Goal: Task Accomplishment & Management: Complete application form

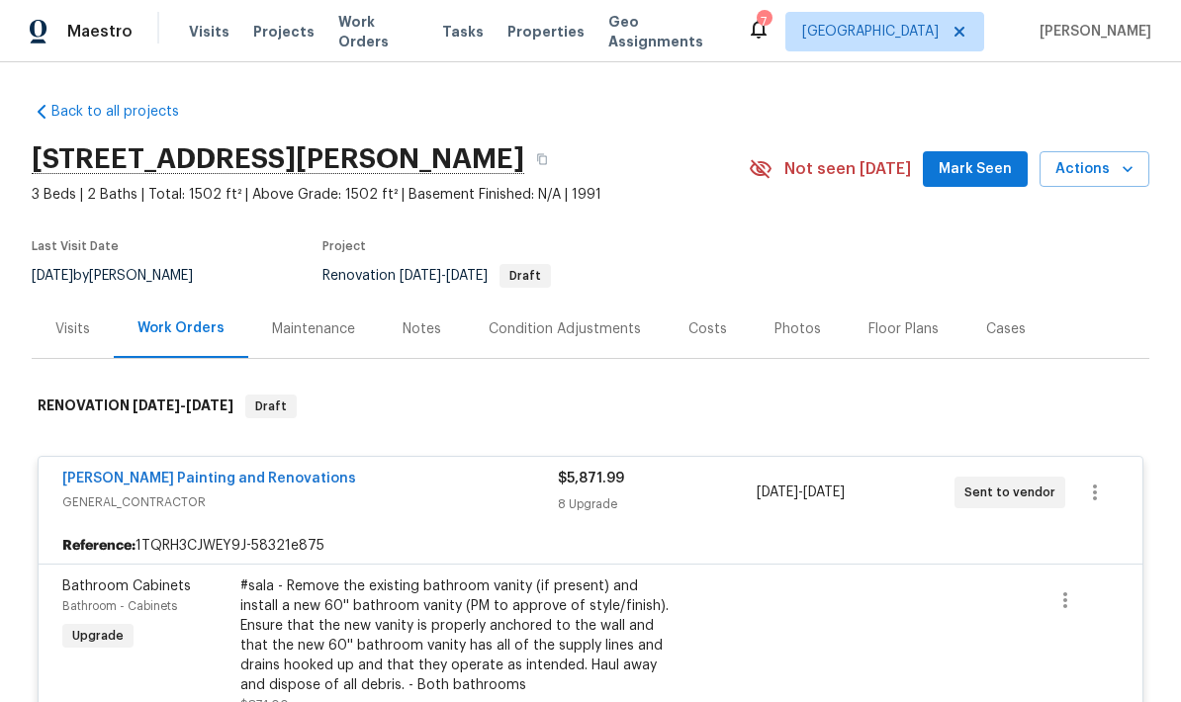
click at [546, 319] on div "Condition Adjustments" at bounding box center [564, 329] width 152 height 20
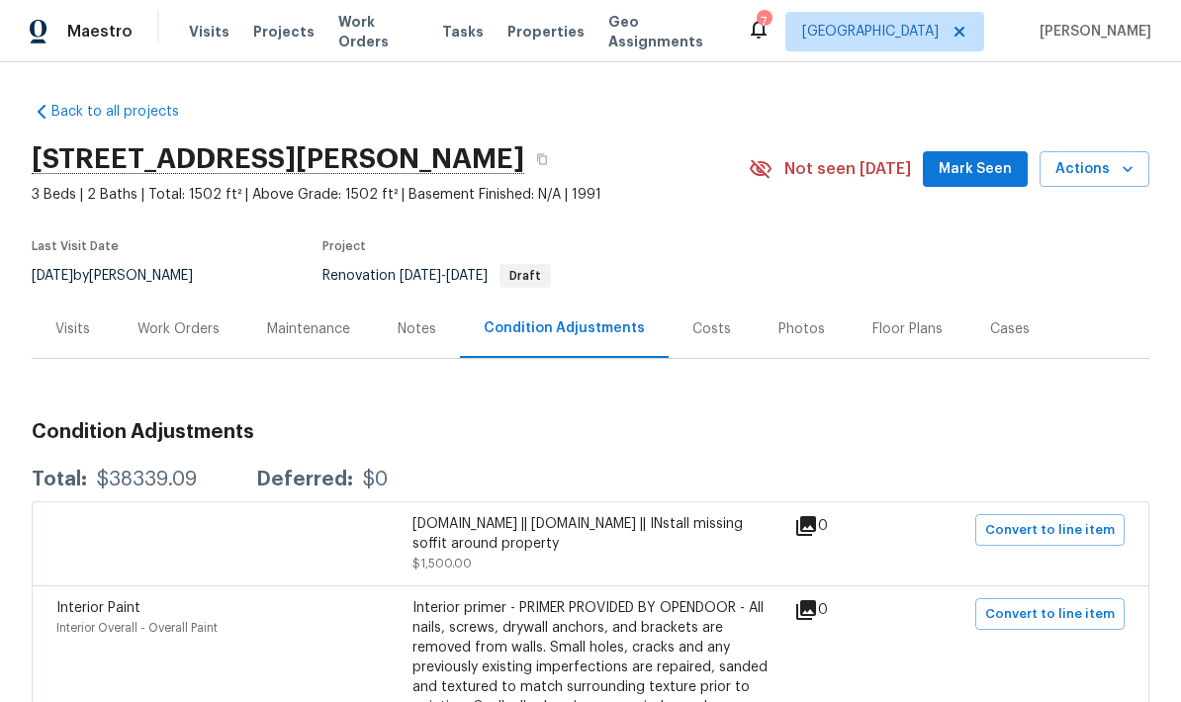
click at [188, 319] on div "Work Orders" at bounding box center [178, 329] width 82 height 20
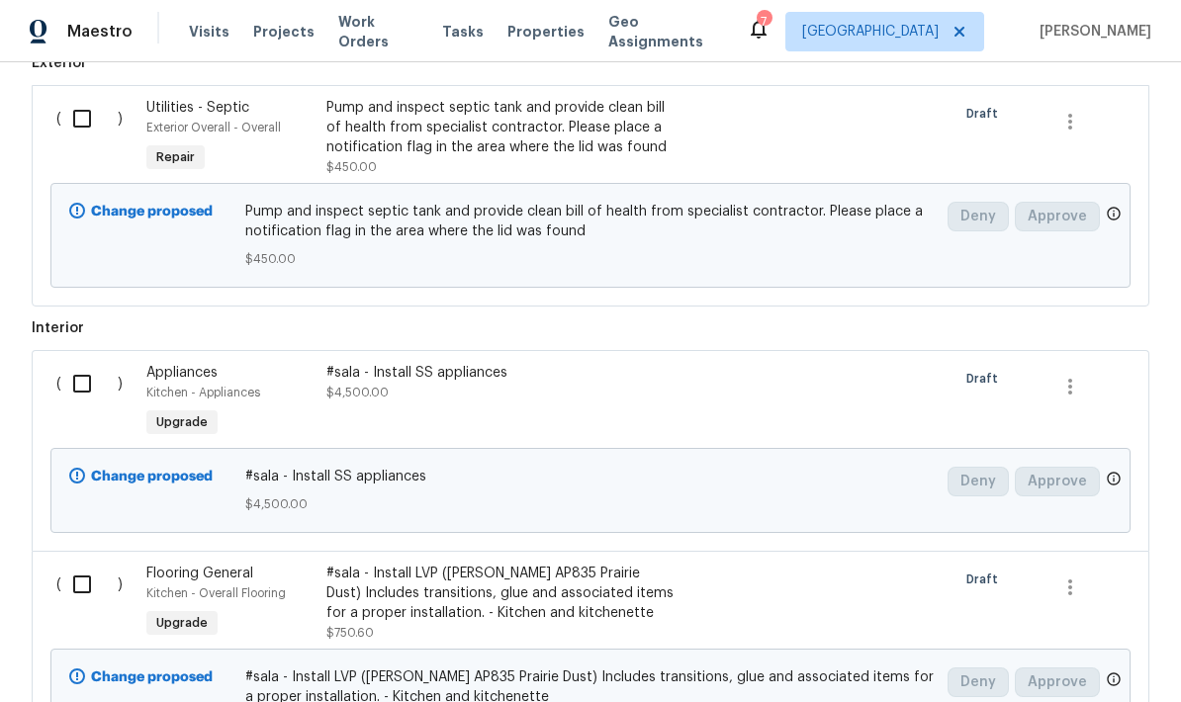
scroll to position [696, 0]
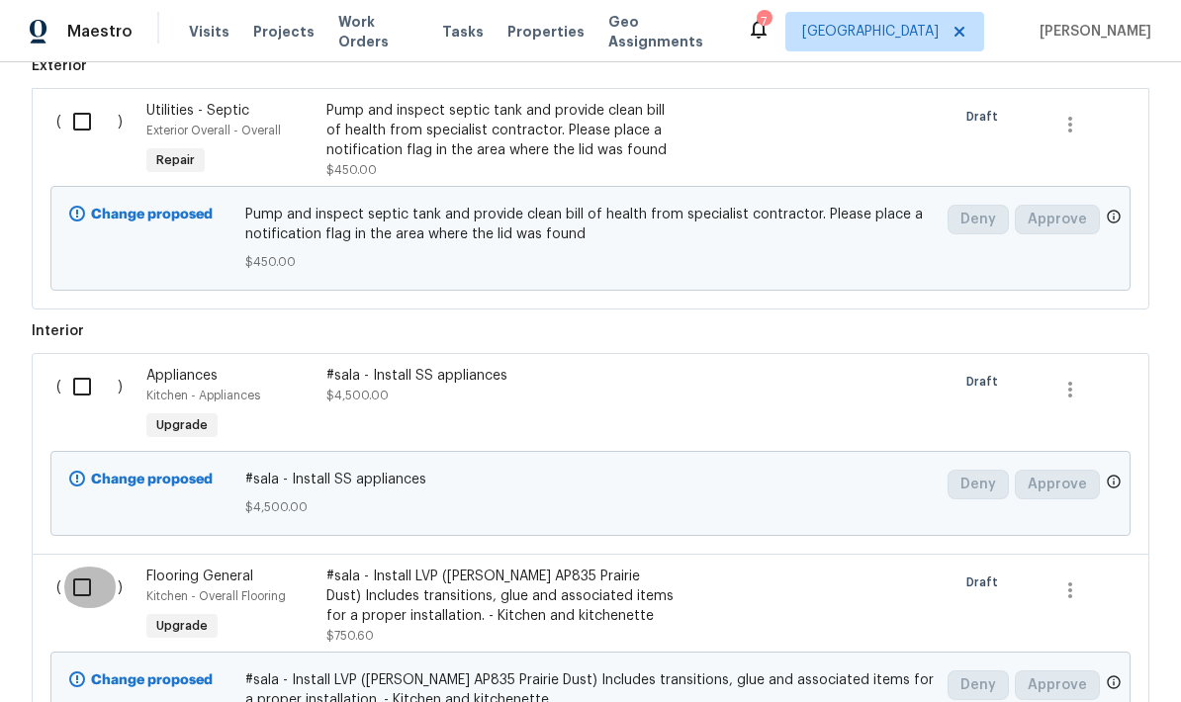
click at [75, 567] on input "checkbox" at bounding box center [89, 588] width 56 height 42
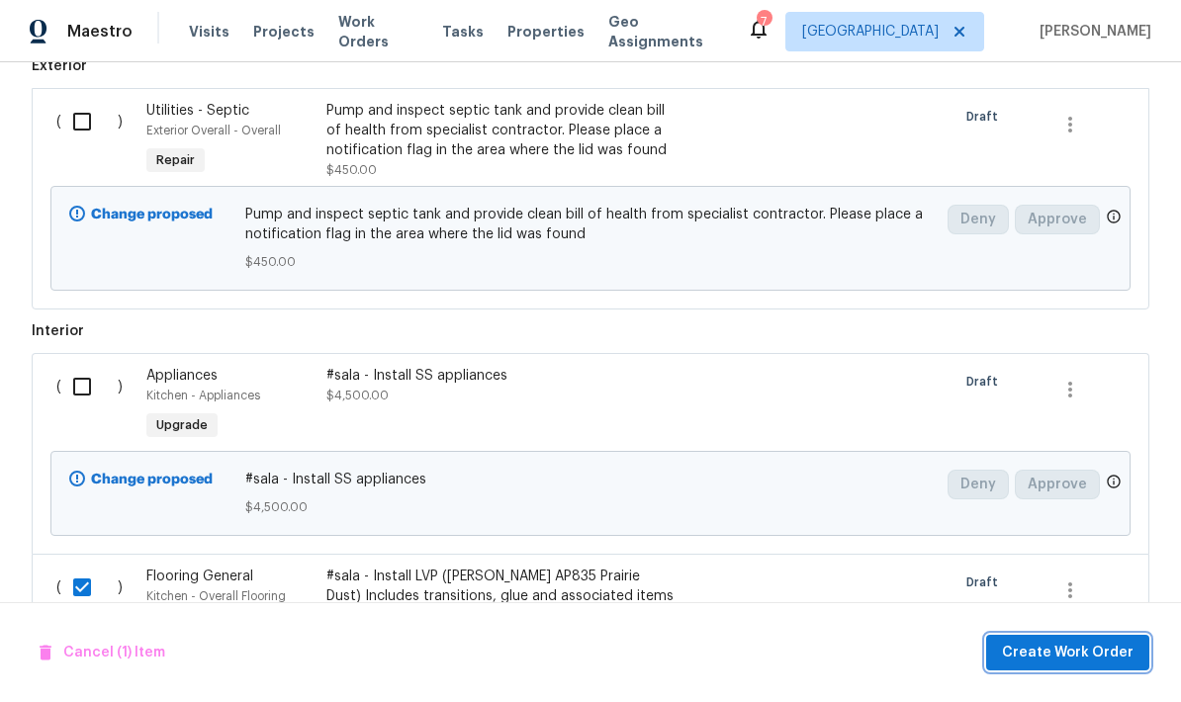
click at [1063, 654] on span "Create Work Order" at bounding box center [1068, 653] width 132 height 25
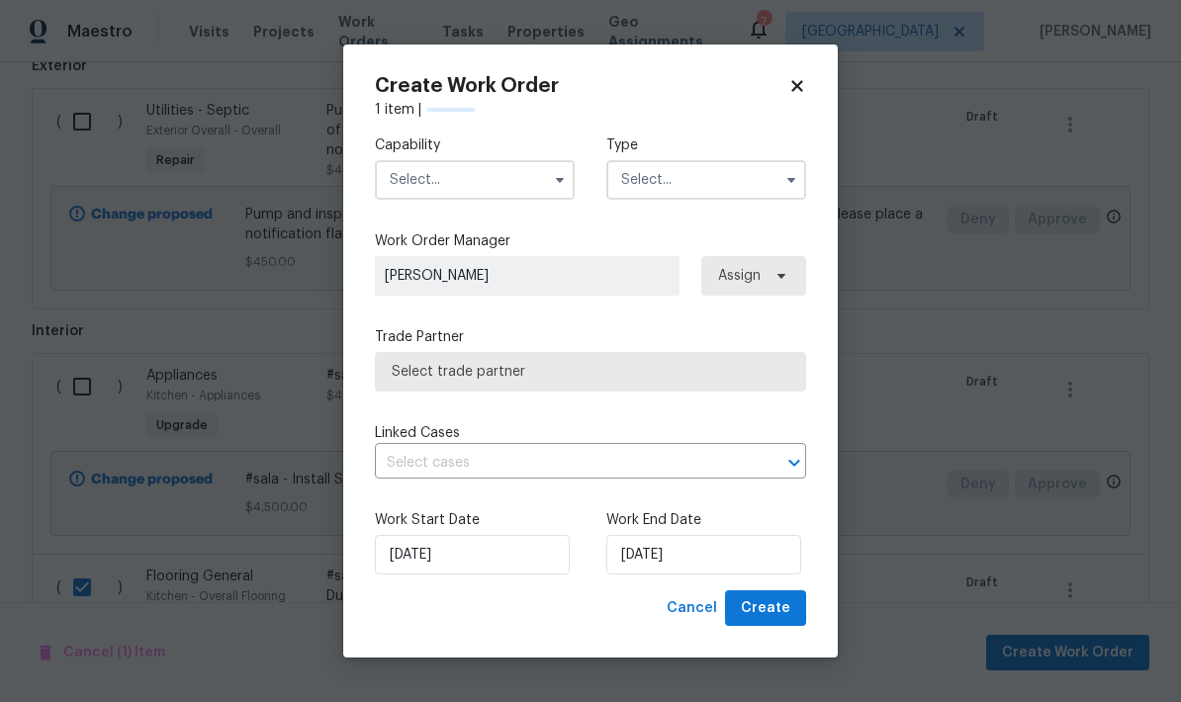
checkbox input "false"
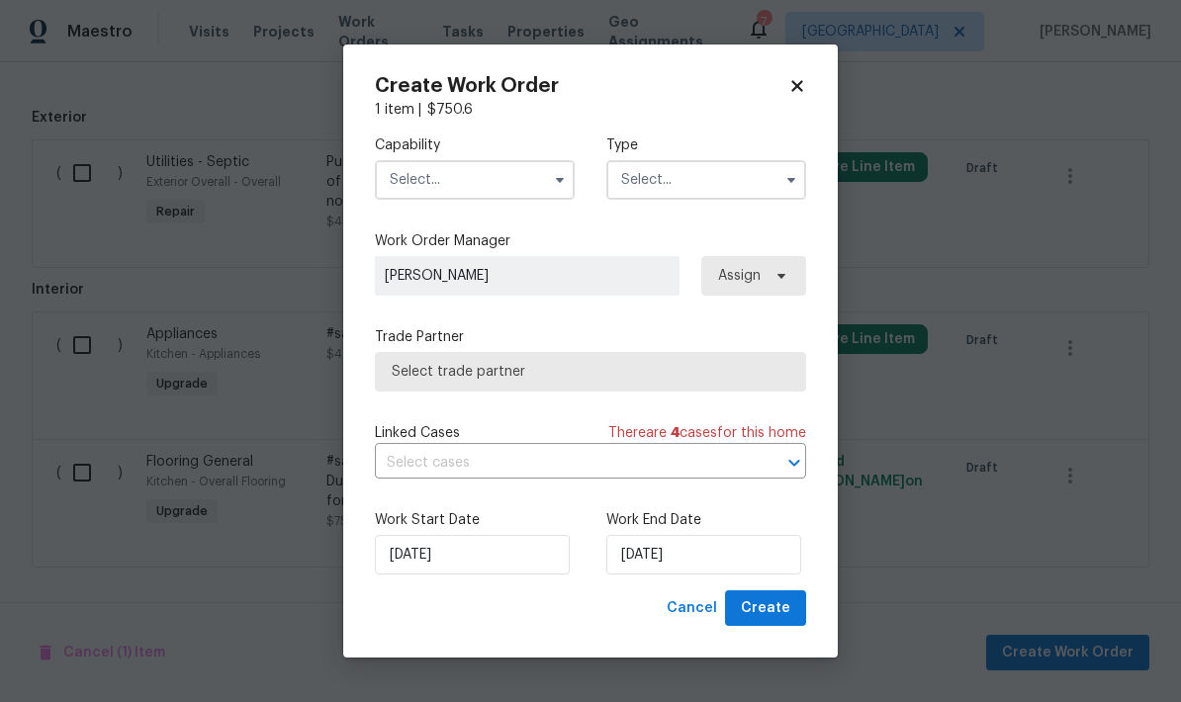
scroll to position [568, 0]
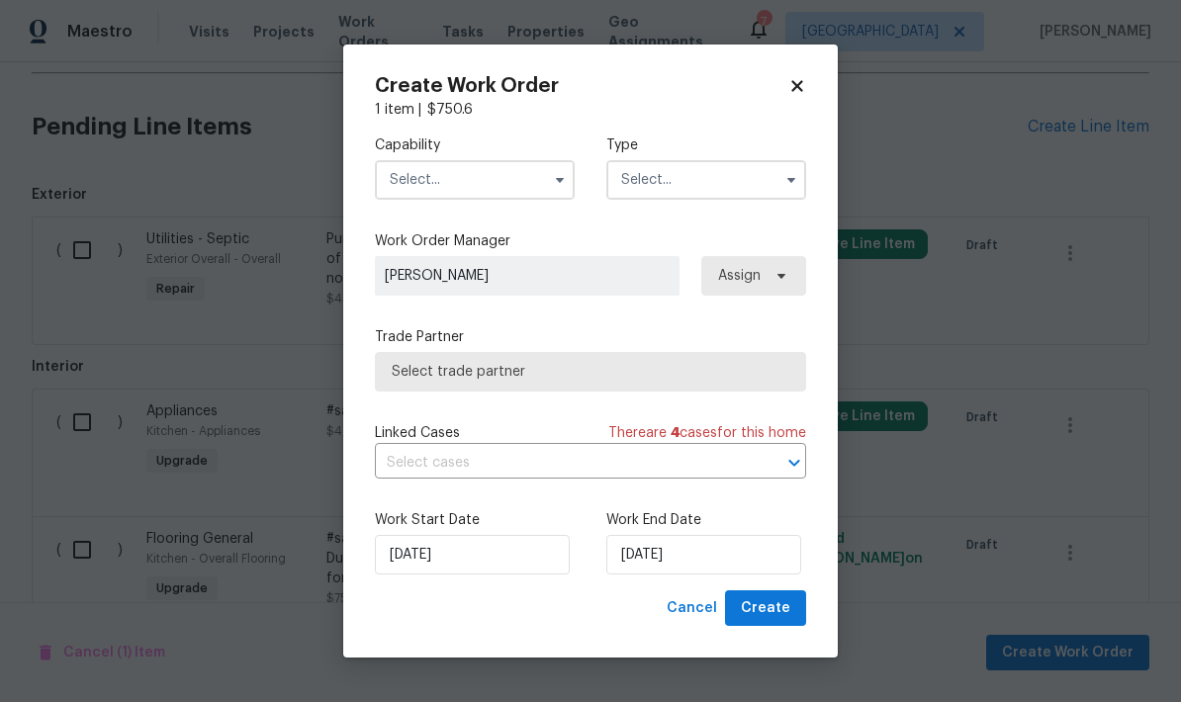
click at [500, 177] on input "text" at bounding box center [475, 180] width 200 height 40
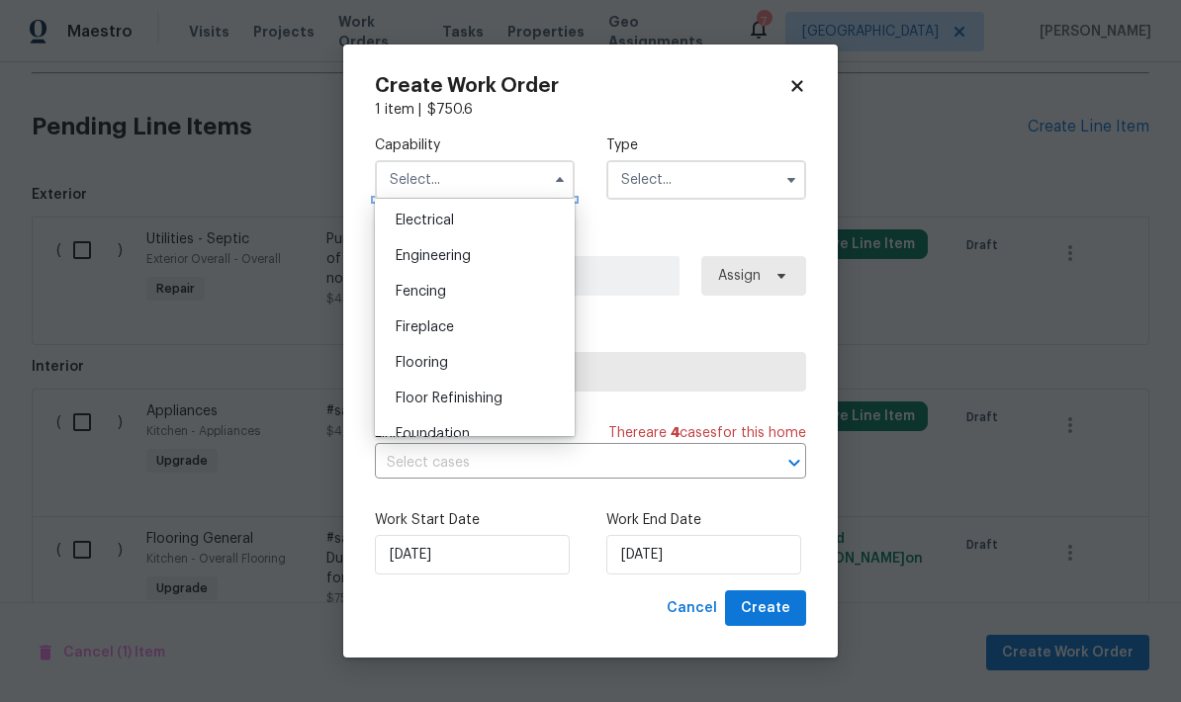
scroll to position [627, 0]
click at [434, 369] on div "Flooring" at bounding box center [475, 362] width 190 height 36
type input "Flooring"
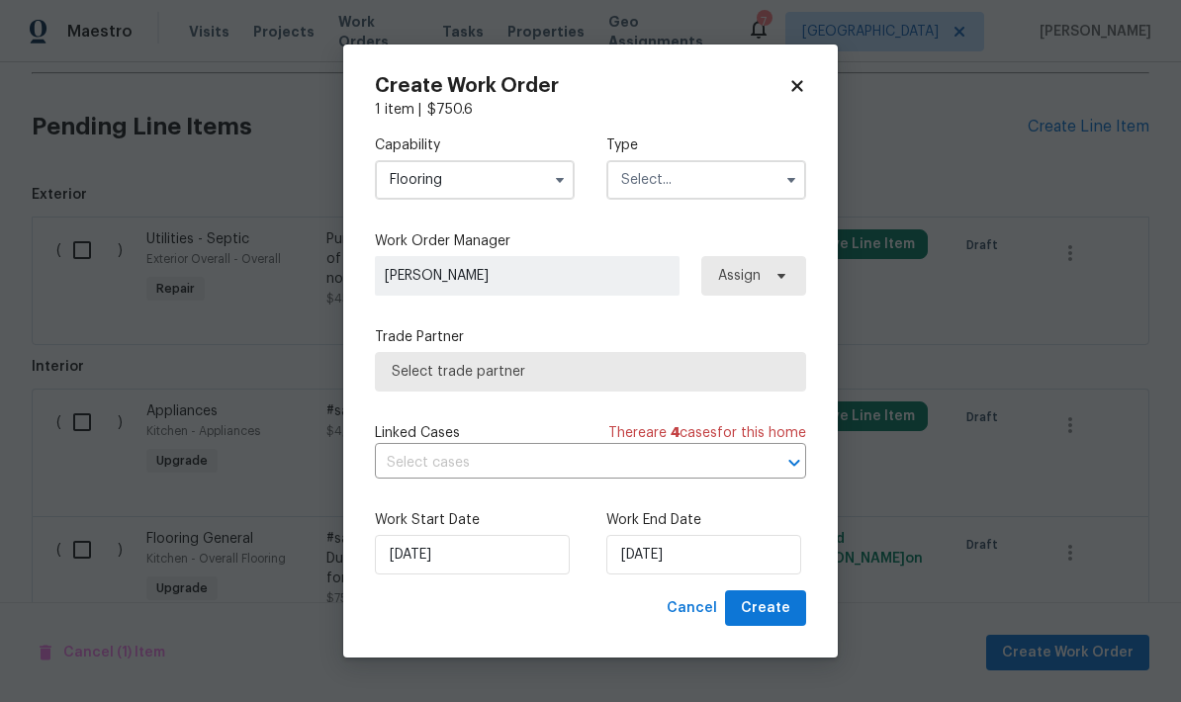
click at [704, 180] on input "text" at bounding box center [706, 180] width 200 height 40
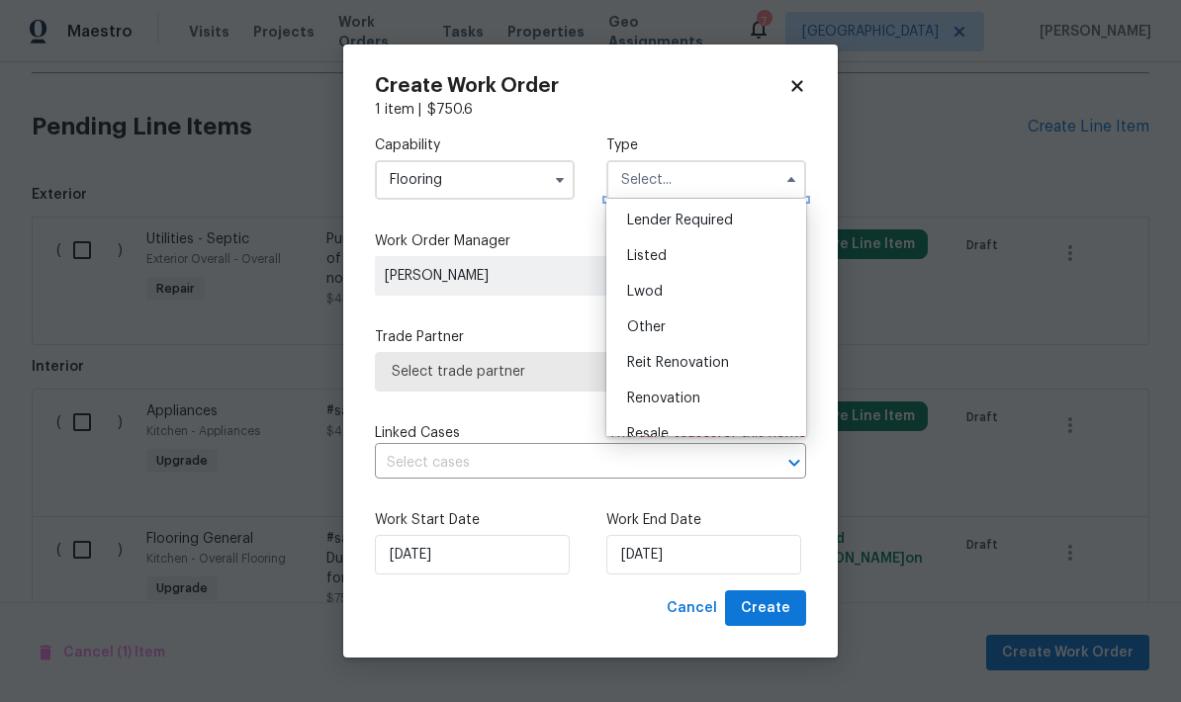
scroll to position [145, 0]
click at [691, 400] on span "Renovation" at bounding box center [663, 397] width 73 height 14
type input "Renovation"
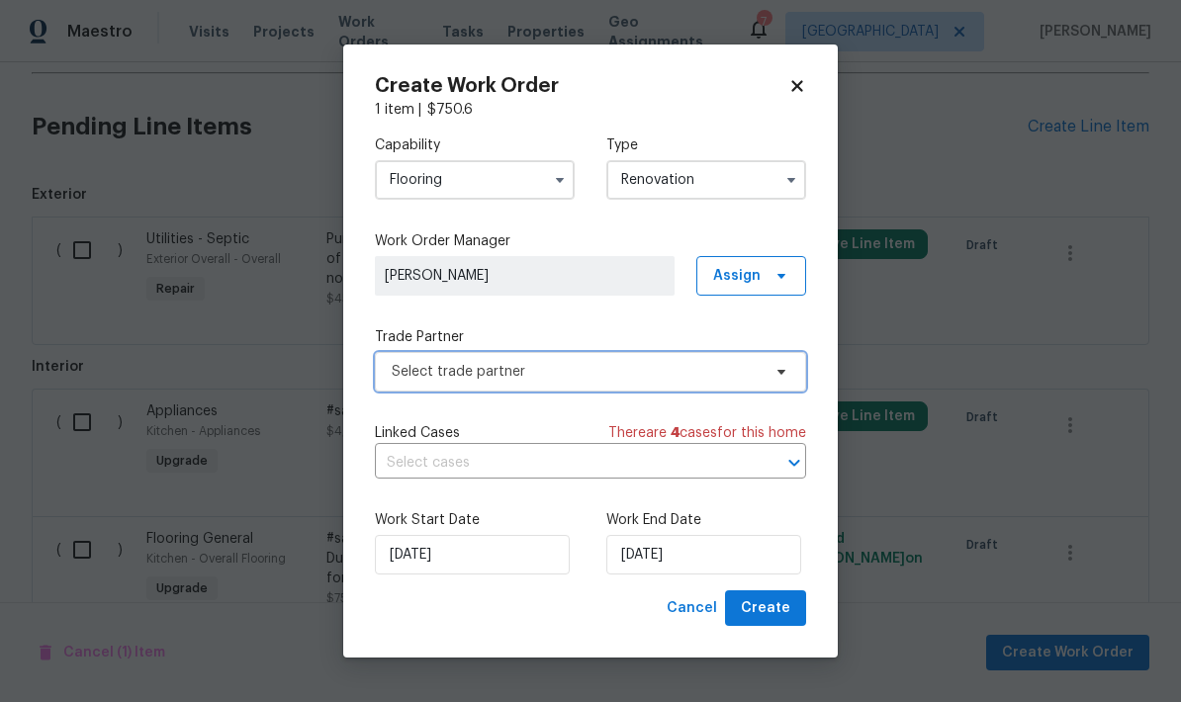
click at [507, 375] on span "Select trade partner" at bounding box center [576, 372] width 369 height 20
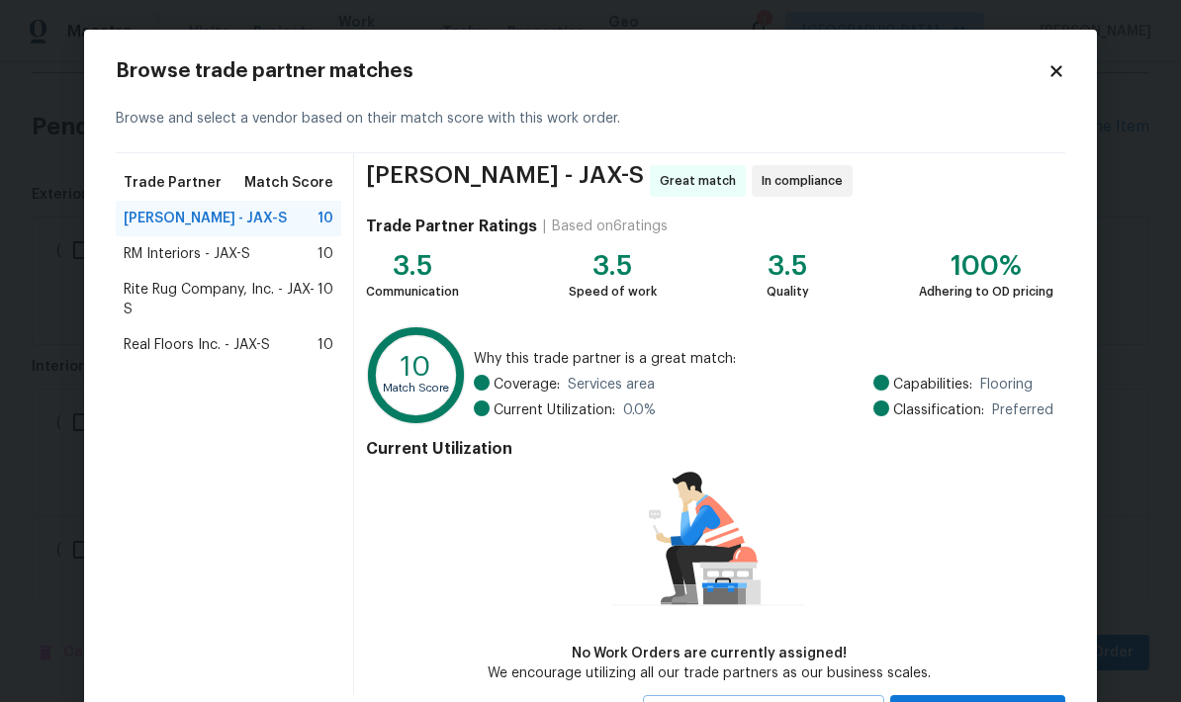
click at [203, 352] on span "Real Floors Inc. - JAX-S" at bounding box center [197, 345] width 146 height 20
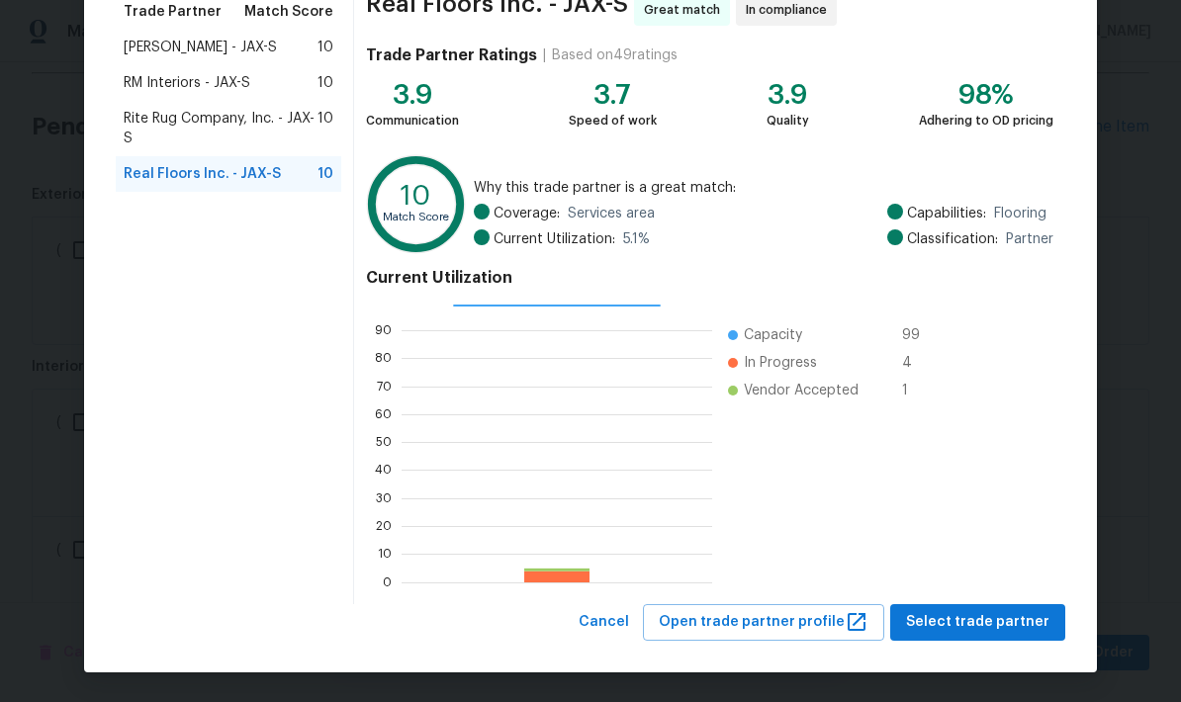
scroll to position [170, 0]
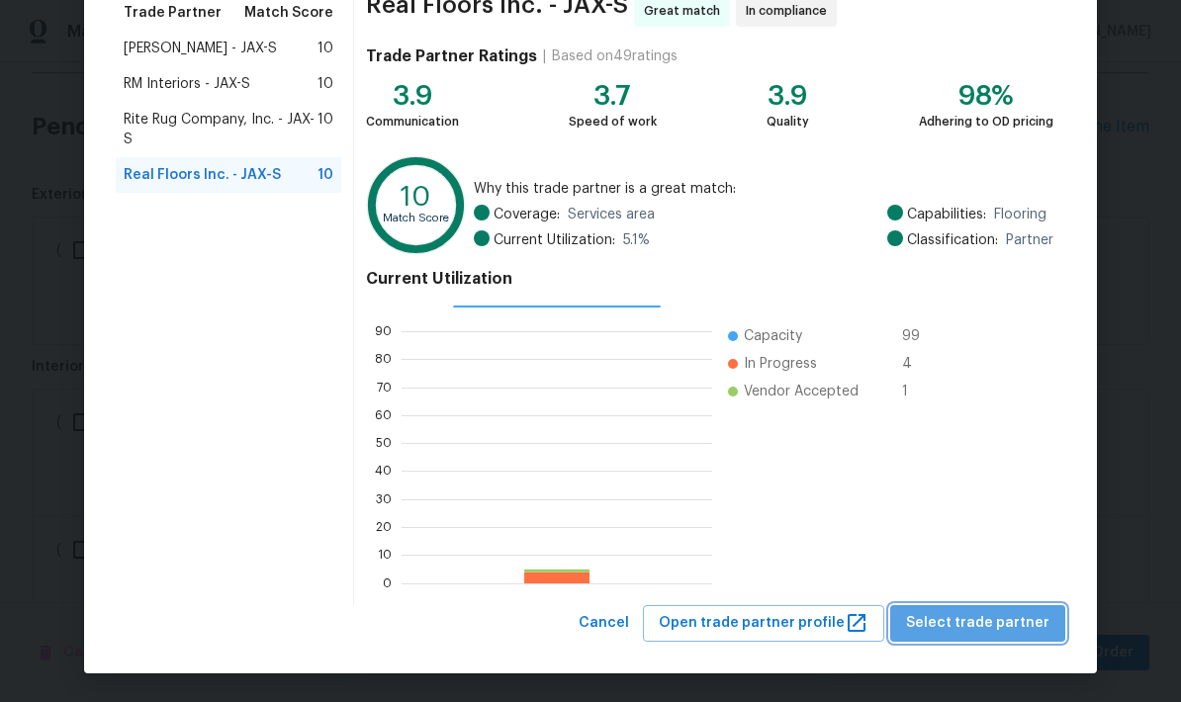
click at [991, 622] on span "Select trade partner" at bounding box center [977, 623] width 143 height 25
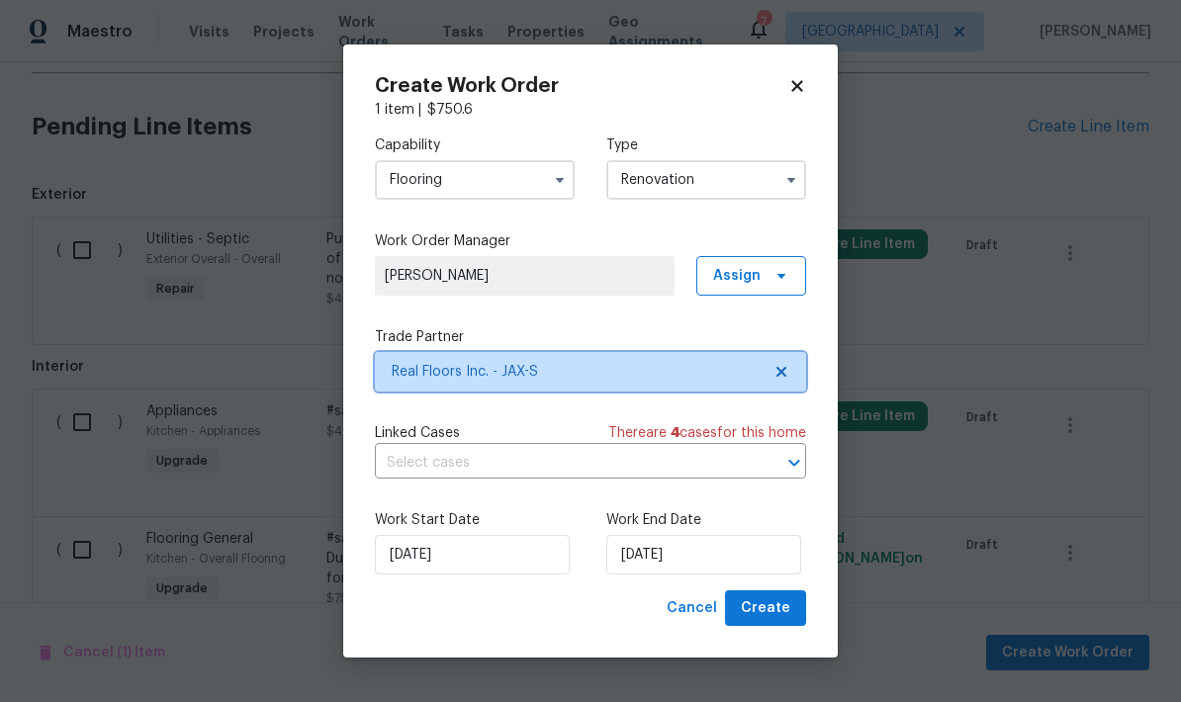
scroll to position [0, 0]
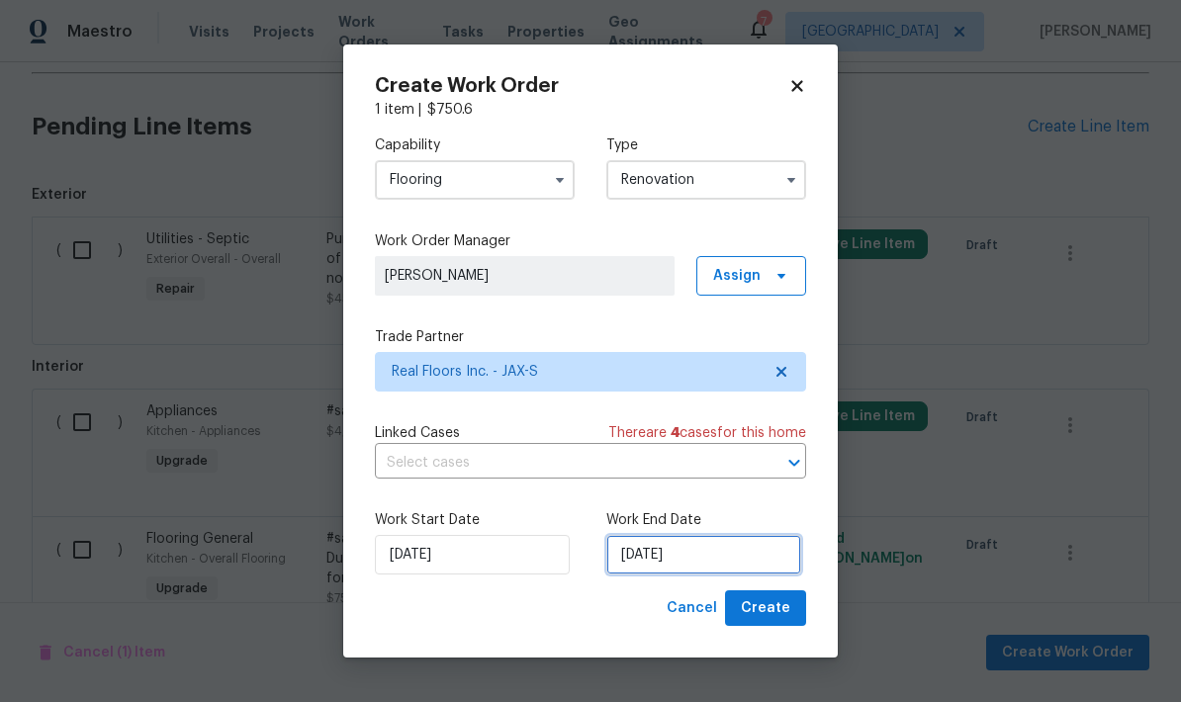
click at [660, 562] on input "10/3/2025" at bounding box center [703, 555] width 195 height 40
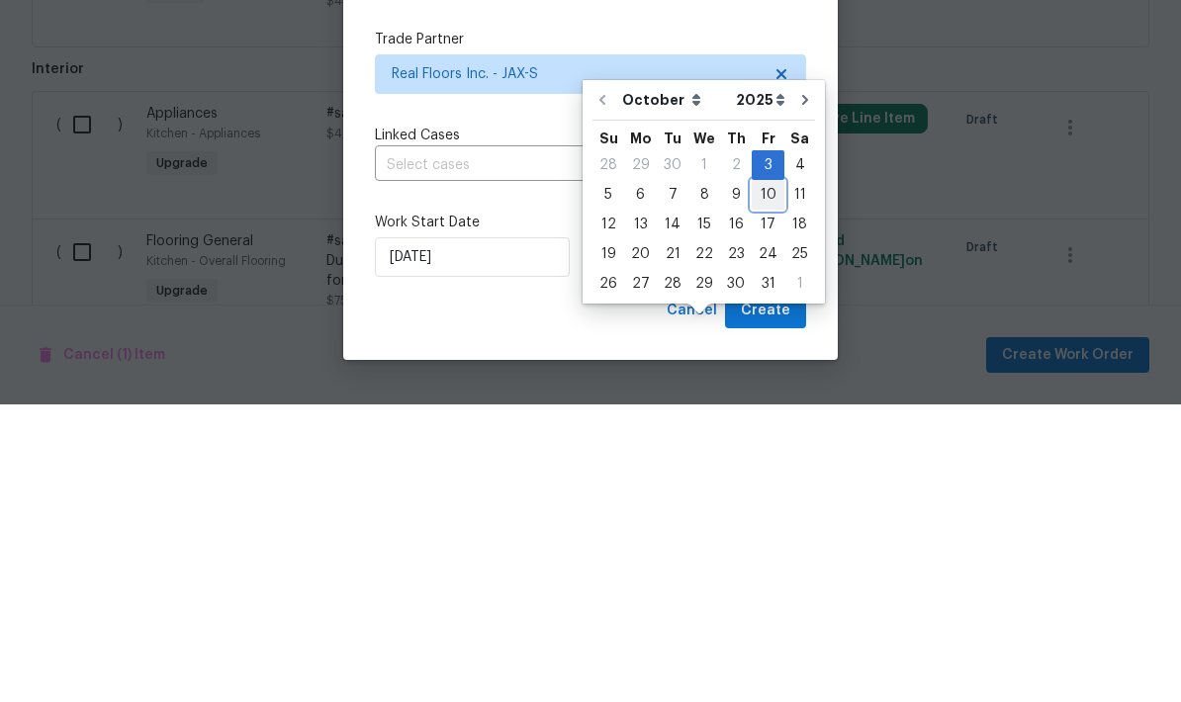
click at [770, 479] on div "10" at bounding box center [767, 493] width 33 height 28
type input "10/10/2025"
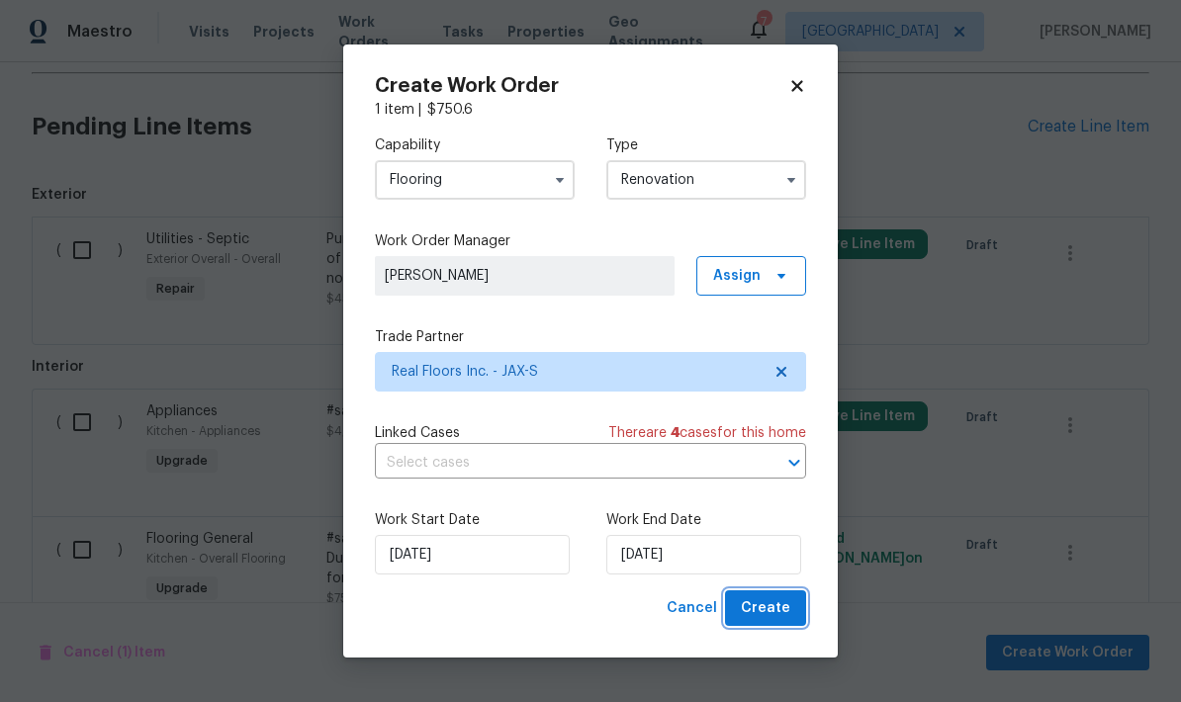
click at [771, 611] on span "Create" at bounding box center [765, 608] width 49 height 25
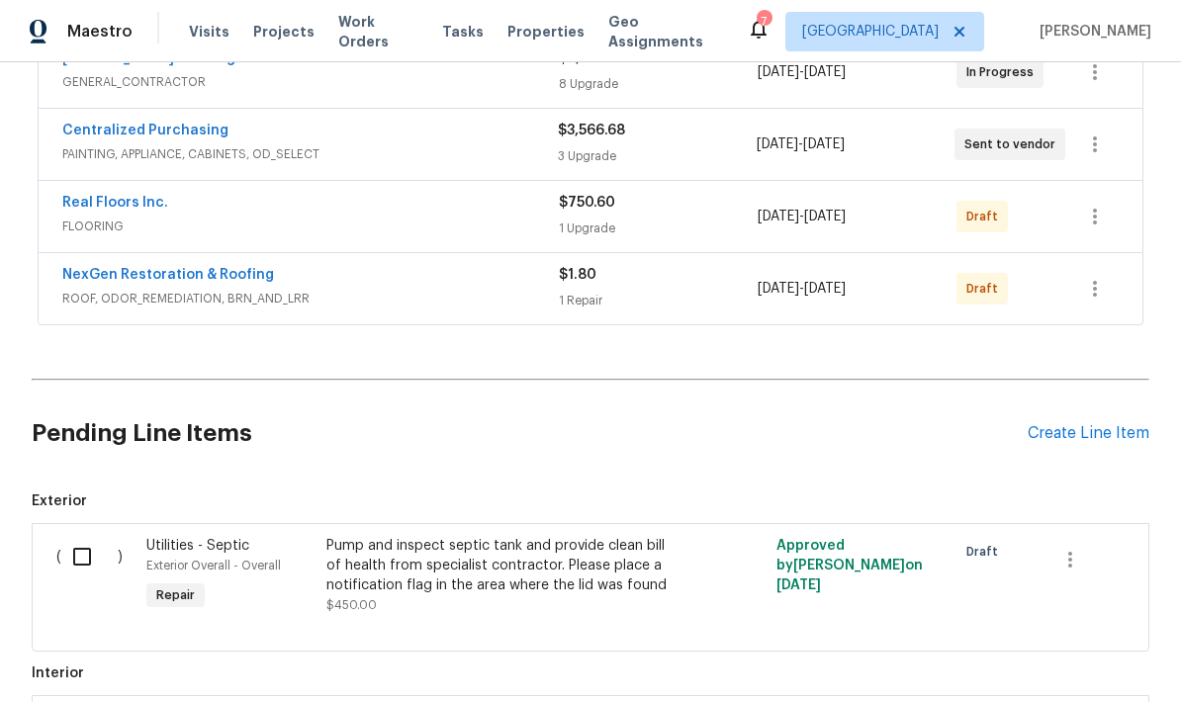
scroll to position [414, 0]
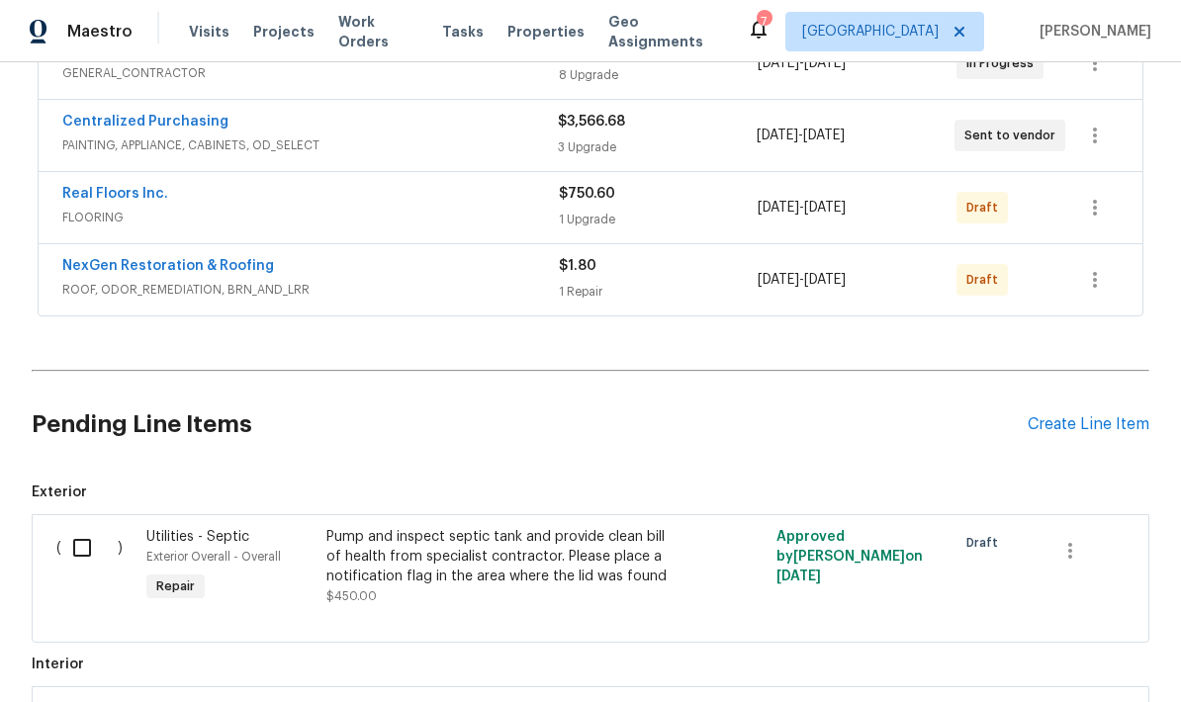
click at [1065, 415] on div "Create Line Item" at bounding box center [1088, 424] width 122 height 19
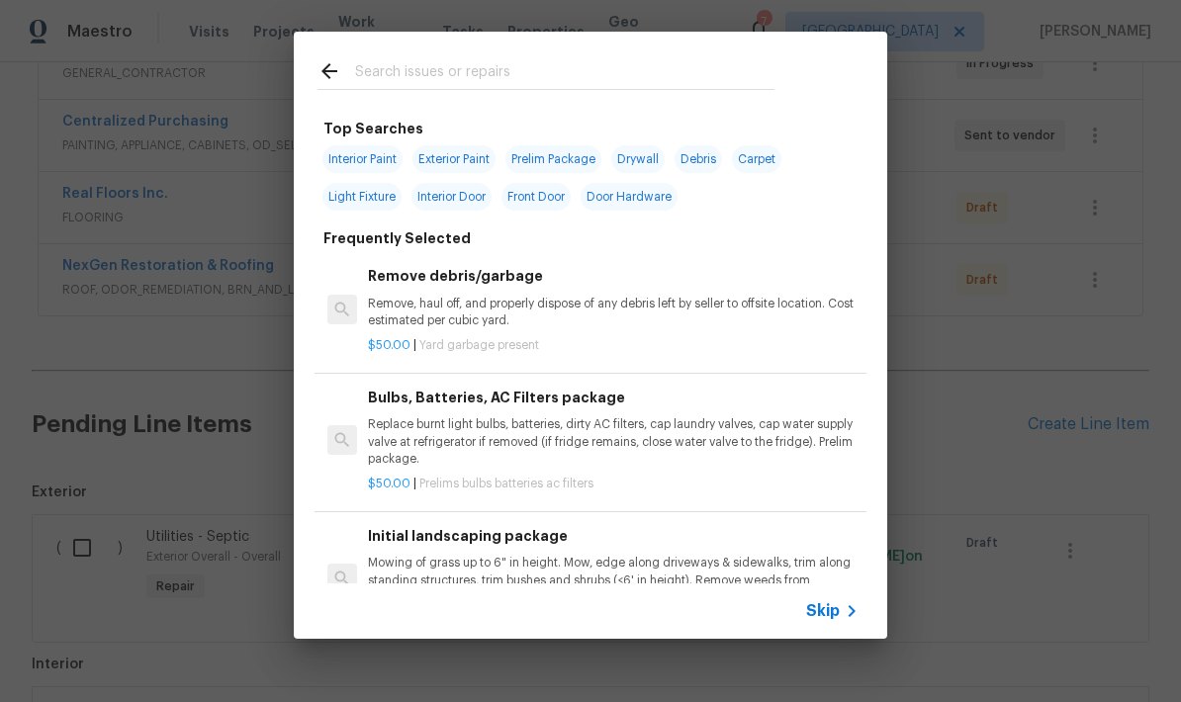
click at [500, 73] on input "text" at bounding box center [564, 74] width 419 height 30
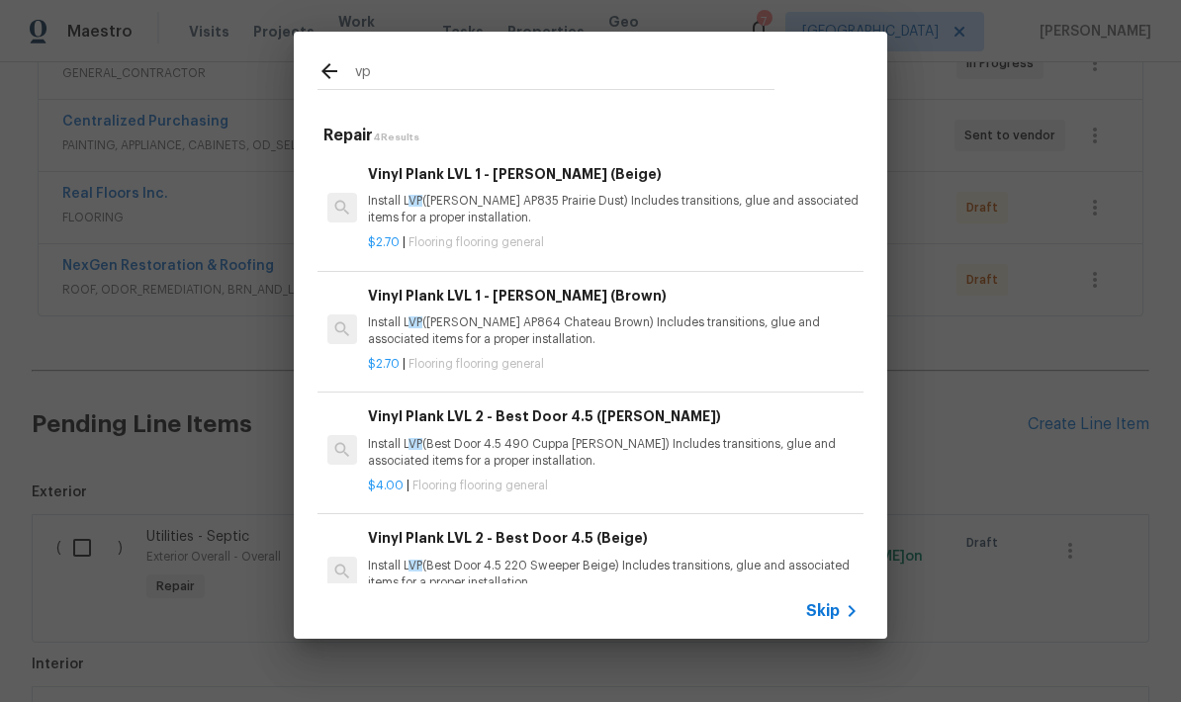
type input "v"
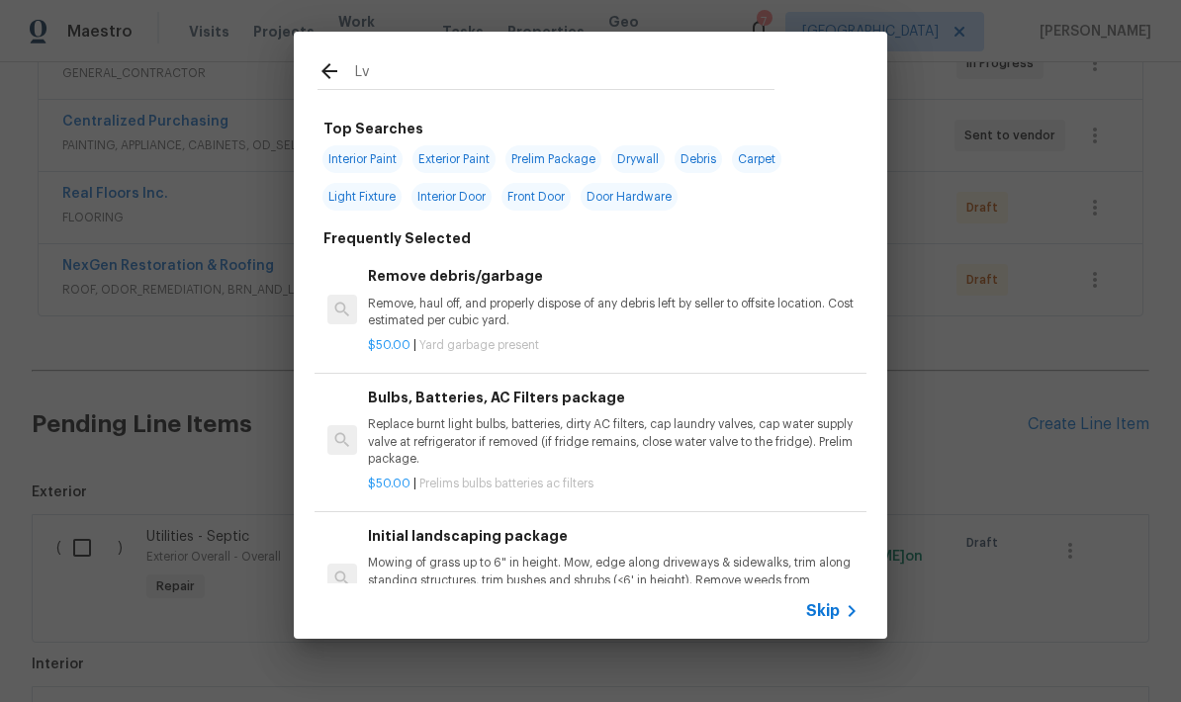
type input "Lvp"
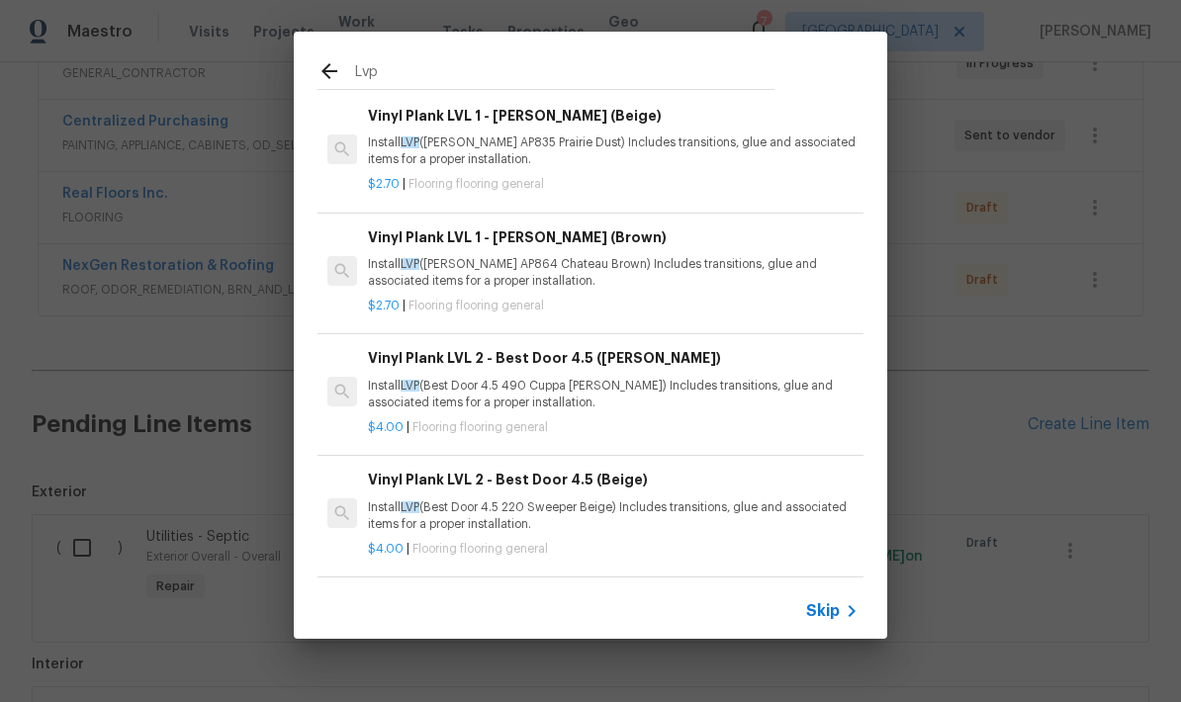
scroll to position [54, 0]
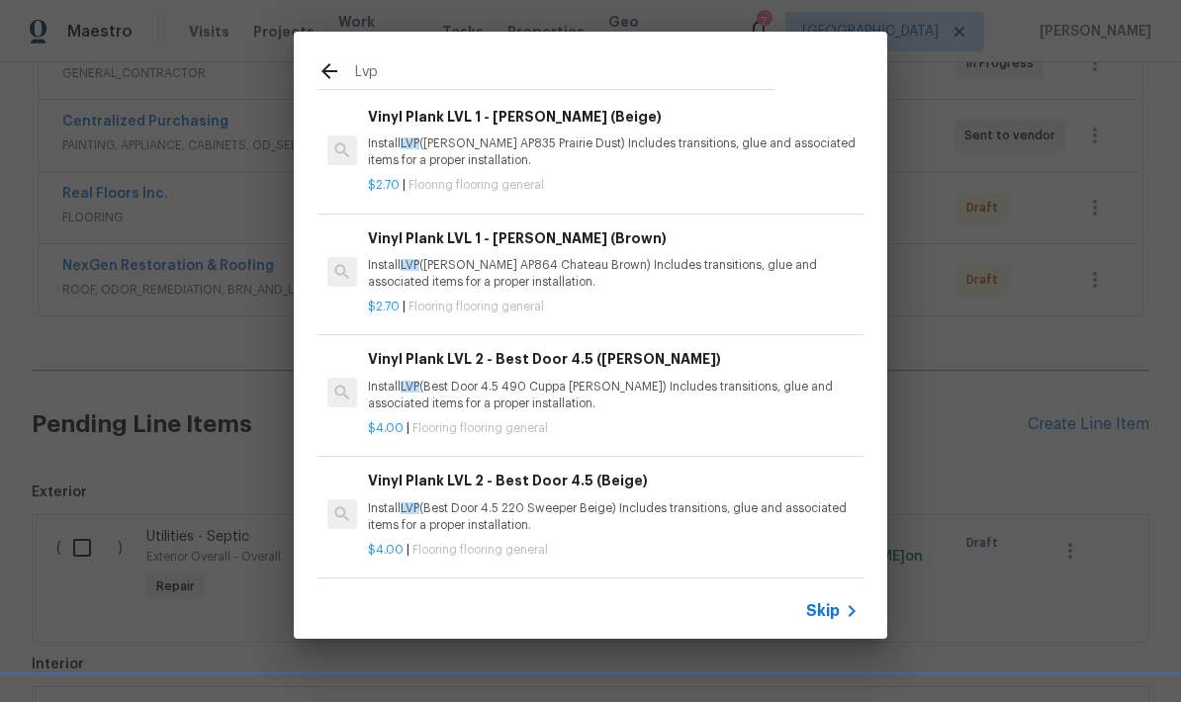
click at [529, 140] on p "Install LVP (Knighton AP835 Prairie Dust) Includes transitions, glue and associ…" at bounding box center [613, 152] width 490 height 34
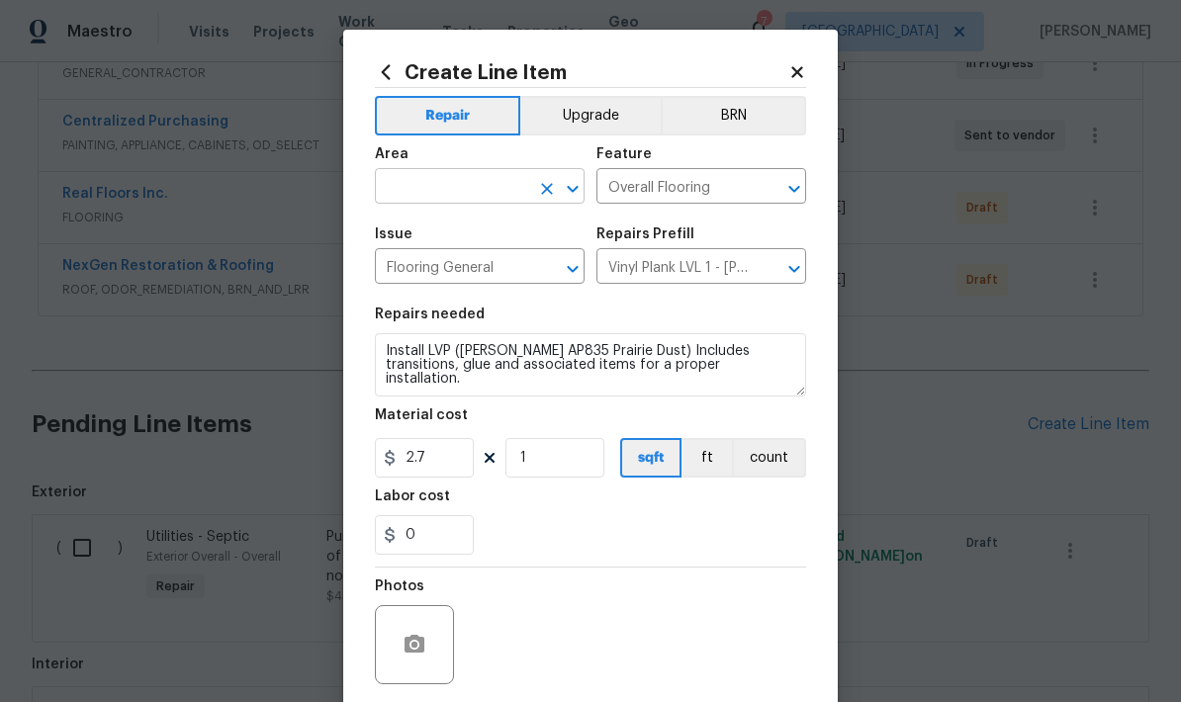
click at [501, 181] on input "text" at bounding box center [452, 188] width 154 height 31
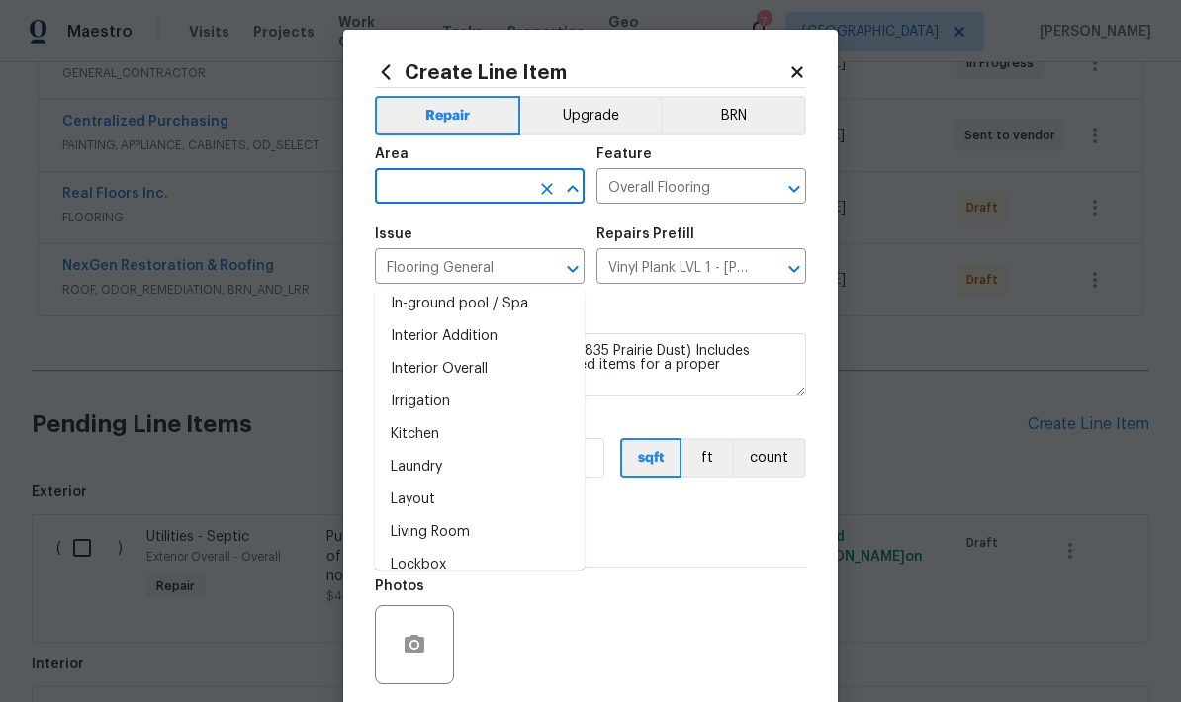
scroll to position [761, 0]
click at [458, 351] on li "Interior Overall" at bounding box center [480, 367] width 210 height 33
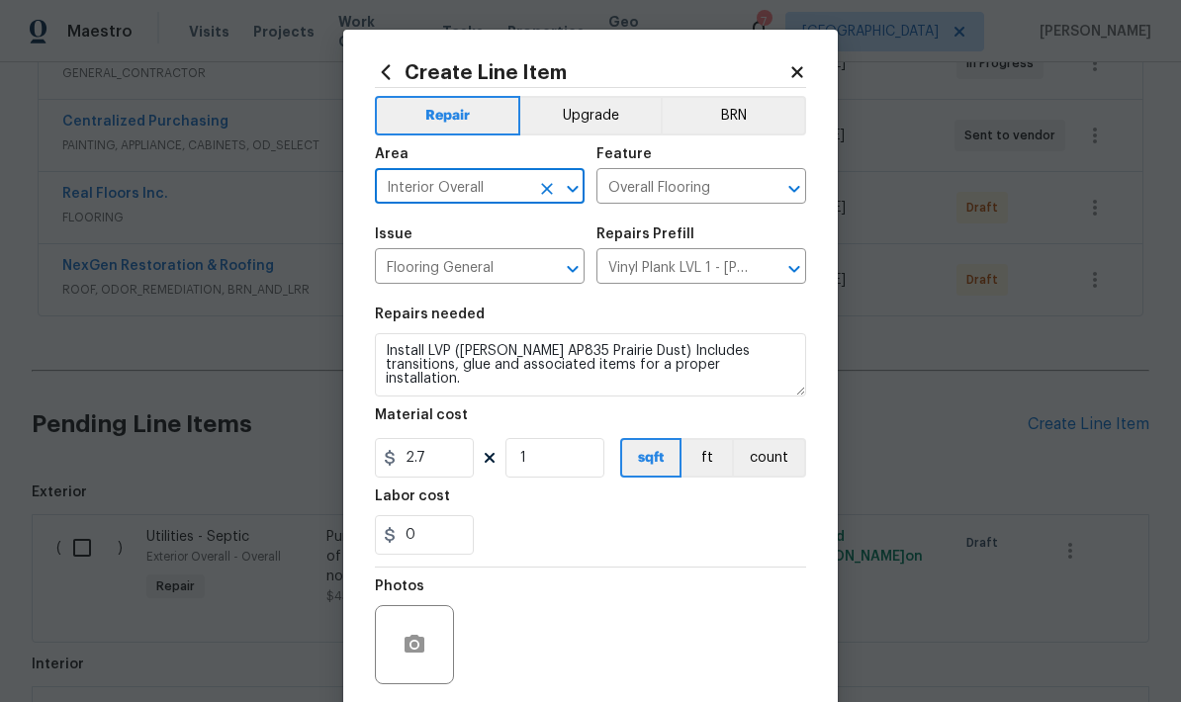
click at [572, 189] on icon "Open" at bounding box center [572, 188] width 11 height 7
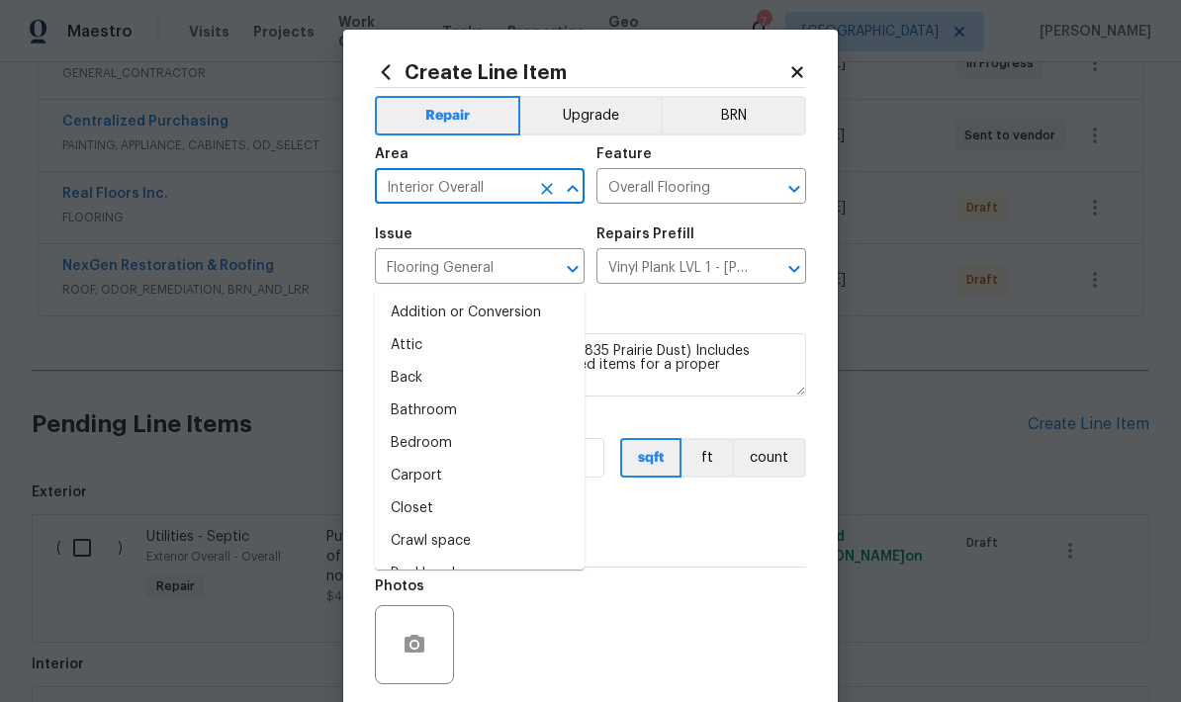
scroll to position [0, 0]
click at [434, 427] on li "Bedroom" at bounding box center [480, 443] width 210 height 33
type input "Bedroom"
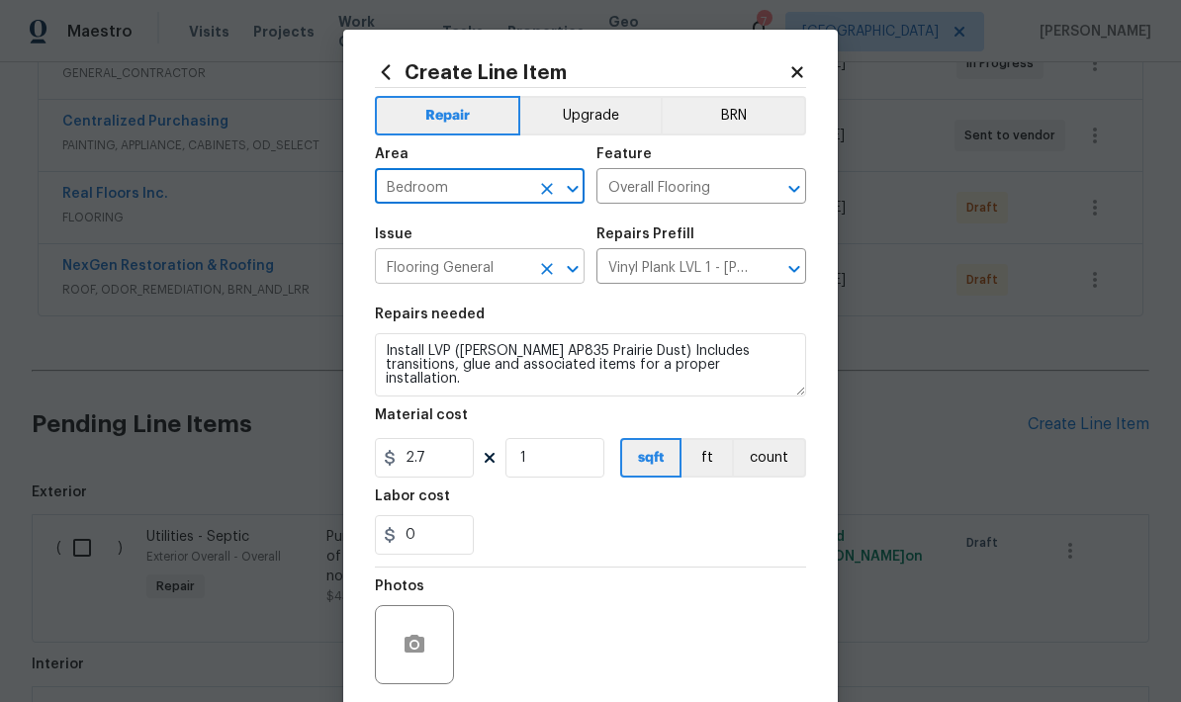
click at [505, 272] on input "Flooring General" at bounding box center [452, 268] width 154 height 31
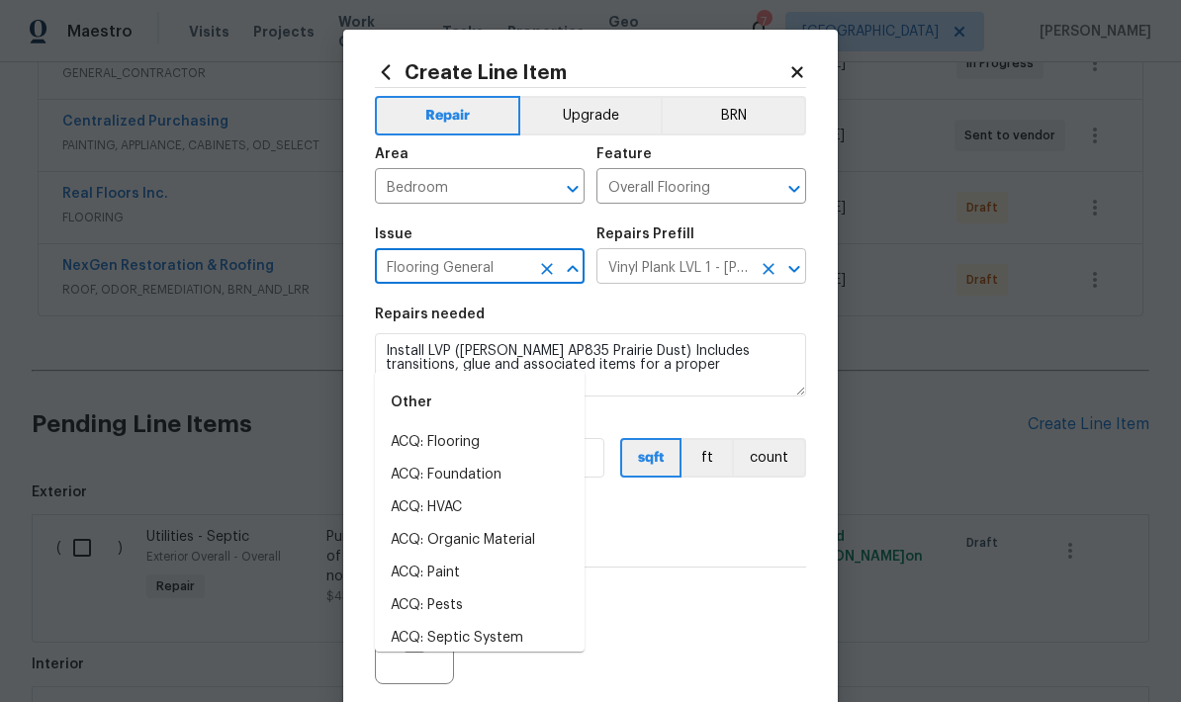
click at [783, 269] on icon "Open" at bounding box center [794, 269] width 24 height 24
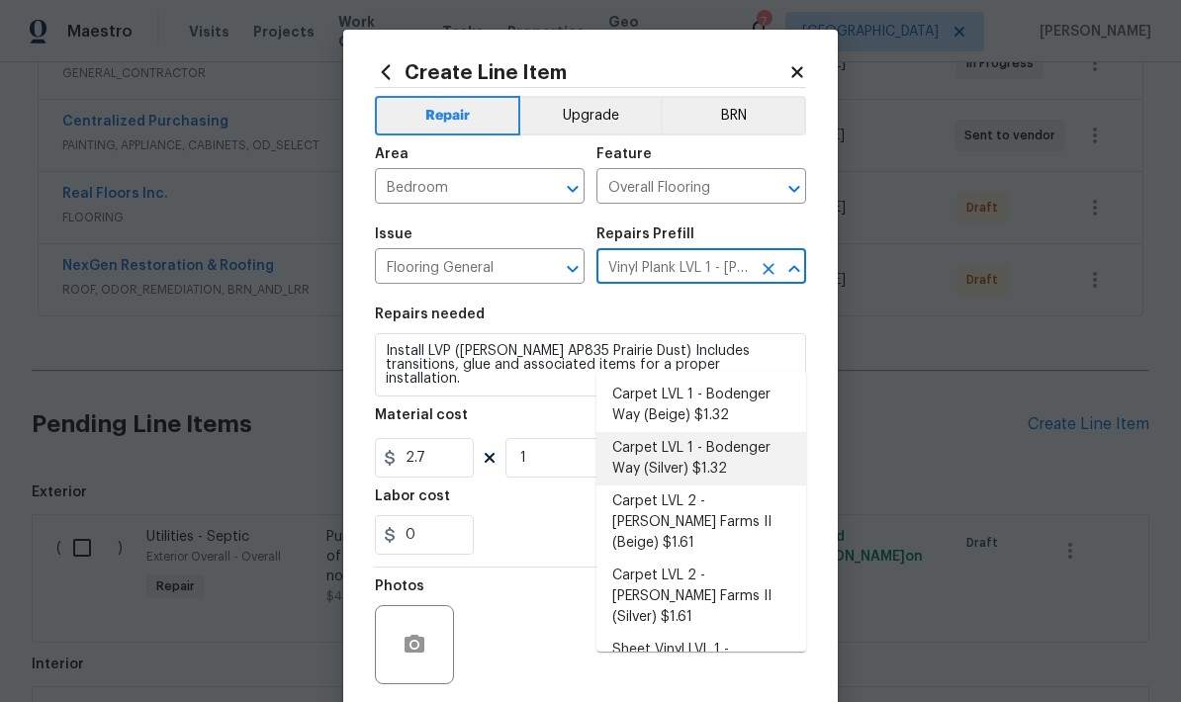
click at [675, 432] on li "Carpet LVL 1 - Bodenger Way (Silver) $1.32" at bounding box center [701, 458] width 210 height 53
type input "Vinyl Plank LVL 1 - Knighton (Beige) $2.70"
type textarea "Install new carpet. (Bodenger Way 945 Winter Ash, Silver) at all previously car…"
type input "Carpet LVL 1 - Bodenger Way (Silver) $1.32"
type input "1.32"
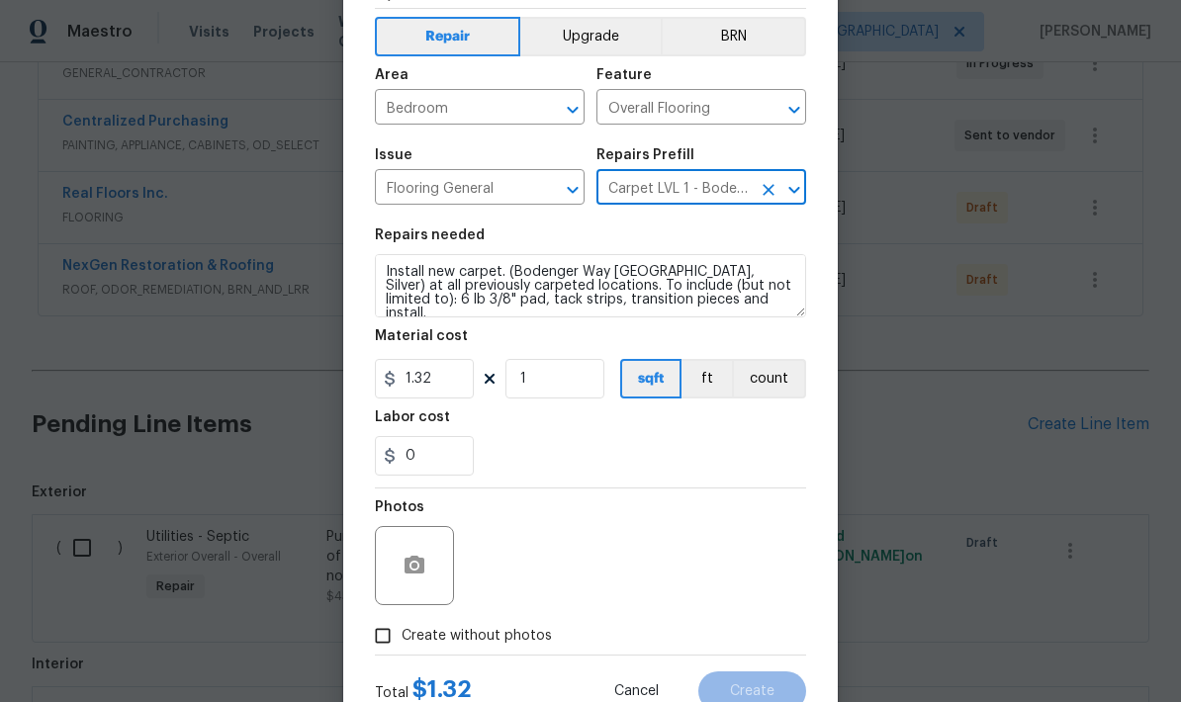
scroll to position [86, 0]
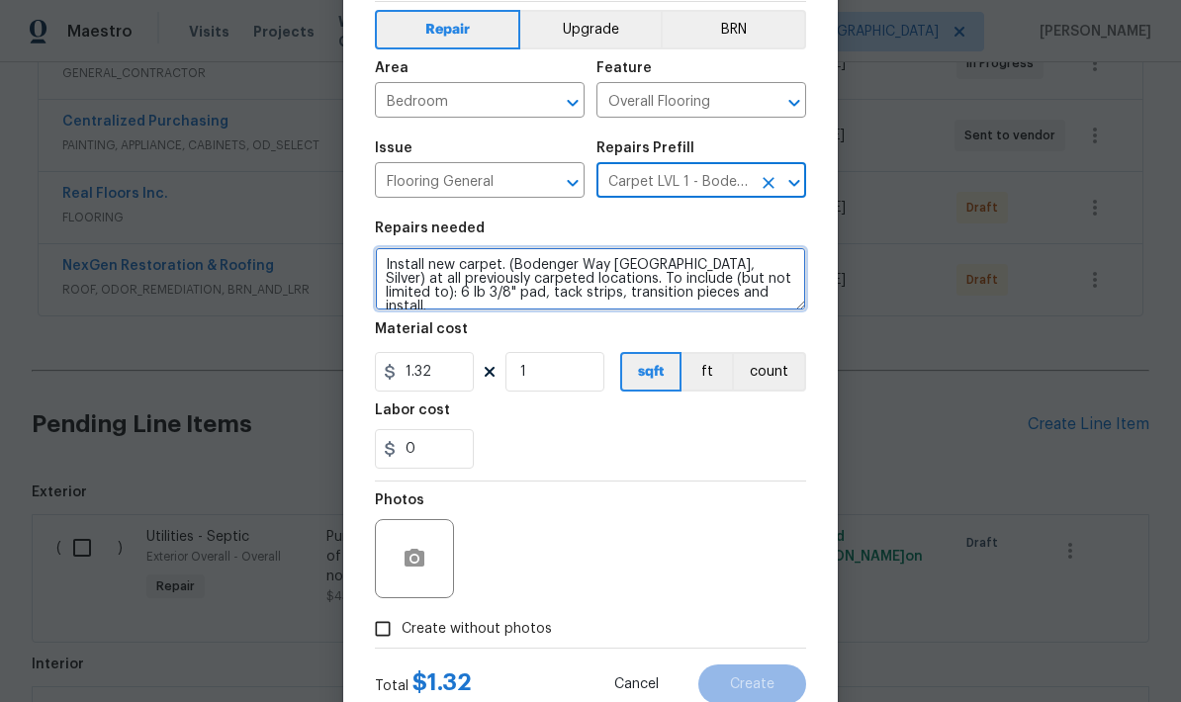
click at [736, 309] on textarea "Install new carpet. (Bodenger Way 945 Winter Ash, Silver) at all previously car…" at bounding box center [590, 278] width 431 height 63
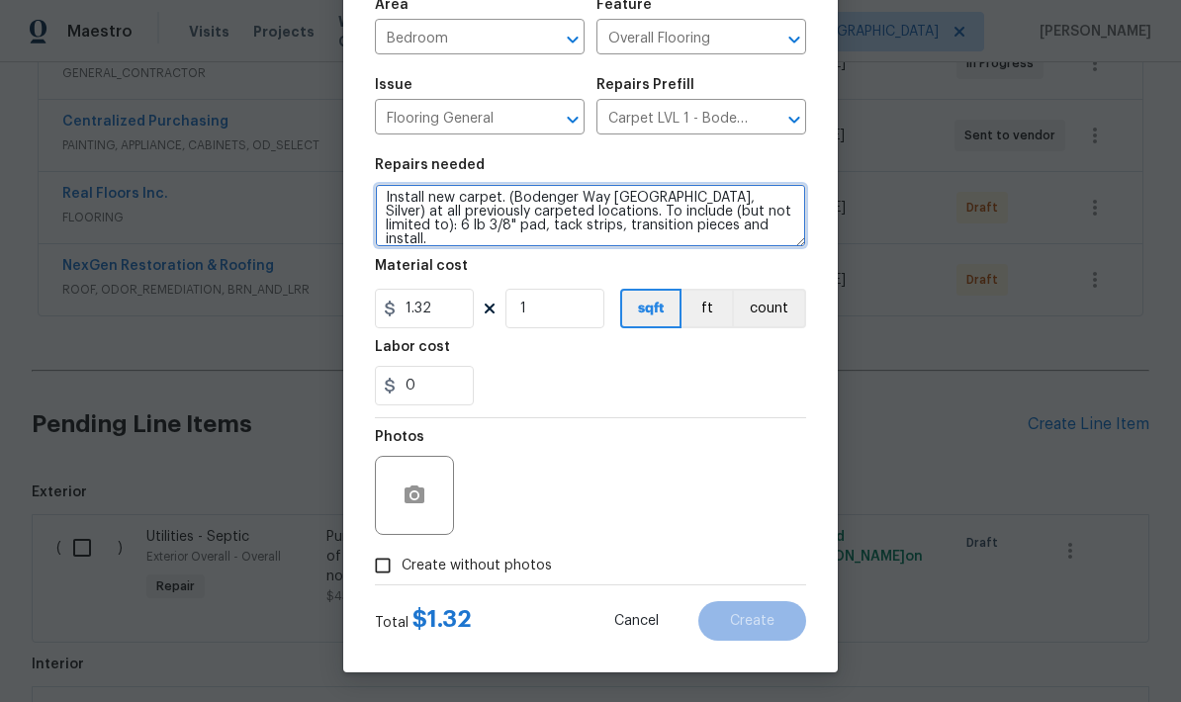
scroll to position [153, 0]
type textarea "Install new carpet. (Bodenger Way 945 Winter Ash, Silver) at all previously car…"
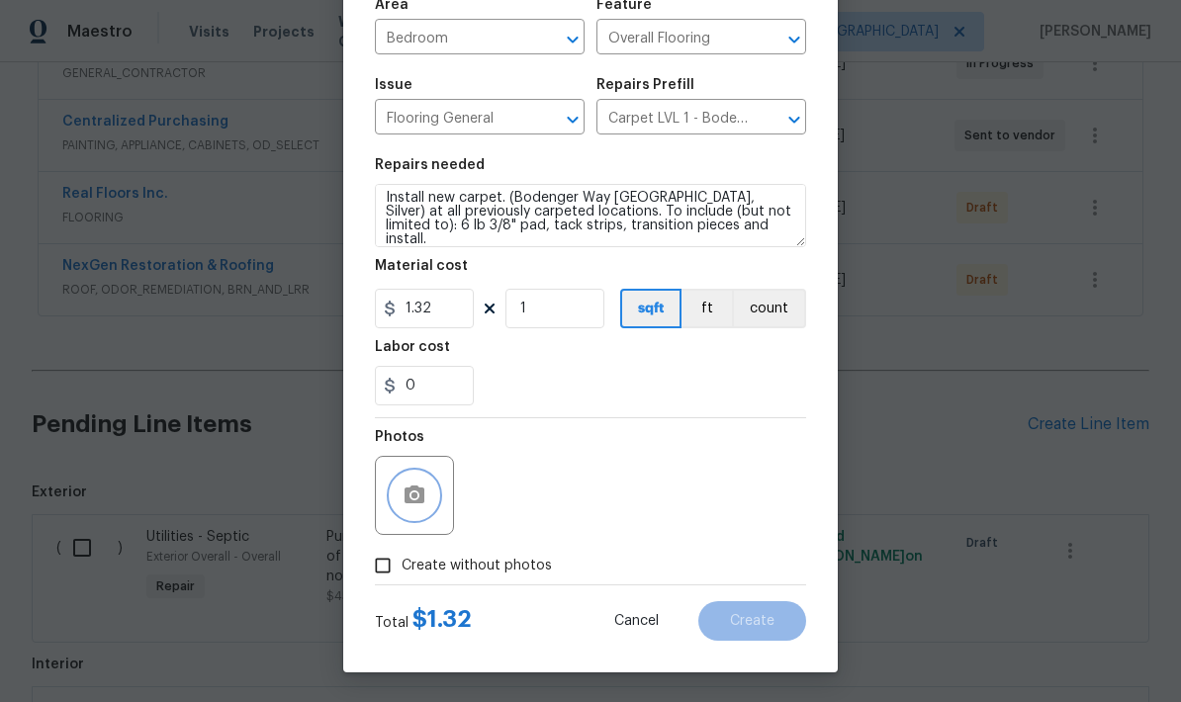
click at [424, 492] on icon "button" at bounding box center [414, 495] width 20 height 18
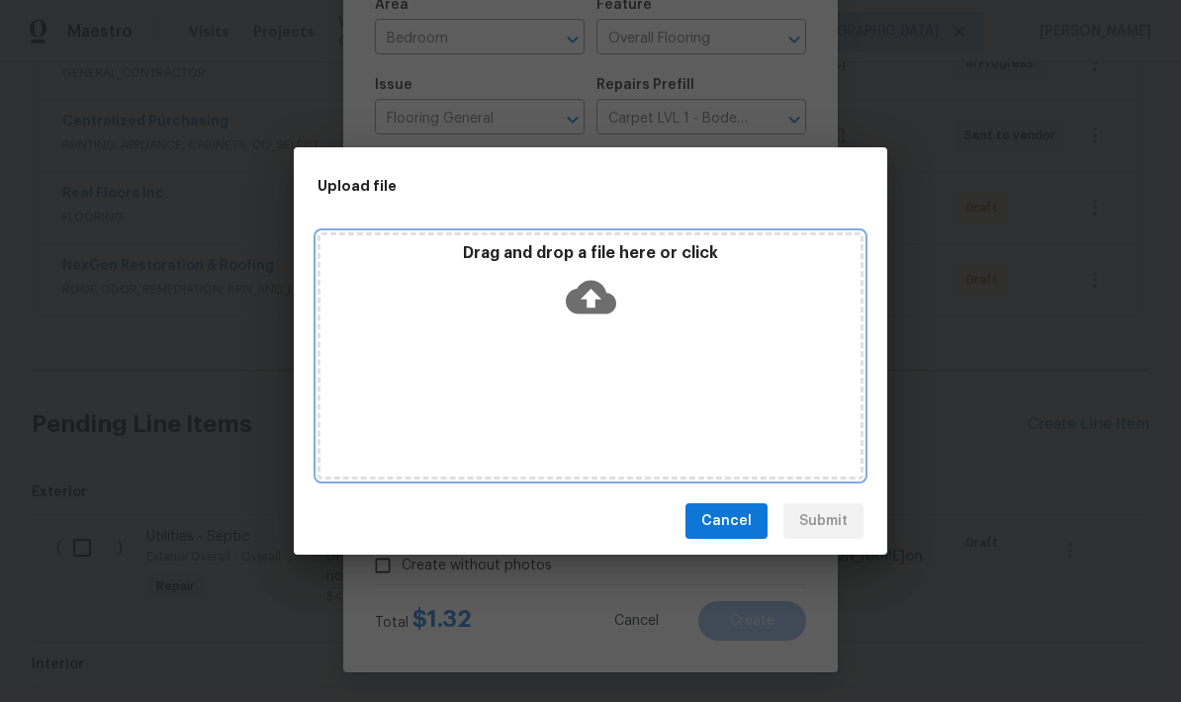
click at [597, 303] on icon at bounding box center [591, 298] width 50 height 34
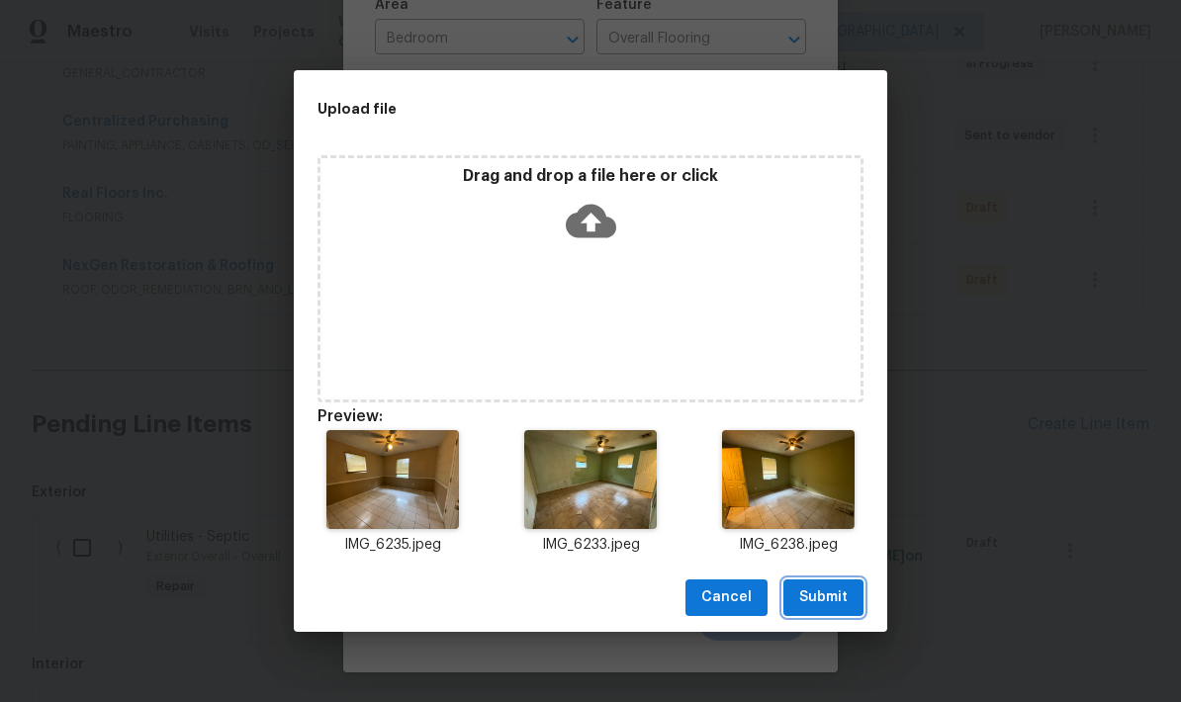
click at [826, 607] on span "Submit" at bounding box center [823, 597] width 48 height 25
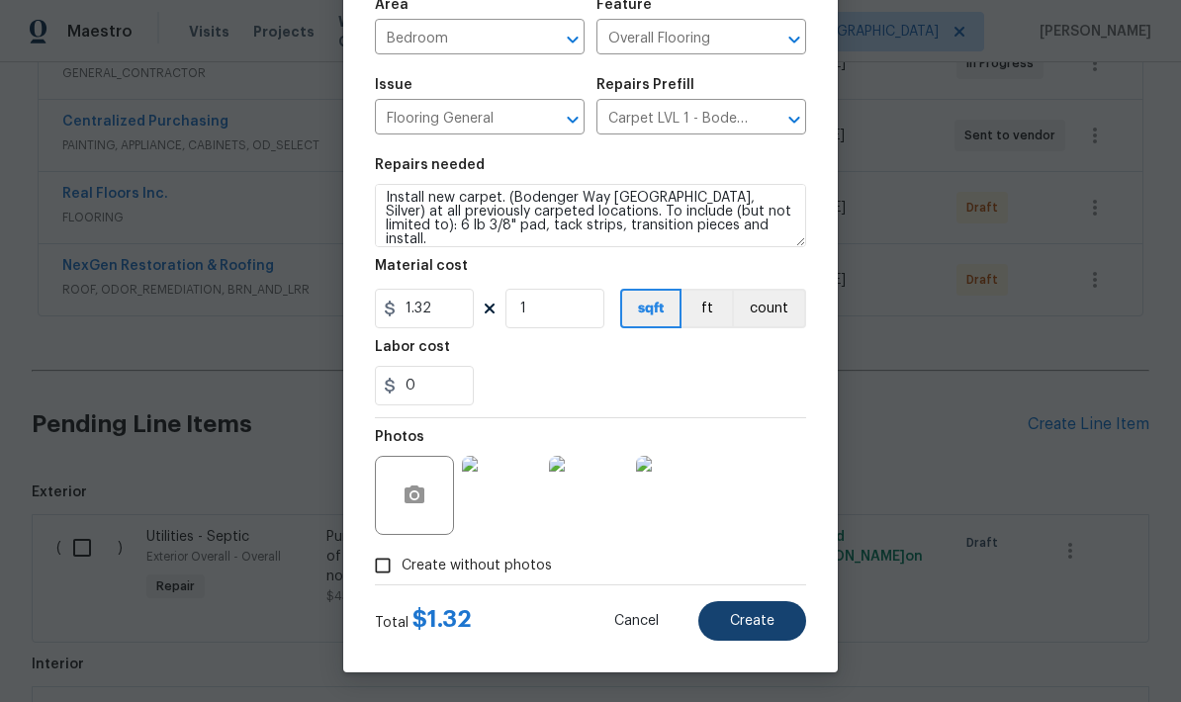
click at [756, 626] on span "Create" at bounding box center [752, 621] width 44 height 15
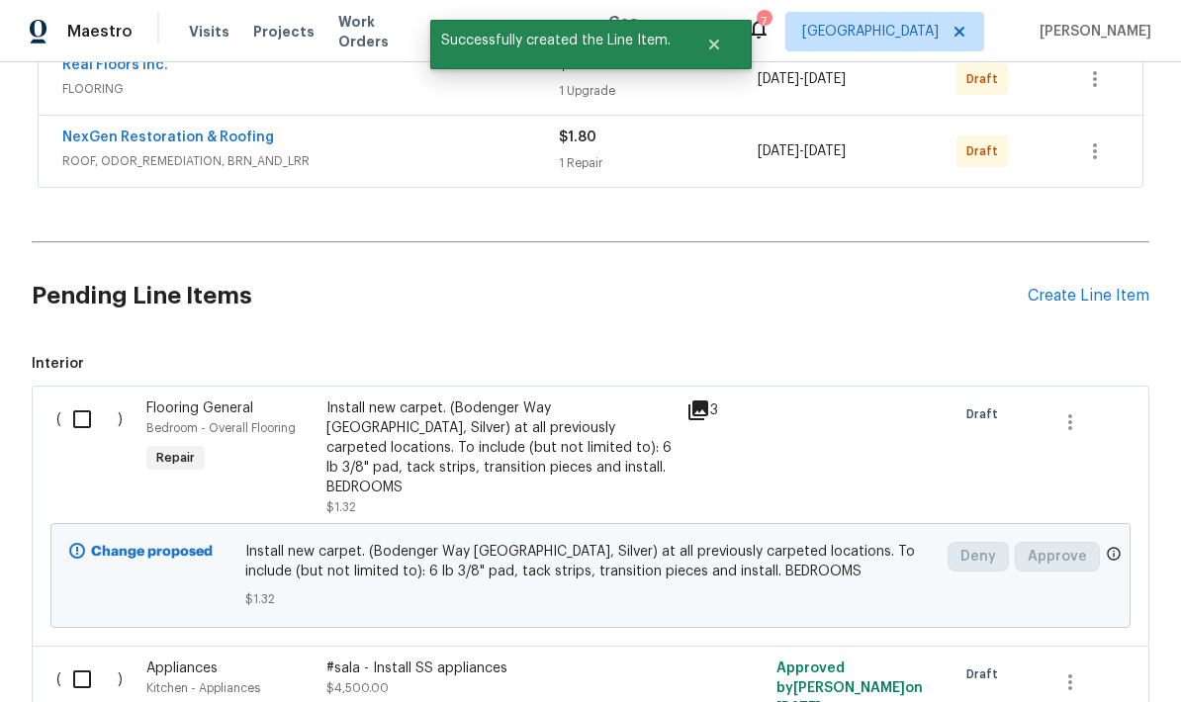
scroll to position [552, 0]
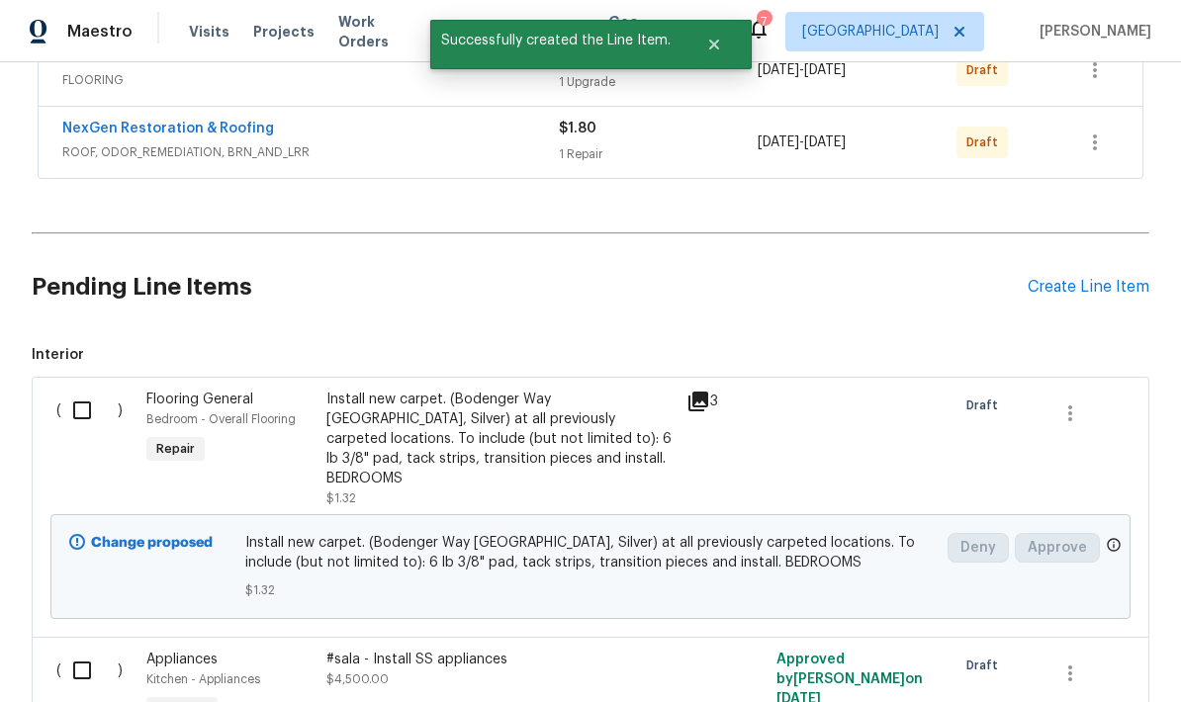
click at [77, 390] on input "checkbox" at bounding box center [89, 411] width 56 height 42
checkbox input "true"
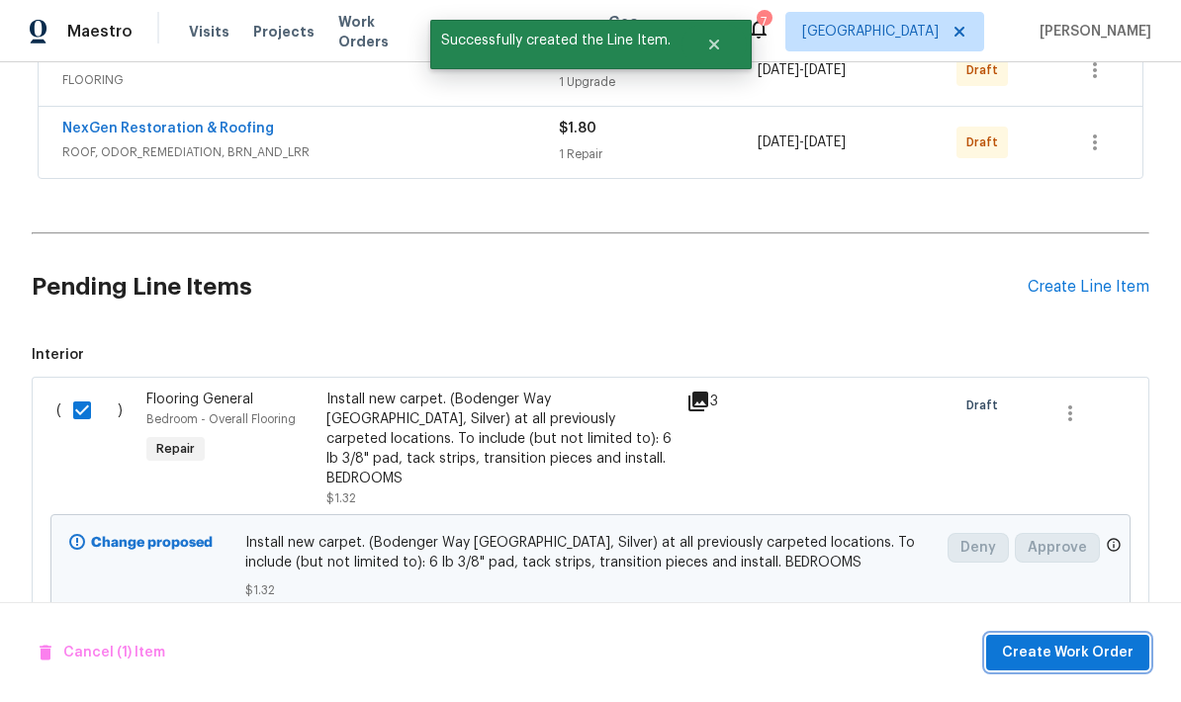
click at [1056, 662] on span "Create Work Order" at bounding box center [1068, 653] width 132 height 25
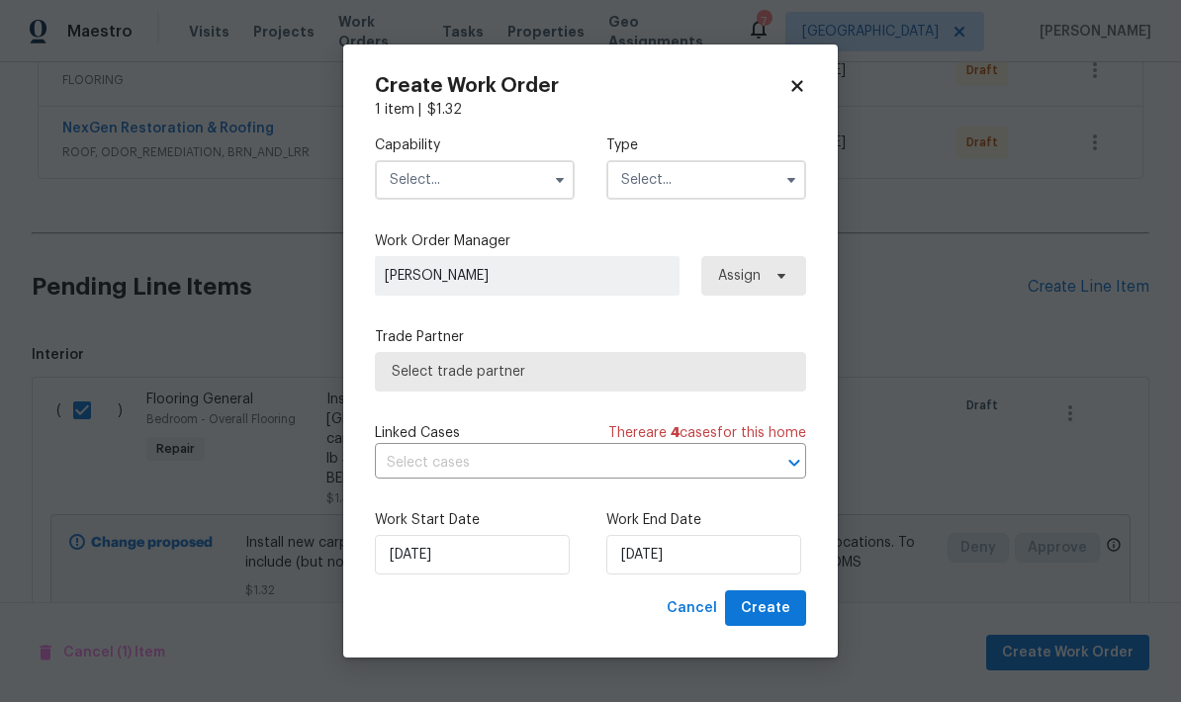
click at [494, 186] on input "text" at bounding box center [475, 180] width 200 height 40
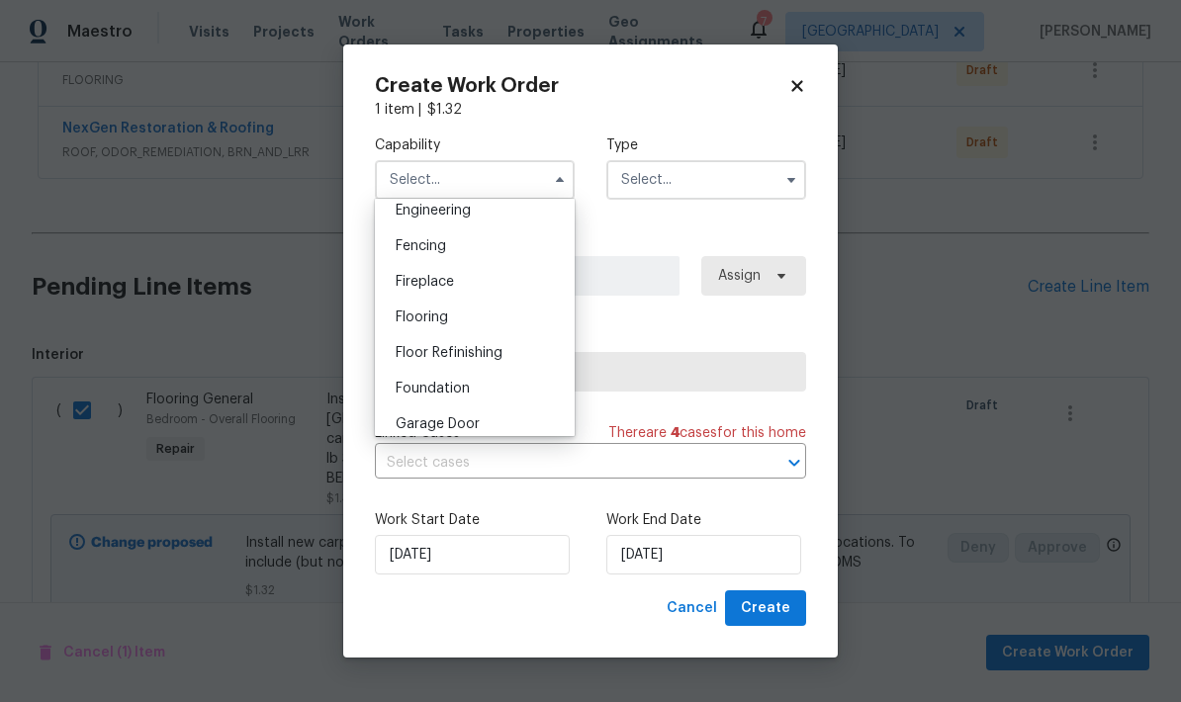
scroll to position [684, 0]
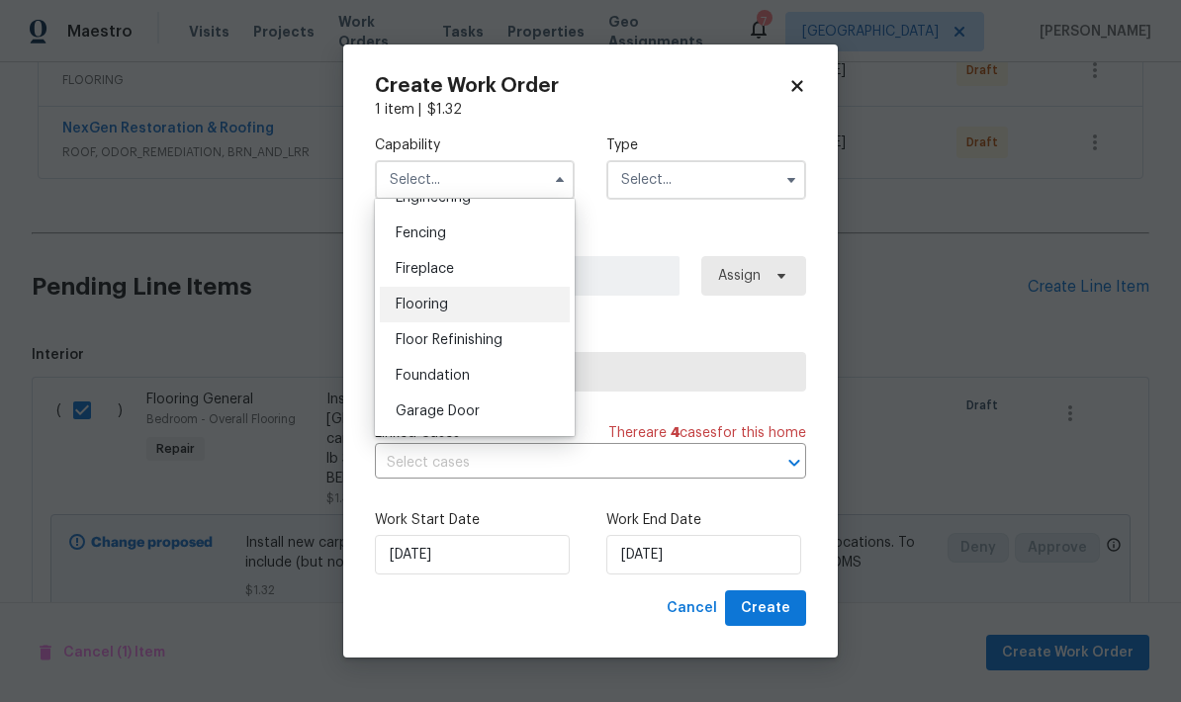
click at [446, 304] on span "Flooring" at bounding box center [422, 305] width 52 height 14
type input "Flooring"
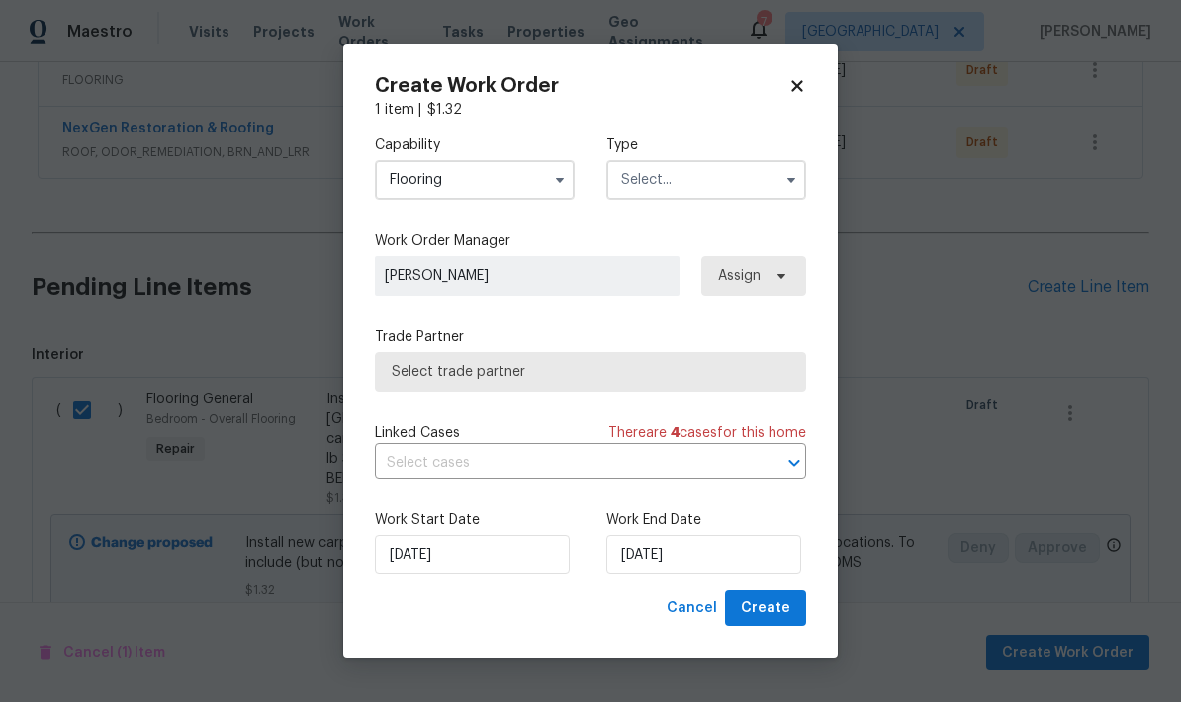
click at [719, 180] on input "text" at bounding box center [706, 180] width 200 height 40
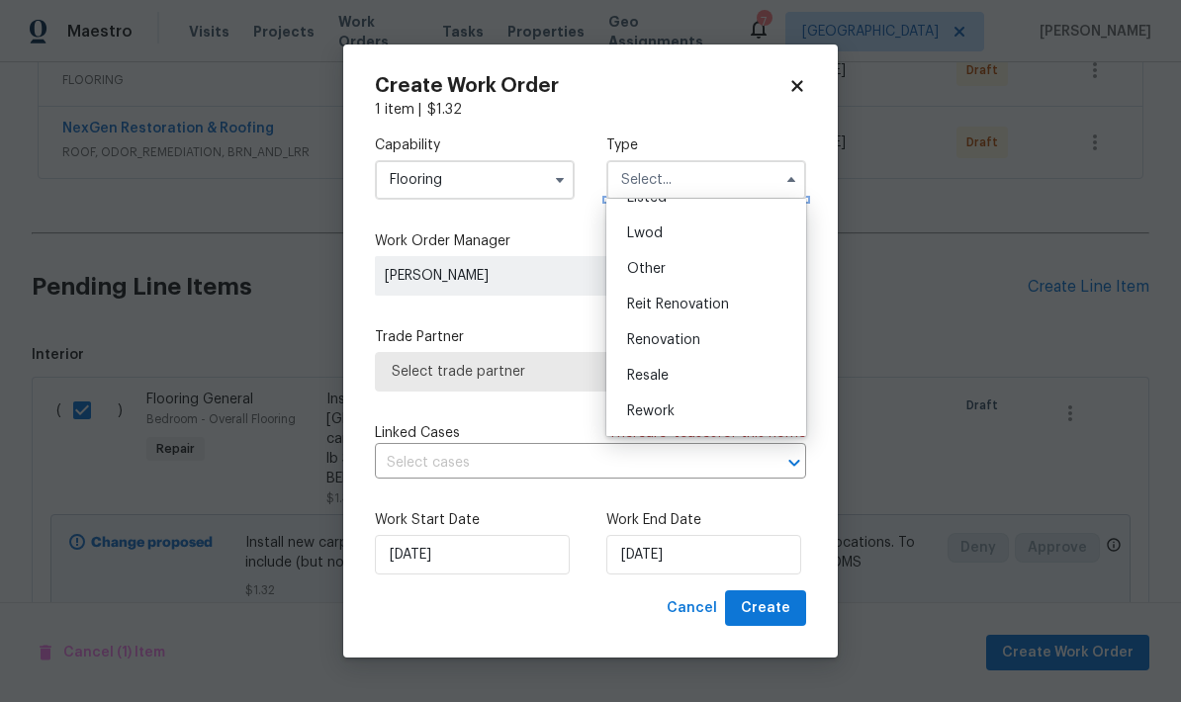
scroll to position [203, 0]
click at [695, 343] on span "Renovation" at bounding box center [663, 339] width 73 height 14
type input "Renovation"
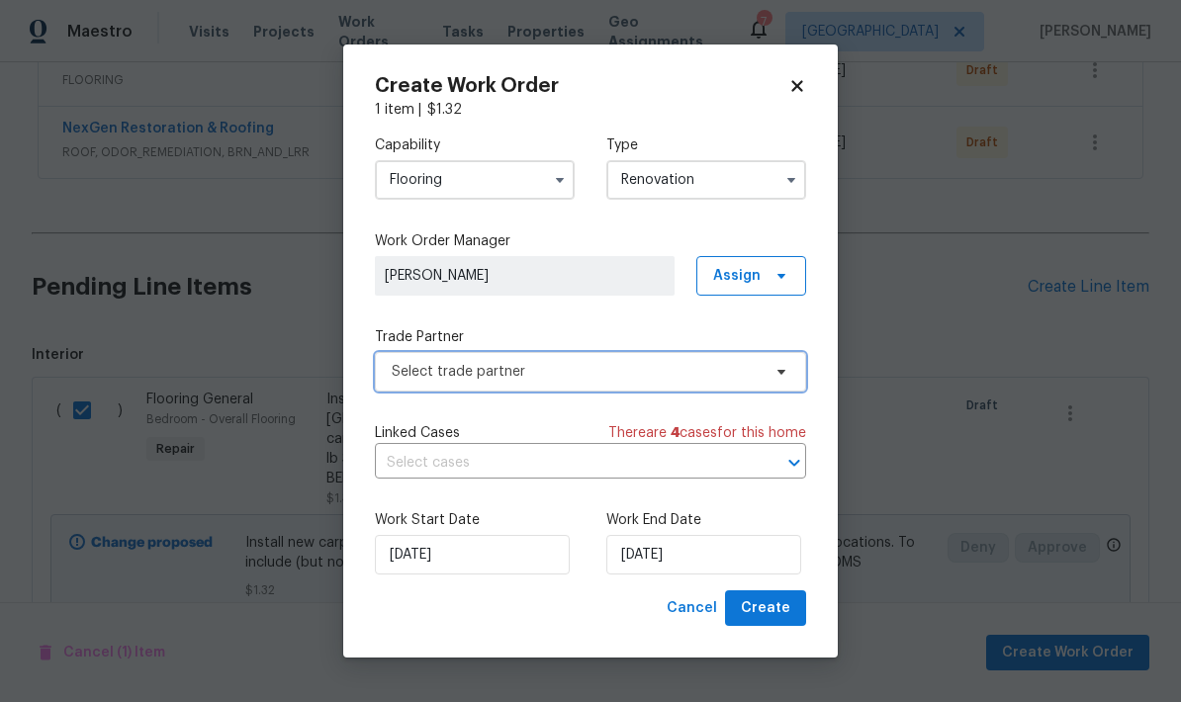
click at [508, 376] on span "Select trade partner" at bounding box center [576, 372] width 369 height 20
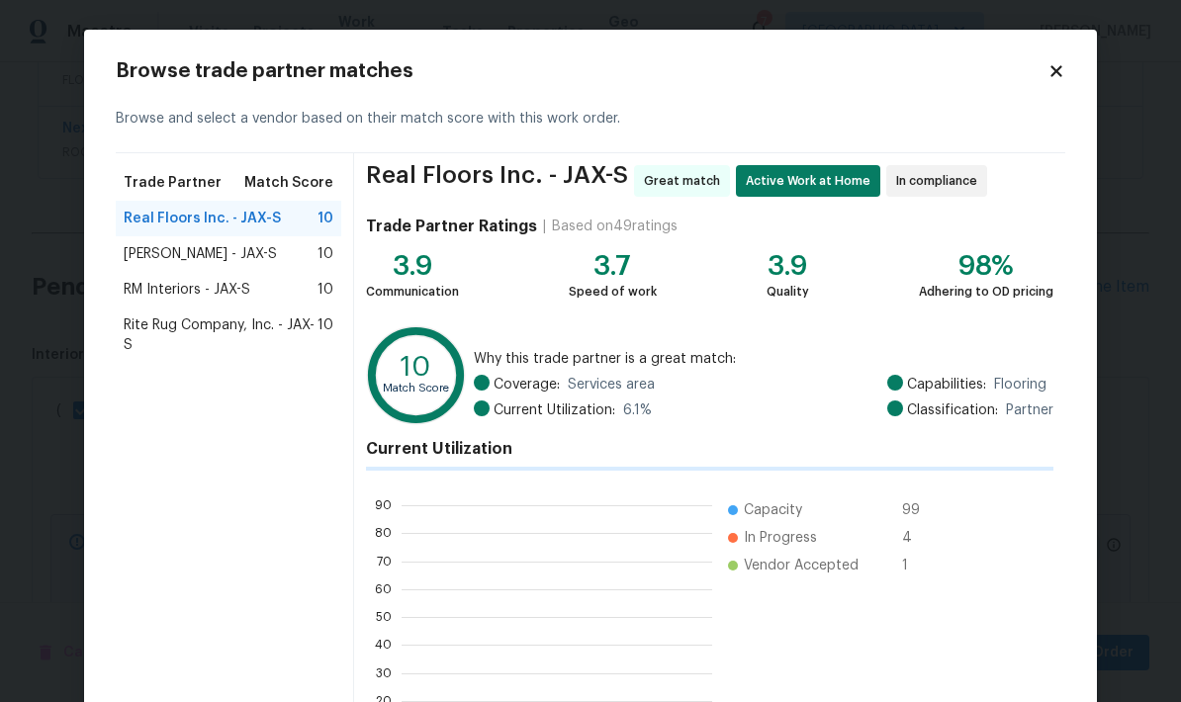
scroll to position [277, 310]
click at [142, 226] on span "Real Floors Inc. - JAX-S" at bounding box center [202, 219] width 157 height 20
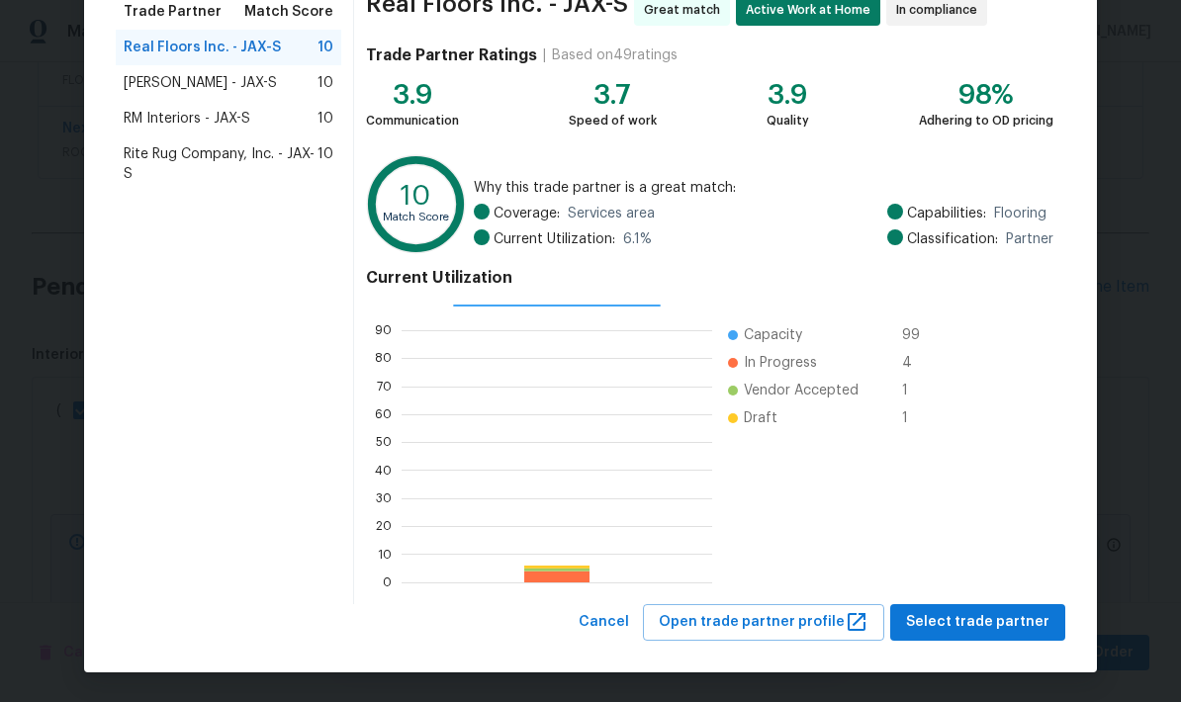
scroll to position [170, 0]
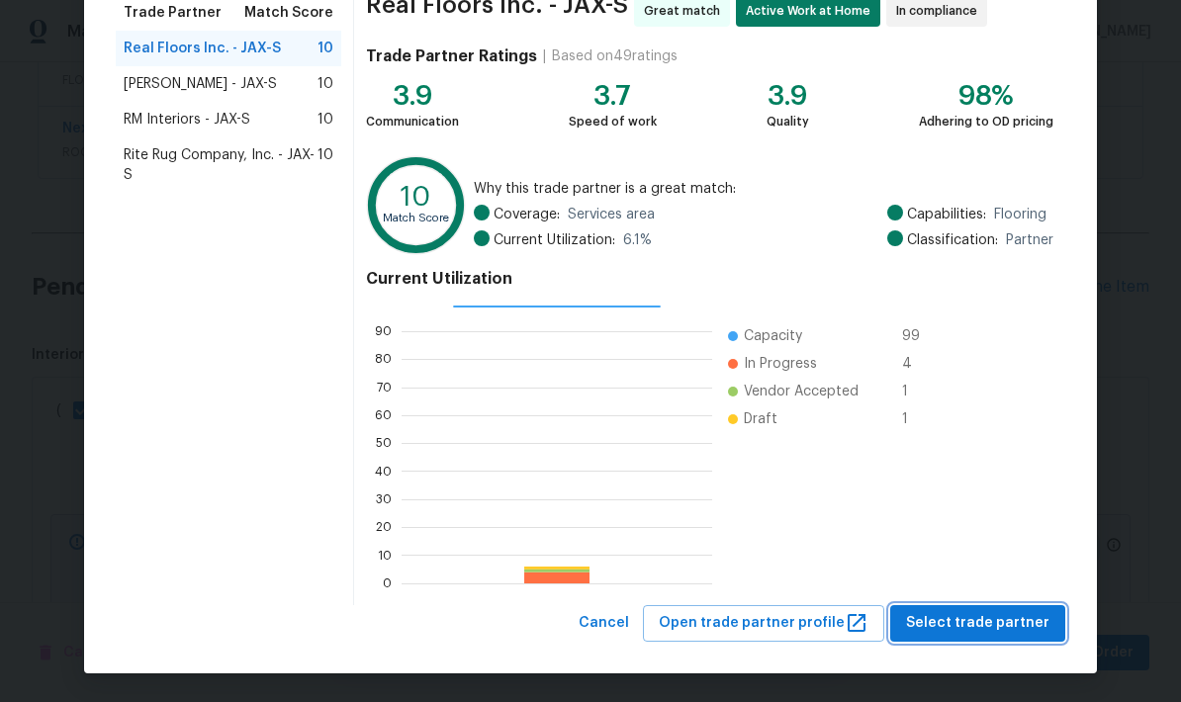
click at [1003, 627] on span "Select trade partner" at bounding box center [977, 623] width 143 height 25
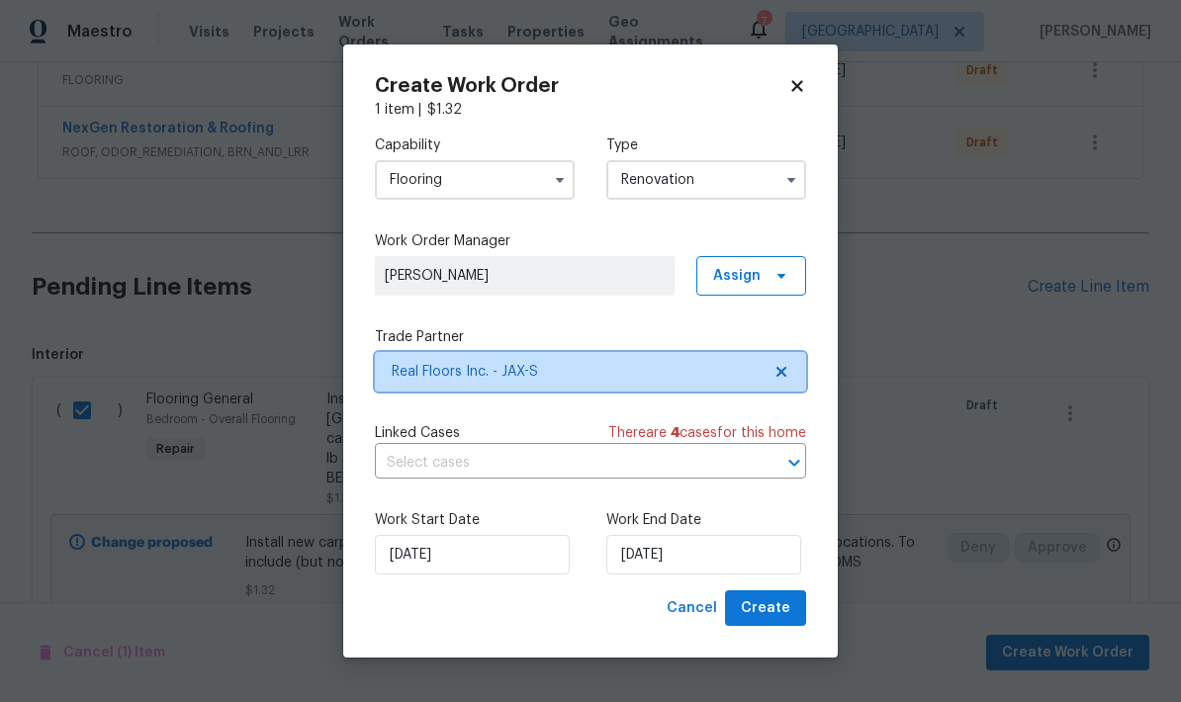
scroll to position [0, 0]
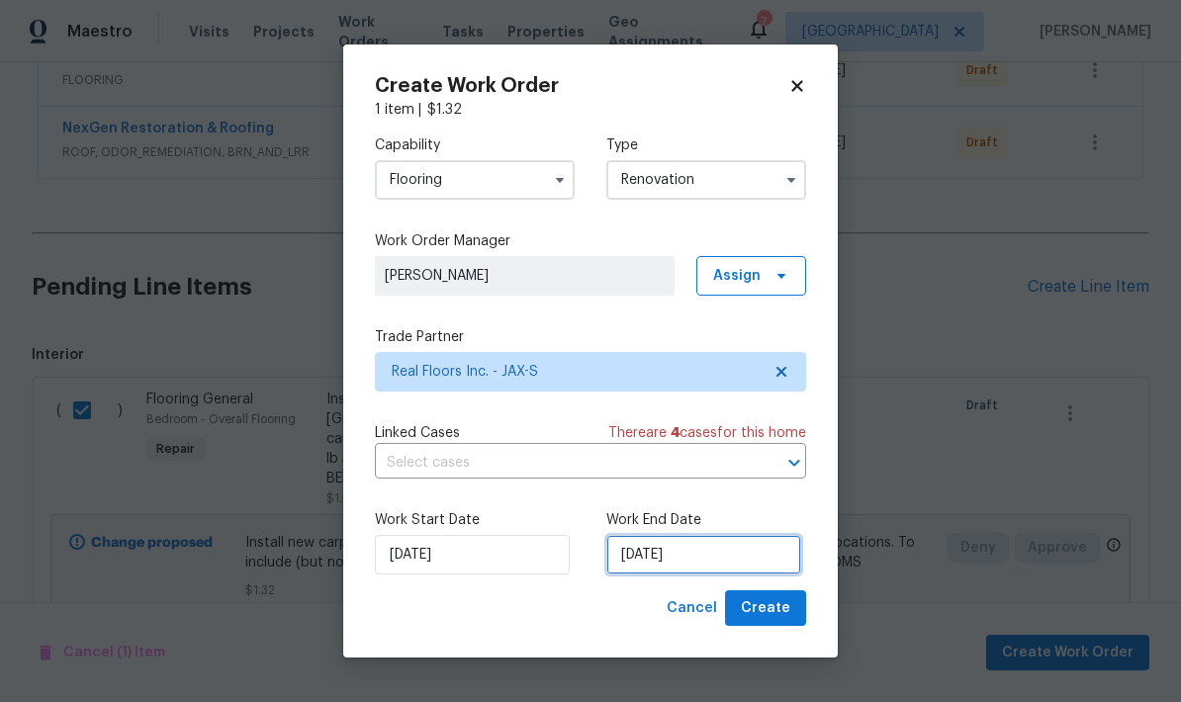
click at [680, 570] on input "[DATE]" at bounding box center [703, 555] width 195 height 40
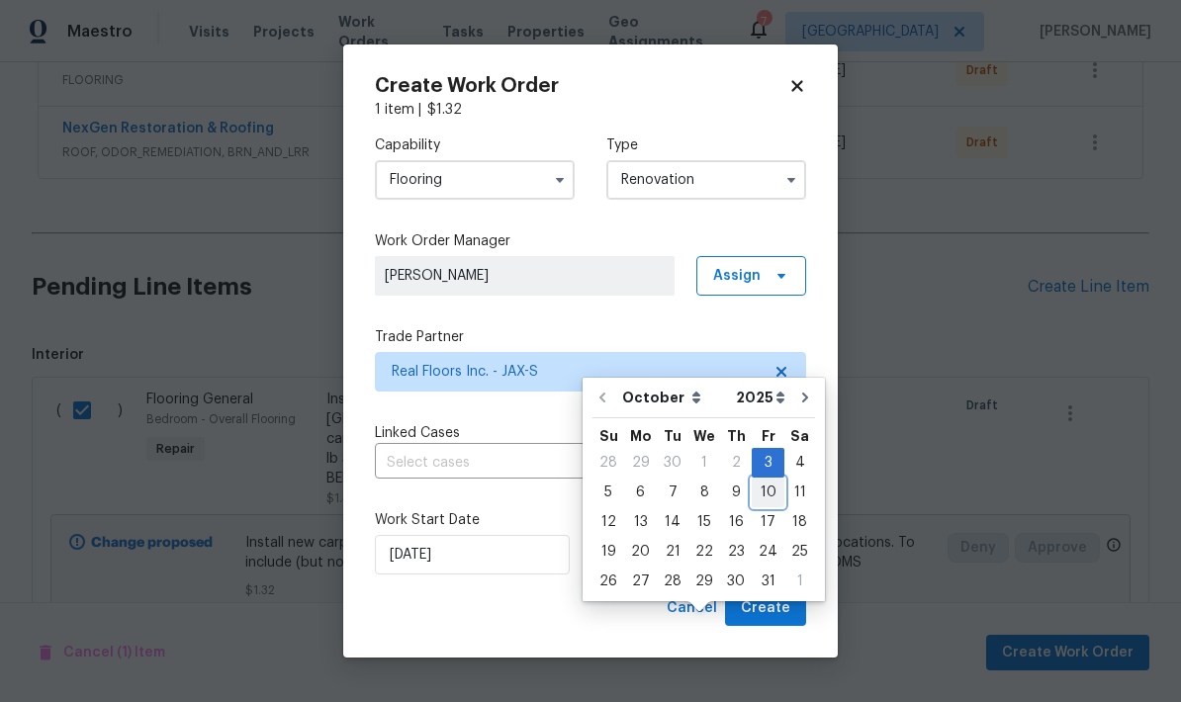
click at [763, 479] on div "10" at bounding box center [767, 493] width 33 height 28
type input "[DATE]"
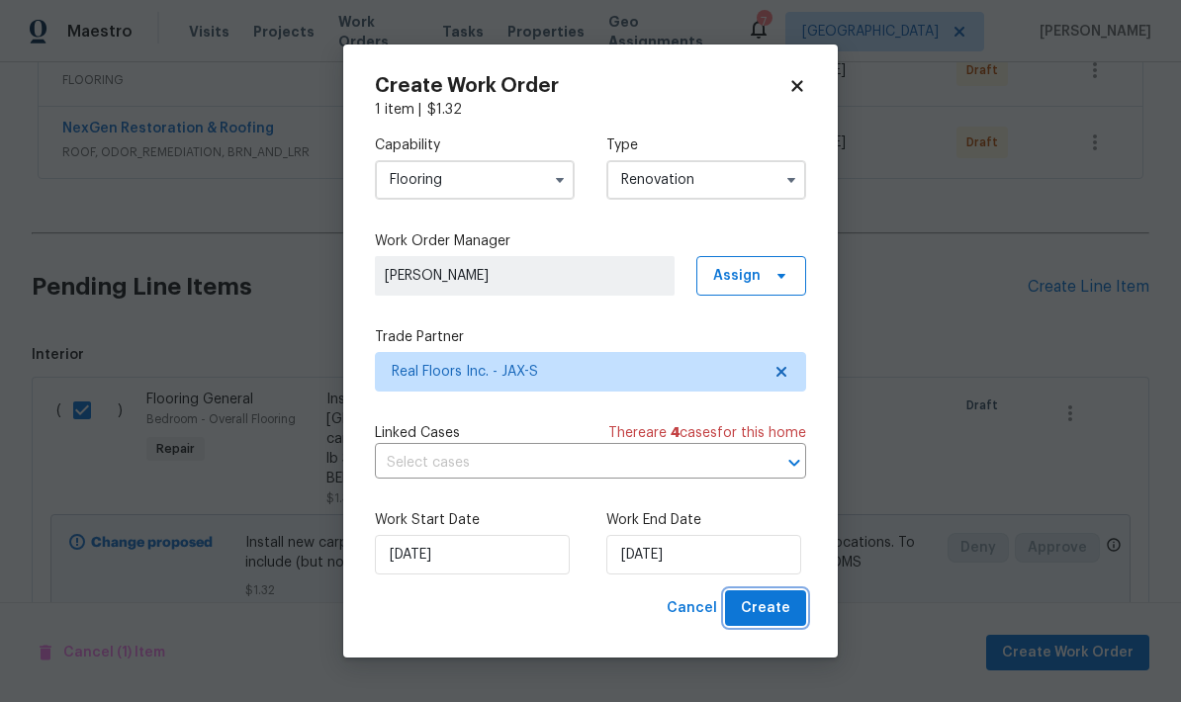
click at [778, 609] on span "Create" at bounding box center [765, 608] width 49 height 25
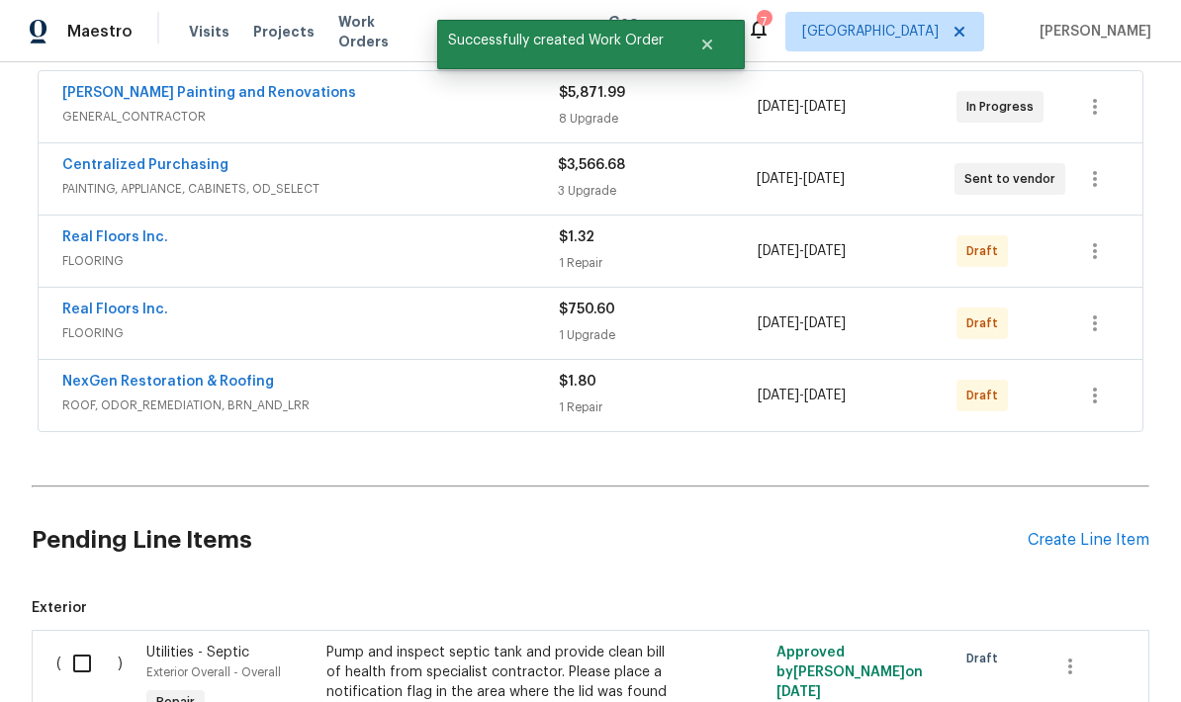
scroll to position [369, 0]
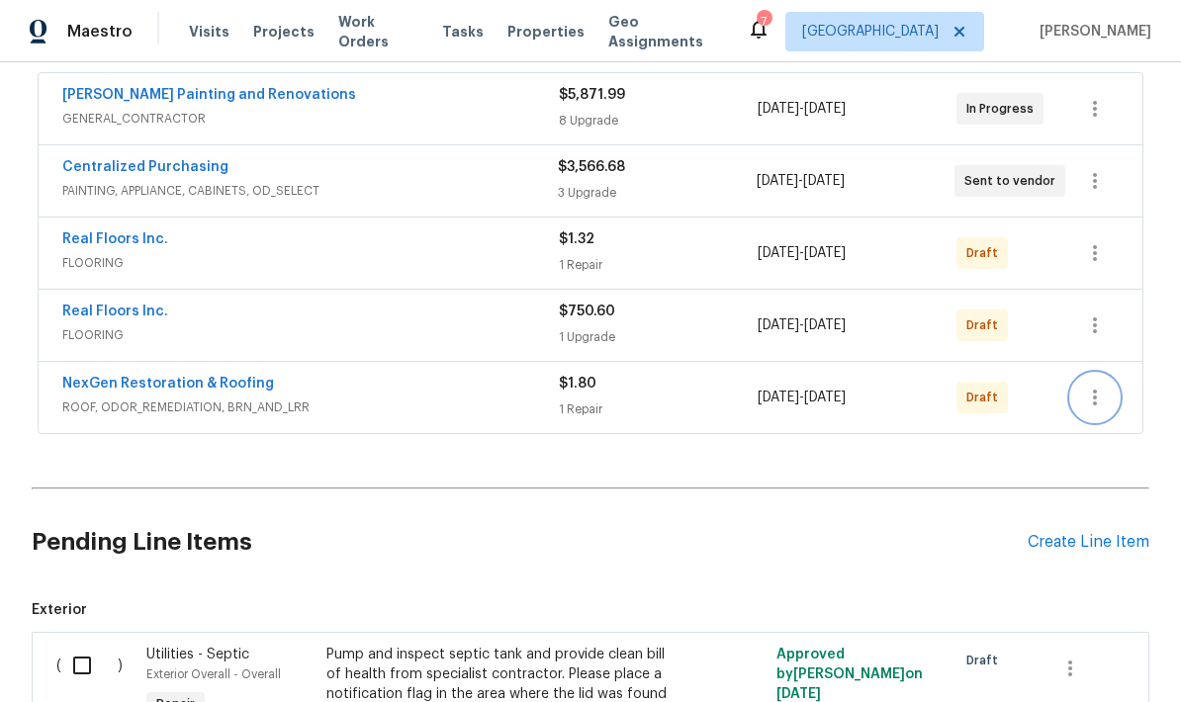
click at [1098, 386] on icon "button" at bounding box center [1095, 398] width 24 height 24
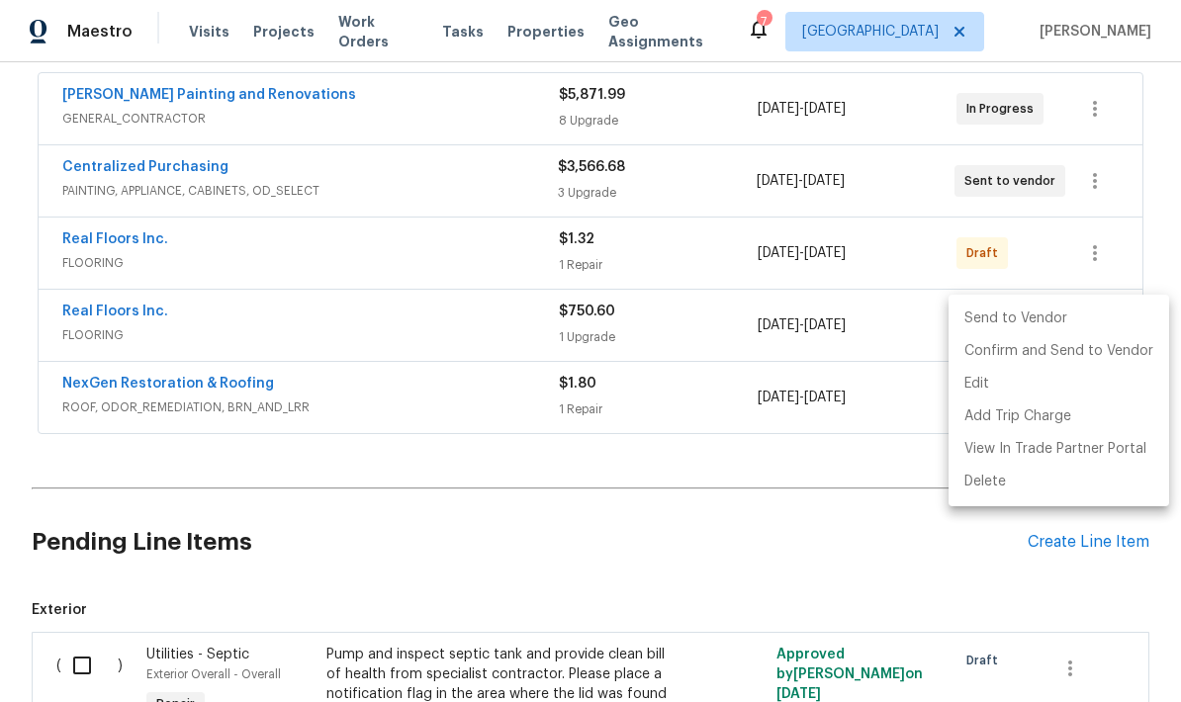
click at [1013, 318] on li "Send to Vendor" at bounding box center [1058, 319] width 221 height 33
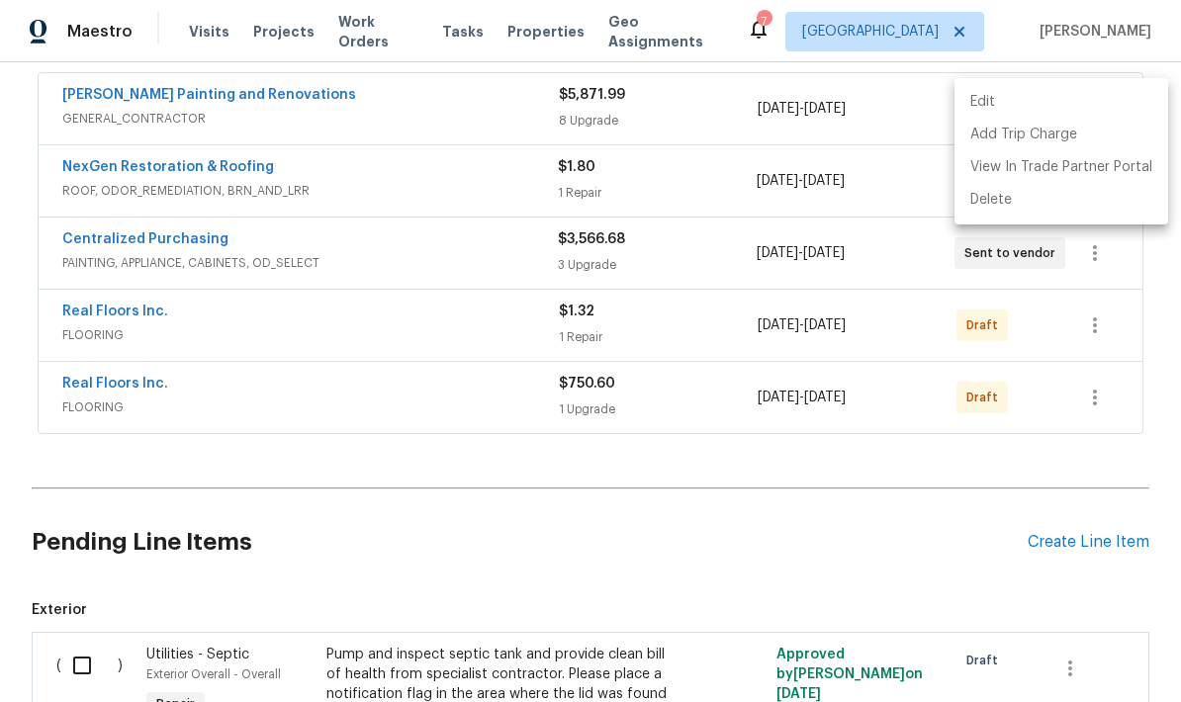
click at [1097, 254] on div at bounding box center [590, 351] width 1181 height 702
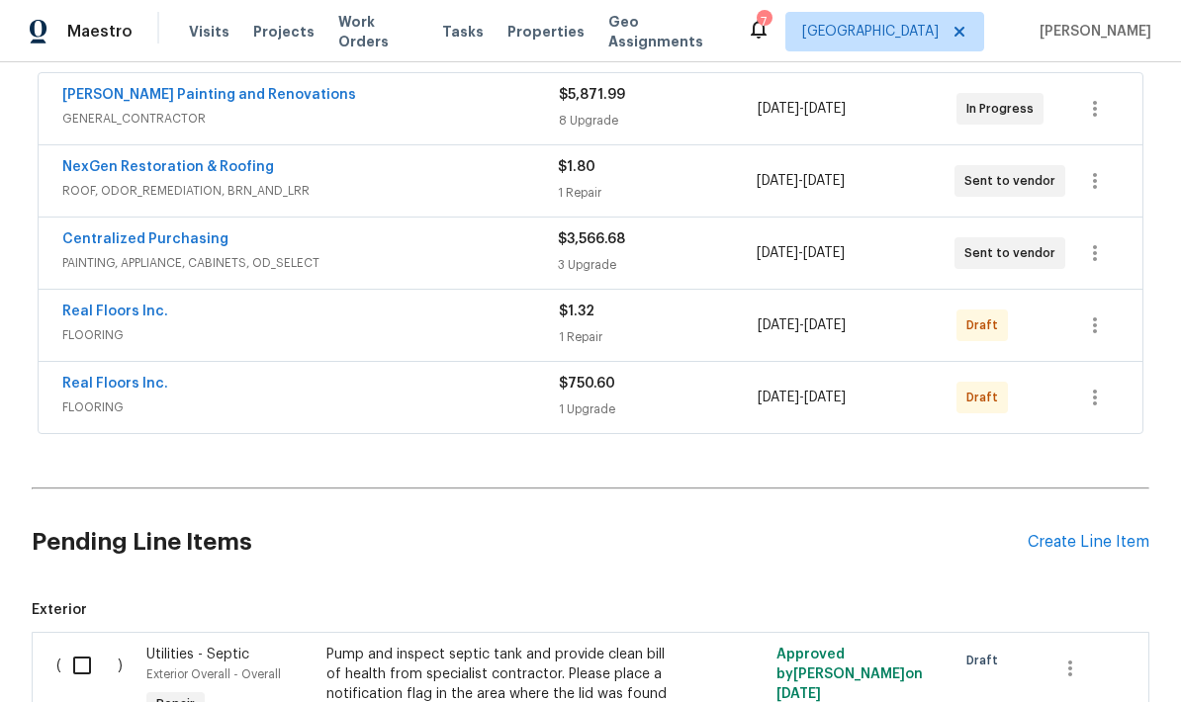
click at [1086, 313] on icon "button" at bounding box center [1095, 325] width 24 height 24
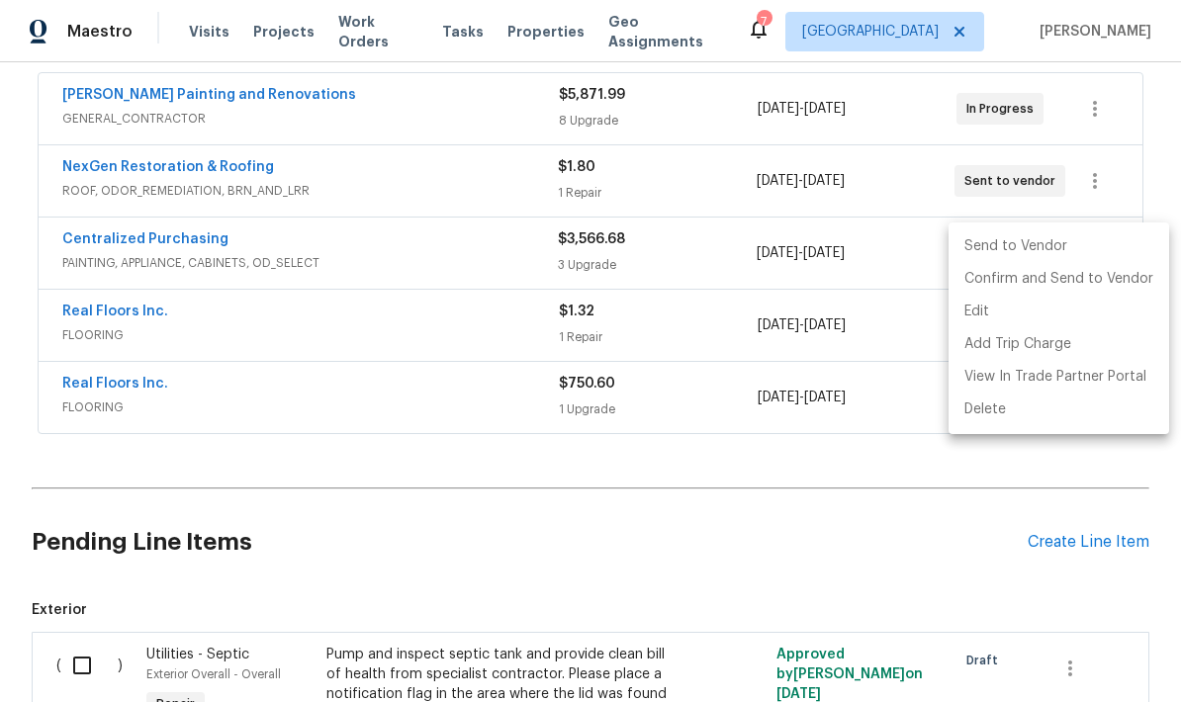
click at [996, 247] on li "Send to Vendor" at bounding box center [1058, 246] width 221 height 33
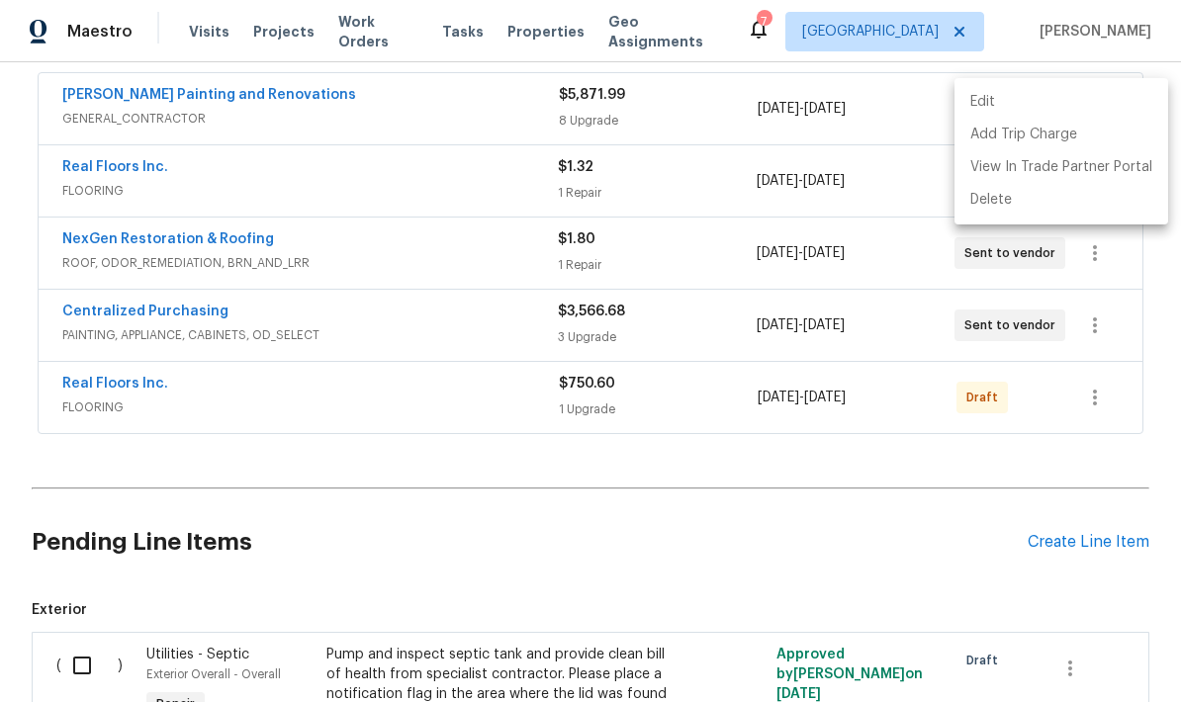
click at [1090, 330] on div at bounding box center [590, 351] width 1181 height 702
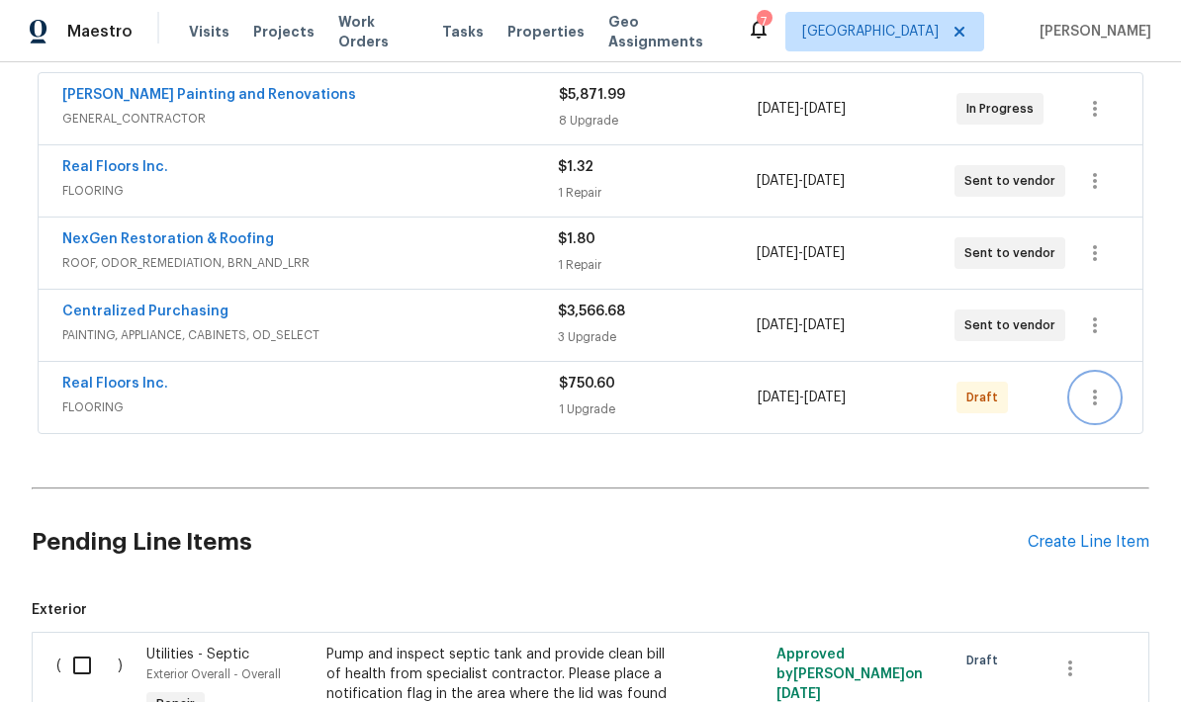
click at [1097, 386] on icon "button" at bounding box center [1095, 398] width 24 height 24
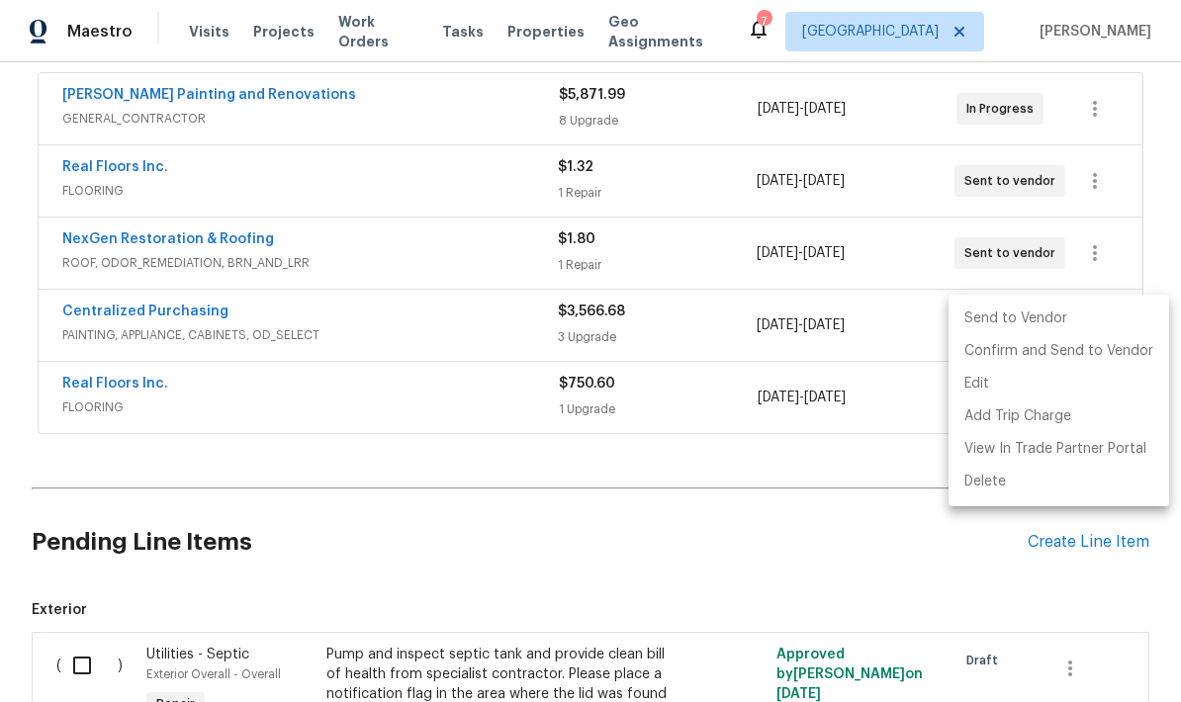
click at [998, 322] on li "Send to Vendor" at bounding box center [1058, 319] width 221 height 33
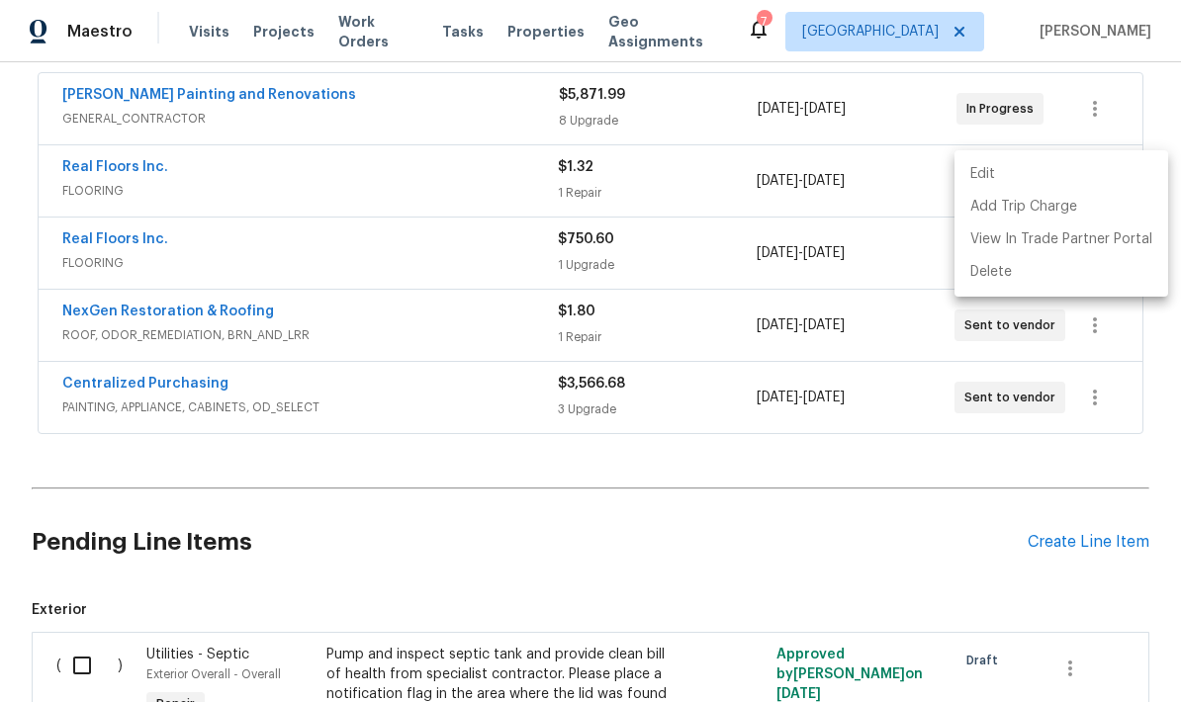
click at [845, 455] on div at bounding box center [590, 351] width 1181 height 702
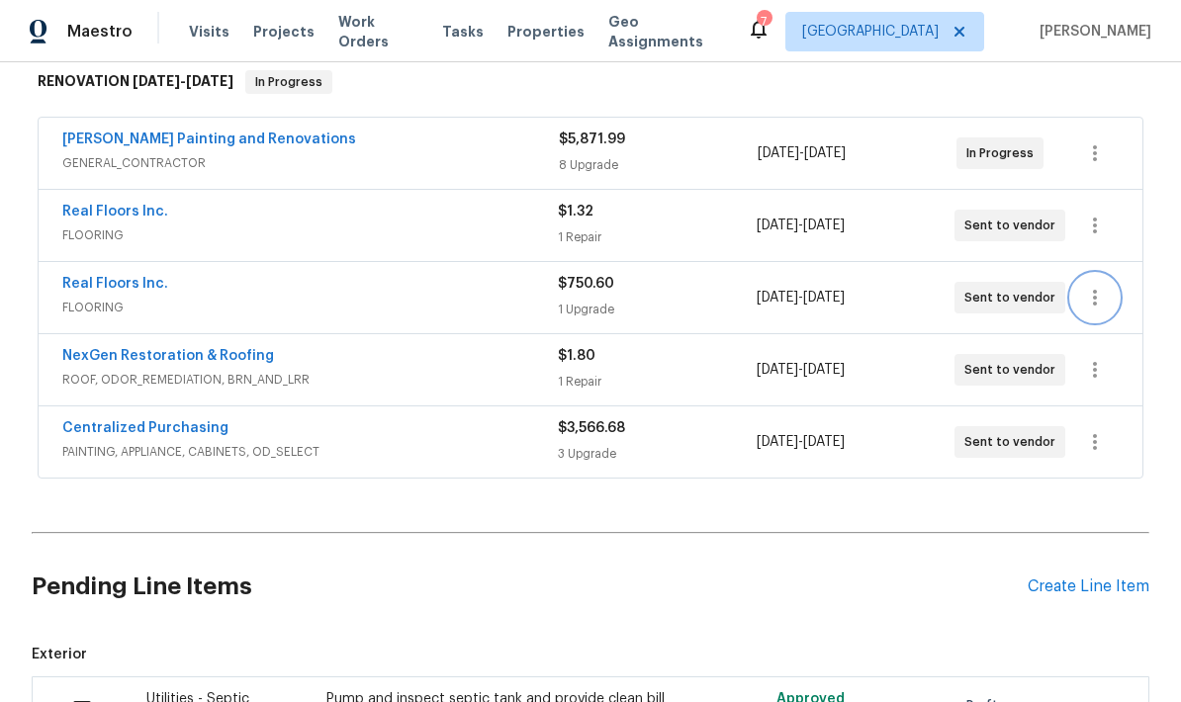
scroll to position [328, 0]
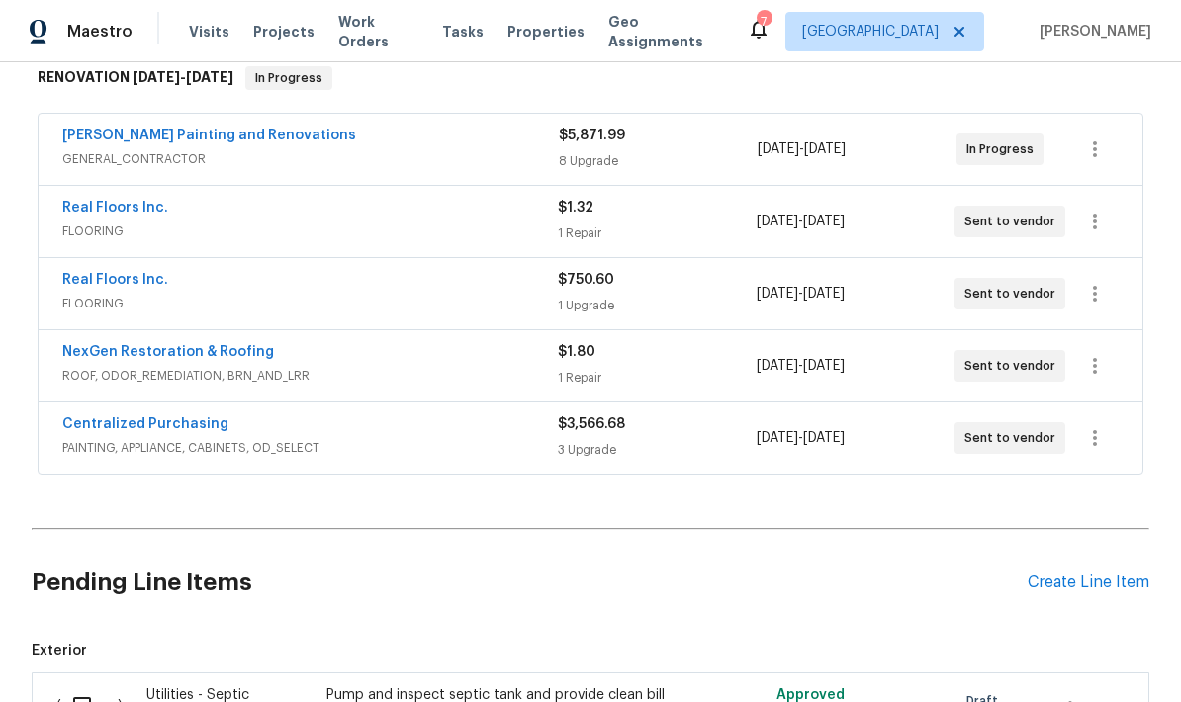
click at [96, 685] on input "checkbox" at bounding box center [89, 706] width 56 height 42
checkbox input "true"
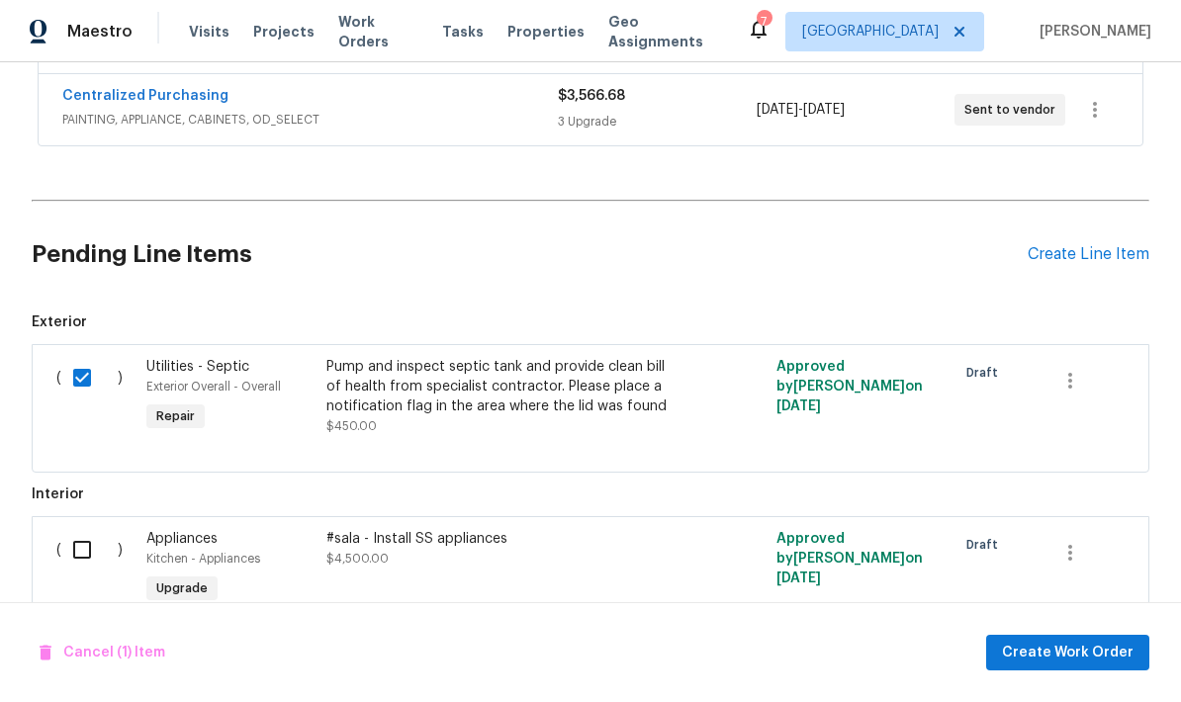
scroll to position [656, 0]
click at [1048, 661] on span "Create Work Order" at bounding box center [1068, 653] width 132 height 25
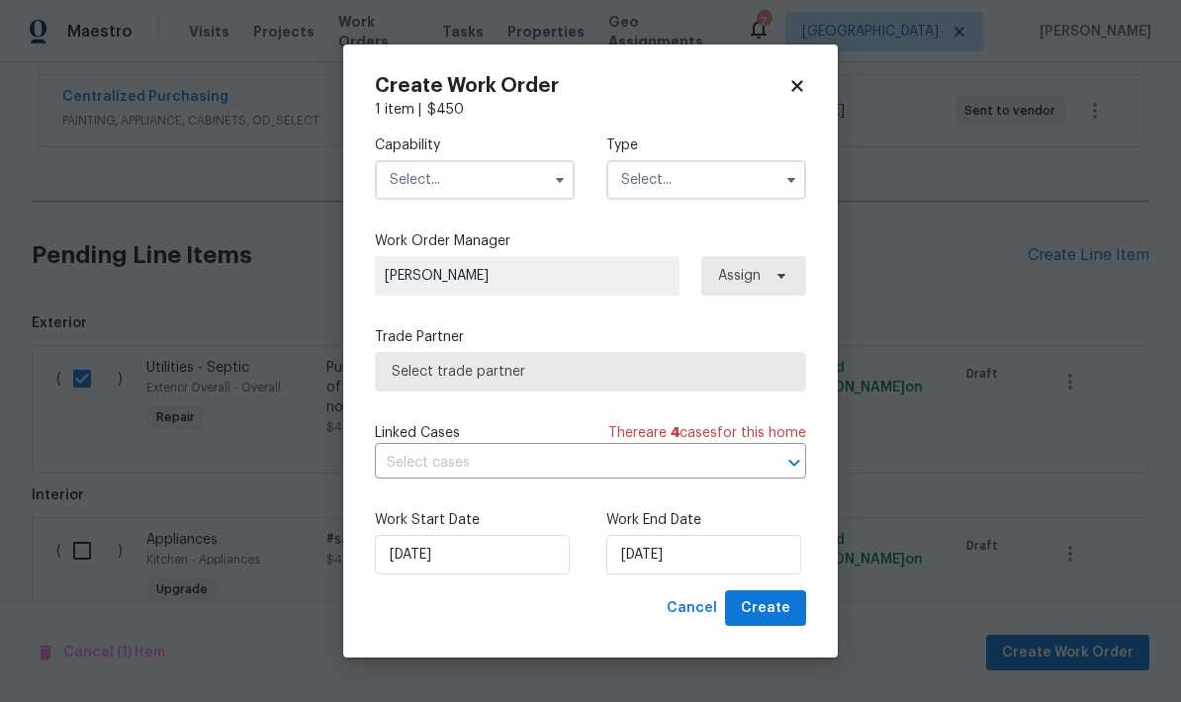
click at [459, 191] on input "text" at bounding box center [475, 180] width 200 height 40
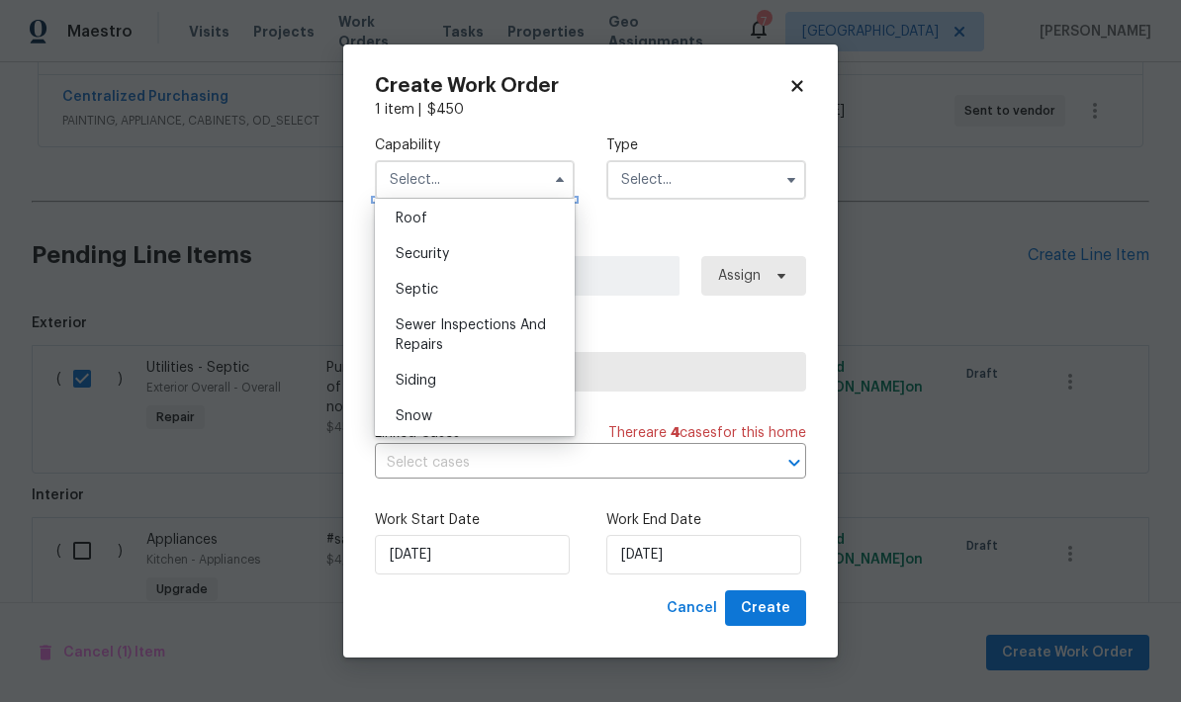
scroll to position [1983, 0]
click at [430, 329] on span "Septic" at bounding box center [417, 327] width 43 height 14
type input "Septic"
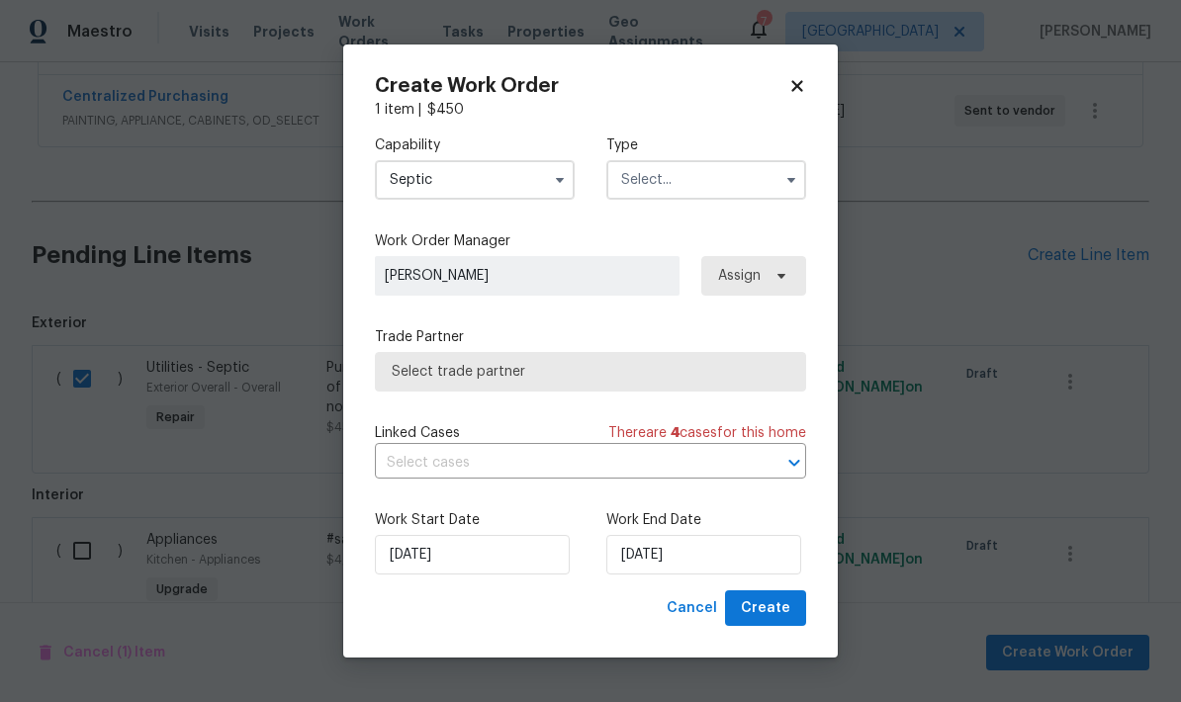
click at [724, 185] on input "text" at bounding box center [706, 180] width 200 height 40
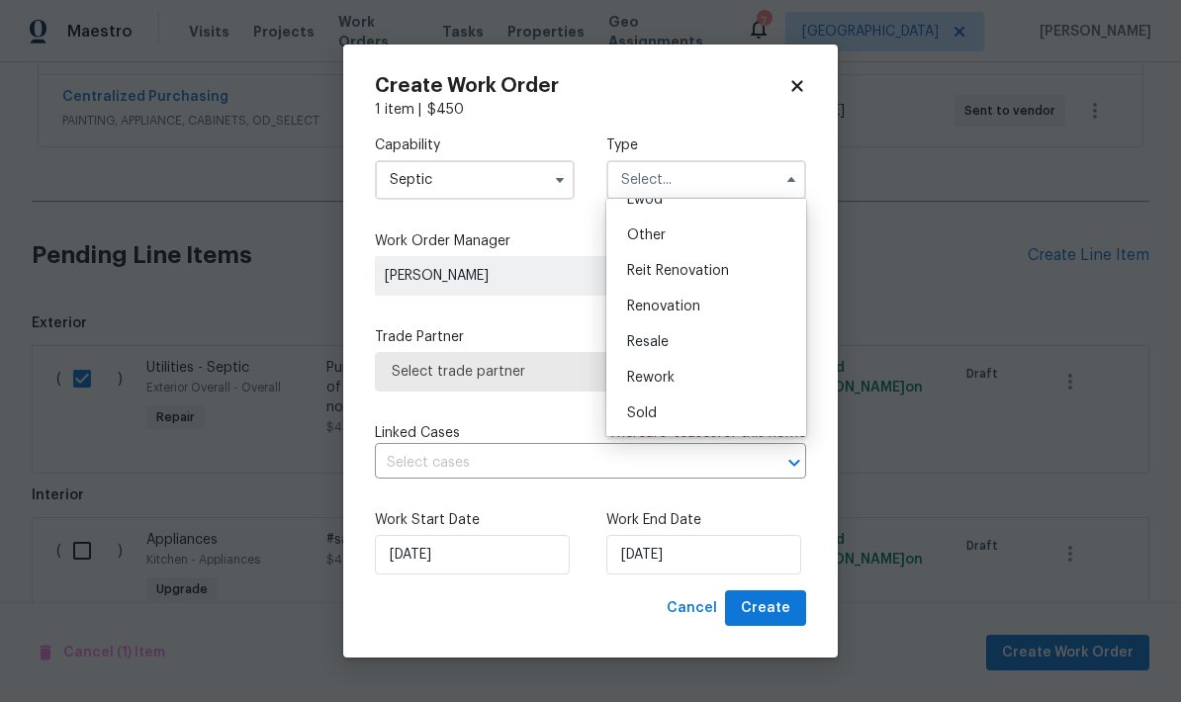
scroll to position [235, 0]
click at [698, 307] on span "Renovation" at bounding box center [663, 307] width 73 height 14
type input "Renovation"
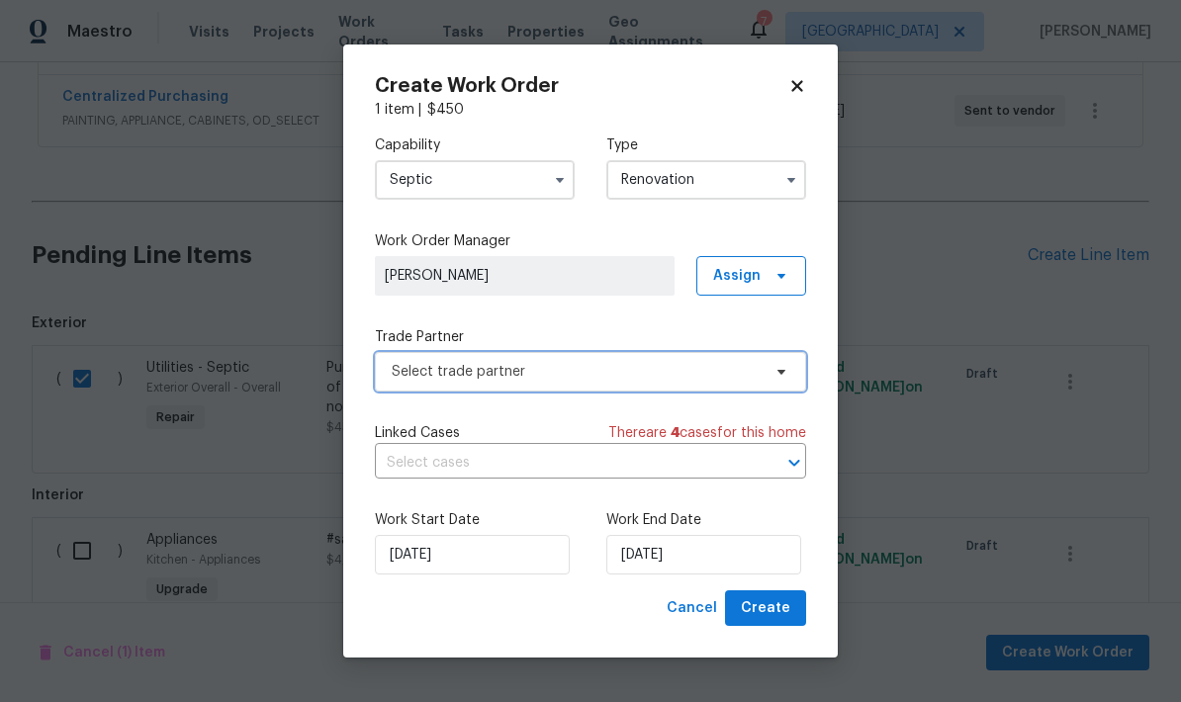
click at [518, 381] on span "Select trade partner" at bounding box center [590, 372] width 431 height 40
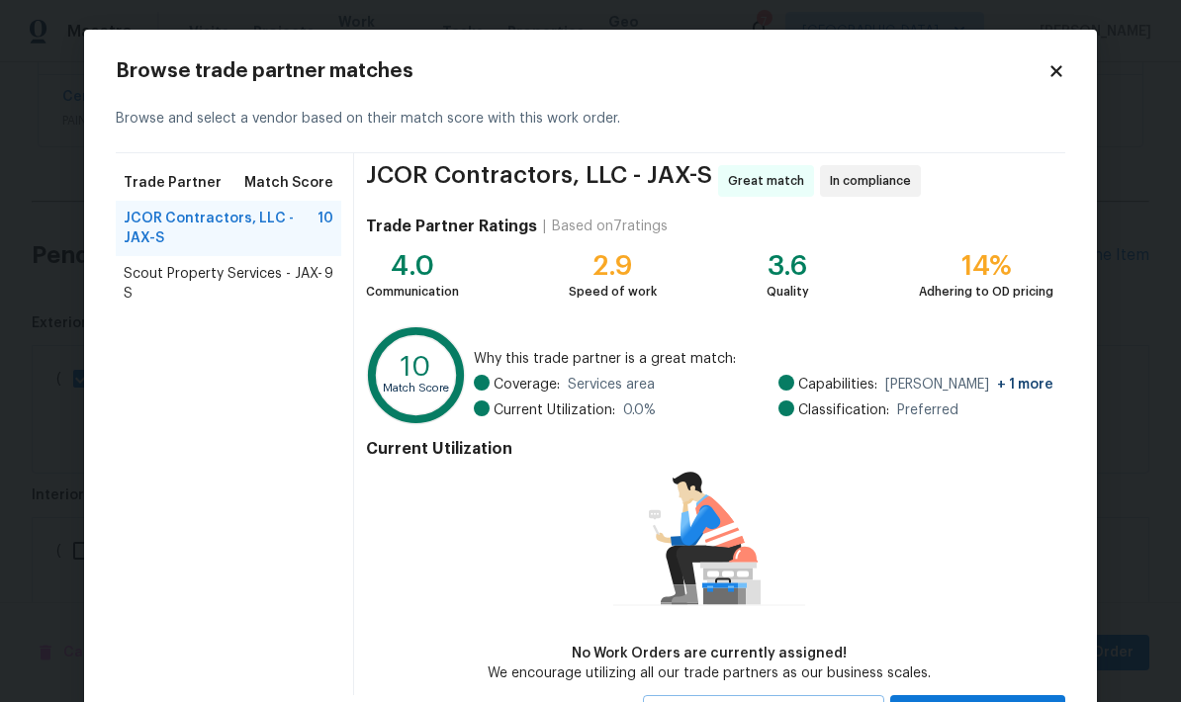
click at [248, 232] on span "JCOR Contractors, LLC - JAX-S" at bounding box center [221, 229] width 194 height 40
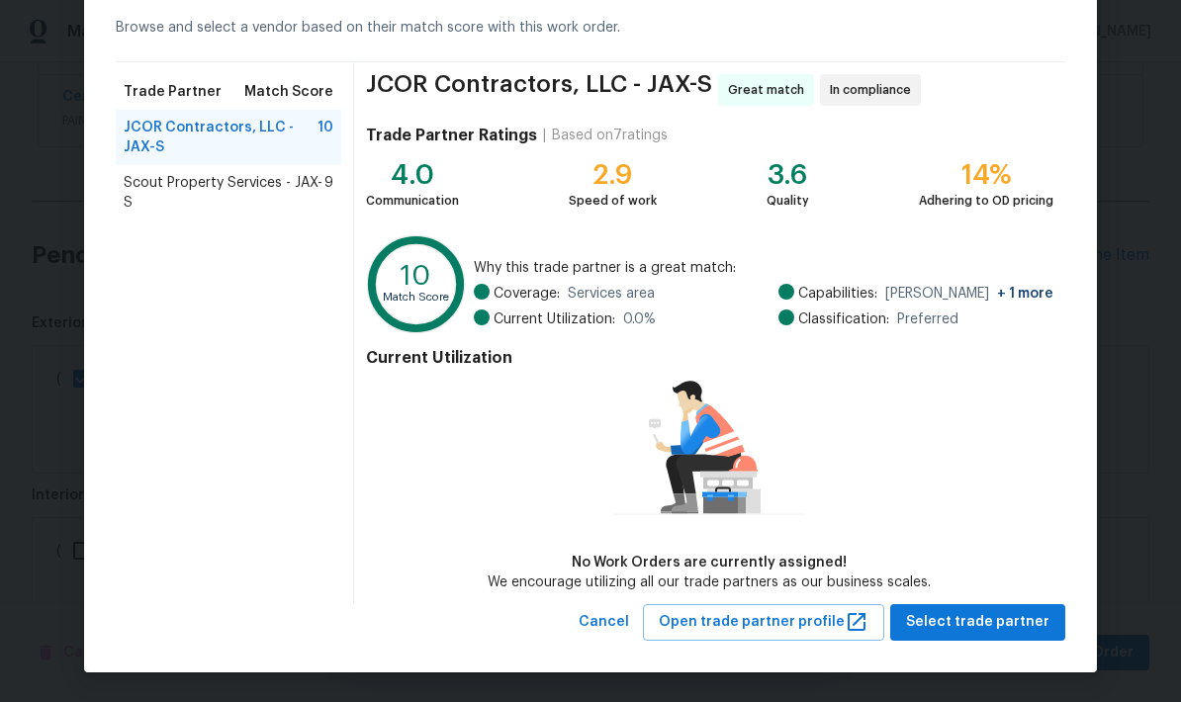
scroll to position [90, 0]
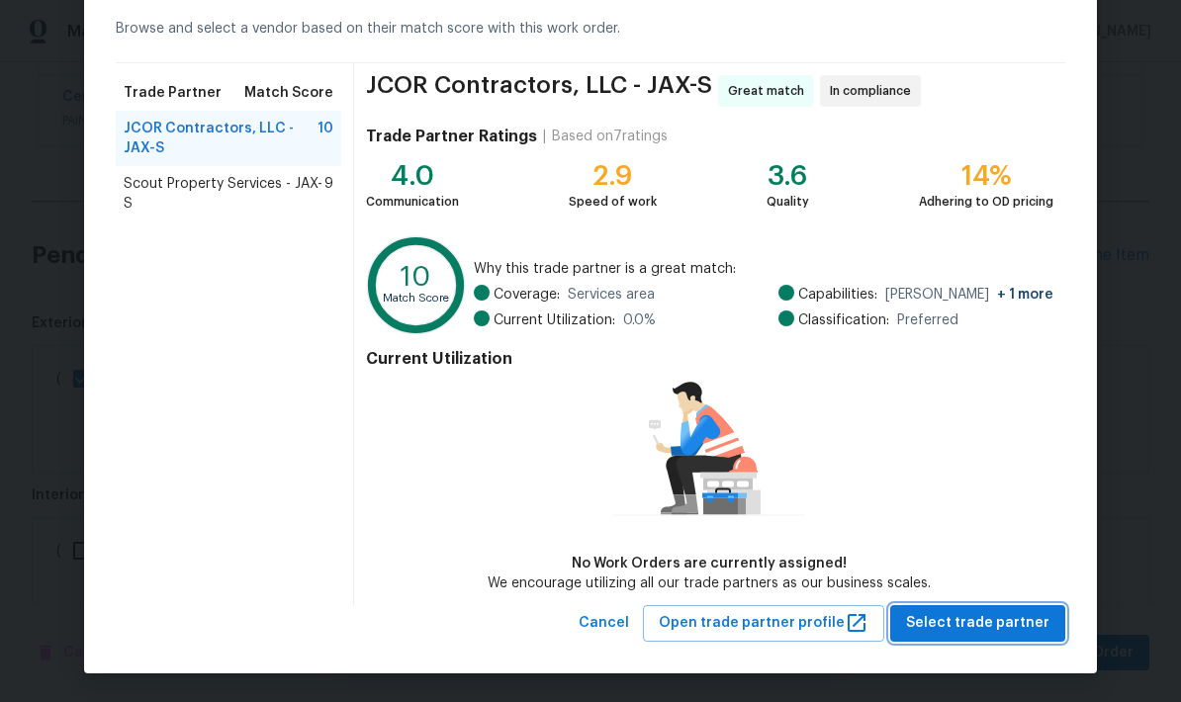
click at [983, 628] on span "Select trade partner" at bounding box center [977, 623] width 143 height 25
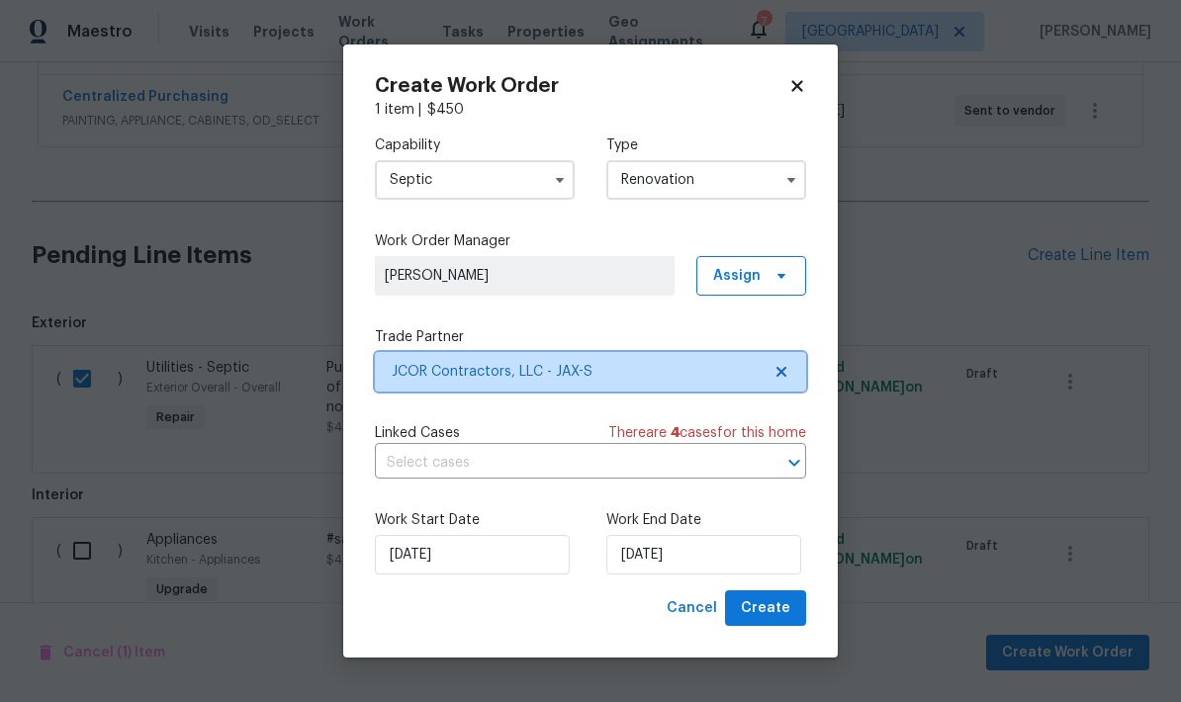
scroll to position [0, 0]
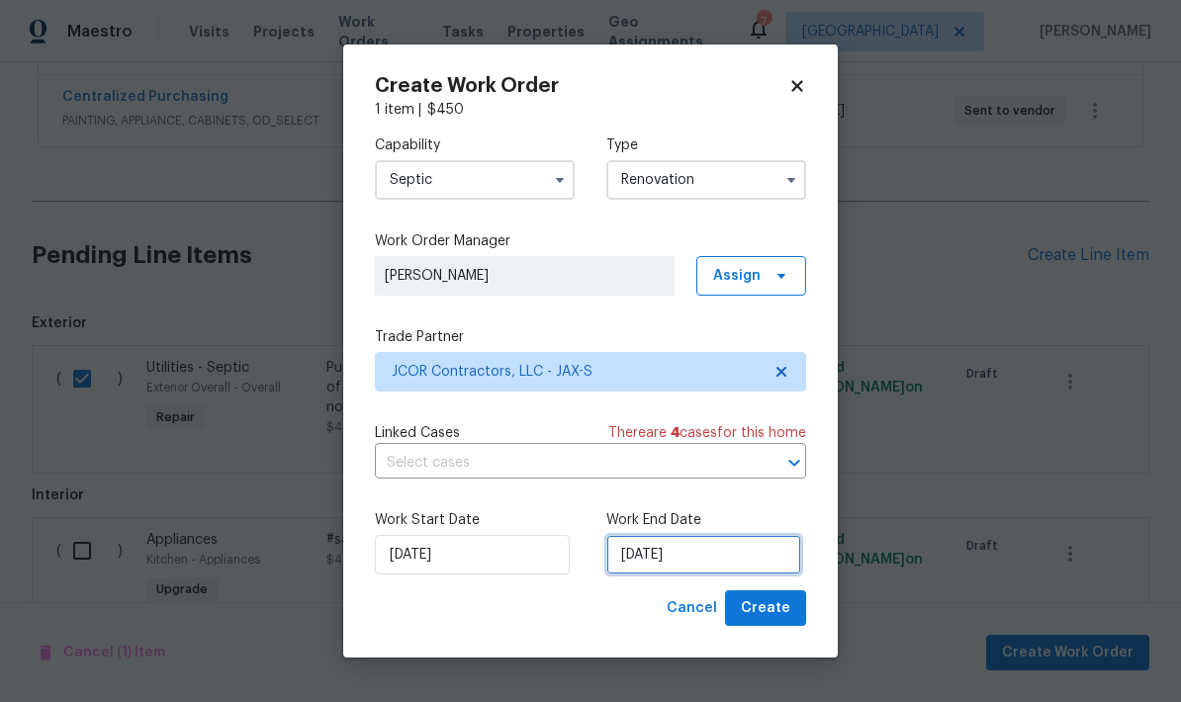
click at [662, 568] on input "[DATE]" at bounding box center [703, 555] width 195 height 40
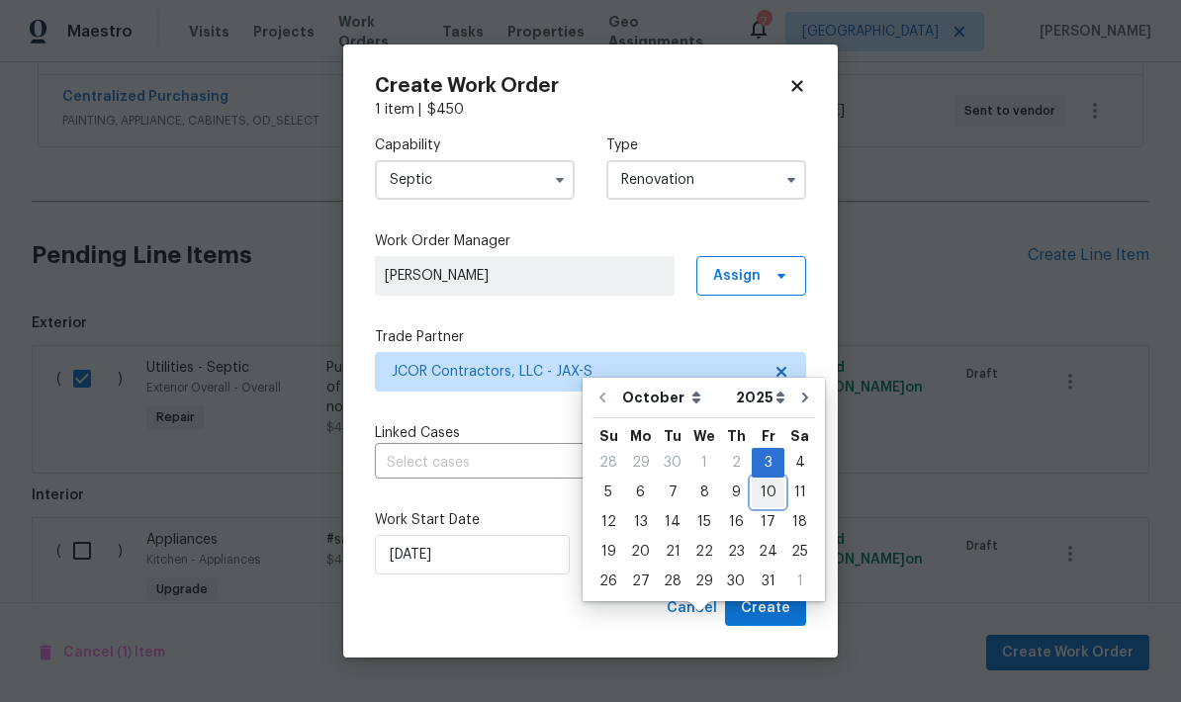
click at [759, 479] on div "10" at bounding box center [767, 493] width 33 height 28
type input "[DATE]"
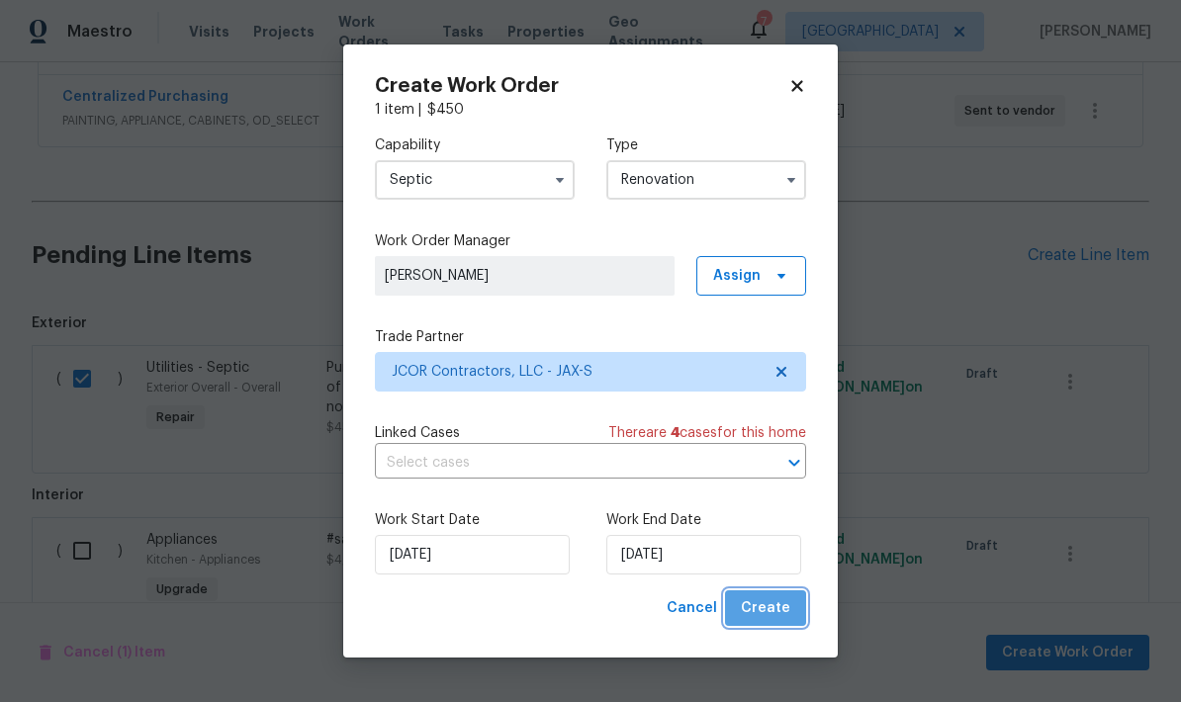
click at [780, 615] on span "Create" at bounding box center [765, 608] width 49 height 25
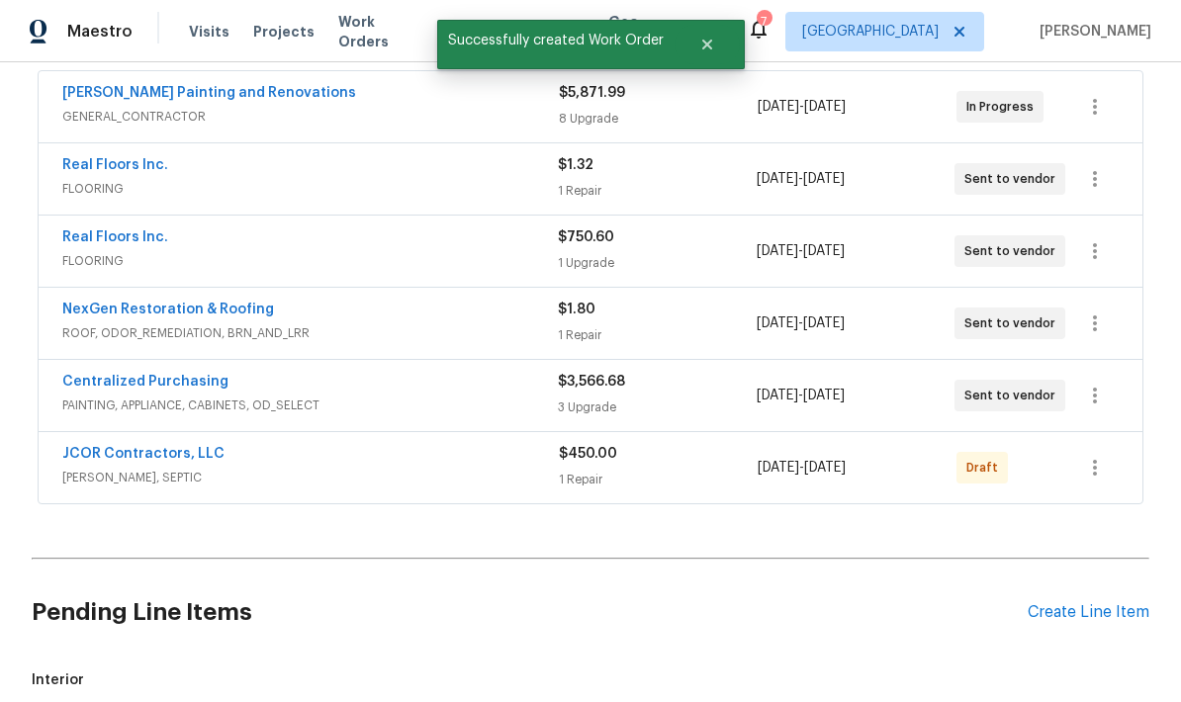
scroll to position [364, 0]
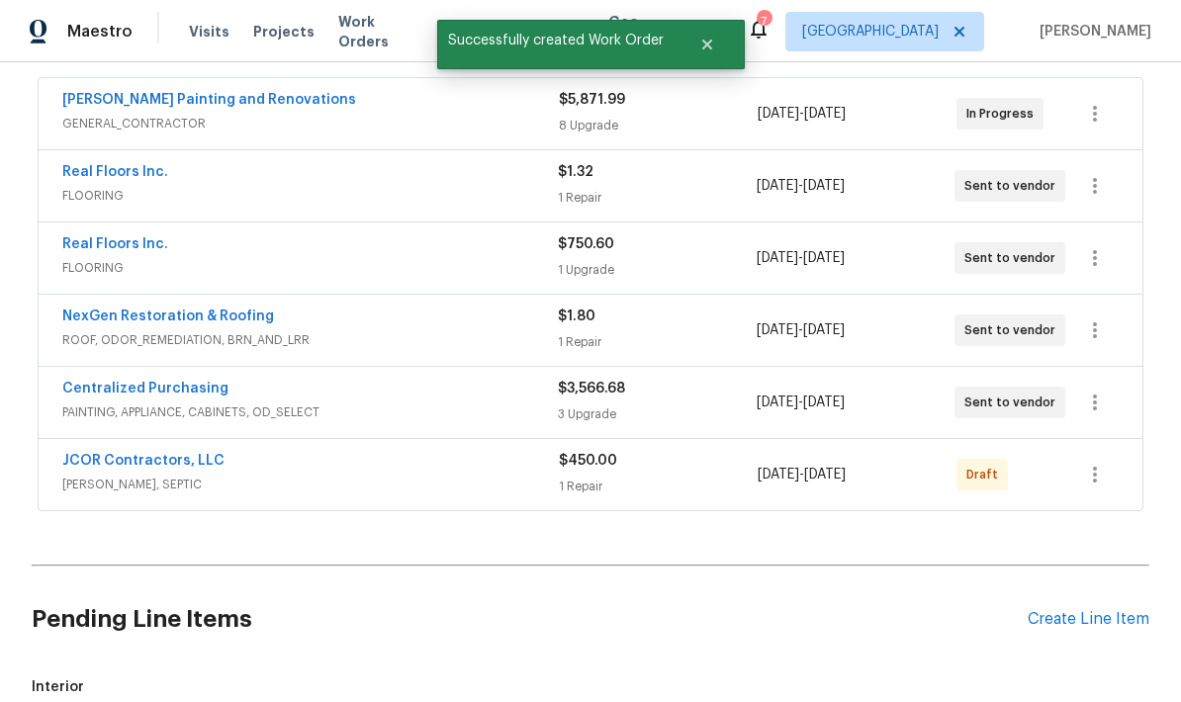
click at [442, 451] on div "JCOR Contractors, LLC" at bounding box center [310, 463] width 496 height 24
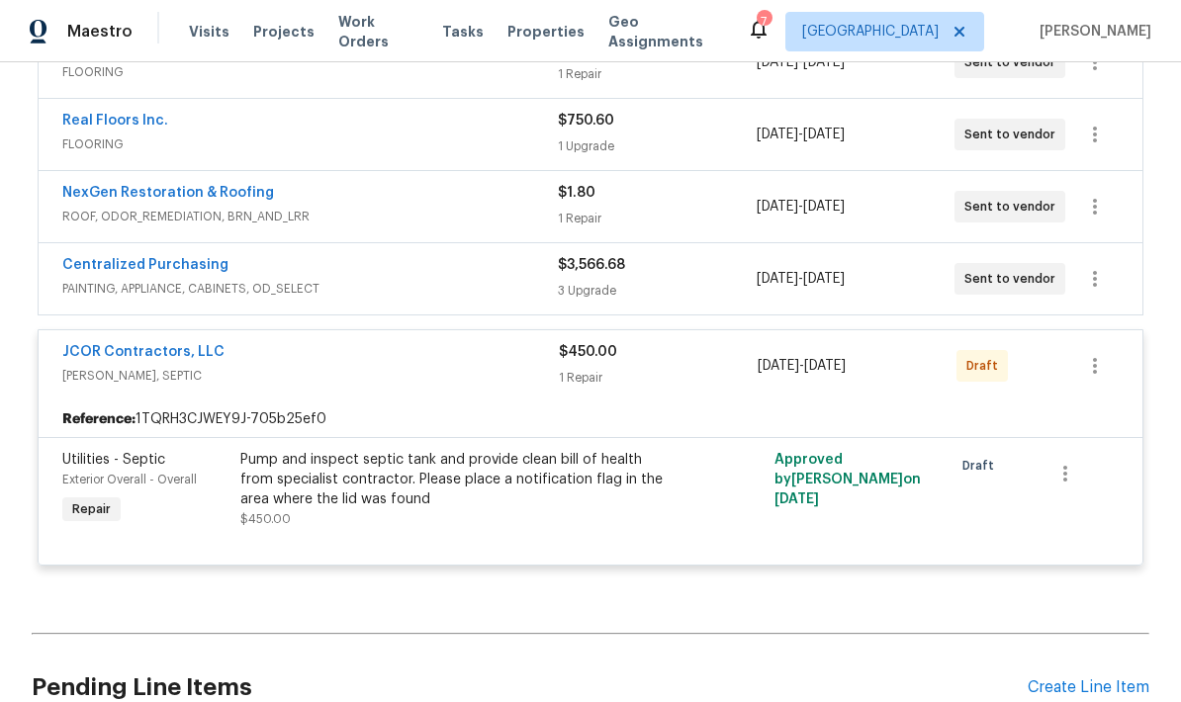
scroll to position [488, 0]
click at [1091, 353] on icon "button" at bounding box center [1095, 365] width 24 height 24
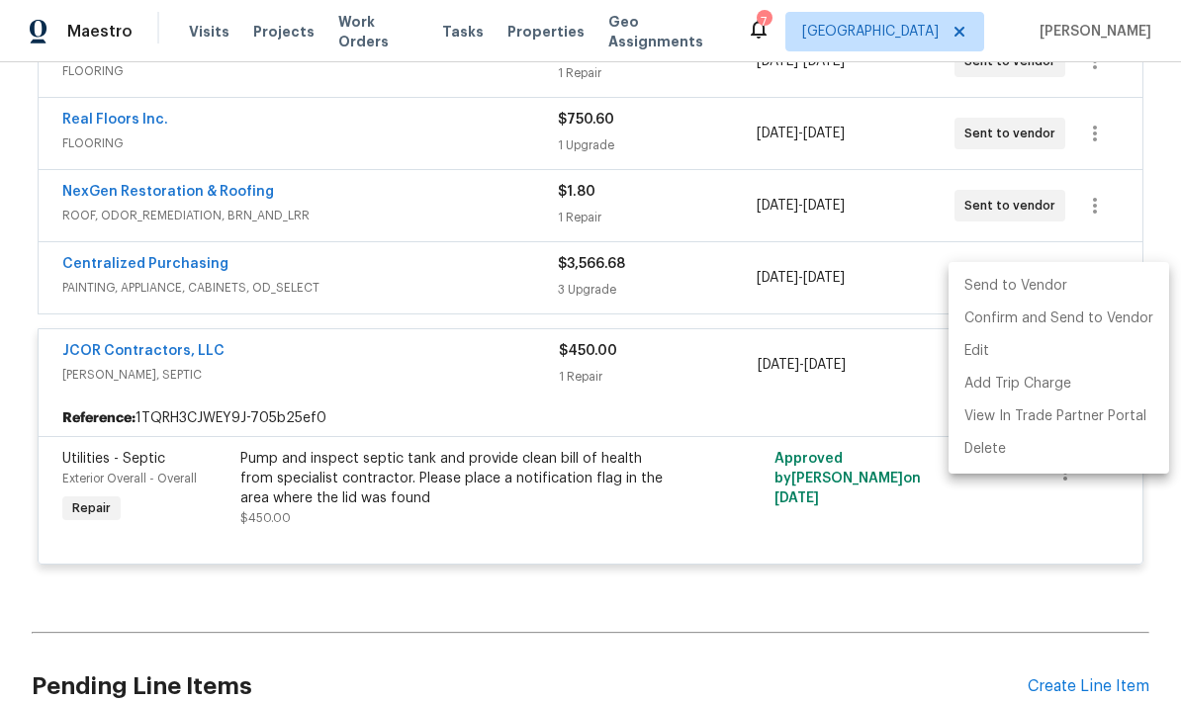
click at [1013, 290] on li "Send to Vendor" at bounding box center [1058, 286] width 221 height 33
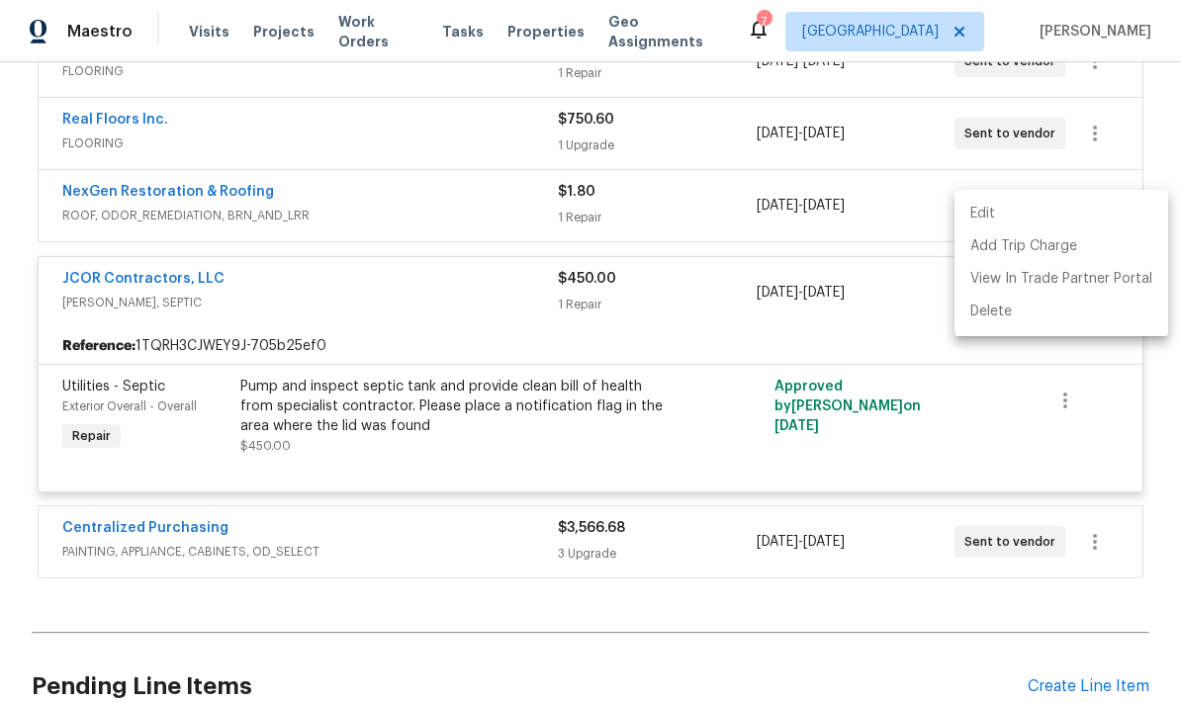
click at [144, 214] on div at bounding box center [590, 351] width 1181 height 702
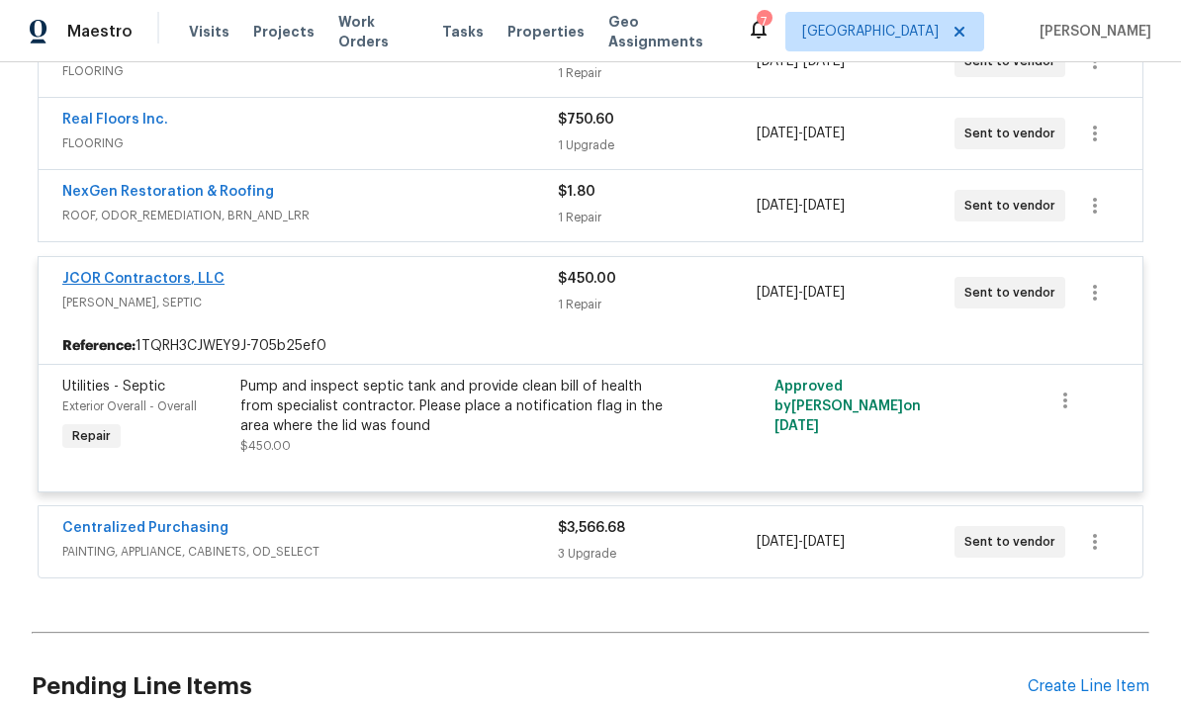
click at [171, 272] on link "JCOR Contractors, LLC" at bounding box center [143, 279] width 162 height 14
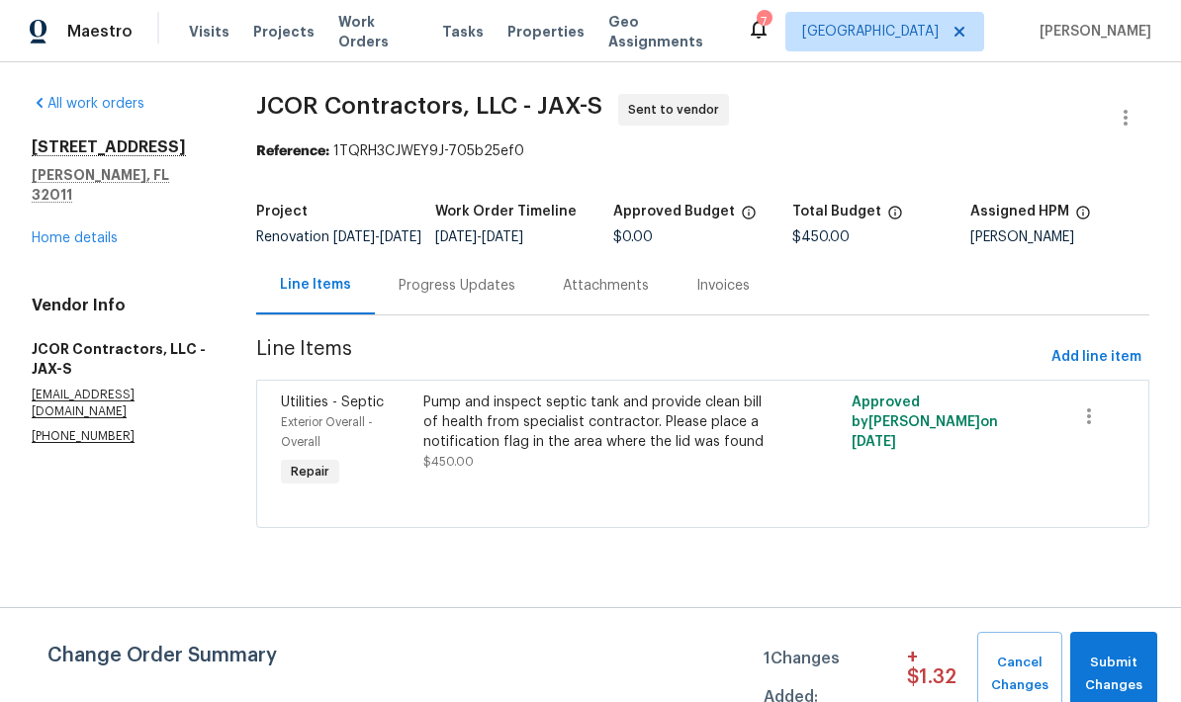
click at [457, 296] on div "Progress Updates" at bounding box center [456, 286] width 117 height 20
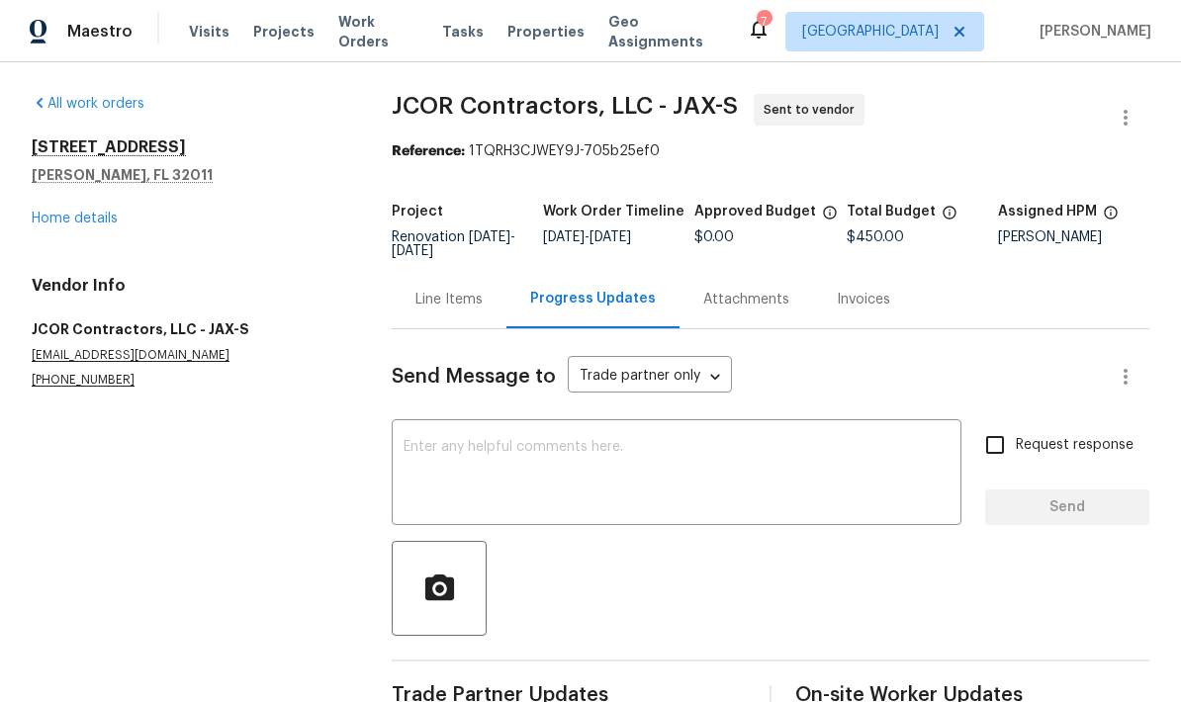
scroll to position [47, 0]
click at [517, 440] on textarea at bounding box center [676, 474] width 546 height 69
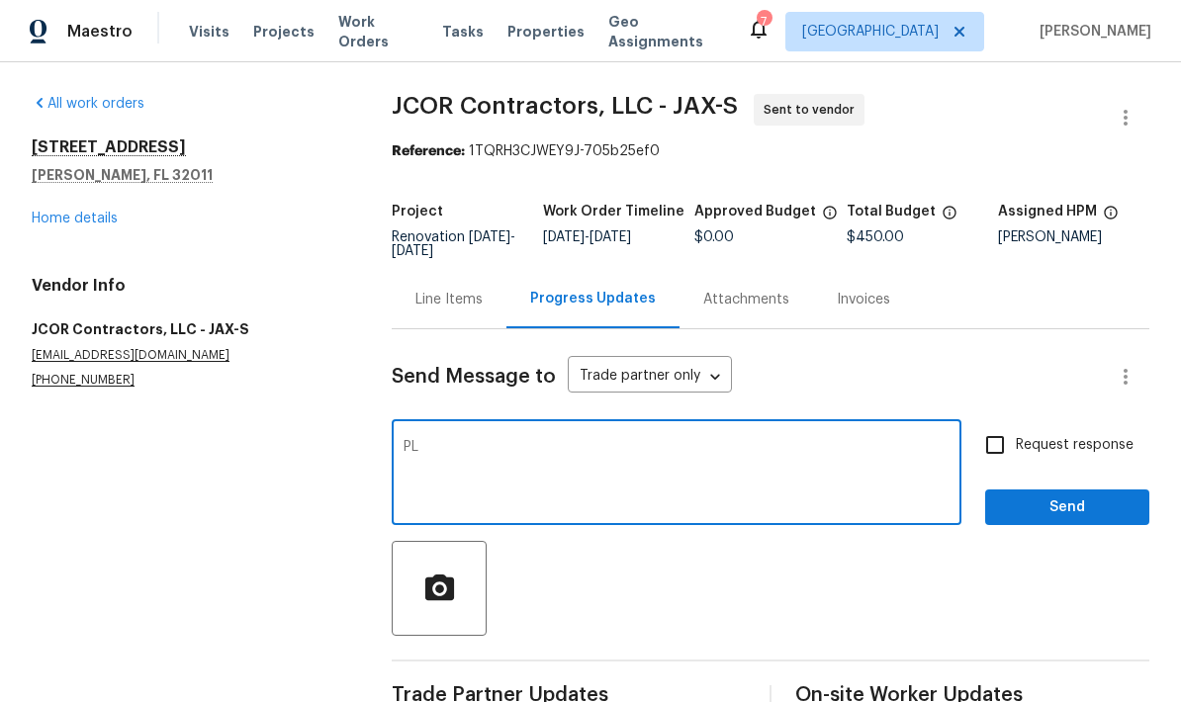
type textarea "P"
click at [428, 440] on textarea "TY[]Please call me when you receive this WO." at bounding box center [676, 474] width 546 height 69
click at [457, 448] on textarea "Please call me when you receive this WO." at bounding box center [676, 474] width 546 height 69
type textarea "Please call me when you receive this WO. Jeremy Dykes 904-477-6981"
click at [985, 424] on input "Request response" at bounding box center [995, 445] width 42 height 42
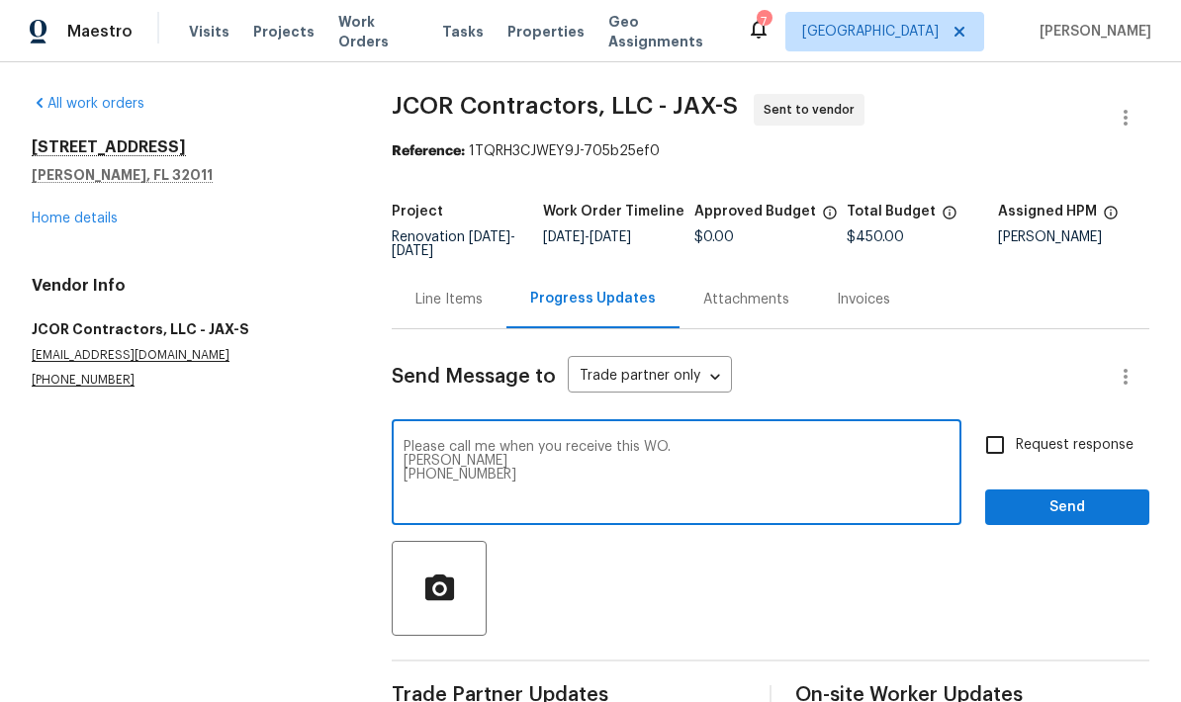
checkbox input "true"
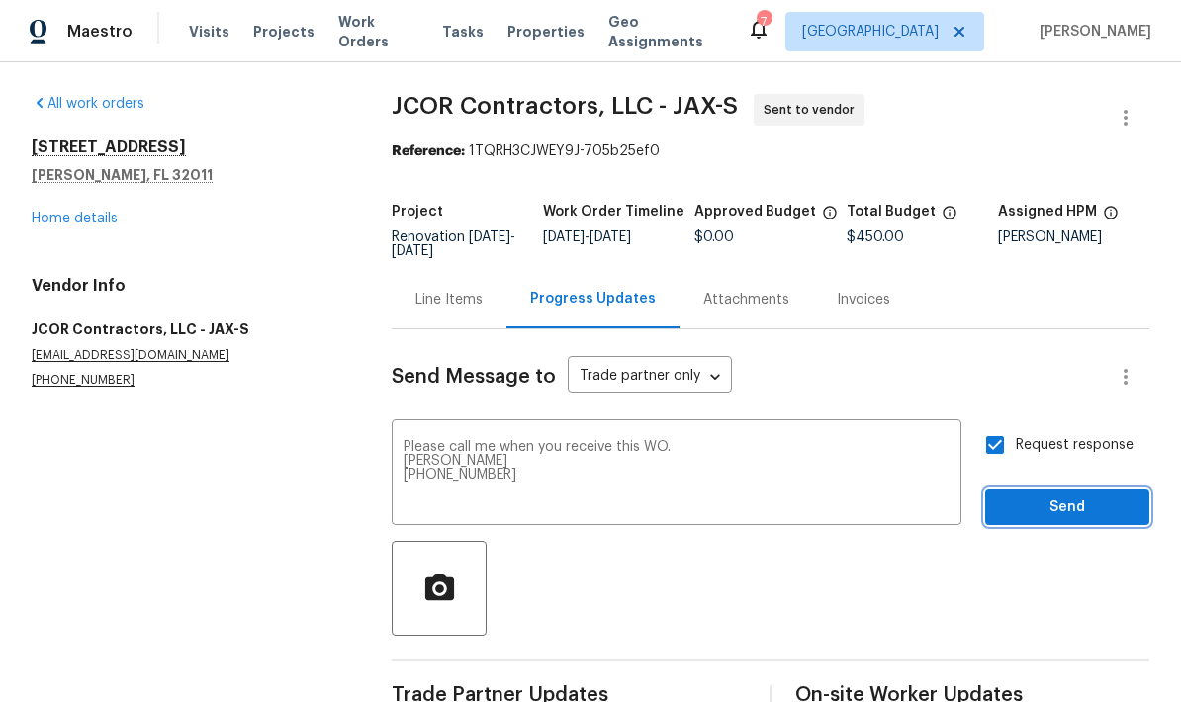
click at [1066, 489] on button "Send" at bounding box center [1067, 507] width 164 height 37
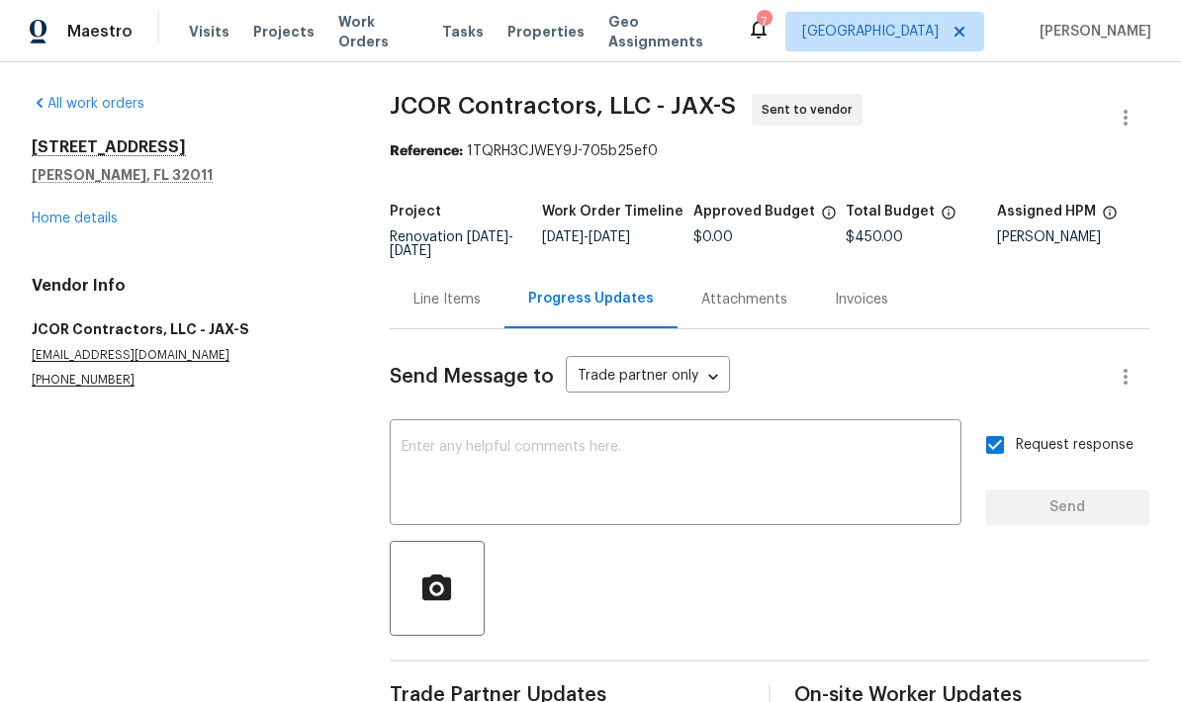
scroll to position [0, 0]
click at [80, 222] on link "Home details" at bounding box center [75, 219] width 86 height 14
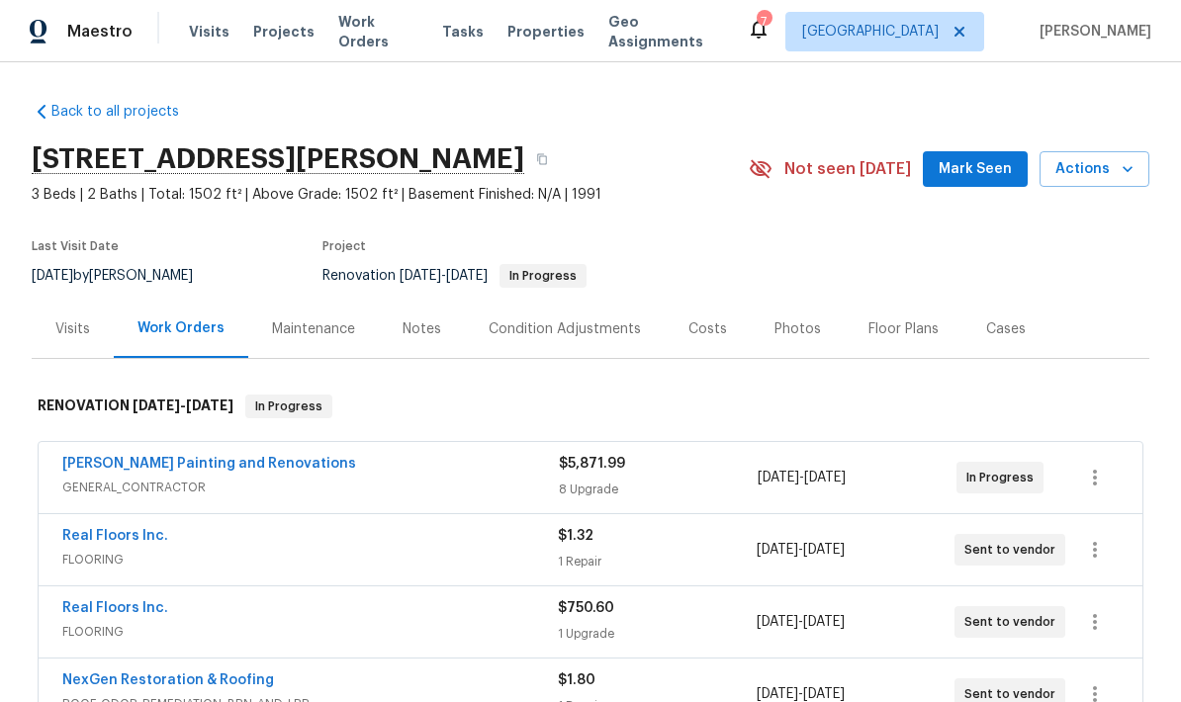
click at [902, 336] on div "Floor Plans" at bounding box center [903, 329] width 70 height 20
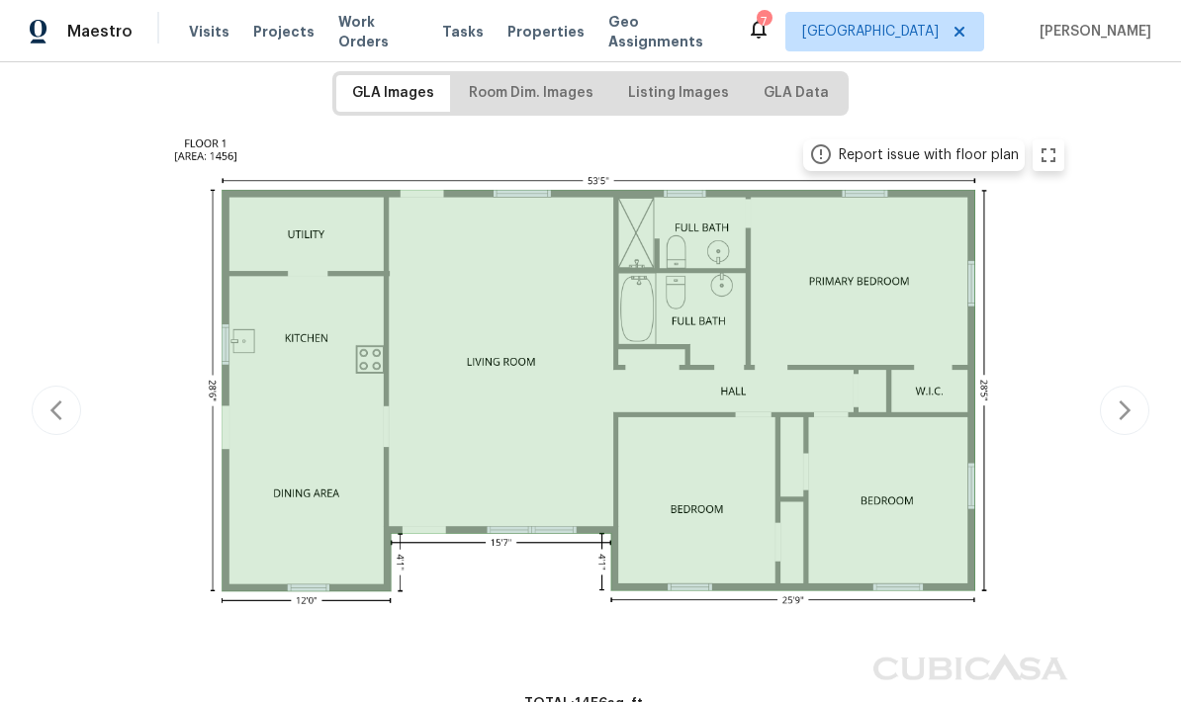
scroll to position [304, 0]
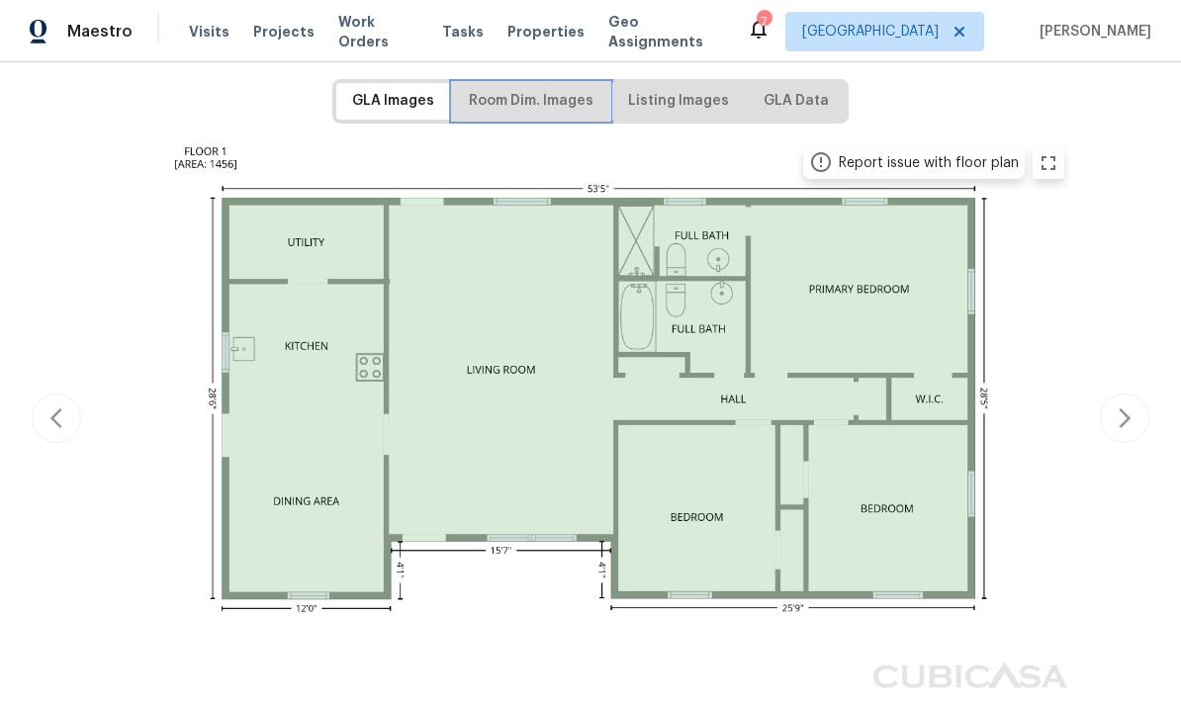
click at [565, 114] on button "Room Dim. Images" at bounding box center [531, 101] width 156 height 37
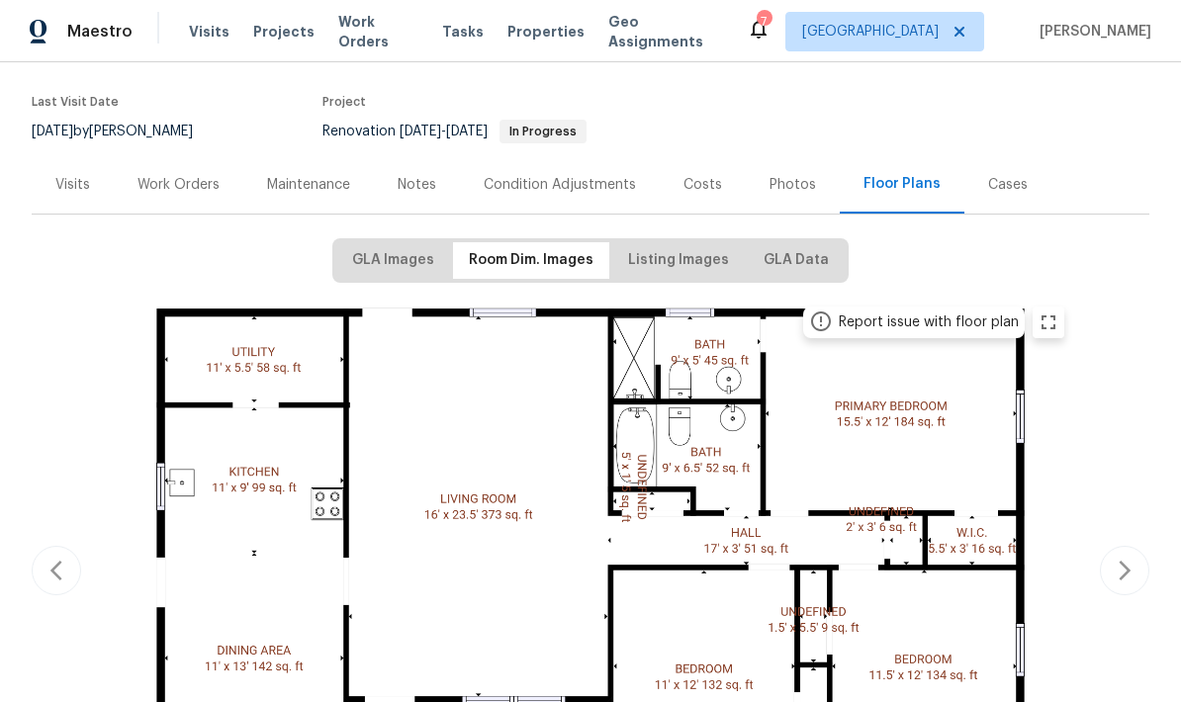
scroll to position [121, 0]
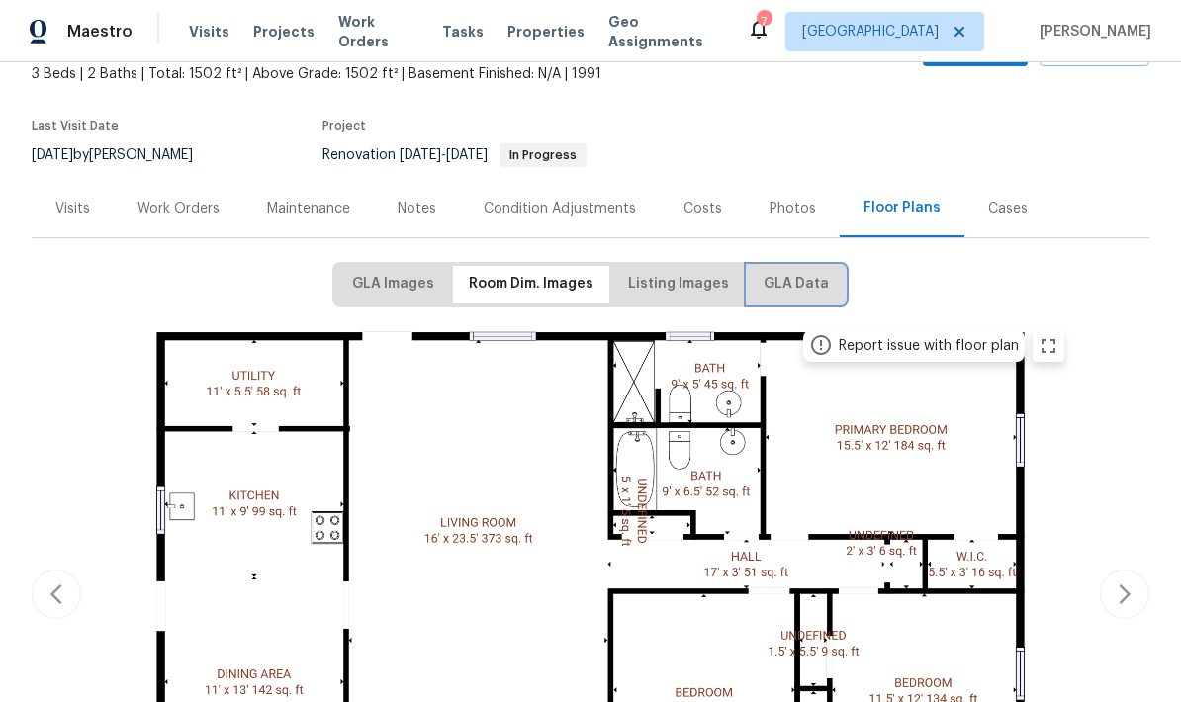
click at [778, 297] on button "GLA Data" at bounding box center [796, 284] width 97 height 37
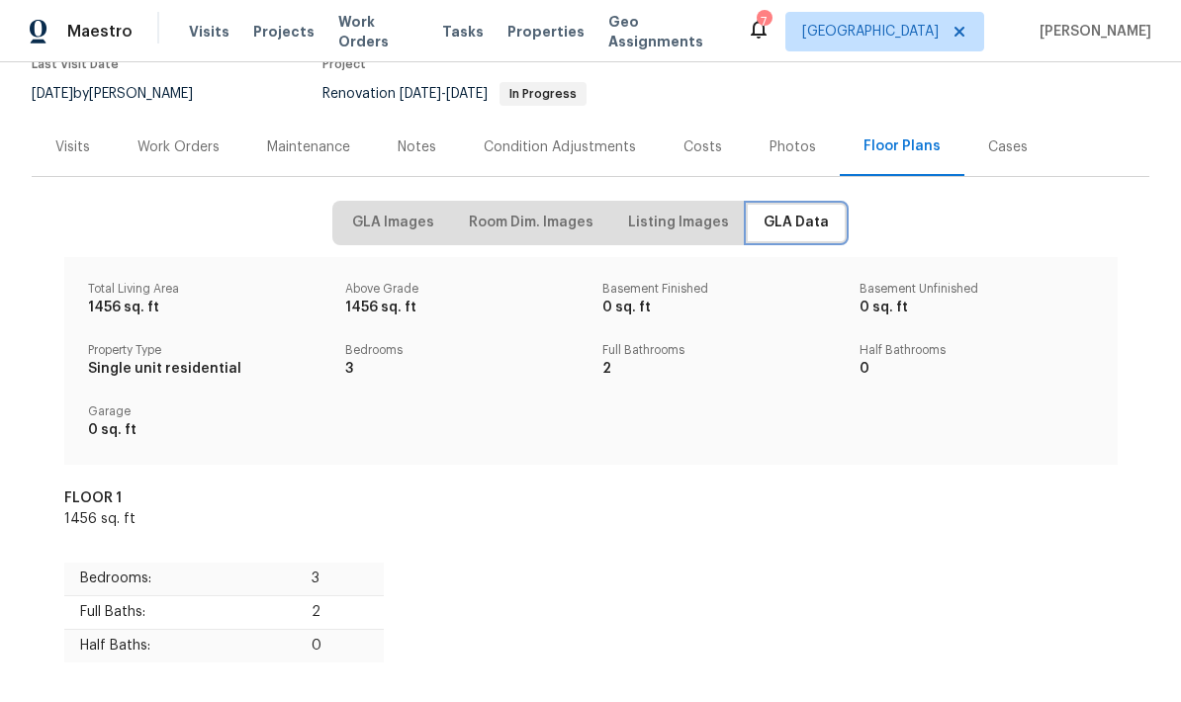
scroll to position [181, 0]
click at [676, 225] on span "Listing Images" at bounding box center [678, 224] width 101 height 25
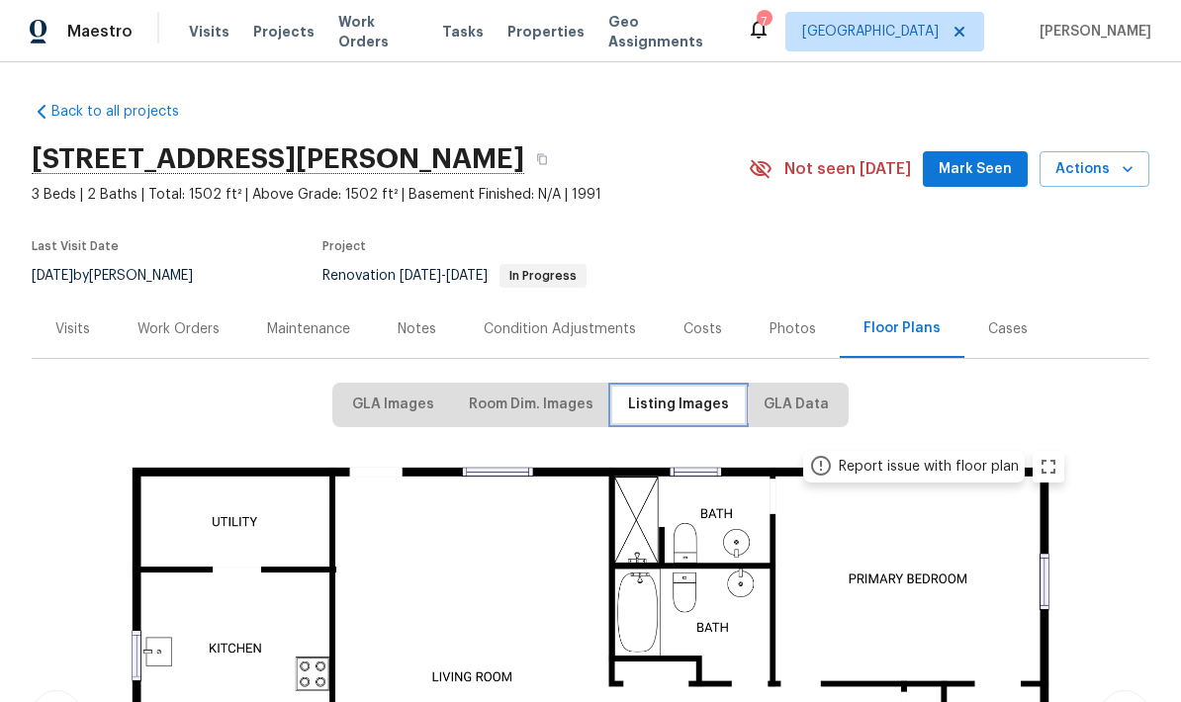
scroll to position [0, 0]
click at [197, 319] on div "Work Orders" at bounding box center [178, 329] width 82 height 20
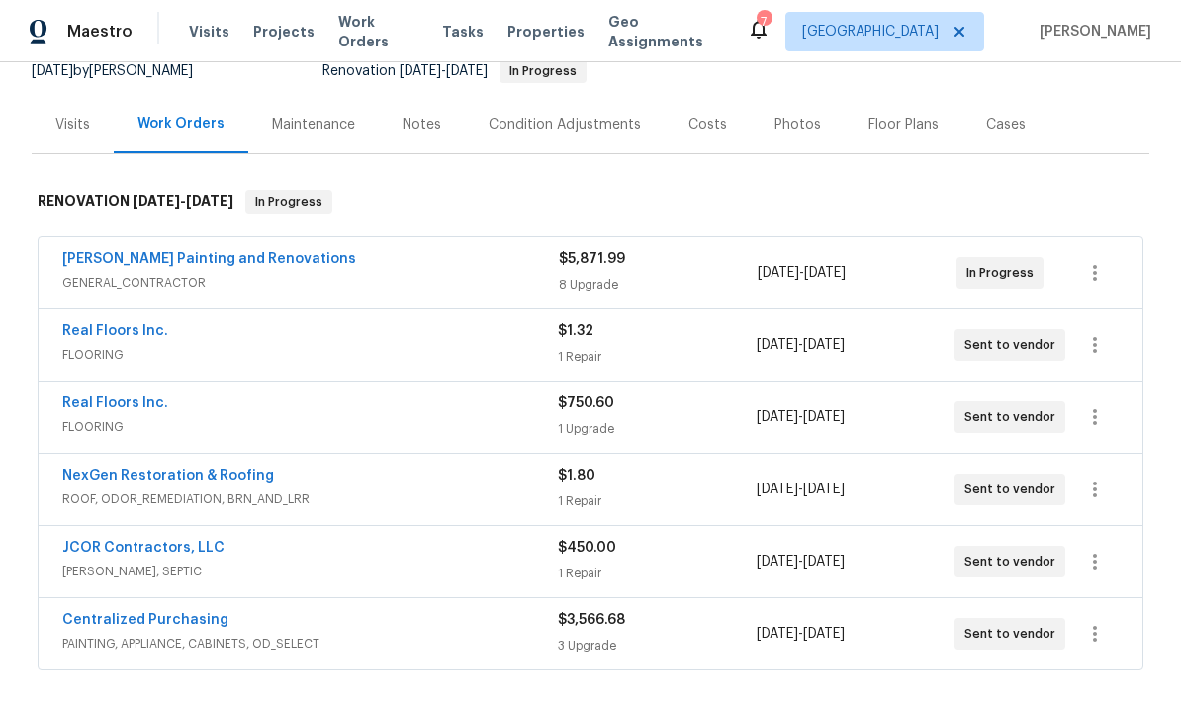
scroll to position [186, 0]
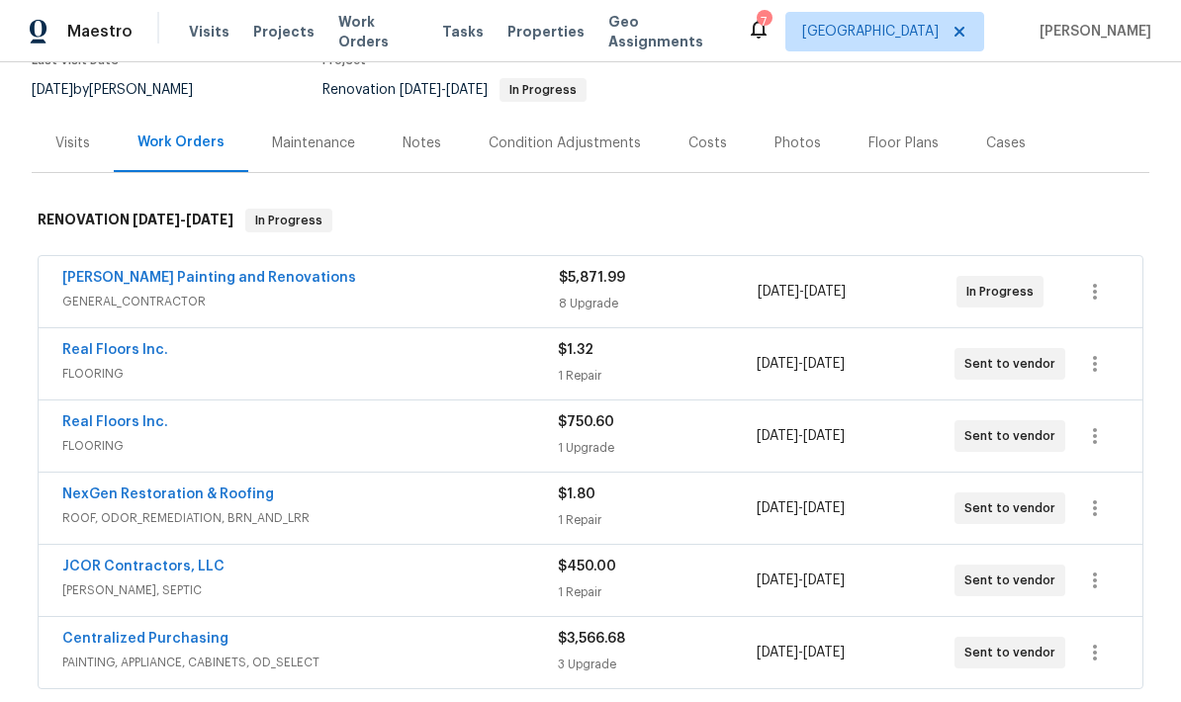
click at [515, 292] on span "GENERAL_CONTRACTOR" at bounding box center [310, 302] width 496 height 20
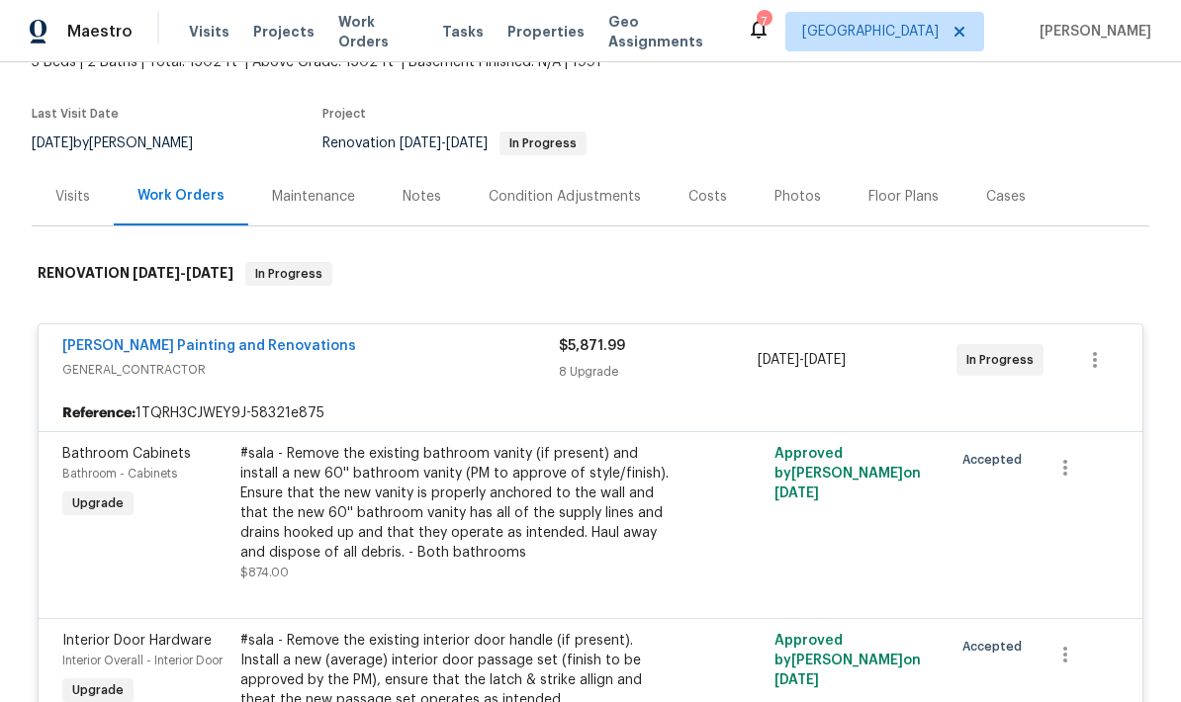
scroll to position [131, 0]
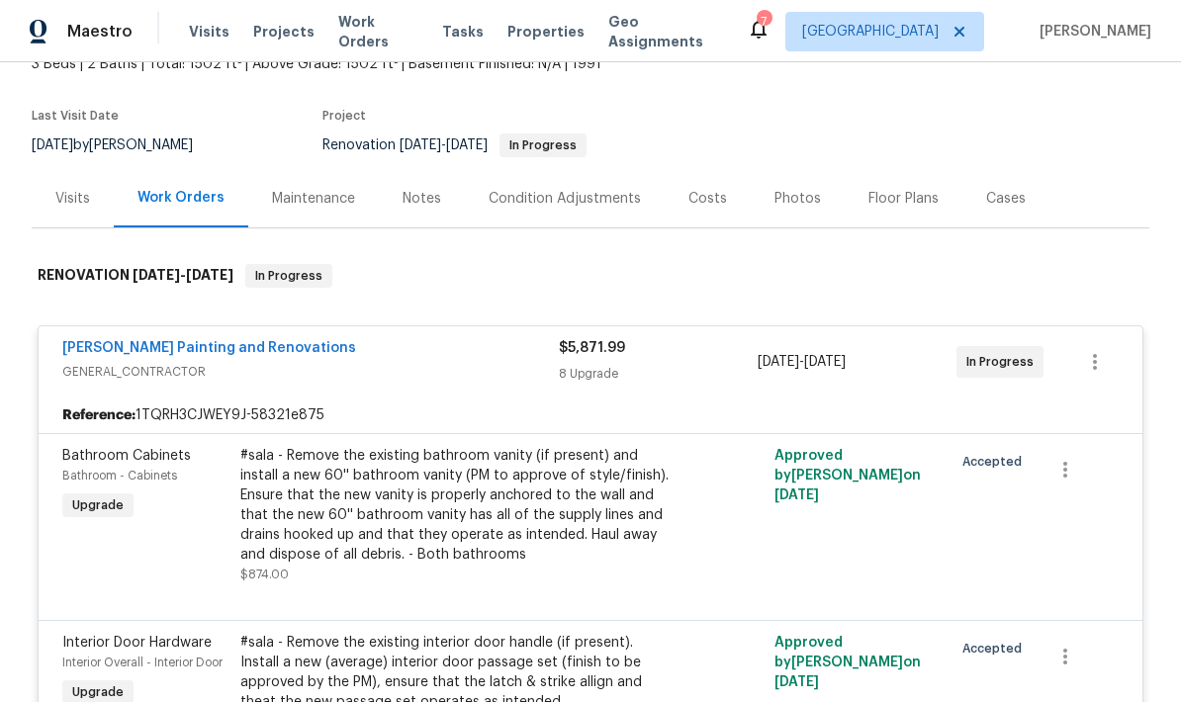
click at [436, 326] on div "Hildebrandt Painting and Renovations GENERAL_CONTRACTOR $5,871.99 8 Upgrade 10/…" at bounding box center [591, 361] width 1104 height 71
click at [465, 452] on div "#sala - Remove the existing bathroom vanity (if present) and install a new 60''…" at bounding box center [456, 505] width 433 height 119
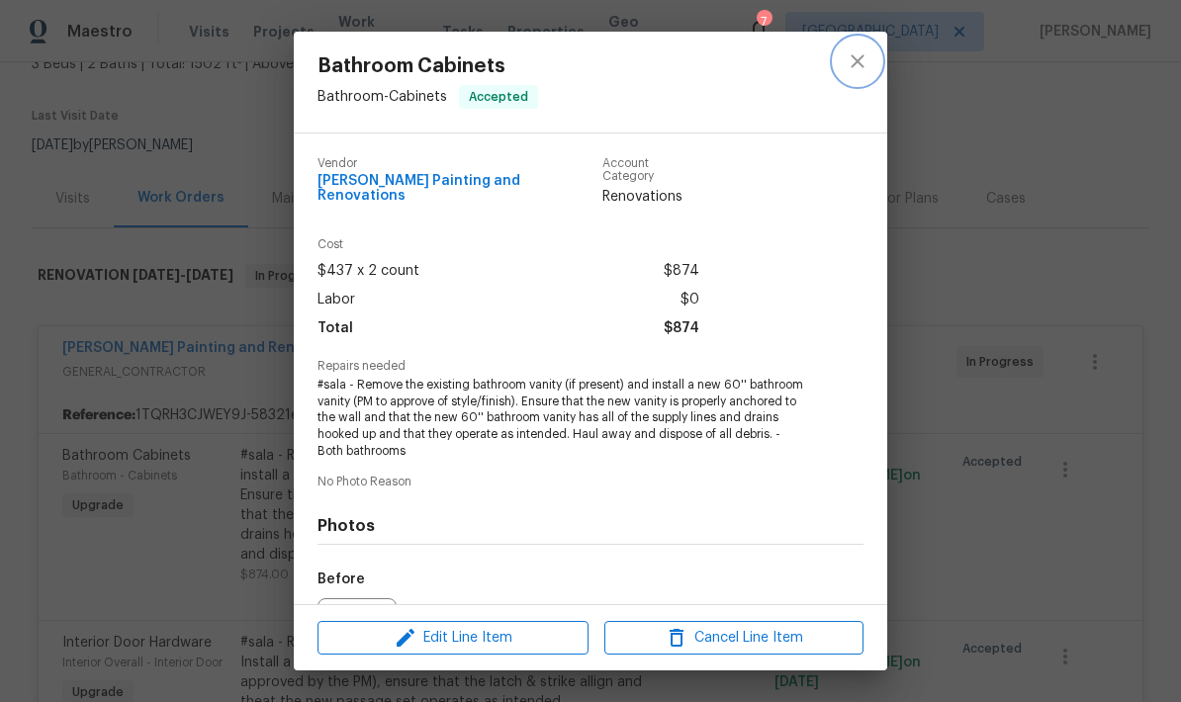
click at [863, 61] on icon "close" at bounding box center [857, 61] width 24 height 24
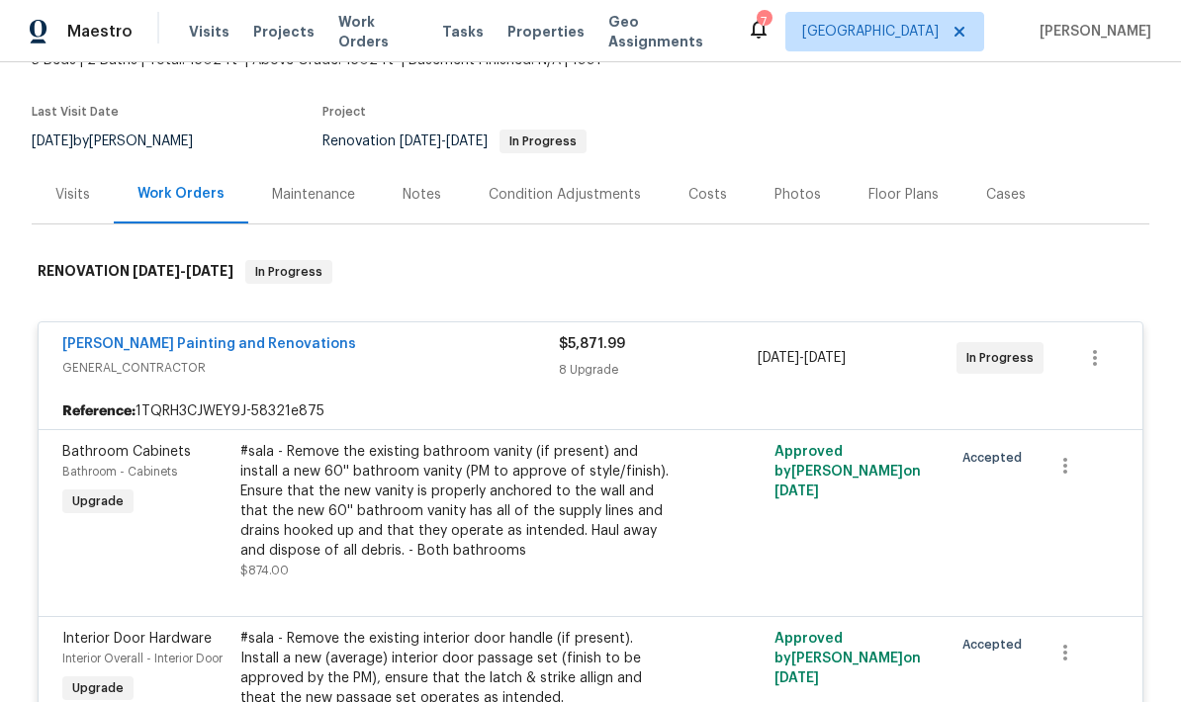
scroll to position [133, 0]
click at [271, 338] on link "[PERSON_NAME] Painting and Renovations" at bounding box center [209, 345] width 294 height 14
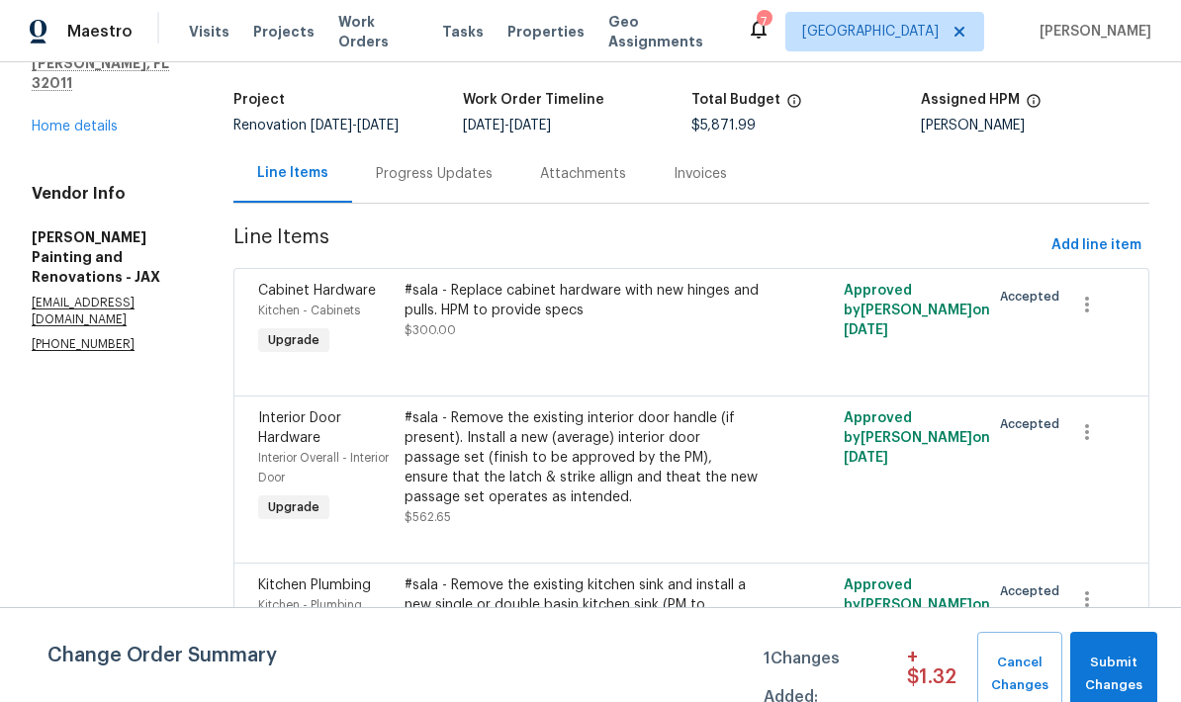
scroll to position [115, 0]
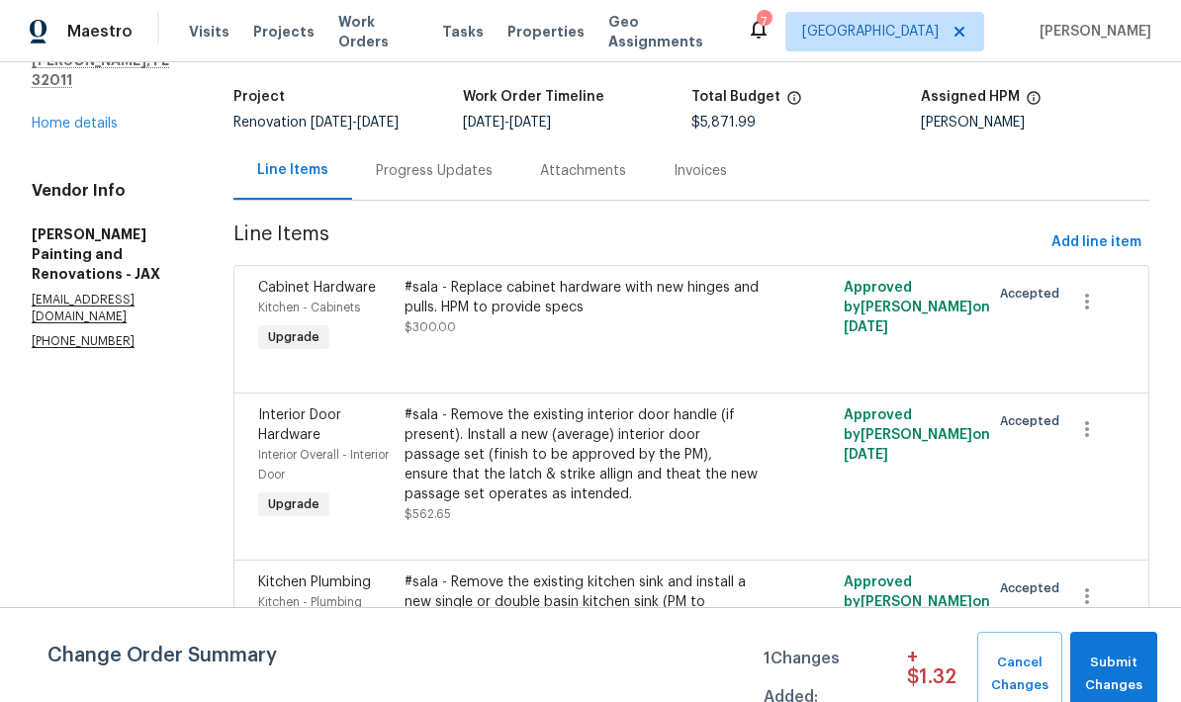
click at [1102, 255] on span "Add line item" at bounding box center [1096, 242] width 90 height 25
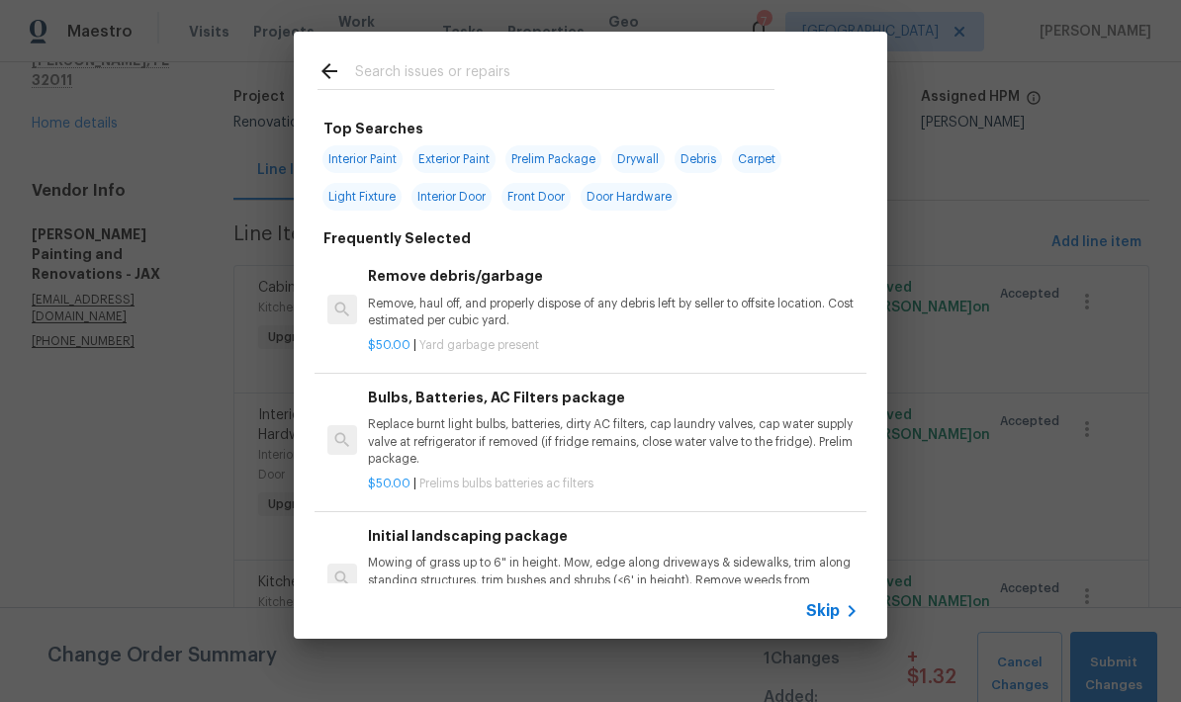
click at [534, 89] on input "text" at bounding box center [564, 74] width 419 height 30
type input "Appliance install"
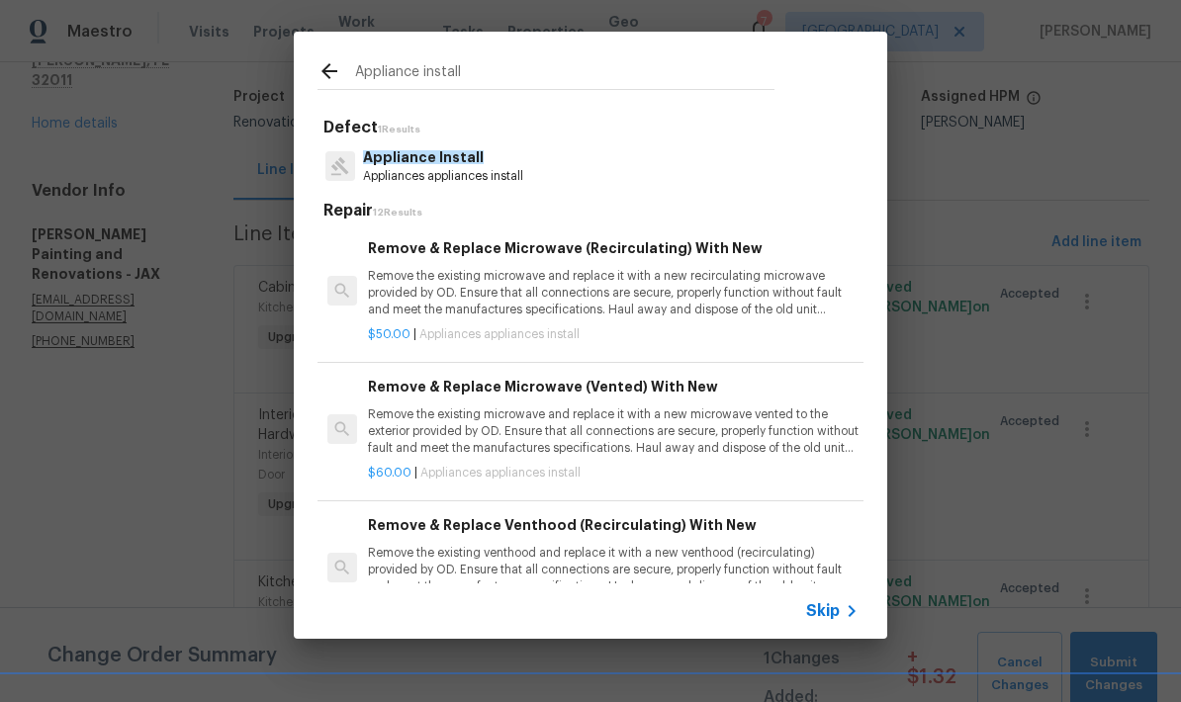
click at [461, 175] on p "Appliances appliances install" at bounding box center [443, 176] width 160 height 17
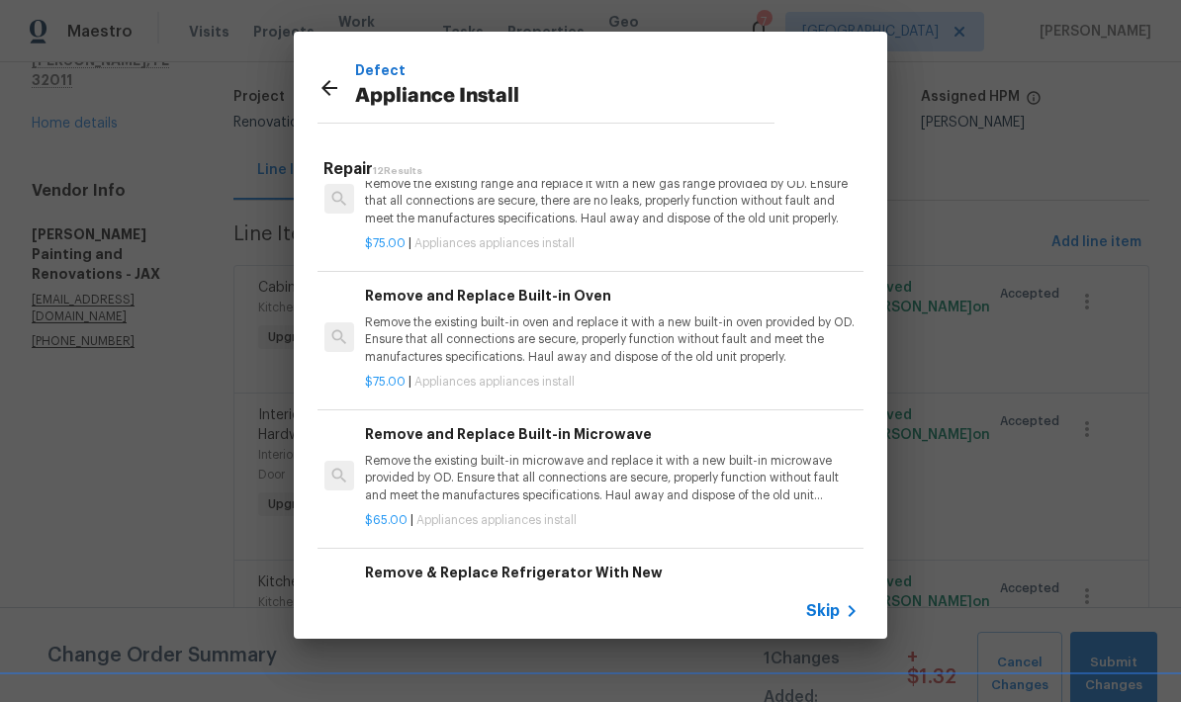
scroll to position [1158, 3]
click at [835, 615] on span "Skip" at bounding box center [823, 611] width 34 height 20
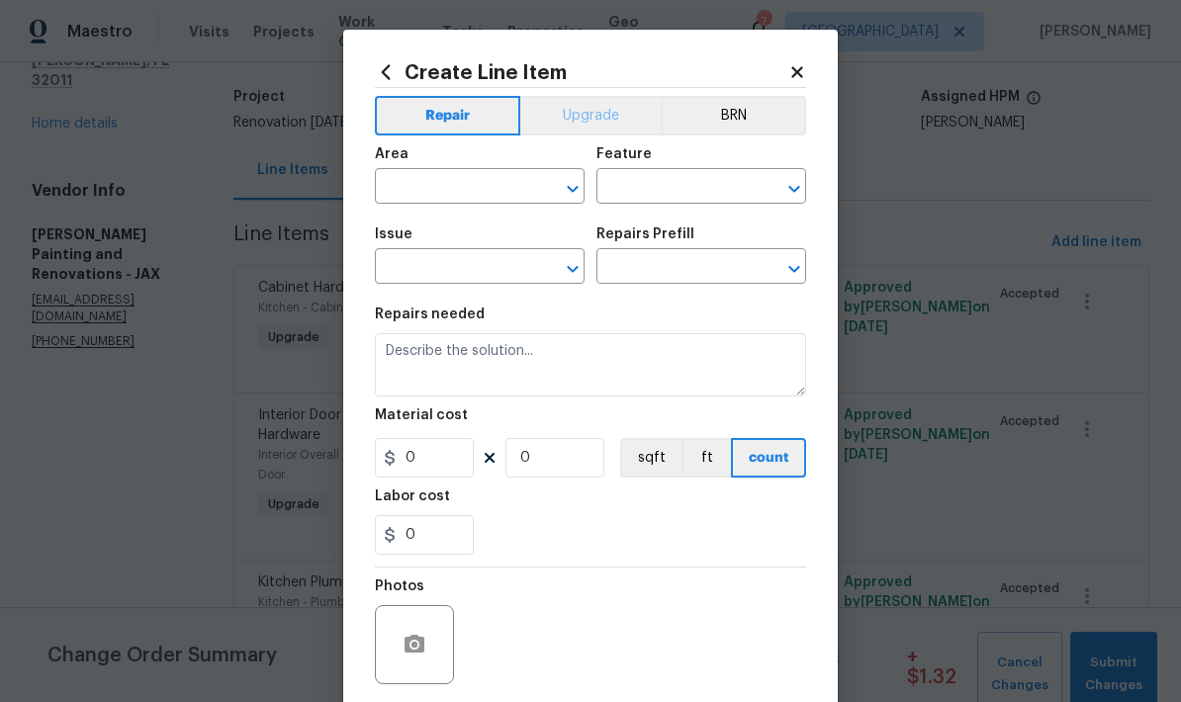
click at [590, 126] on button "Upgrade" at bounding box center [590, 116] width 141 height 40
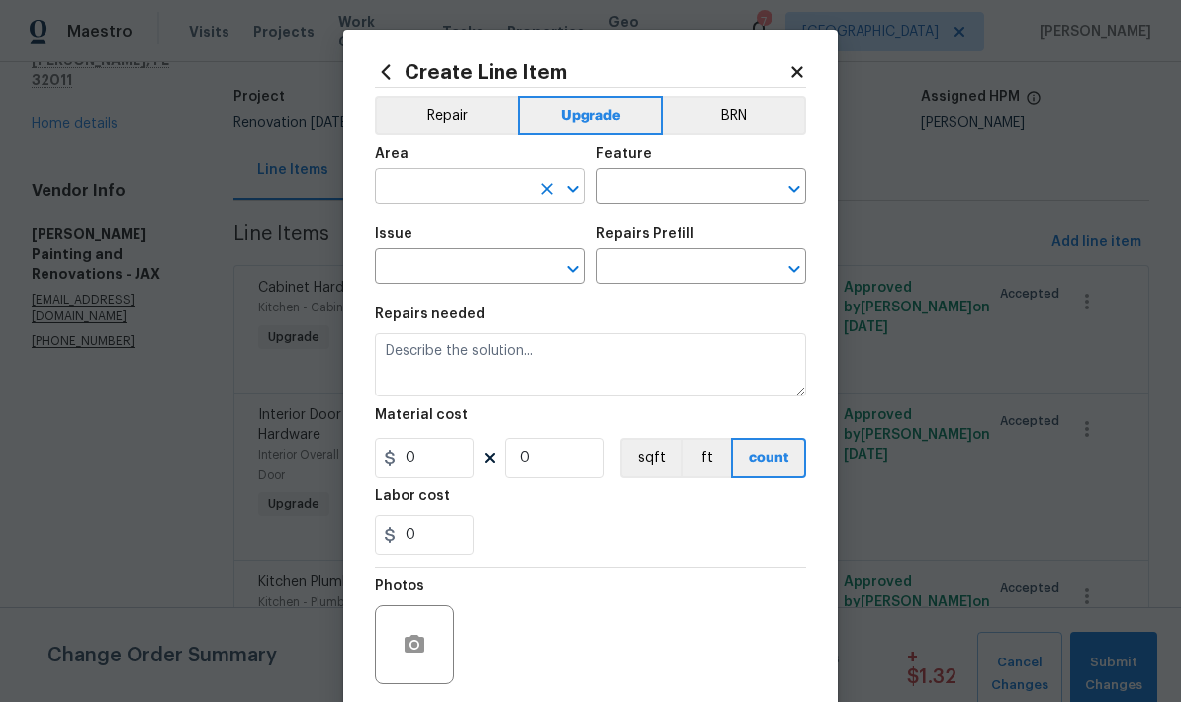
click at [479, 195] on input "text" at bounding box center [452, 188] width 154 height 31
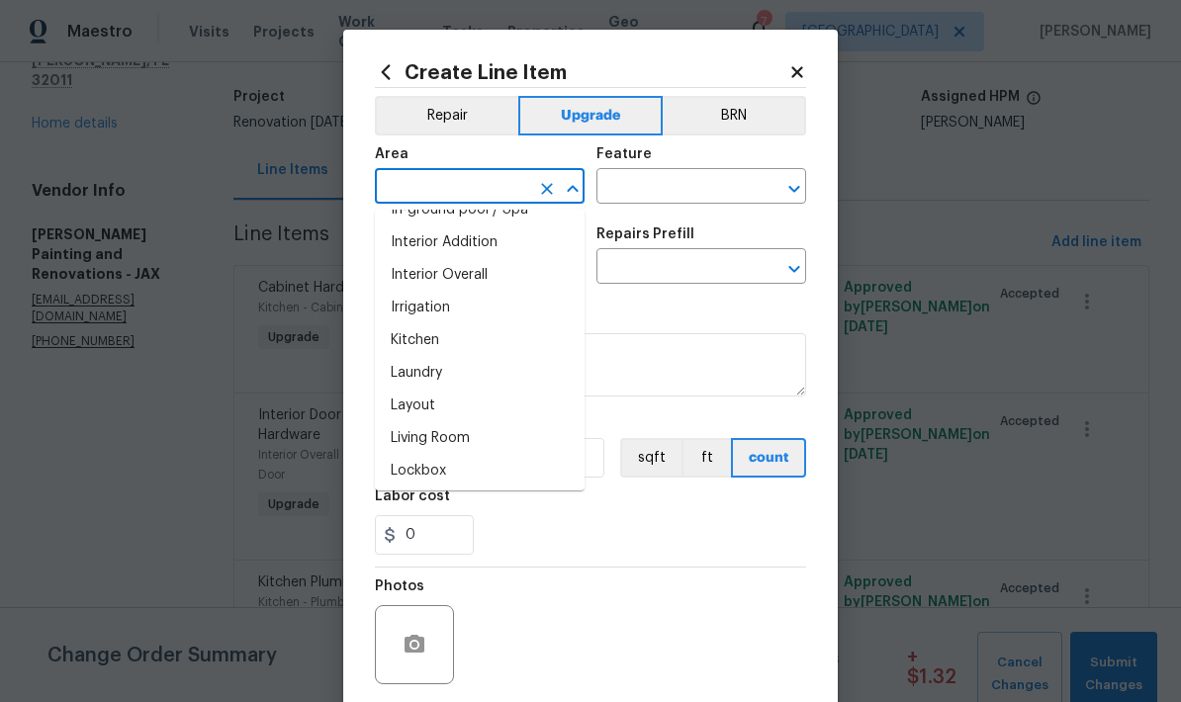
scroll to position [775, 0]
click at [429, 344] on li "Kitchen" at bounding box center [480, 339] width 210 height 33
type input "Kitchen"
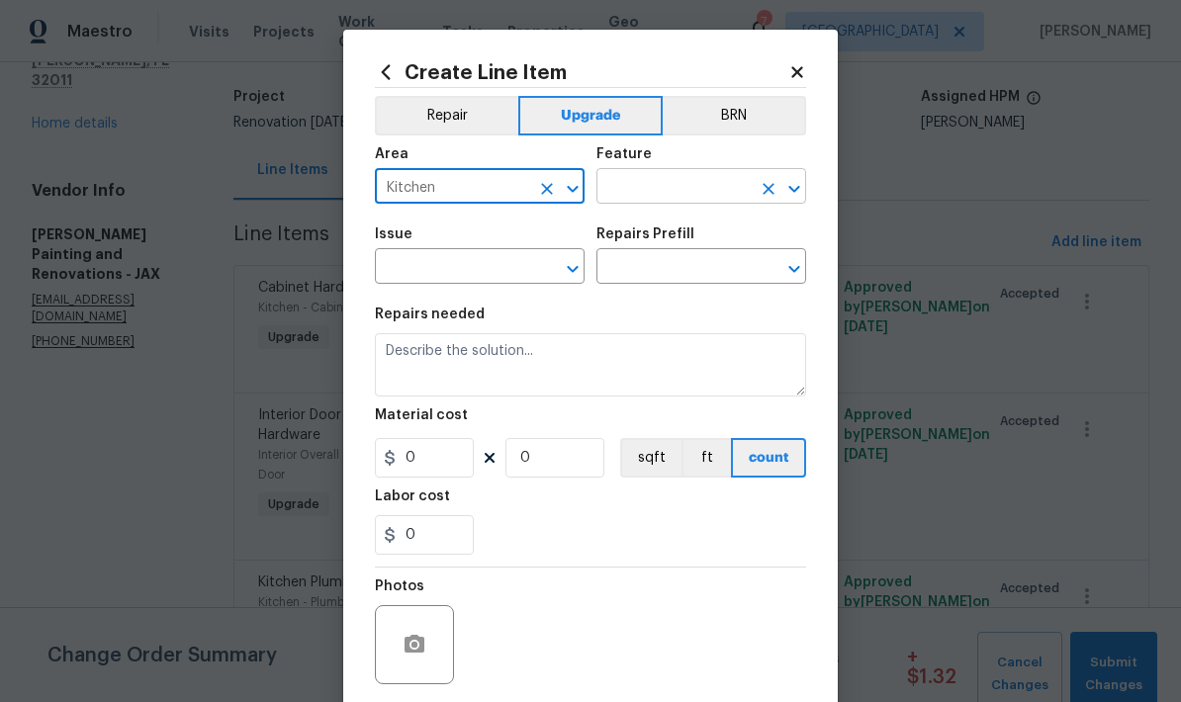
click at [696, 195] on input "text" at bounding box center [673, 188] width 154 height 31
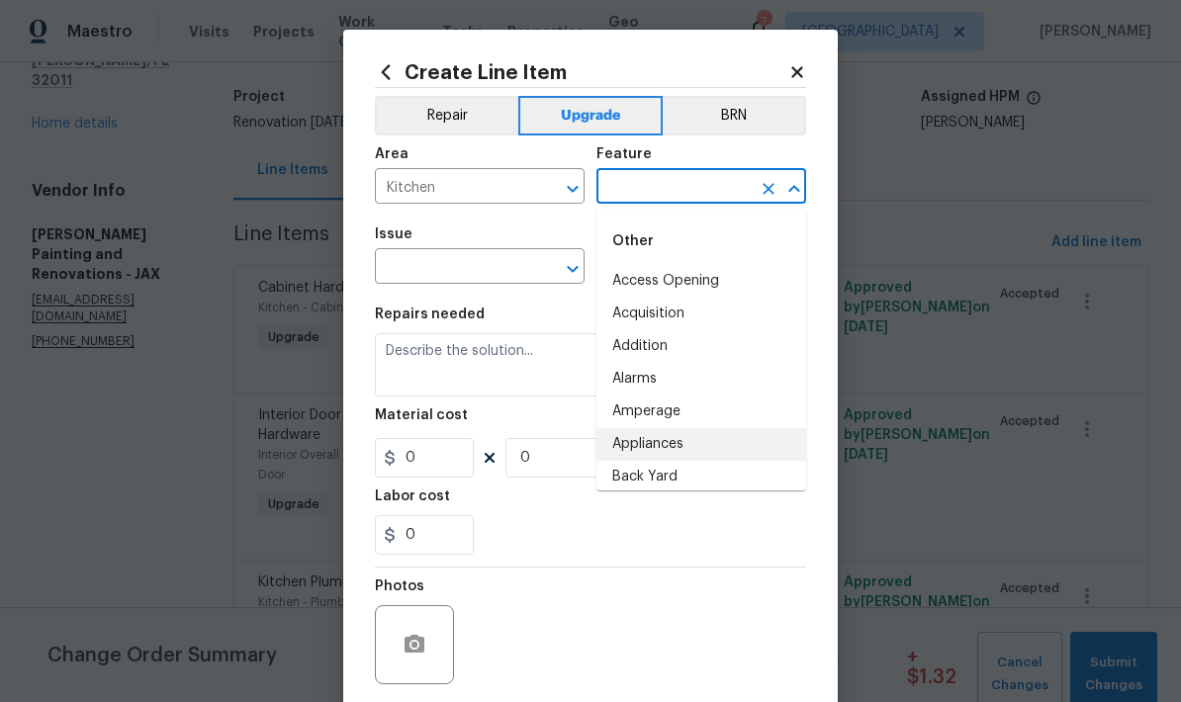
click at [678, 450] on li "Appliances" at bounding box center [701, 444] width 210 height 33
type input "Appliances"
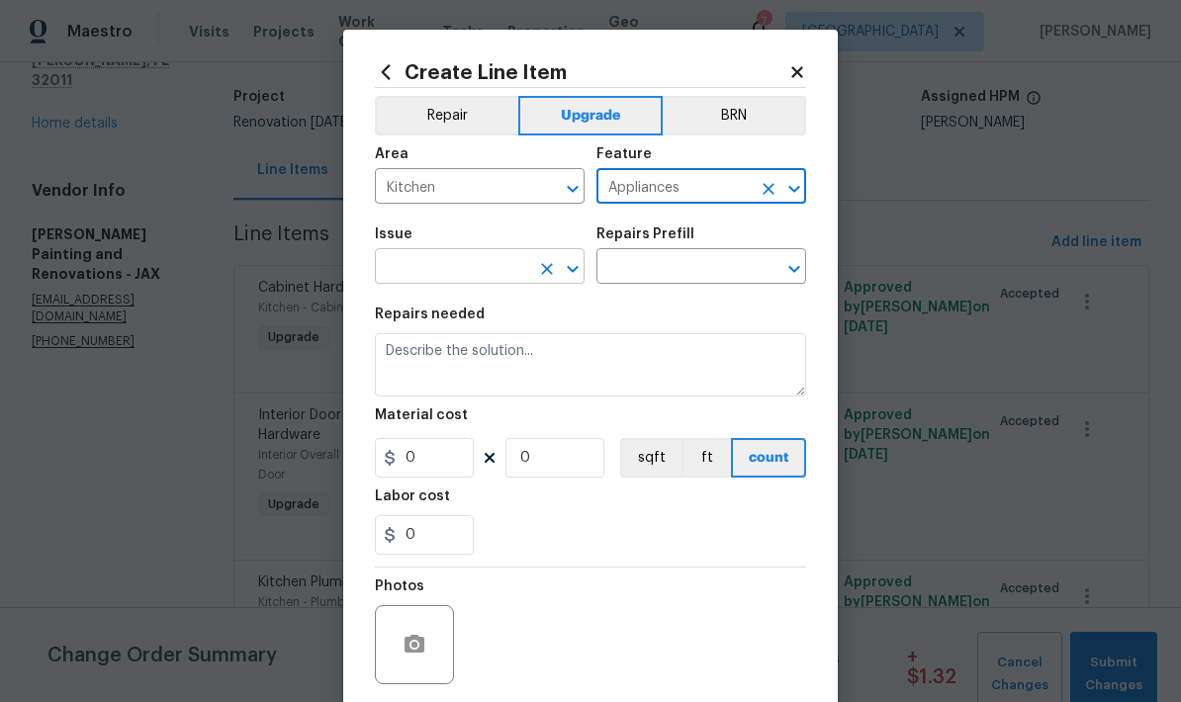
click at [514, 273] on input "text" at bounding box center [452, 268] width 154 height 31
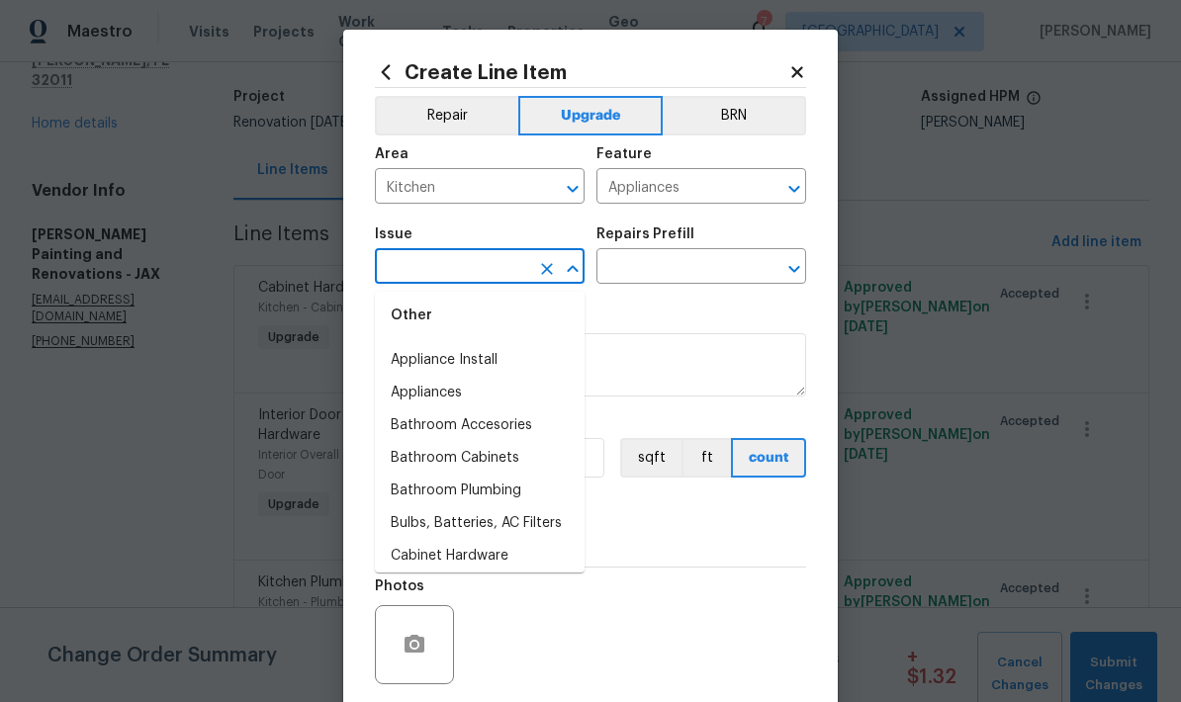
scroll to position [268, 0]
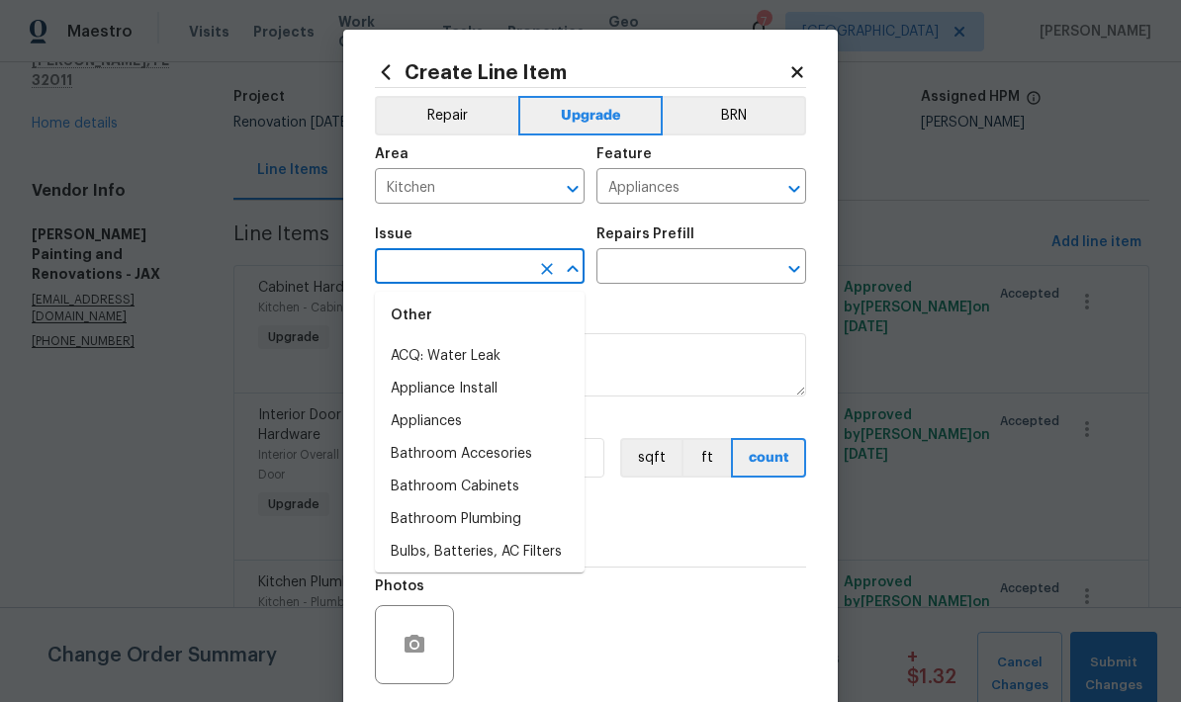
click at [486, 398] on li "Appliance Install" at bounding box center [480, 389] width 210 height 33
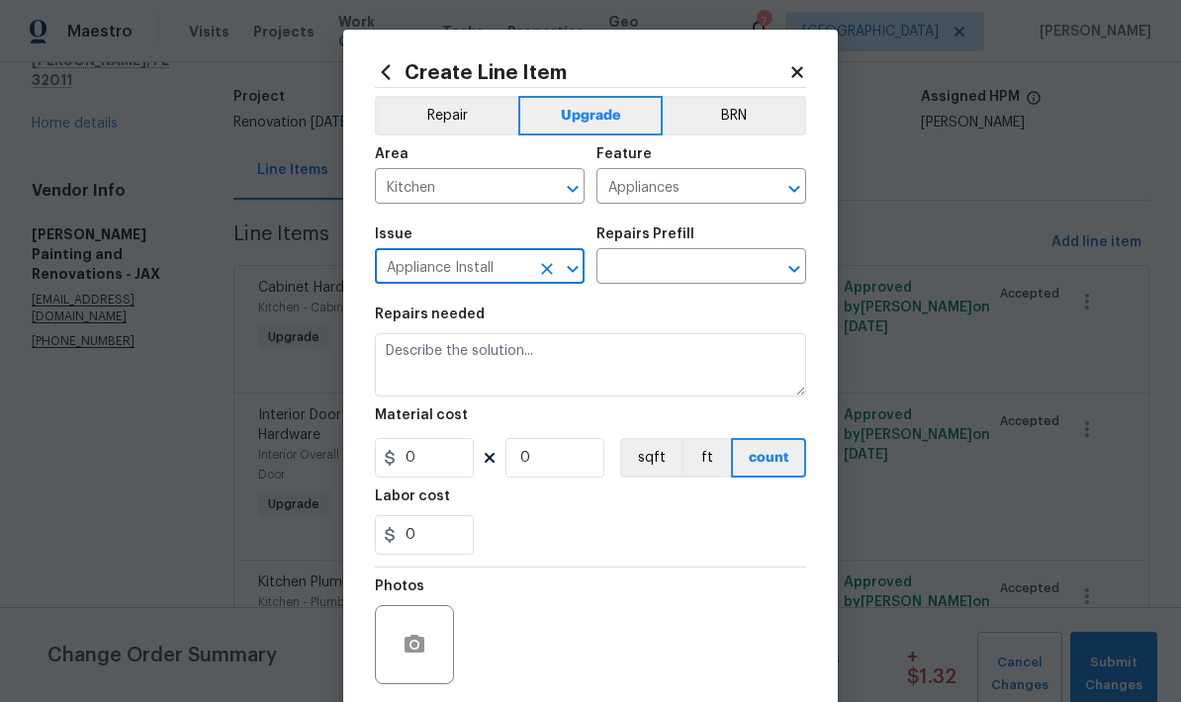
type input "Appliance Install"
click at [733, 270] on input "text" at bounding box center [673, 268] width 154 height 31
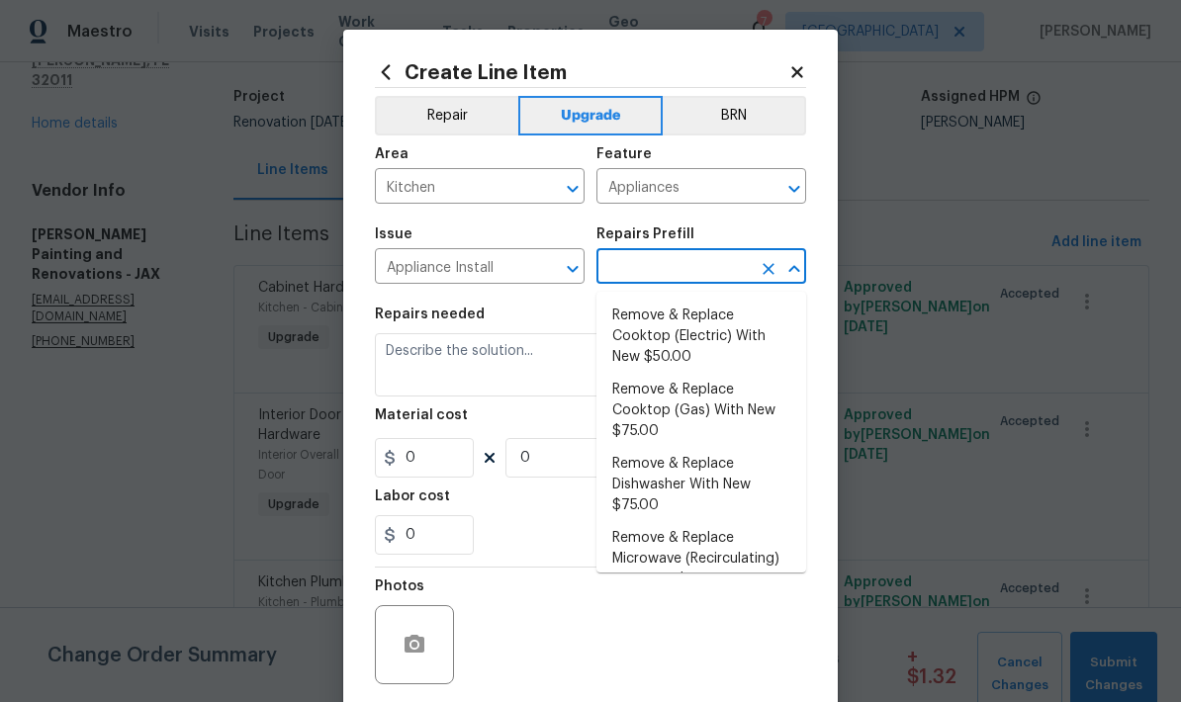
scroll to position [0, 0]
click at [669, 493] on li "Remove & Replace Dishwasher With New $75.00" at bounding box center [701, 485] width 210 height 74
type input "Remove & Replace Dishwasher With New $75.00"
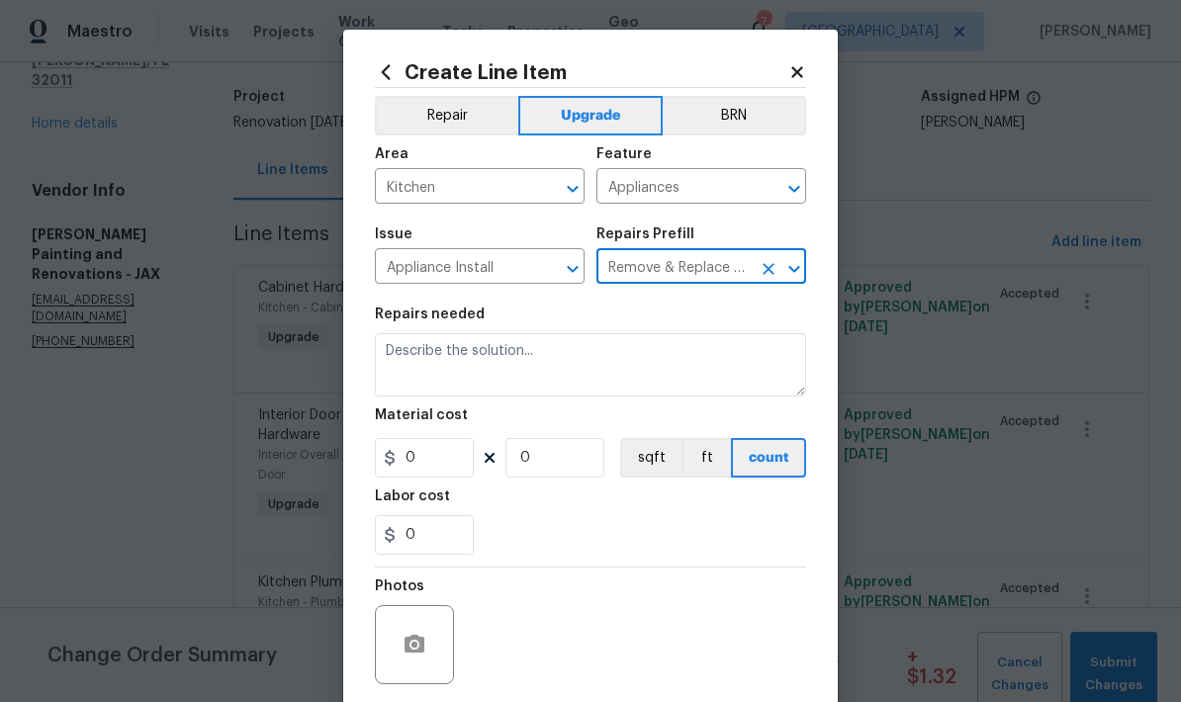
type textarea "Remove the existing dishwasher and replace it with a new dishwasher provided by…"
type input "1"
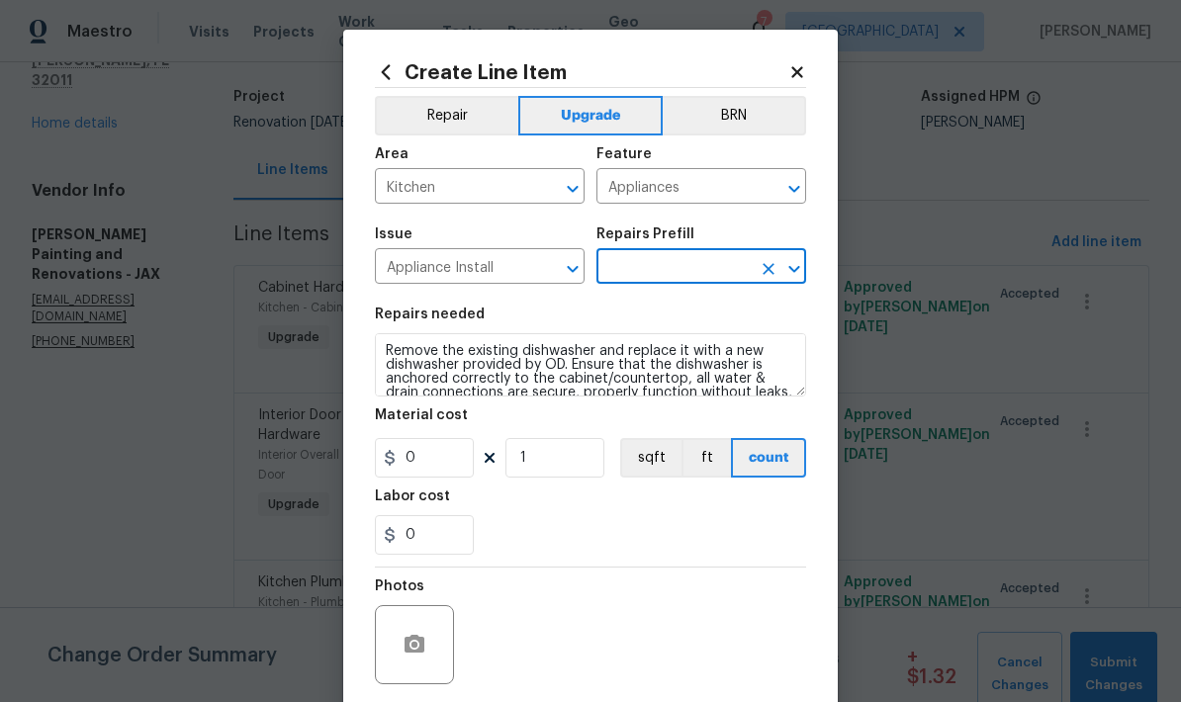
type input "Remove & Replace Dishwasher With New $75.00"
type input "75"
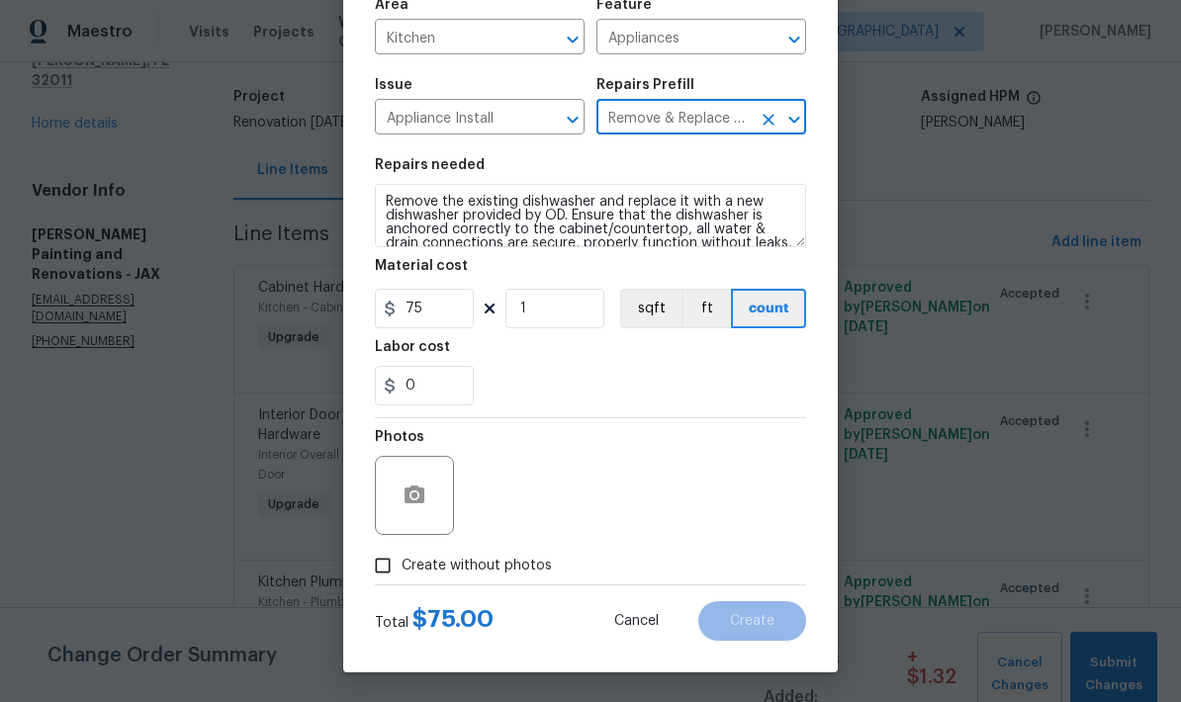
scroll to position [153, 0]
click at [424, 477] on button "button" at bounding box center [414, 495] width 47 height 47
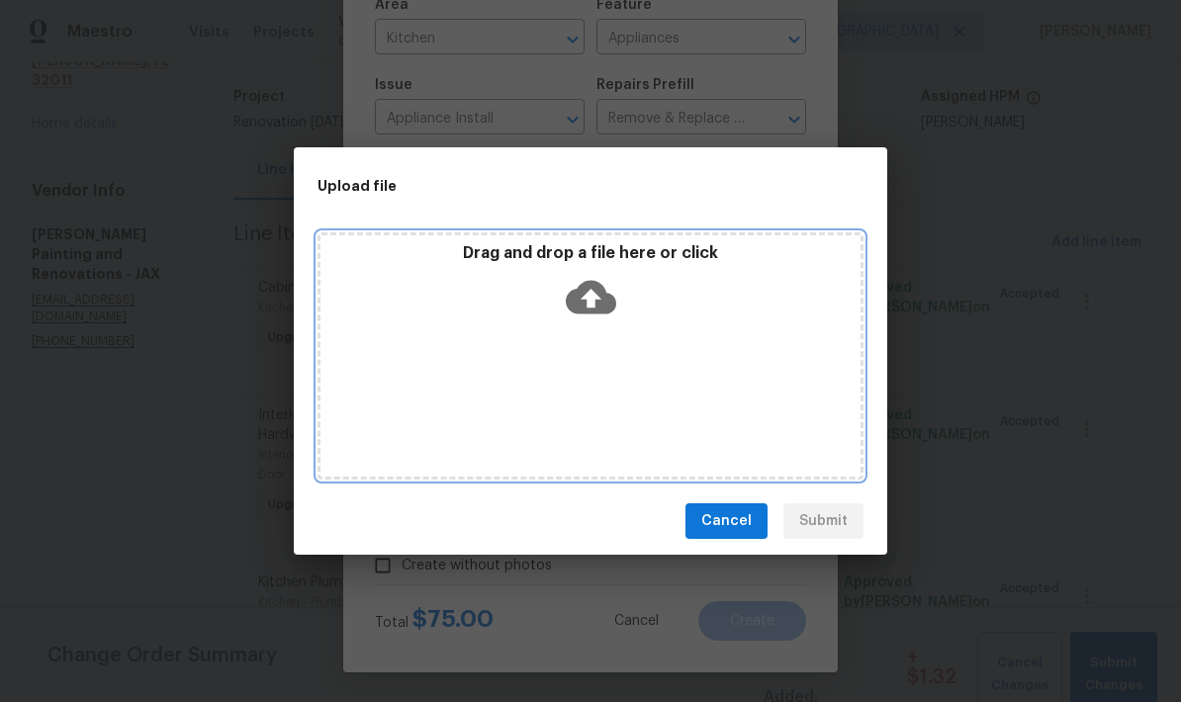
click at [585, 314] on icon at bounding box center [591, 297] width 50 height 50
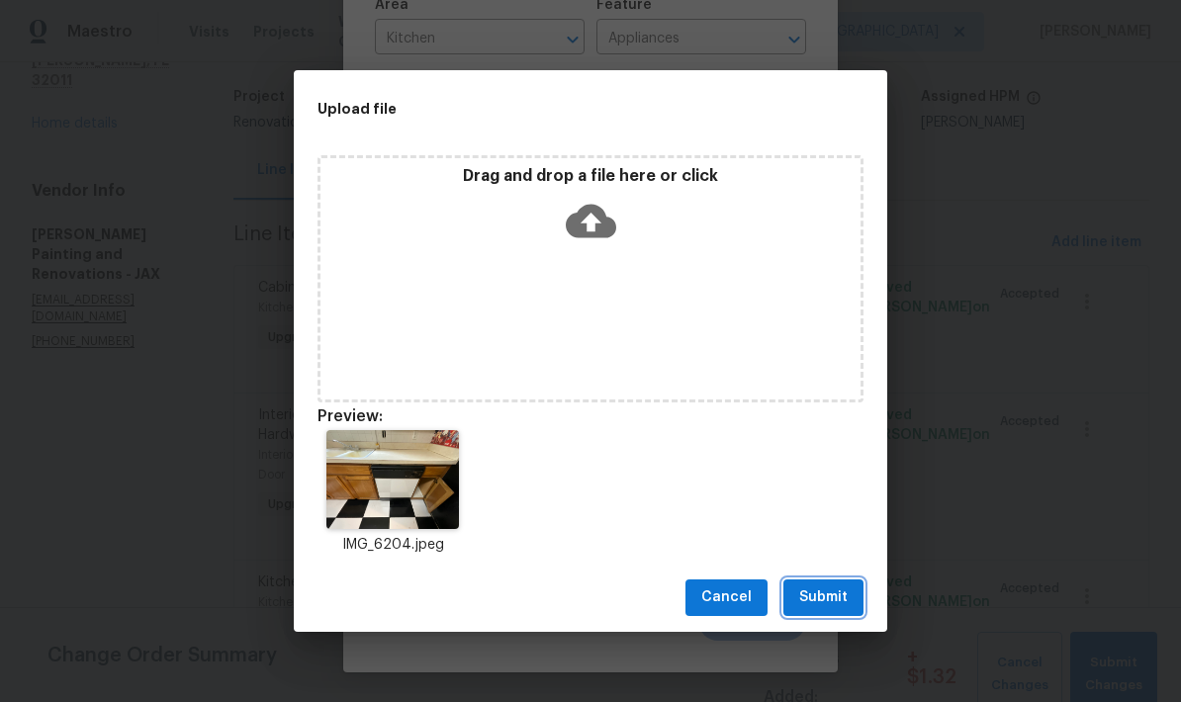
click at [836, 604] on span "Submit" at bounding box center [823, 597] width 48 height 25
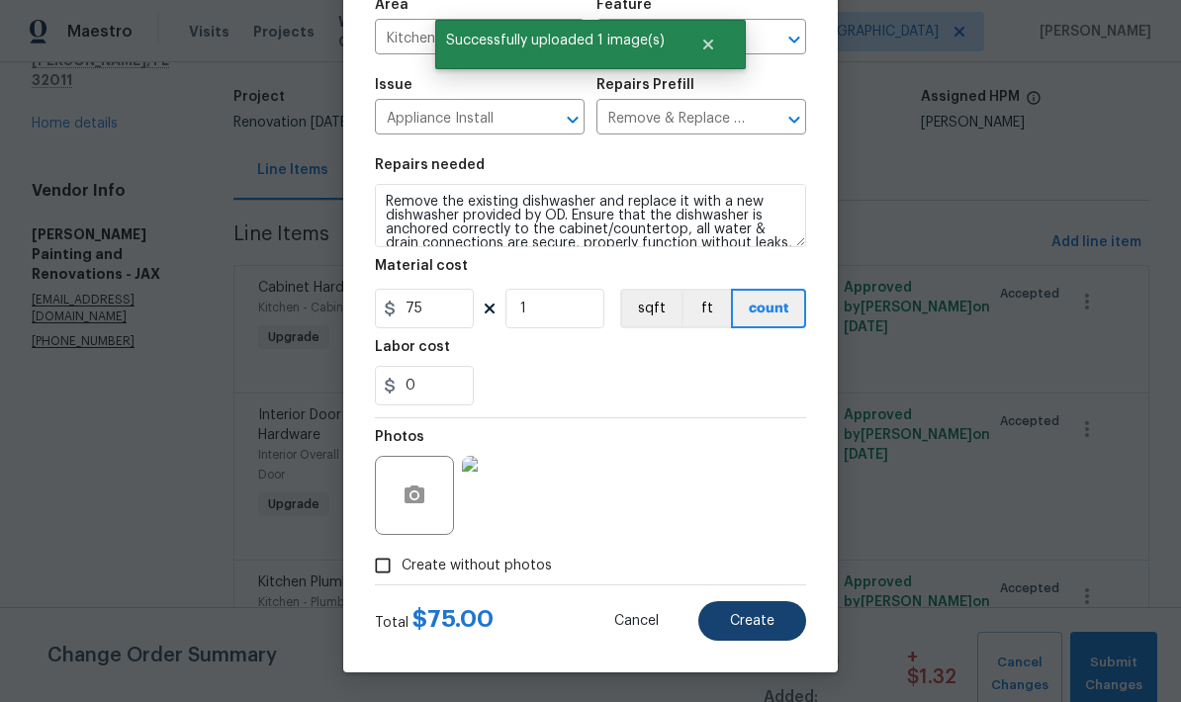
click at [758, 625] on span "Create" at bounding box center [752, 621] width 44 height 15
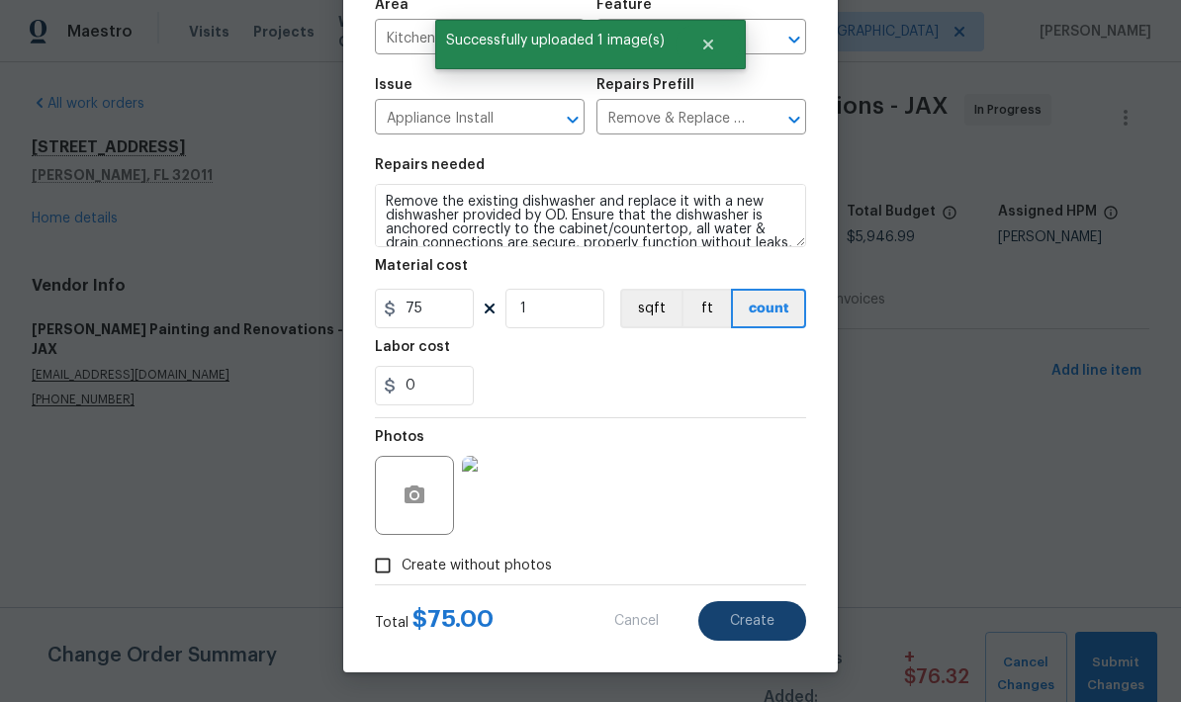
type input "0"
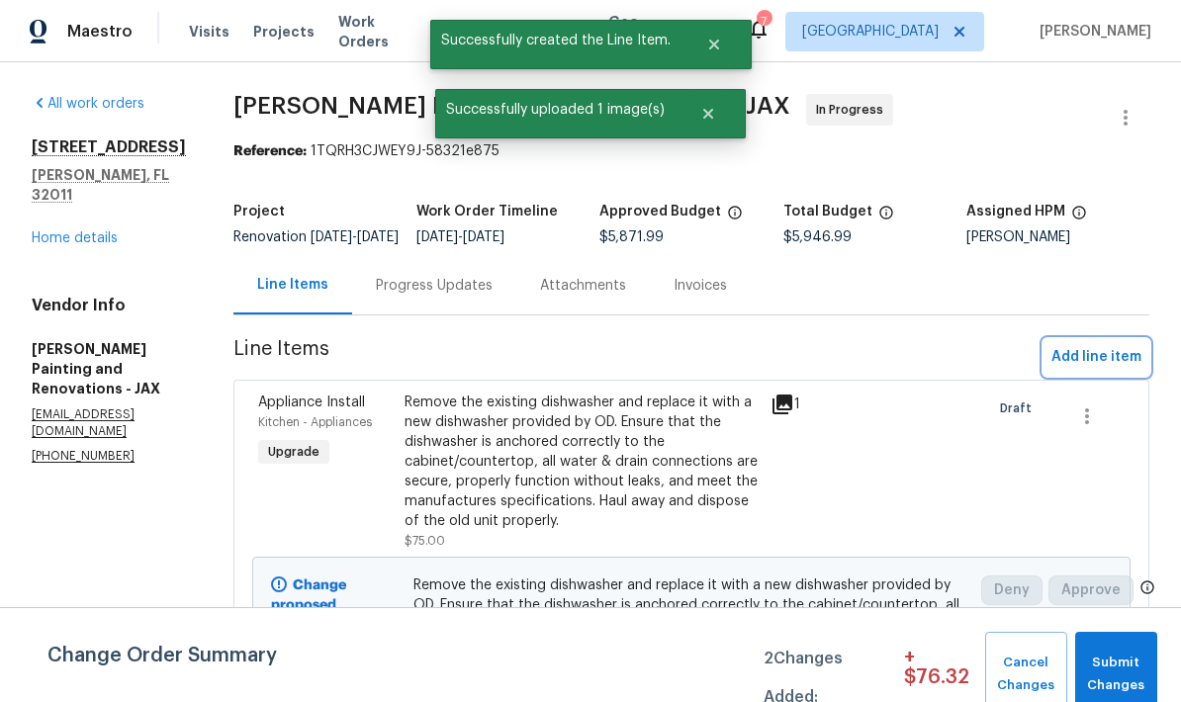
click at [1101, 370] on span "Add line item" at bounding box center [1096, 357] width 90 height 25
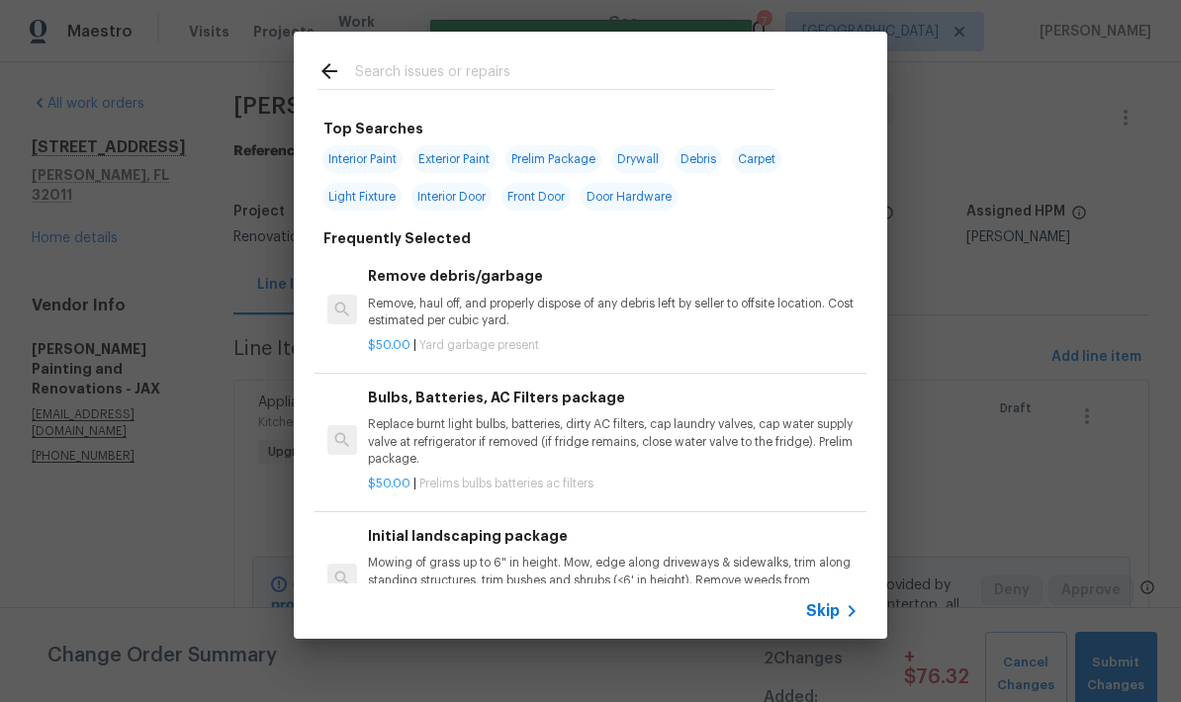
click at [527, 77] on input "text" at bounding box center [564, 74] width 419 height 30
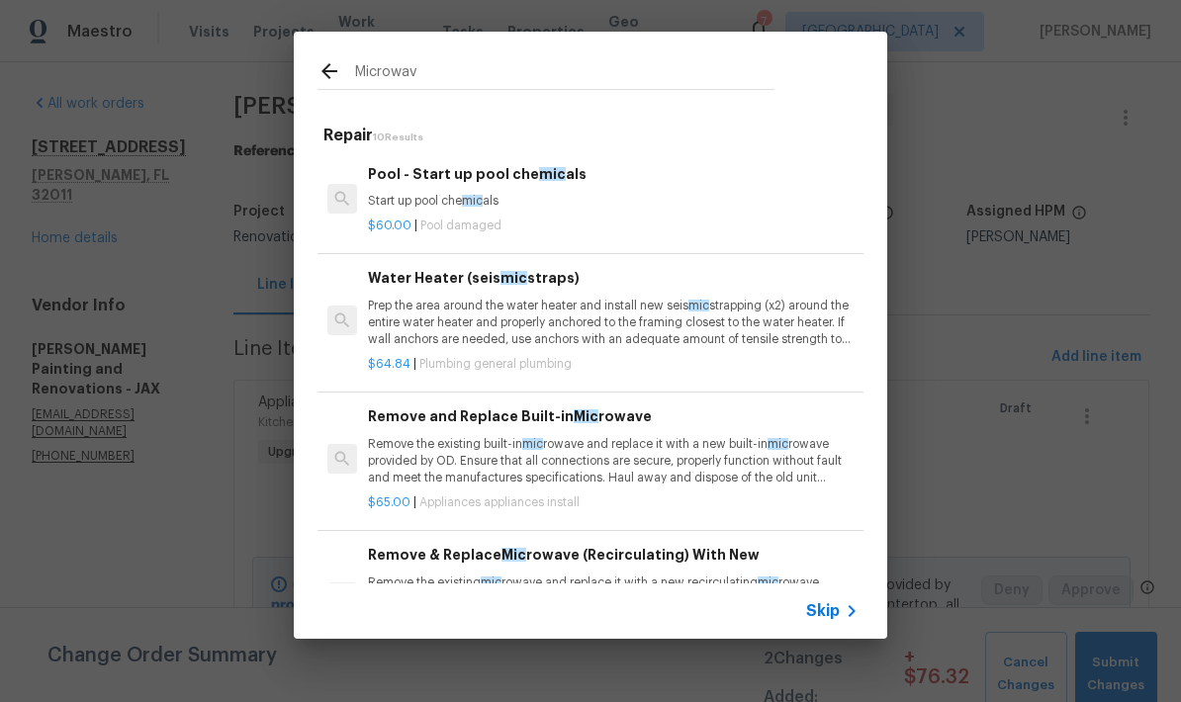
type input "Microwave"
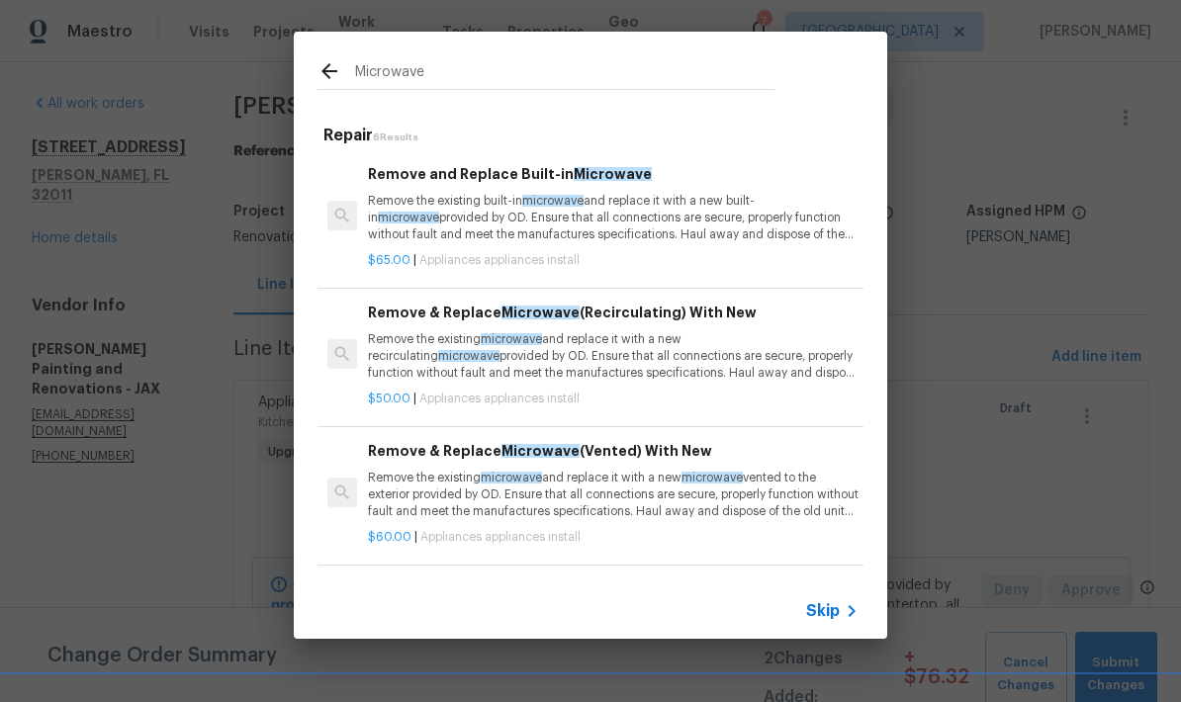
click at [646, 203] on p "Remove the existing built-in microwave and replace it with a new built-in micro…" at bounding box center [613, 218] width 490 height 50
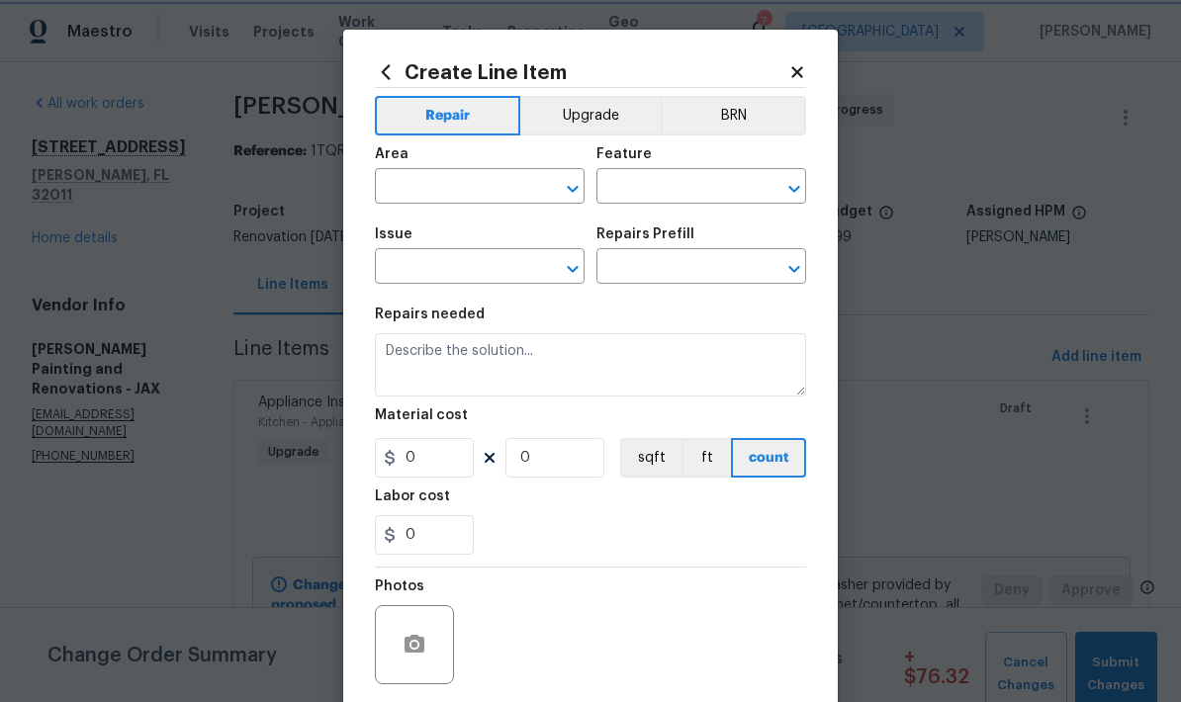
type input "Appliances"
type input "Appliance Install"
type input "Remove and Replace Built-in Microwave $65.00"
type textarea "Remove the existing built-in microwave and replace it with a new built-in micro…"
type input "65"
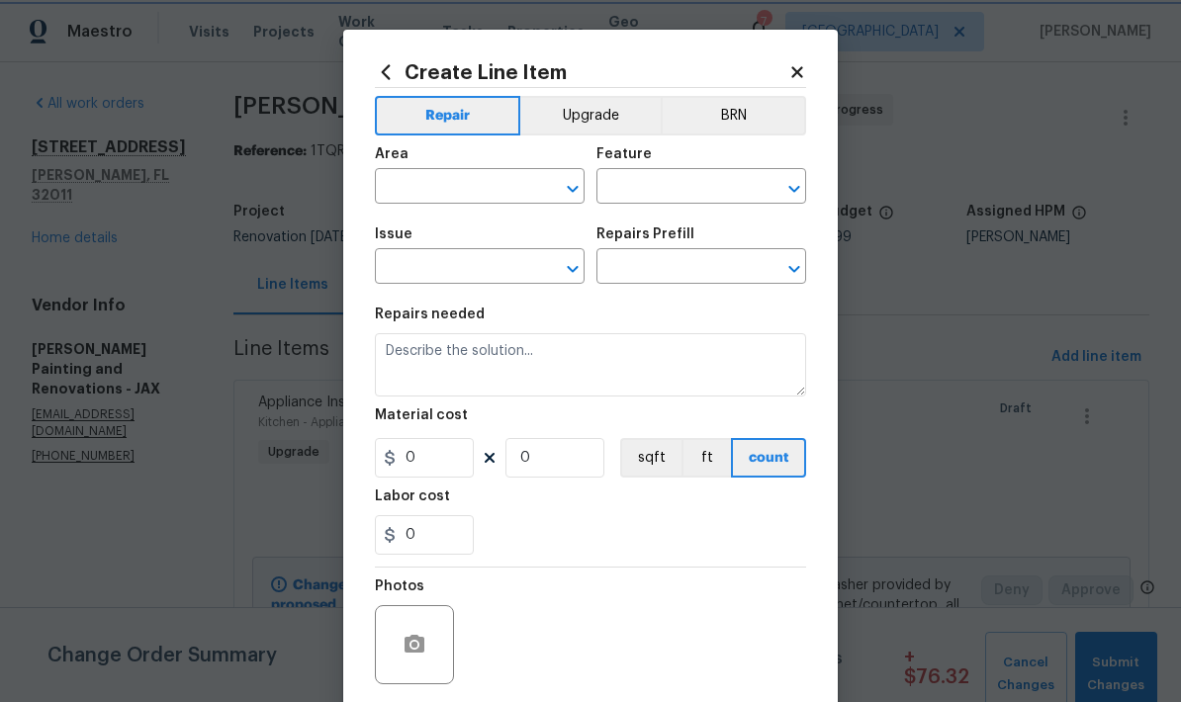
type input "1"
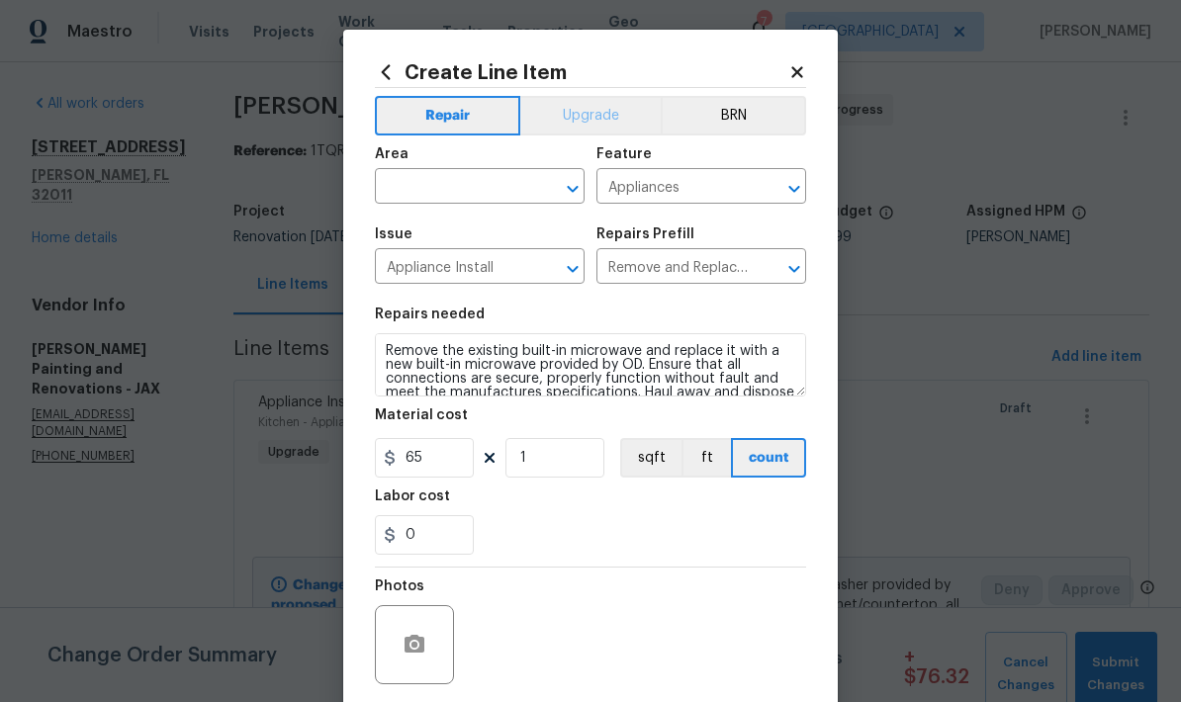
click at [581, 115] on button "Upgrade" at bounding box center [590, 116] width 141 height 40
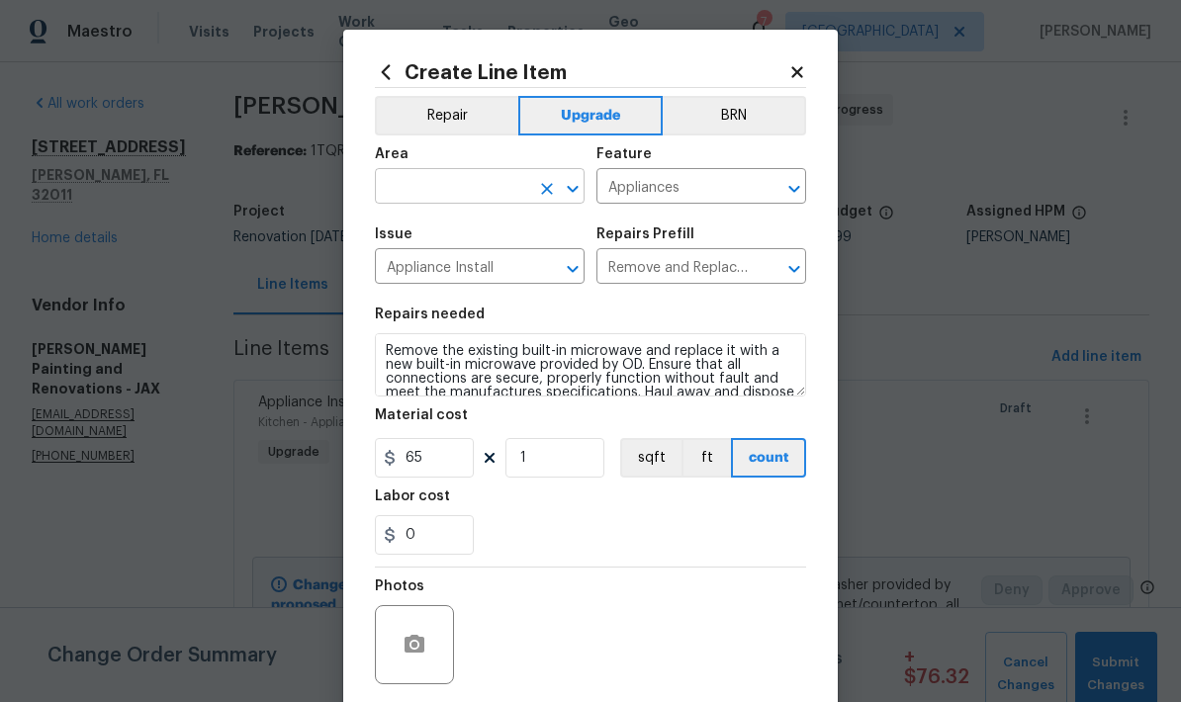
click at [486, 192] on input "text" at bounding box center [452, 188] width 154 height 31
click at [438, 239] on li "Kitchen" at bounding box center [480, 234] width 210 height 33
type input "Kitchen"
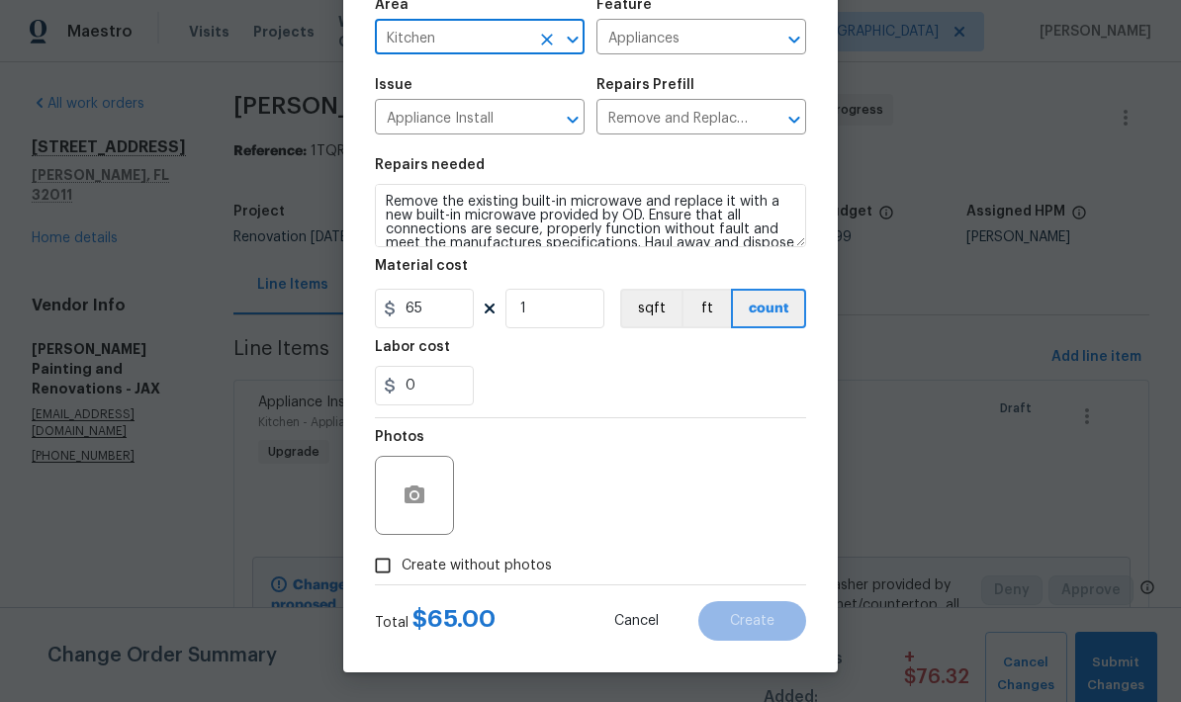
scroll to position [153, 0]
click at [400, 498] on button "button" at bounding box center [414, 495] width 47 height 47
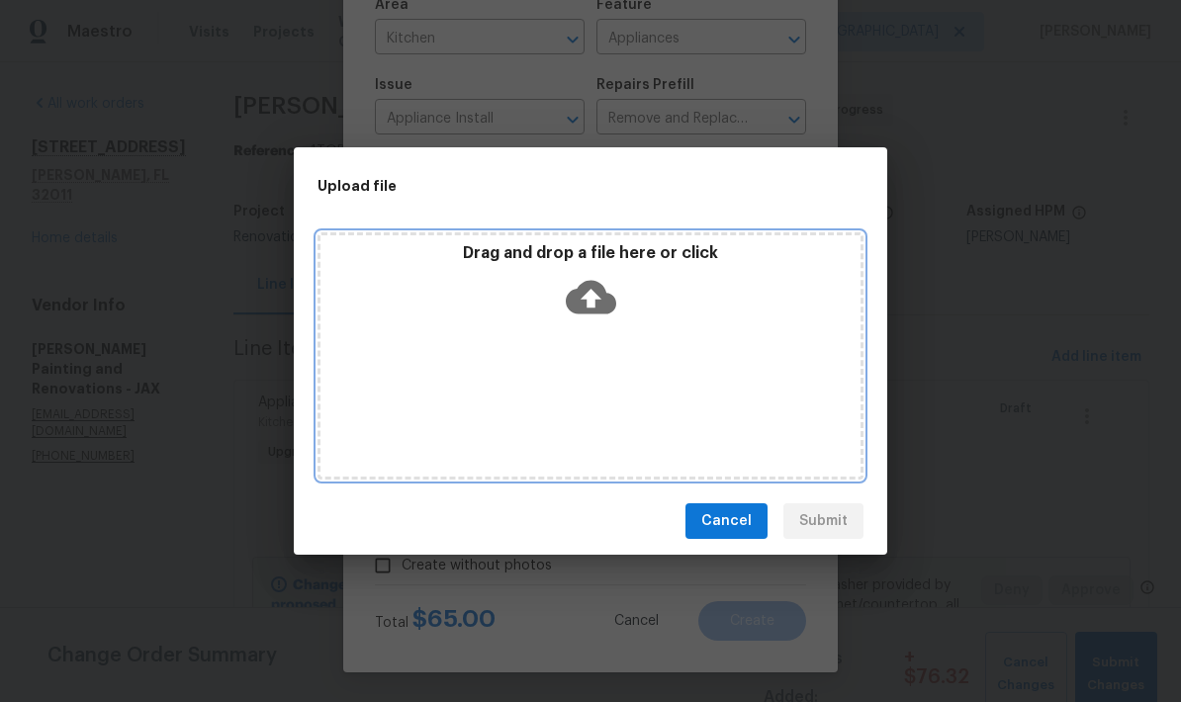
click at [591, 307] on icon at bounding box center [591, 297] width 50 height 50
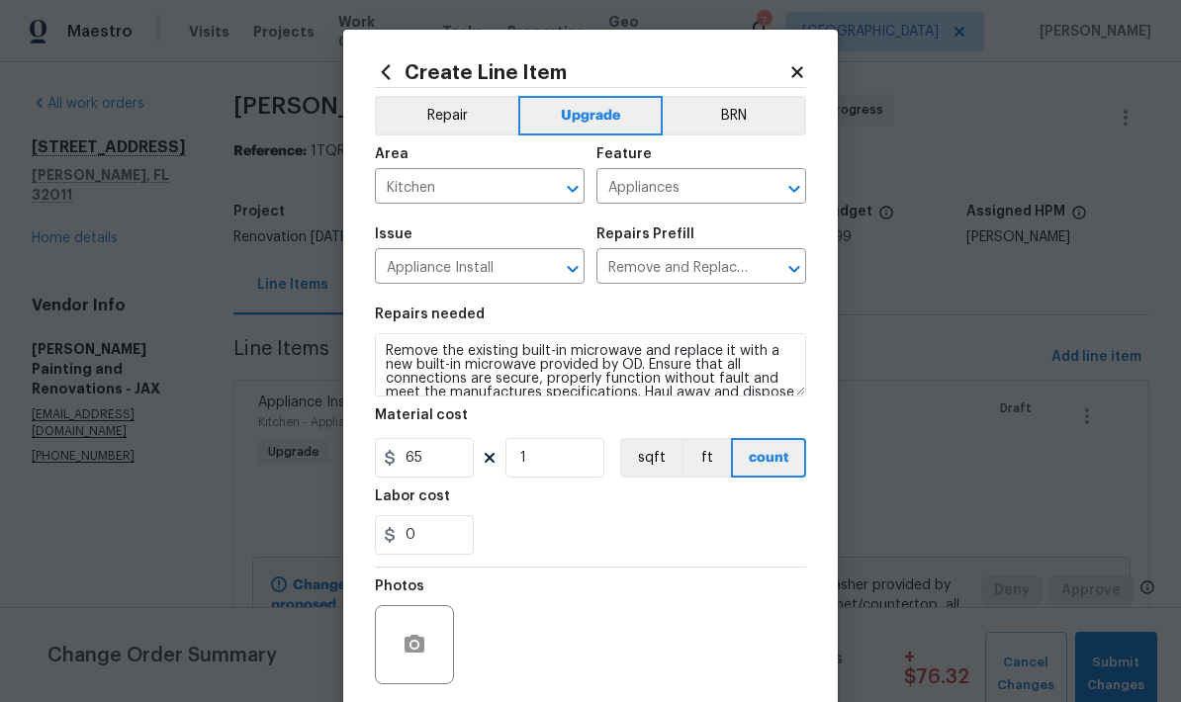
scroll to position [153, 0]
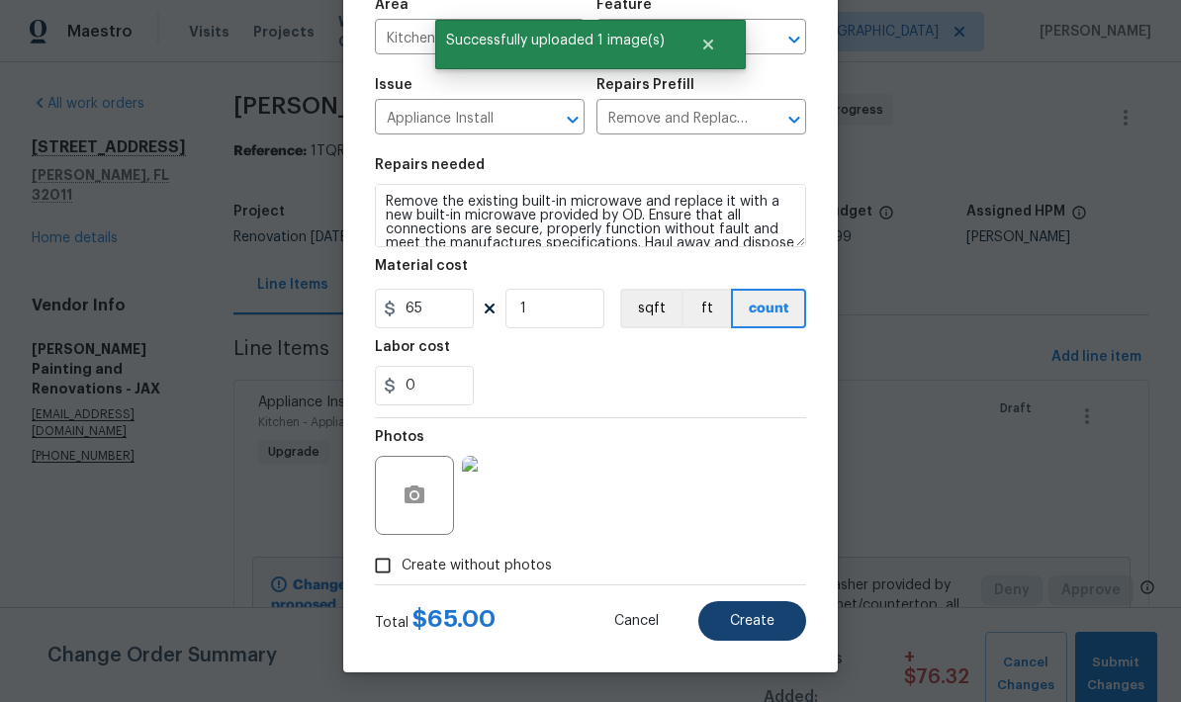
click at [760, 627] on span "Create" at bounding box center [752, 621] width 44 height 15
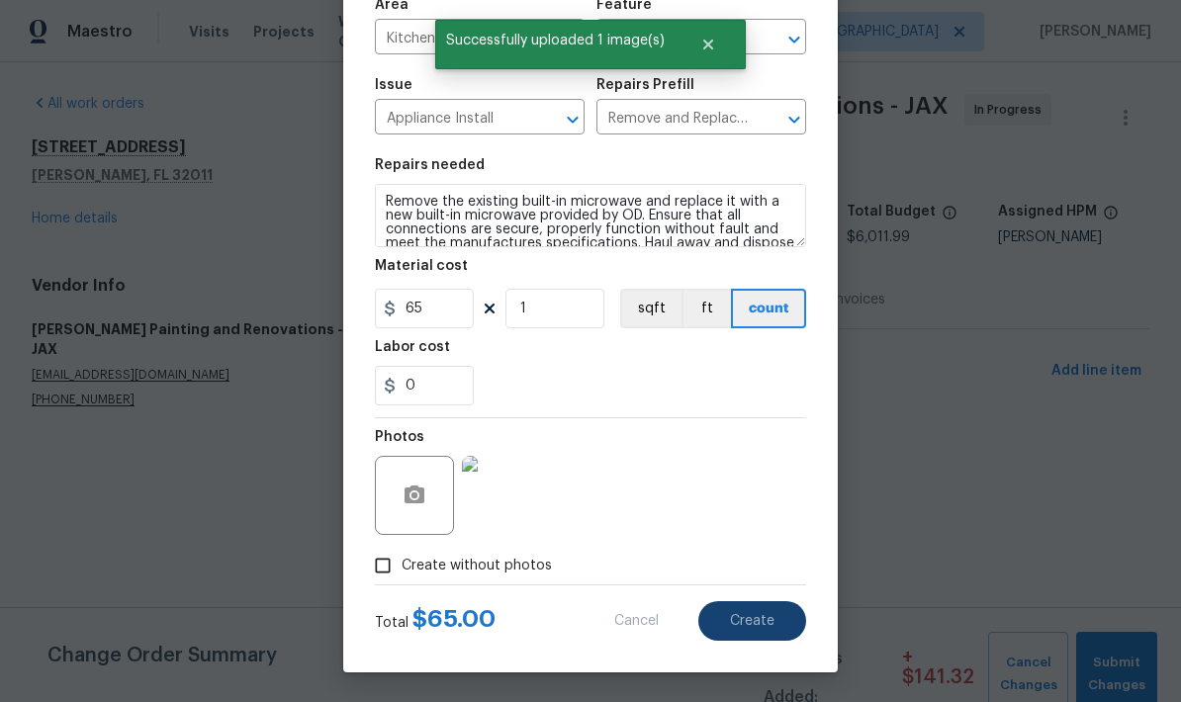
type input "0"
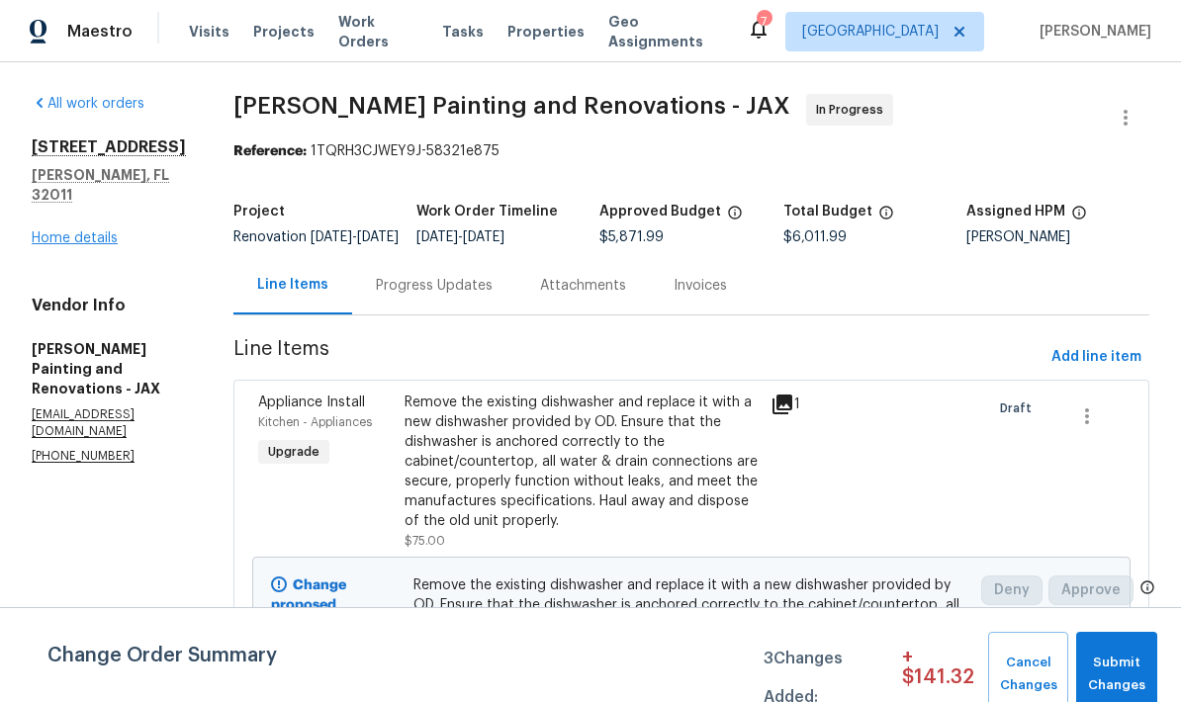
click at [84, 231] on link "Home details" at bounding box center [75, 238] width 86 height 14
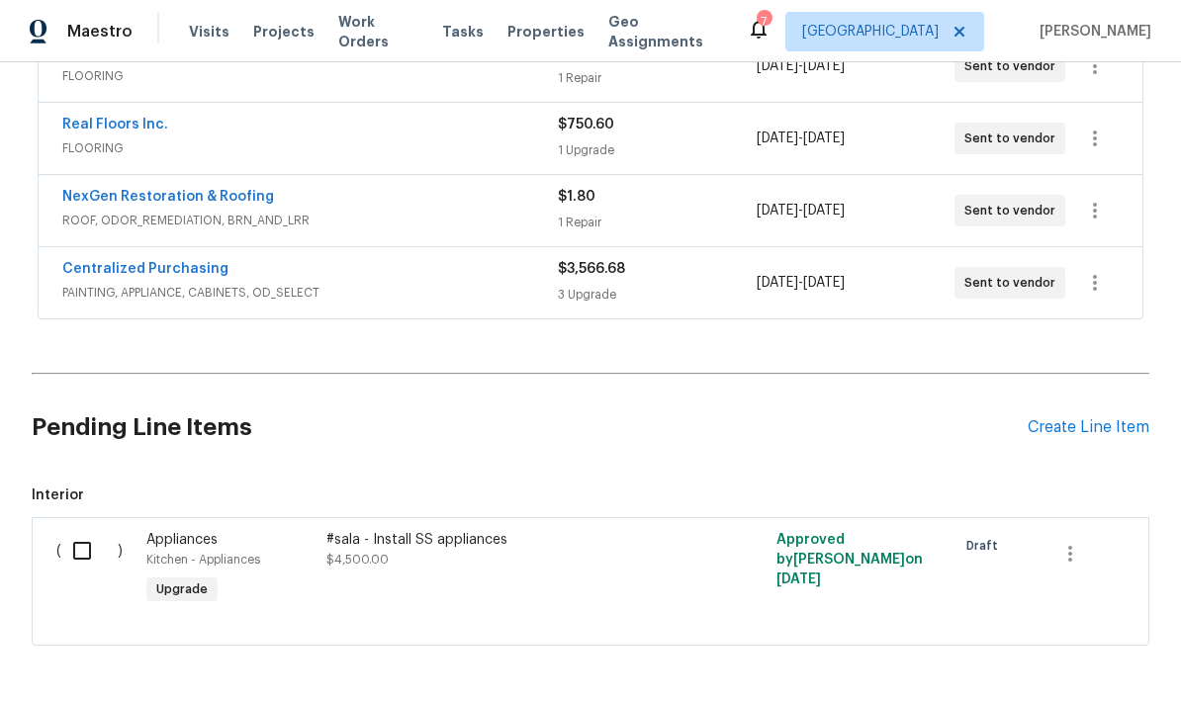
scroll to position [555, 0]
click at [1060, 434] on div "Create Line Item" at bounding box center [1088, 428] width 122 height 19
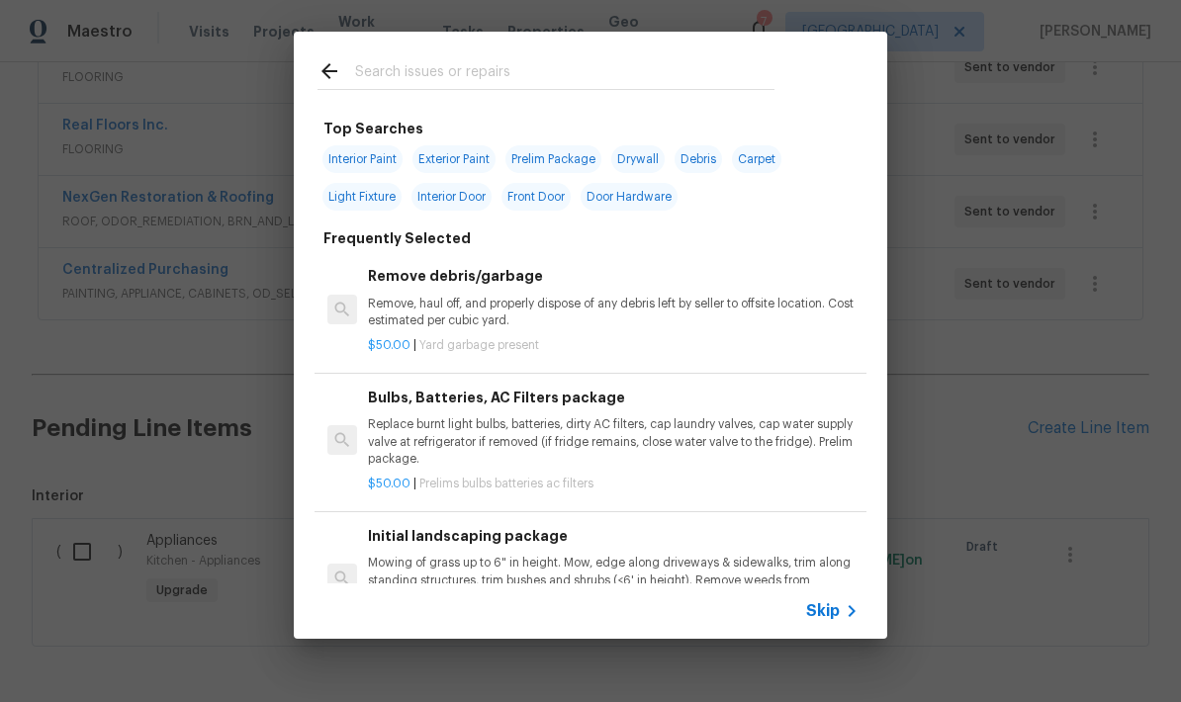
click at [512, 89] on input "text" at bounding box center [564, 74] width 419 height 30
type input "Paint"
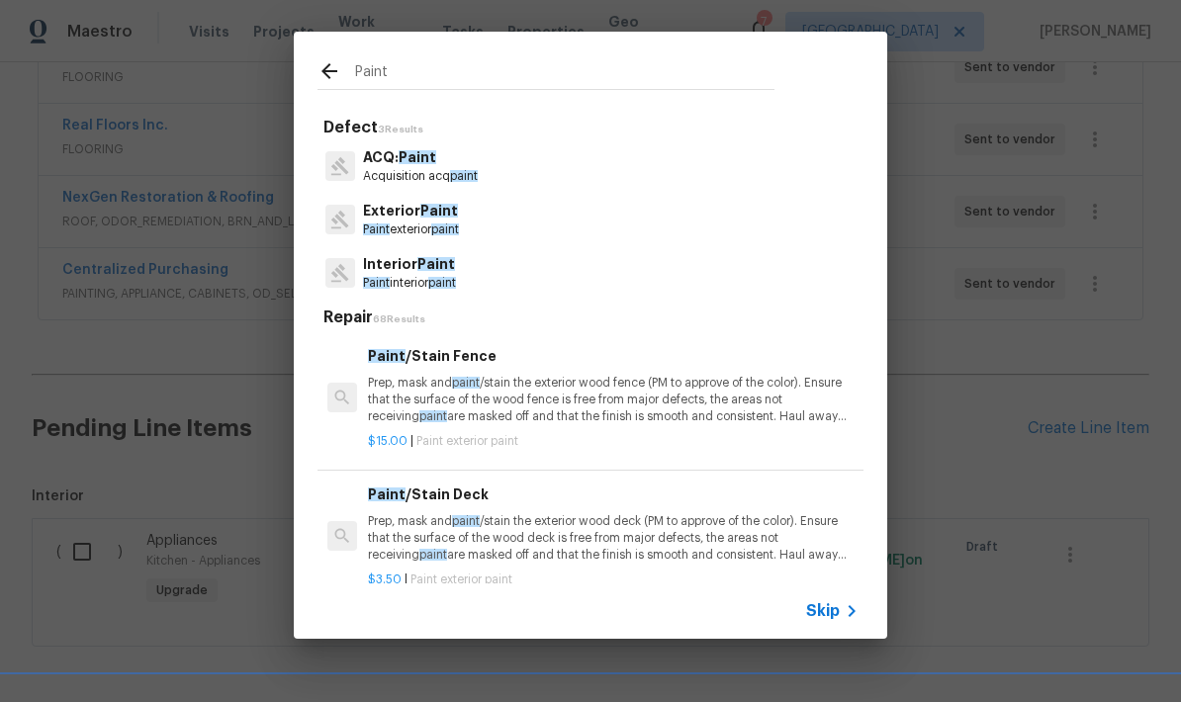
click at [425, 226] on p "Paint exterior paint" at bounding box center [411, 229] width 96 height 17
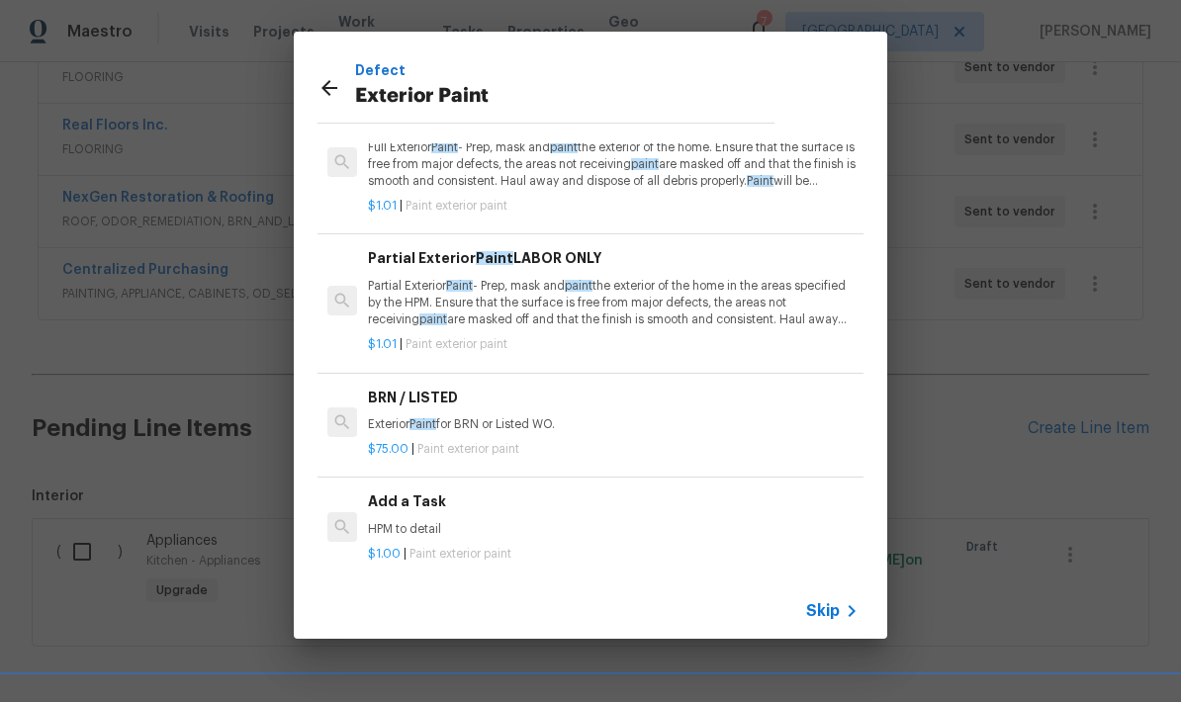
scroll to position [99, 0]
click at [531, 288] on p "Partial Exterior Paint - Prep, mask and paint the exterior of the home in the a…" at bounding box center [613, 303] width 490 height 50
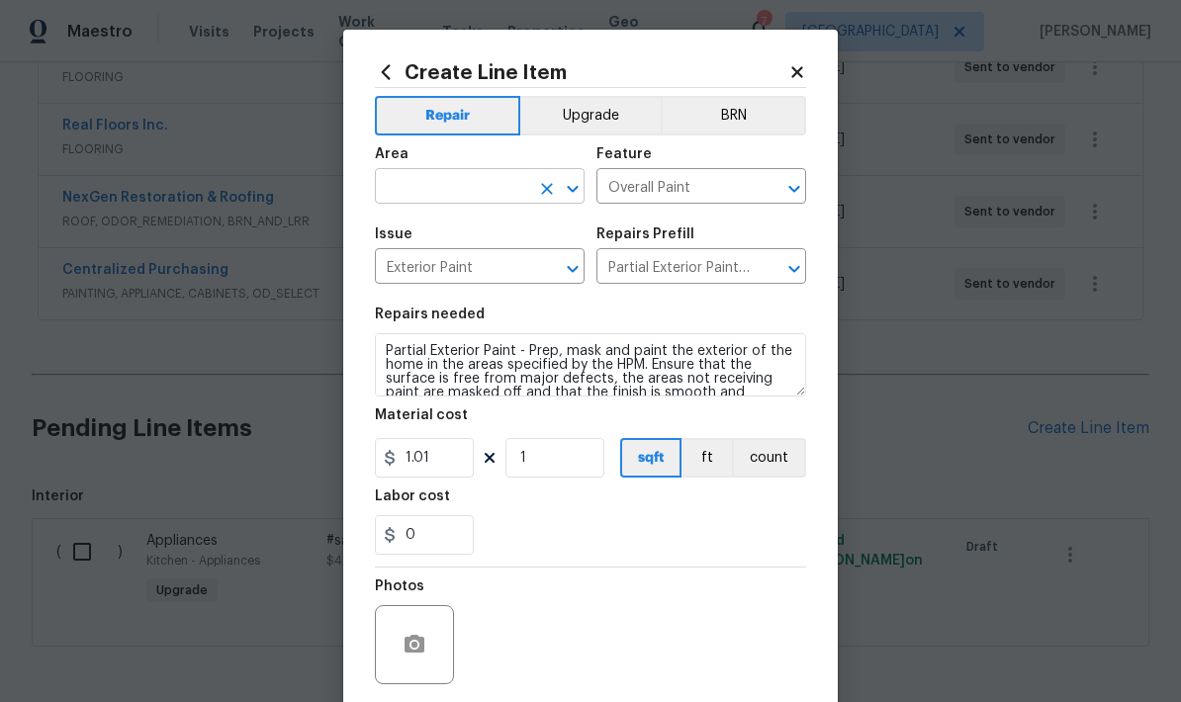
click at [490, 189] on input "text" at bounding box center [452, 188] width 154 height 31
click at [455, 280] on li "Exterior Overall" at bounding box center [480, 266] width 210 height 33
type input "Exterior Overall"
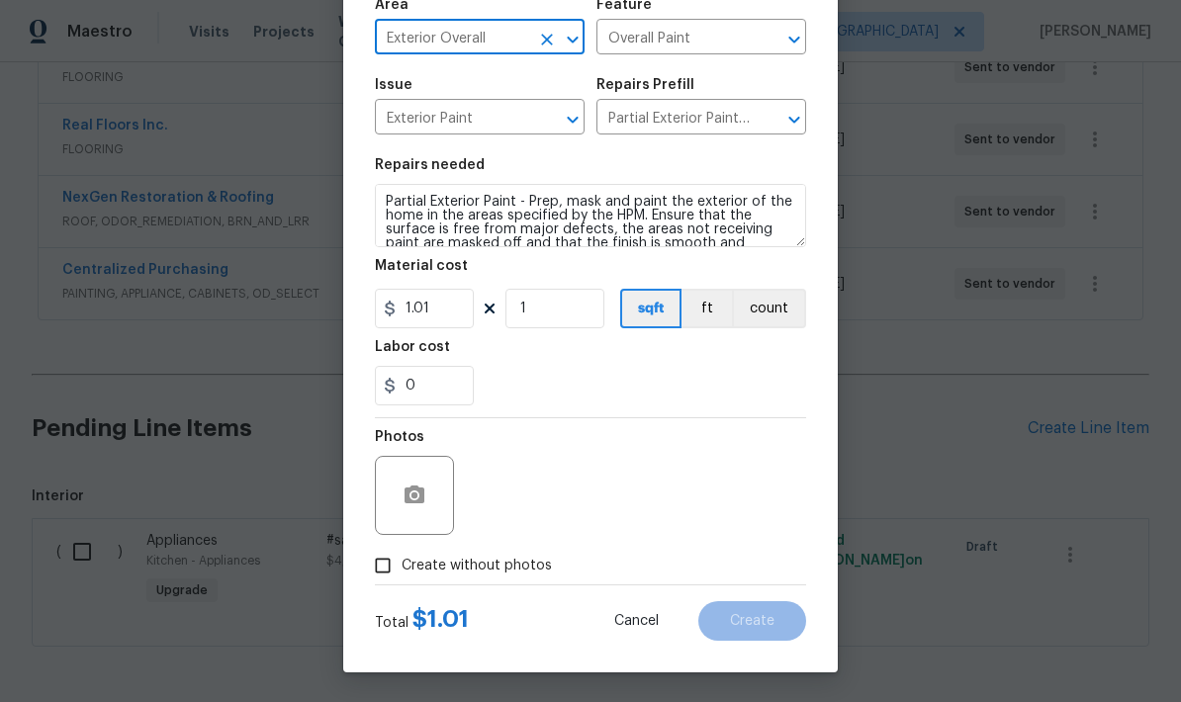
scroll to position [0, 0]
click at [560, 317] on input "1" at bounding box center [554, 309] width 99 height 40
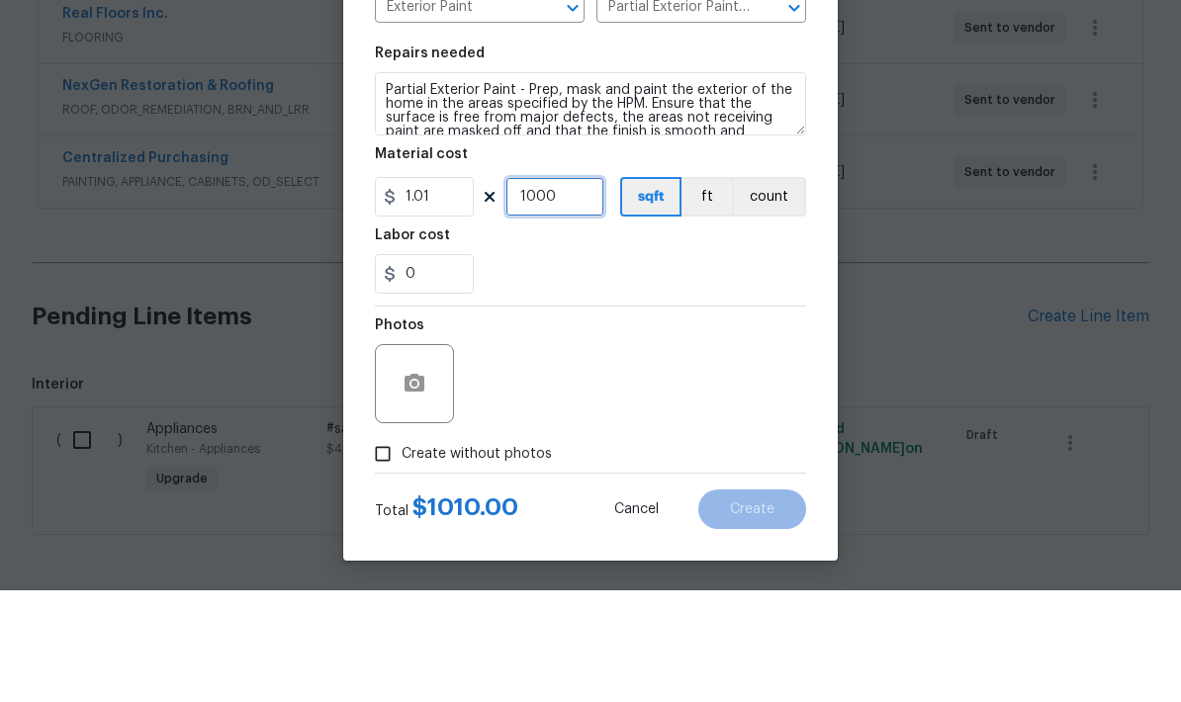
scroll to position [39, 0]
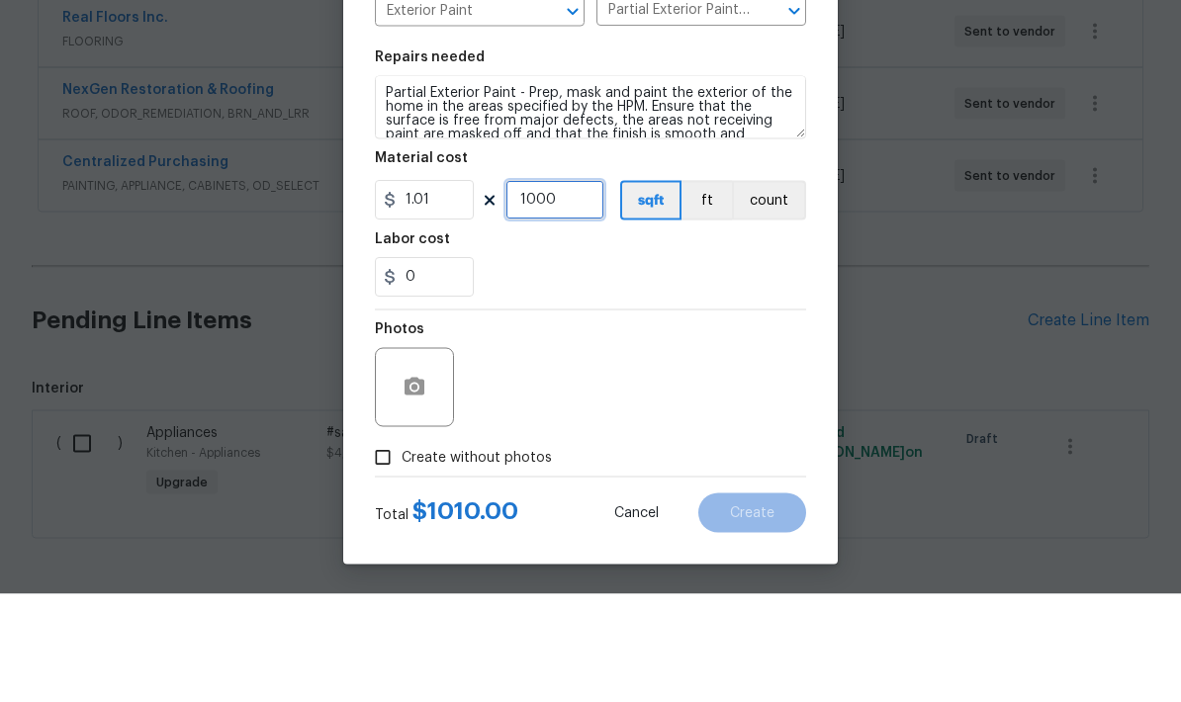
type input "1000"
click at [407, 486] on icon "button" at bounding box center [414, 495] width 20 height 18
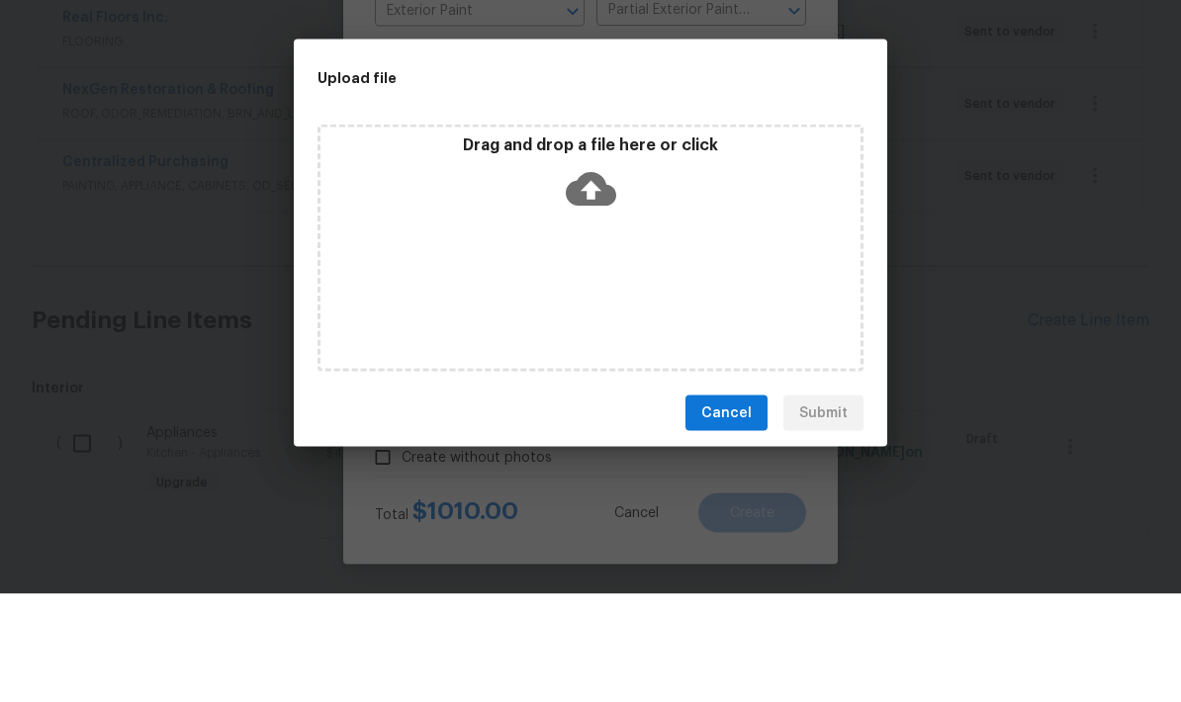
scroll to position [79, 0]
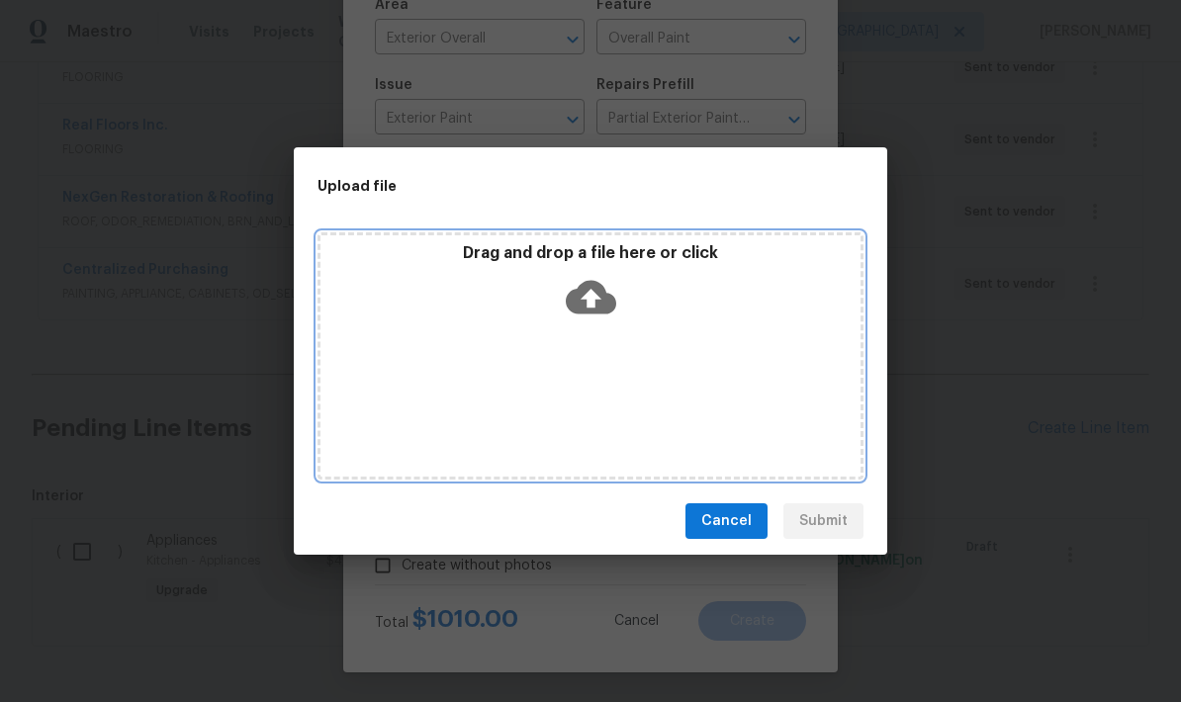
click at [596, 296] on icon at bounding box center [591, 297] width 50 height 50
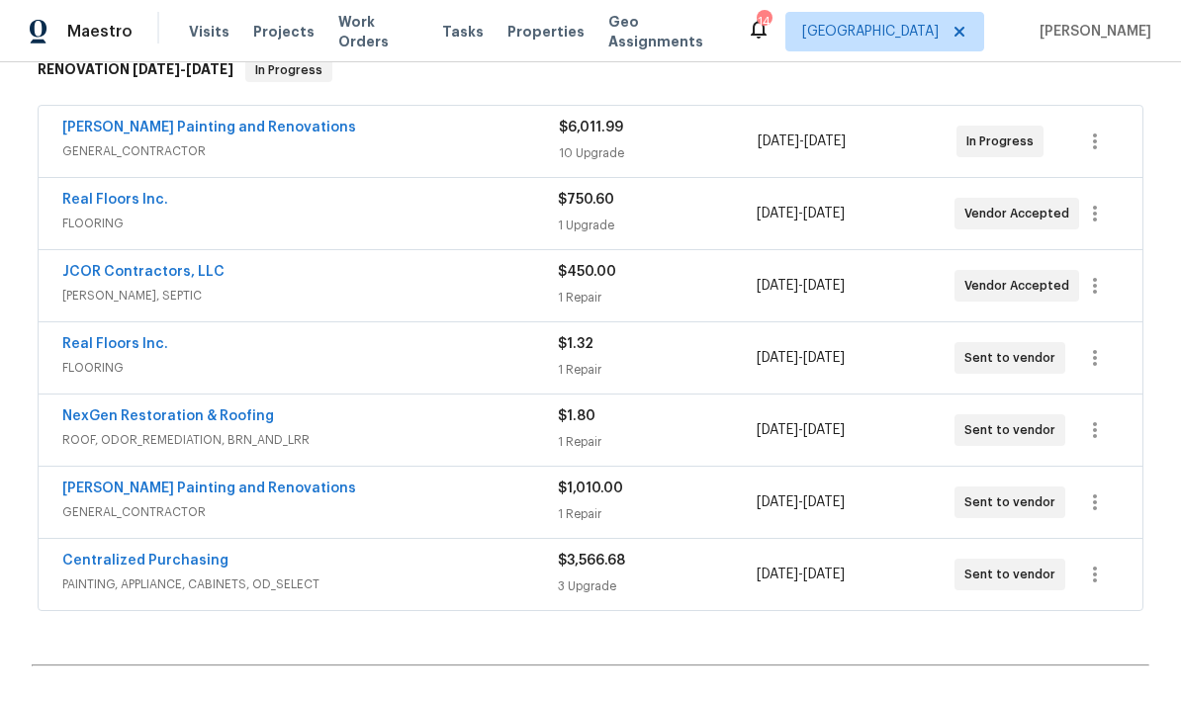
scroll to position [324, 0]
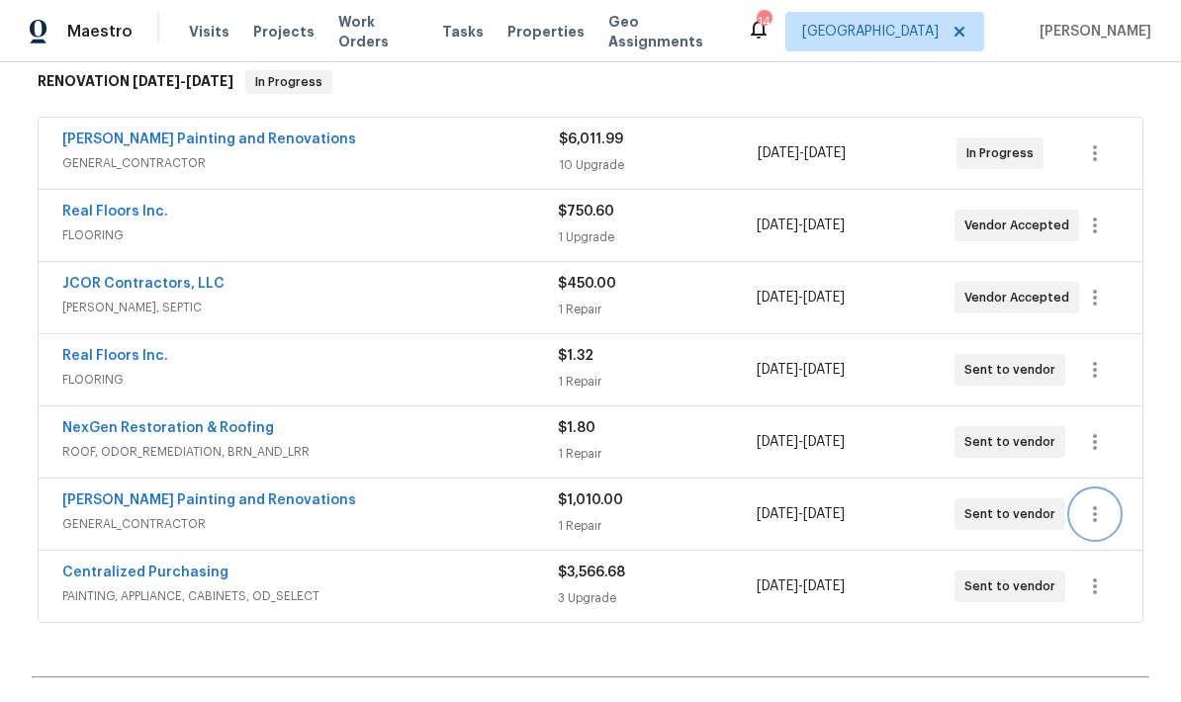
click at [1095, 522] on icon "button" at bounding box center [1095, 514] width 4 height 16
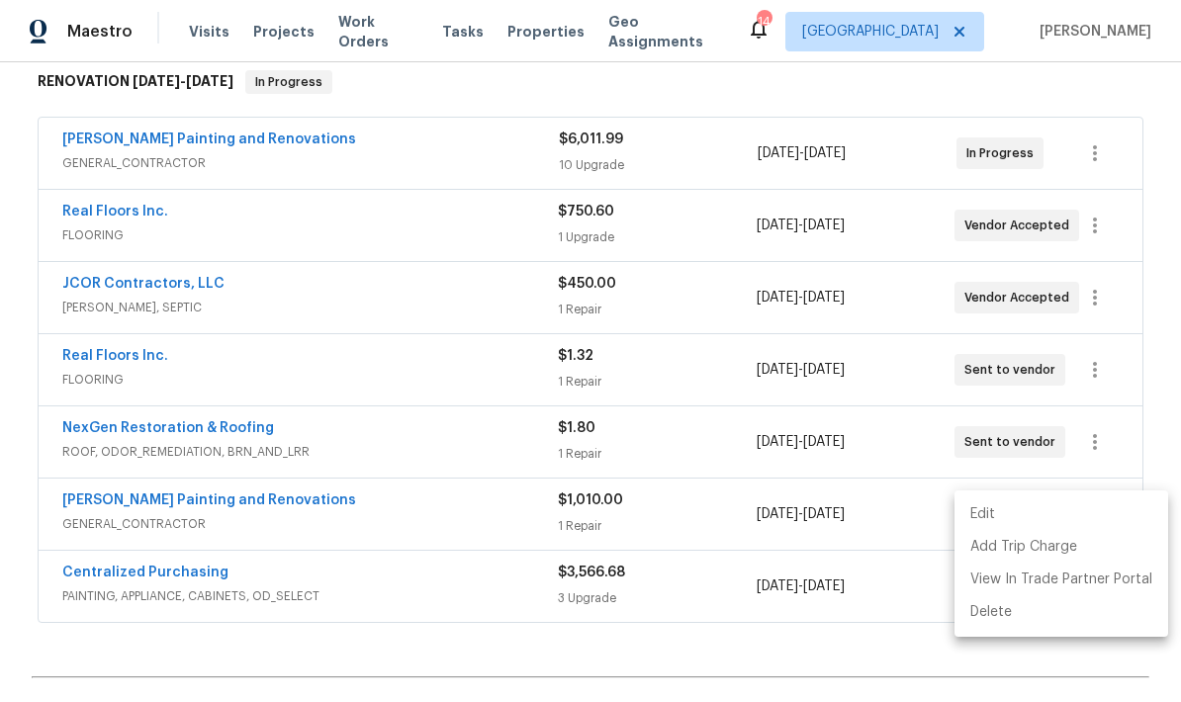
click at [1005, 518] on li "Edit" at bounding box center [1061, 514] width 214 height 33
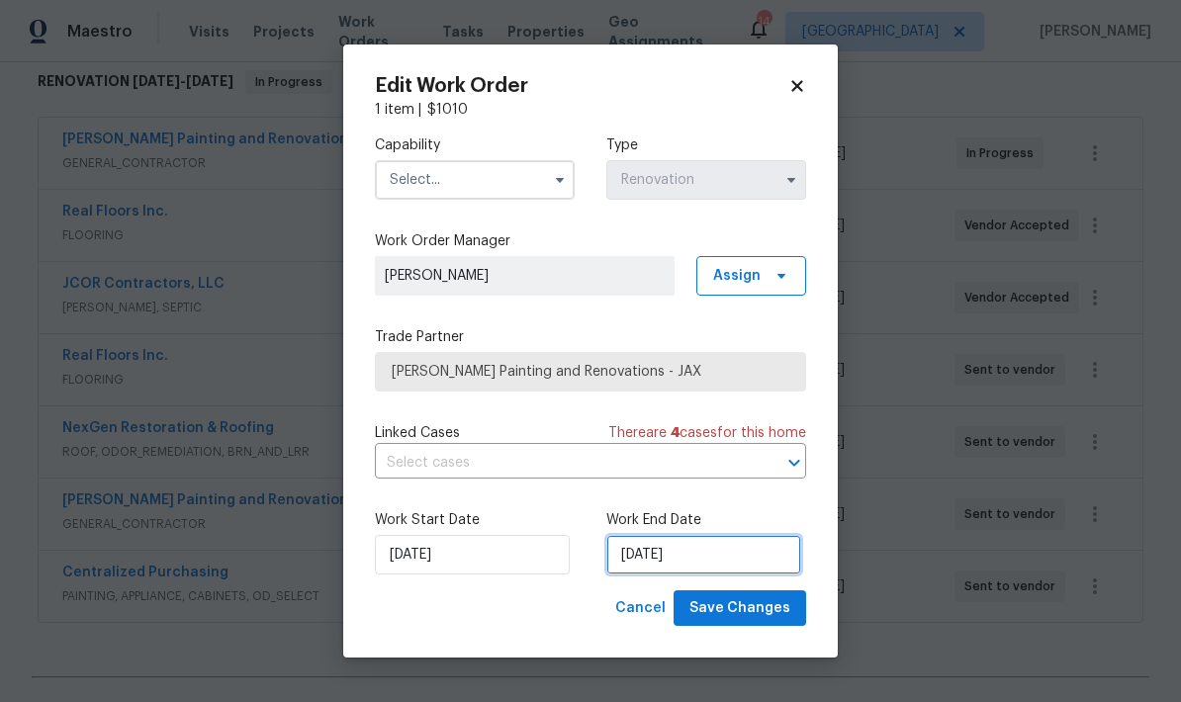
click at [665, 563] on input "[DATE]" at bounding box center [703, 555] width 195 height 40
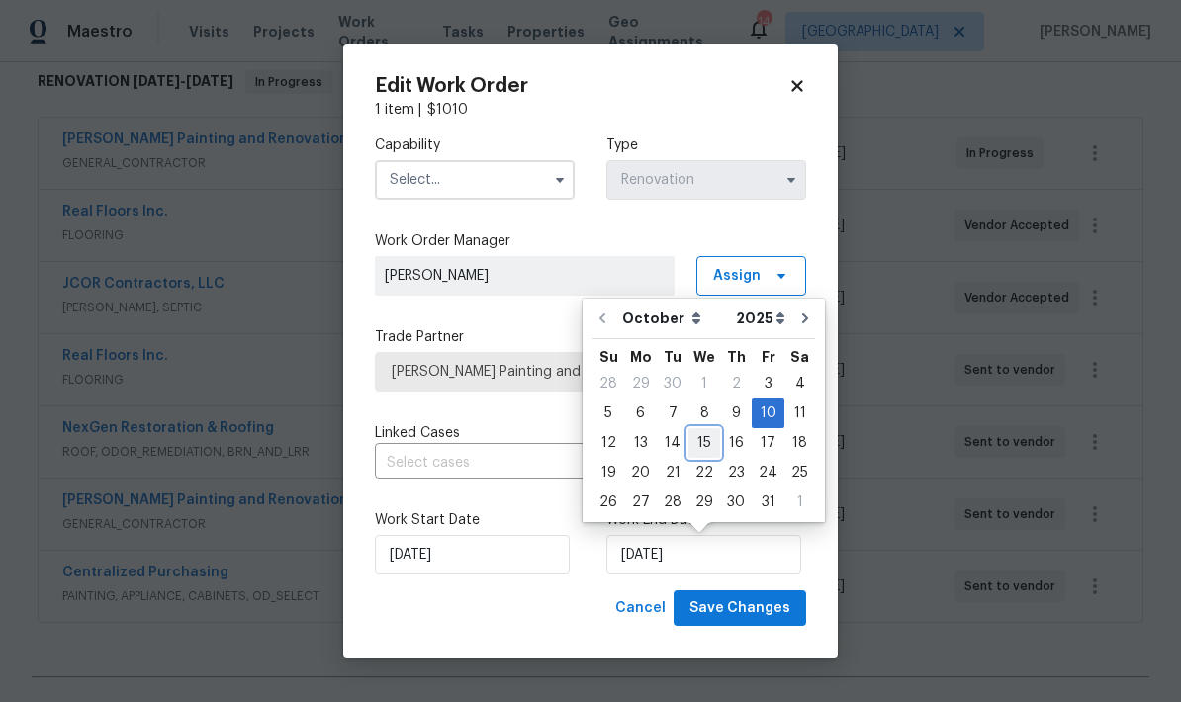
click at [706, 444] on div "15" at bounding box center [704, 443] width 32 height 28
type input "[DATE]"
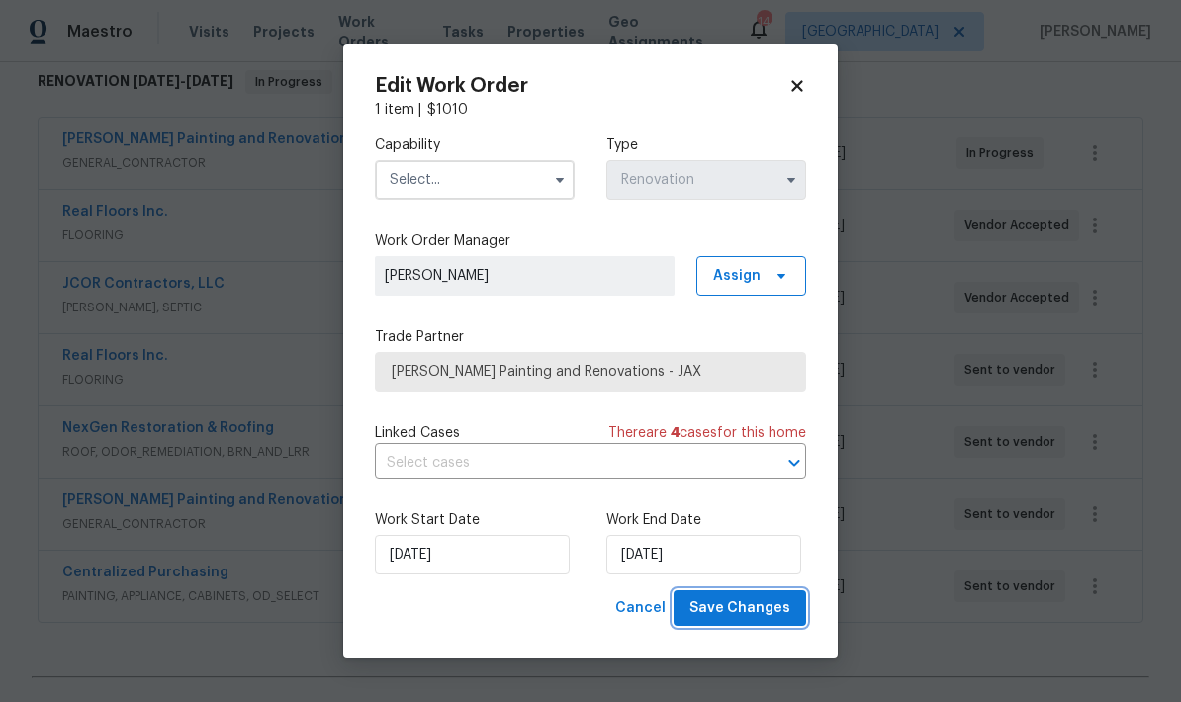
click at [758, 613] on span "Save Changes" at bounding box center [739, 608] width 101 height 25
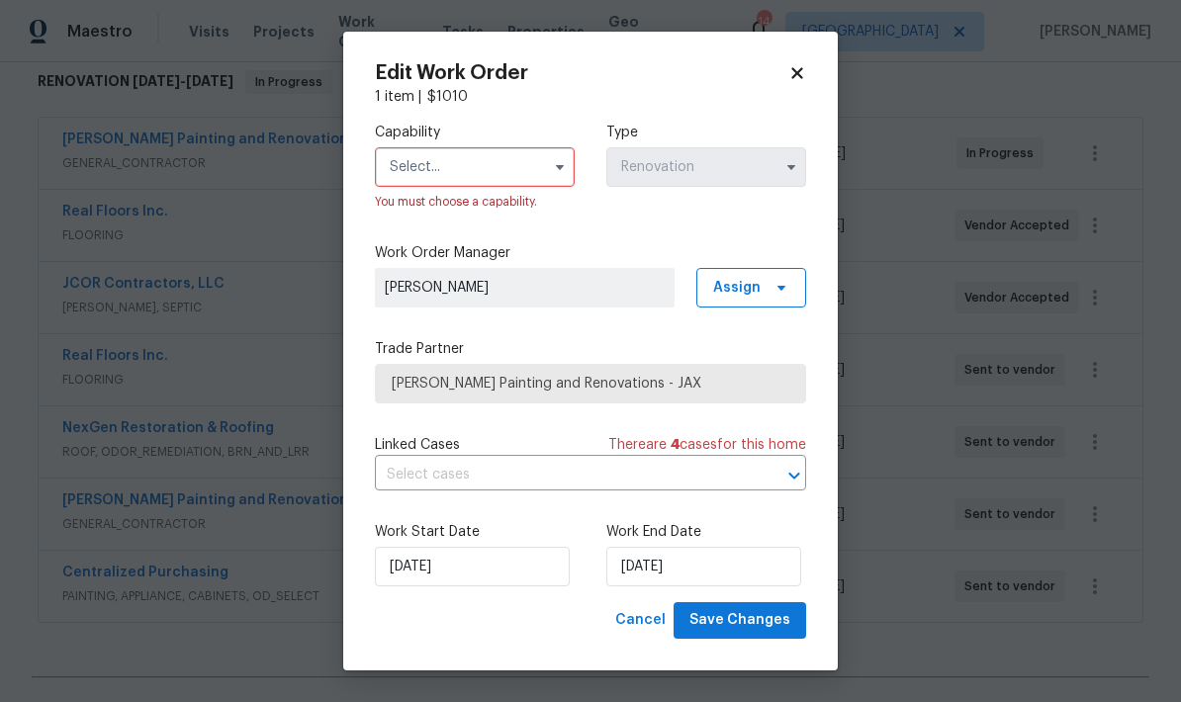
click at [448, 185] on input "text" at bounding box center [475, 167] width 200 height 40
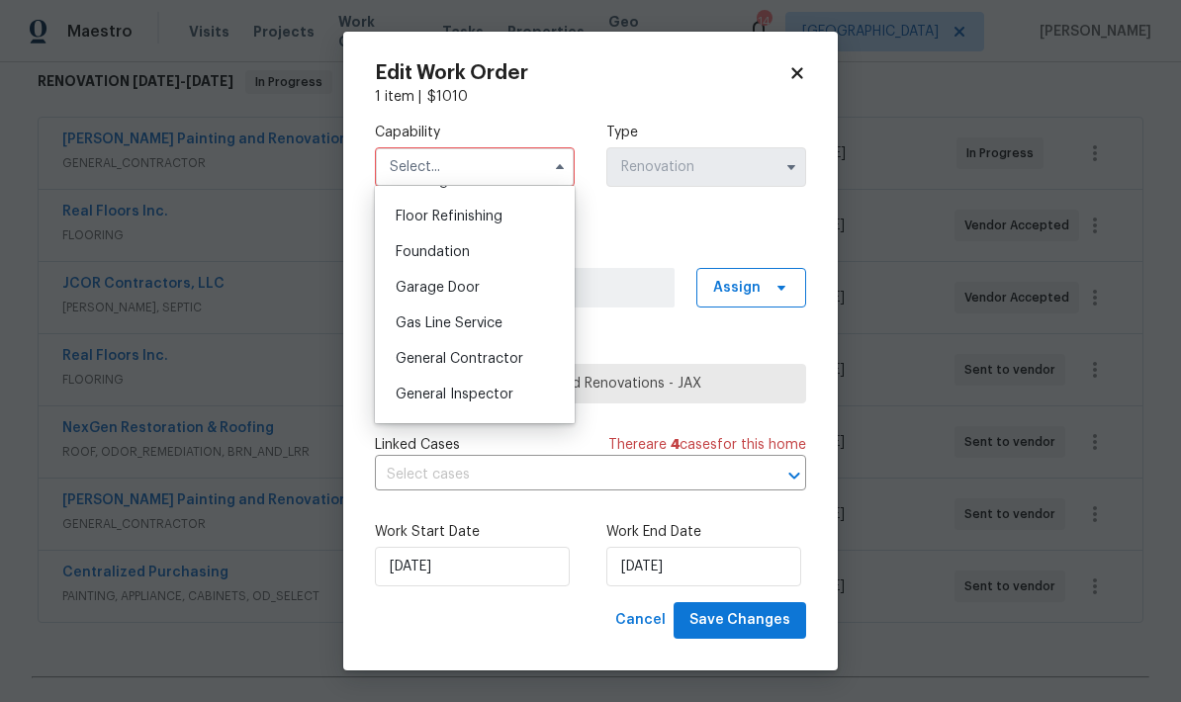
scroll to position [796, 0]
click at [483, 361] on span "General Contractor" at bounding box center [460, 358] width 128 height 14
type input "General Contractor"
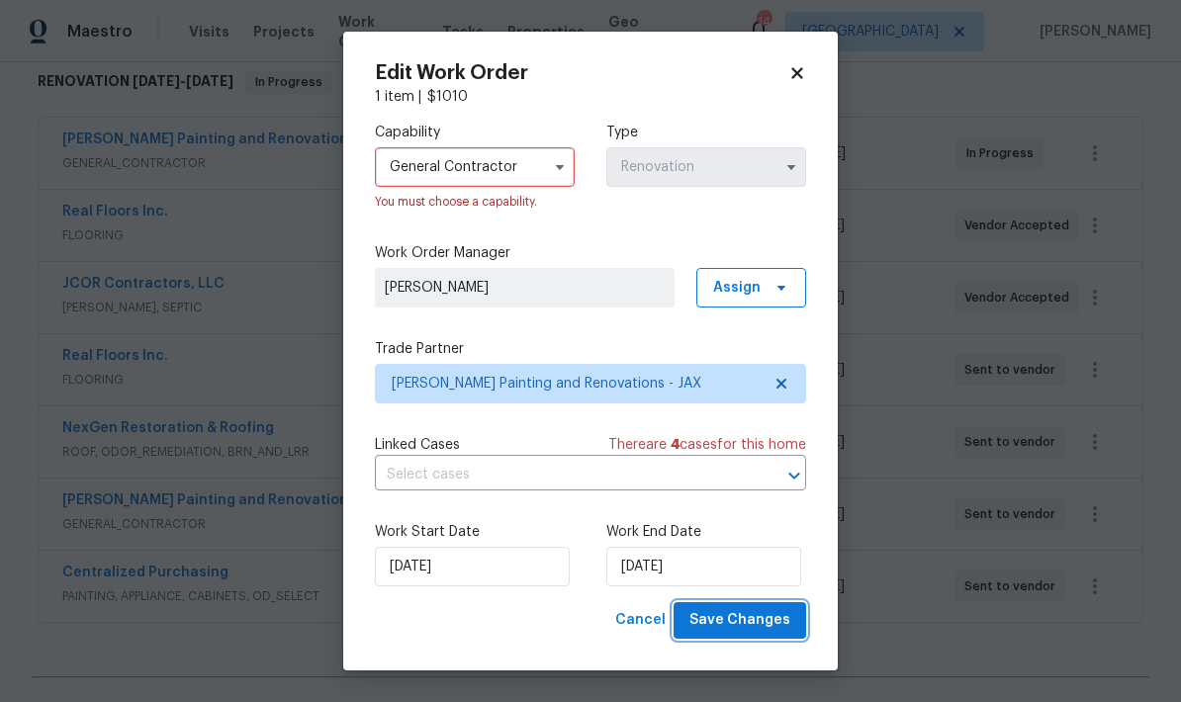
click at [751, 635] on button "Save Changes" at bounding box center [739, 620] width 133 height 37
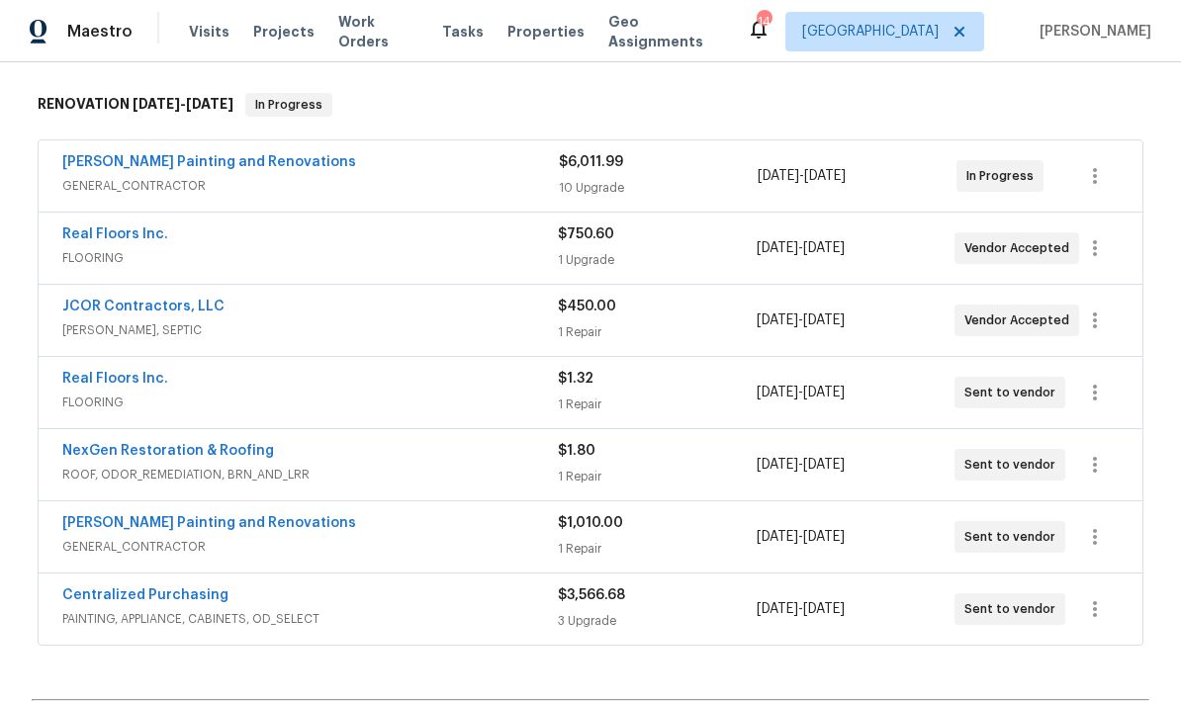
scroll to position [212, 0]
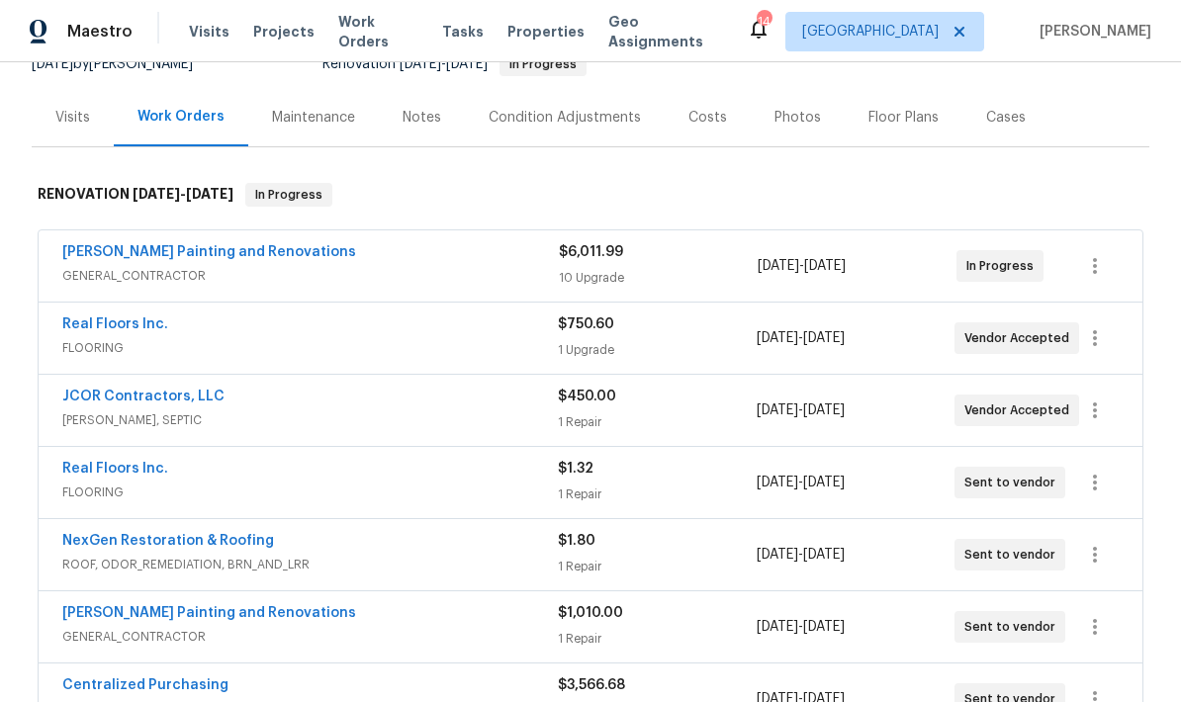
click at [584, 273] on div "10 Upgrade" at bounding box center [658, 278] width 199 height 20
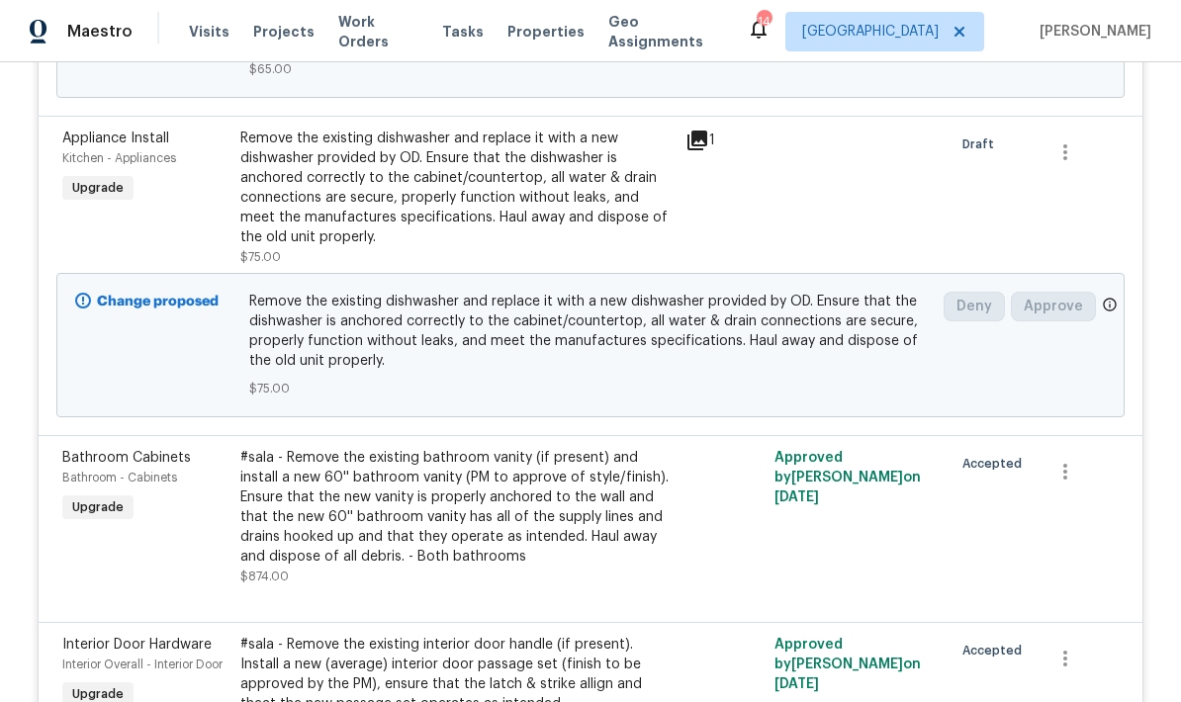
scroll to position [737, 0]
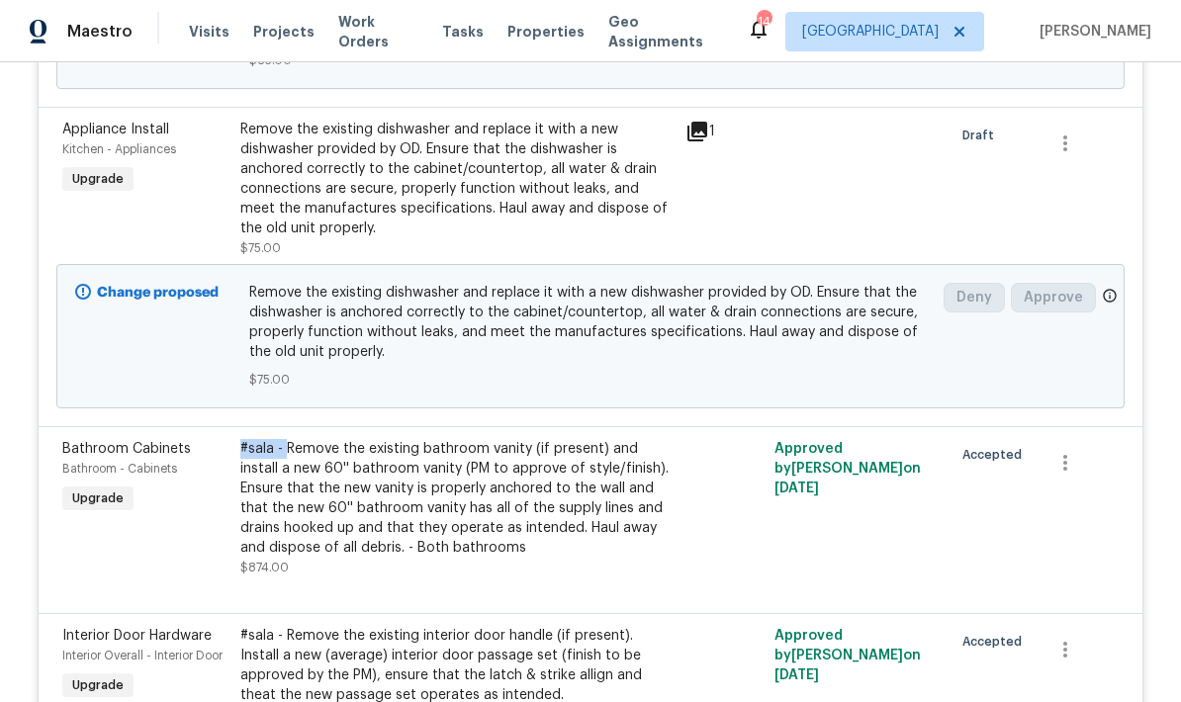
copy div "#sala -"
click at [493, 197] on div "Remove the existing dishwasher and replace it with a new dishwasher provided by…" at bounding box center [456, 179] width 433 height 119
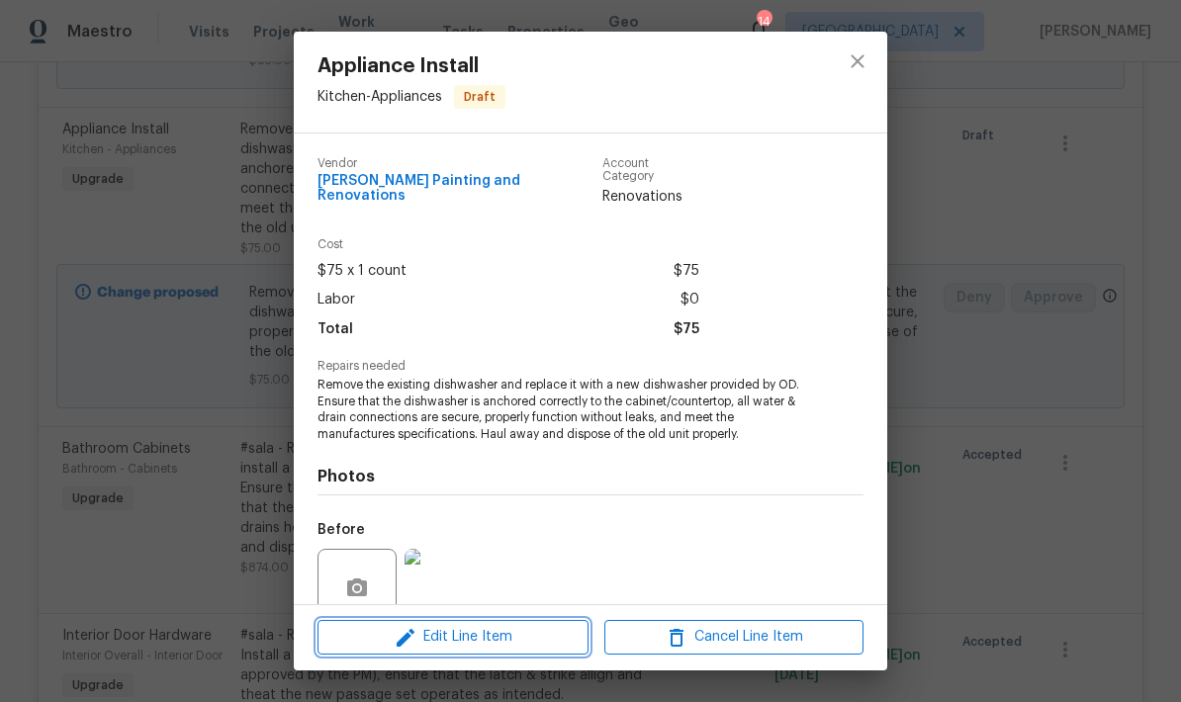
click at [528, 654] on button "Edit Line Item" at bounding box center [452, 637] width 271 height 35
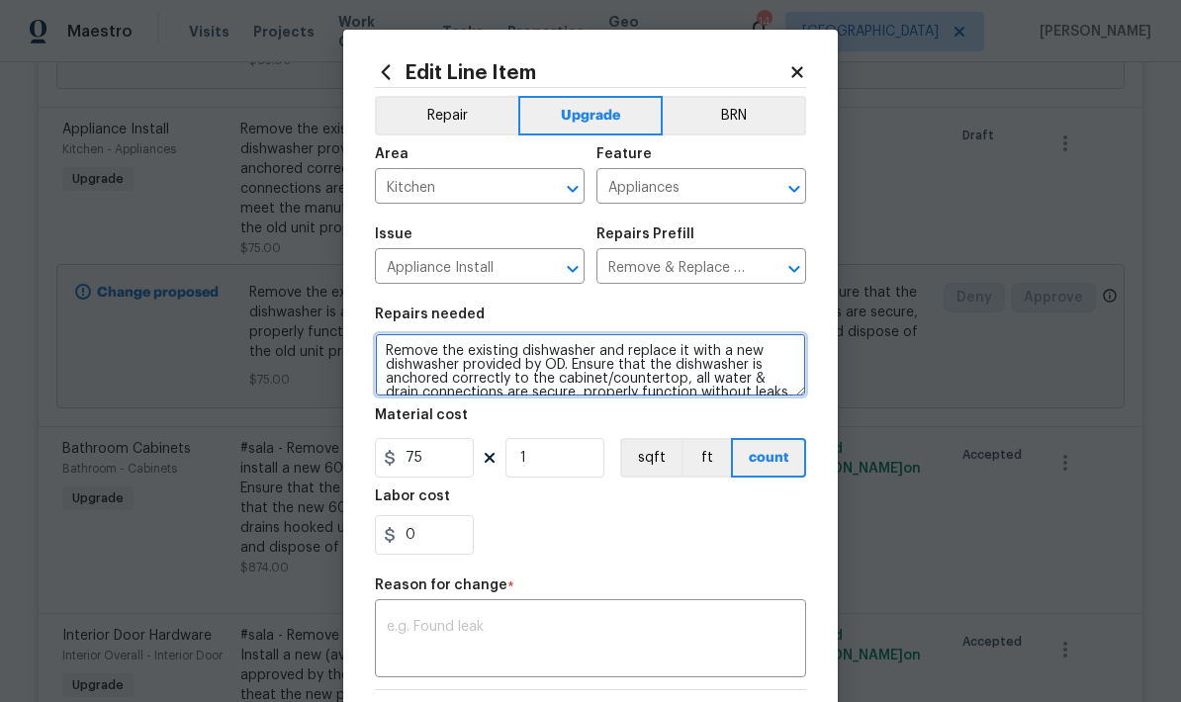
click at [385, 355] on textarea "Remove the existing dishwasher and replace it with a new dishwasher provided by…" at bounding box center [590, 364] width 431 height 63
paste textarea "#sala -"
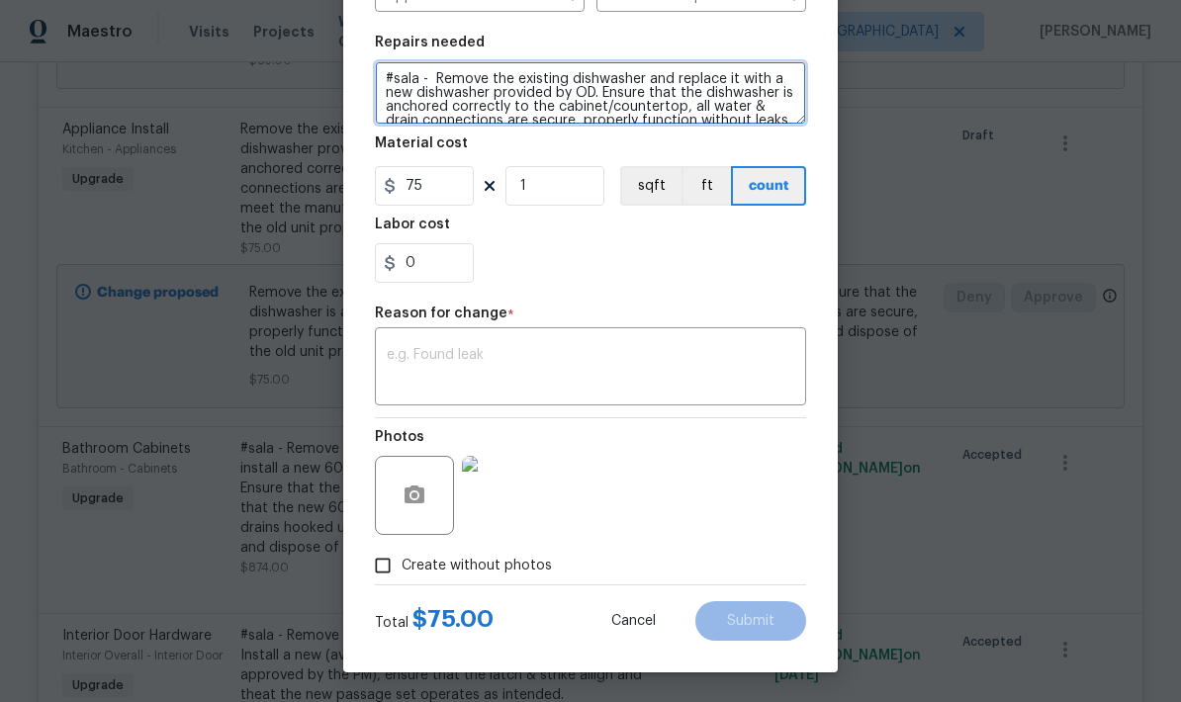
scroll to position [276, 0]
type textarea "#sala - Remove the existing dishwasher and replace it with a new dishwasher pro…"
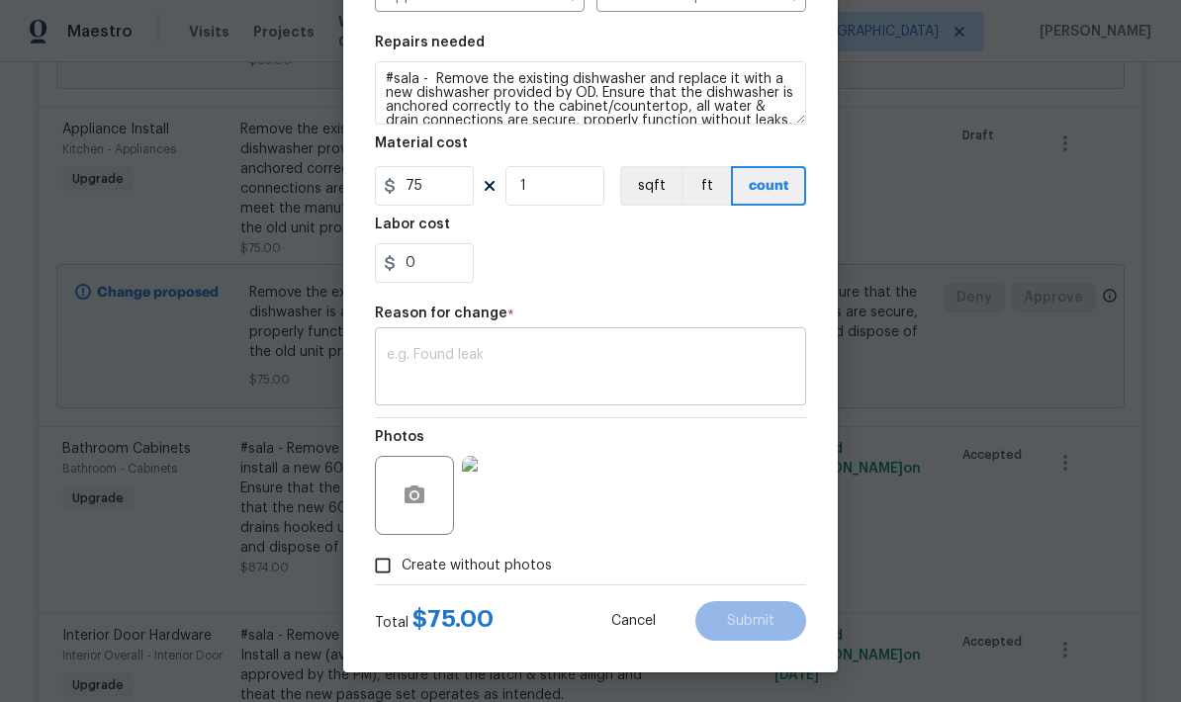
click at [563, 362] on textarea at bounding box center [590, 369] width 407 height 42
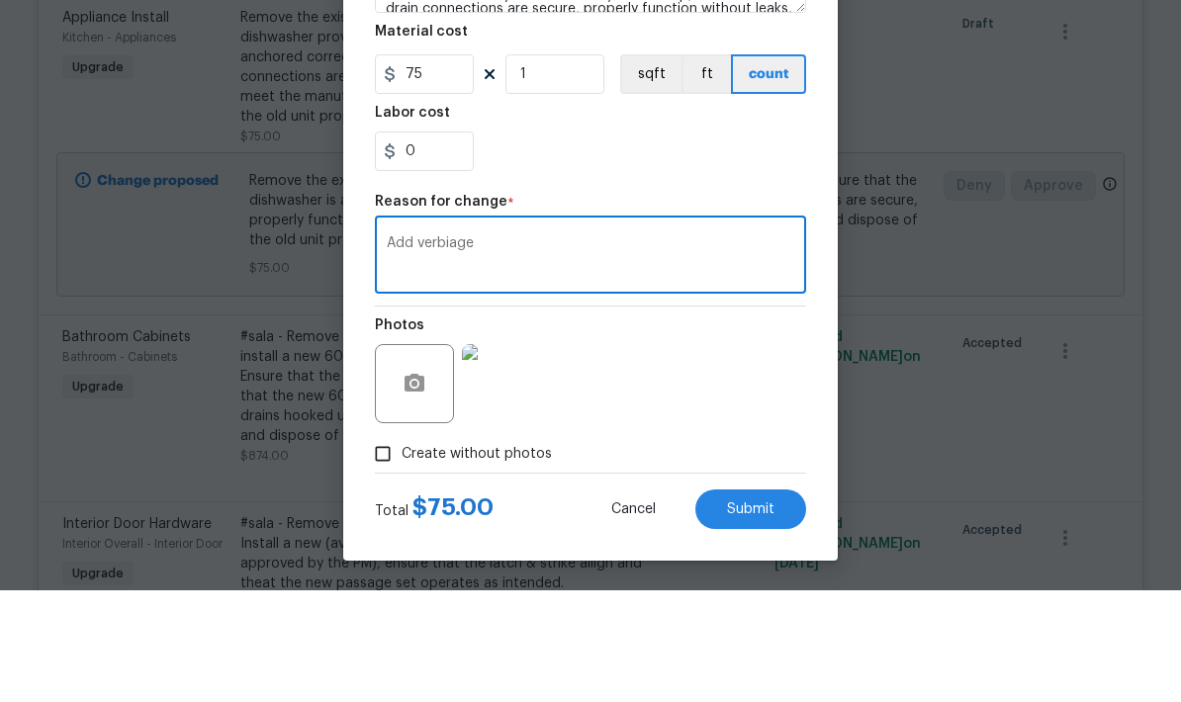
scroll to position [79, 0]
type textarea "Add verbiage"
click at [754, 601] on button "Submit" at bounding box center [750, 621] width 111 height 40
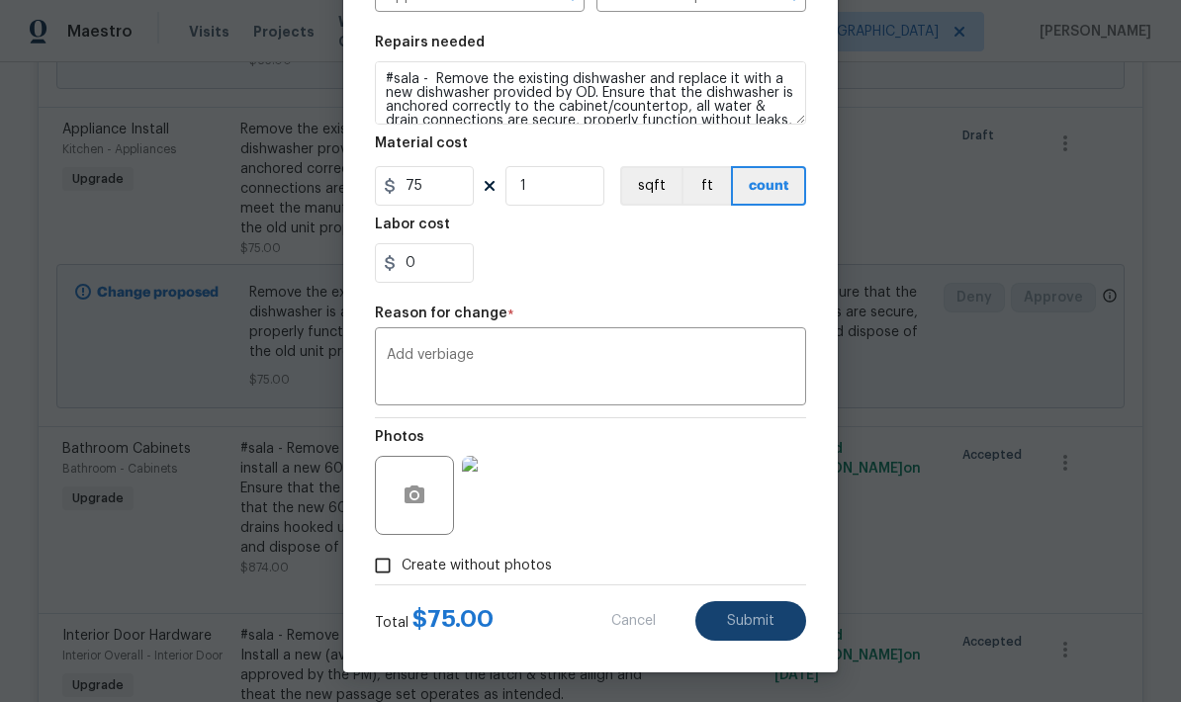
type textarea "Remove the existing dishwasher and replace it with a new dishwasher provided by…"
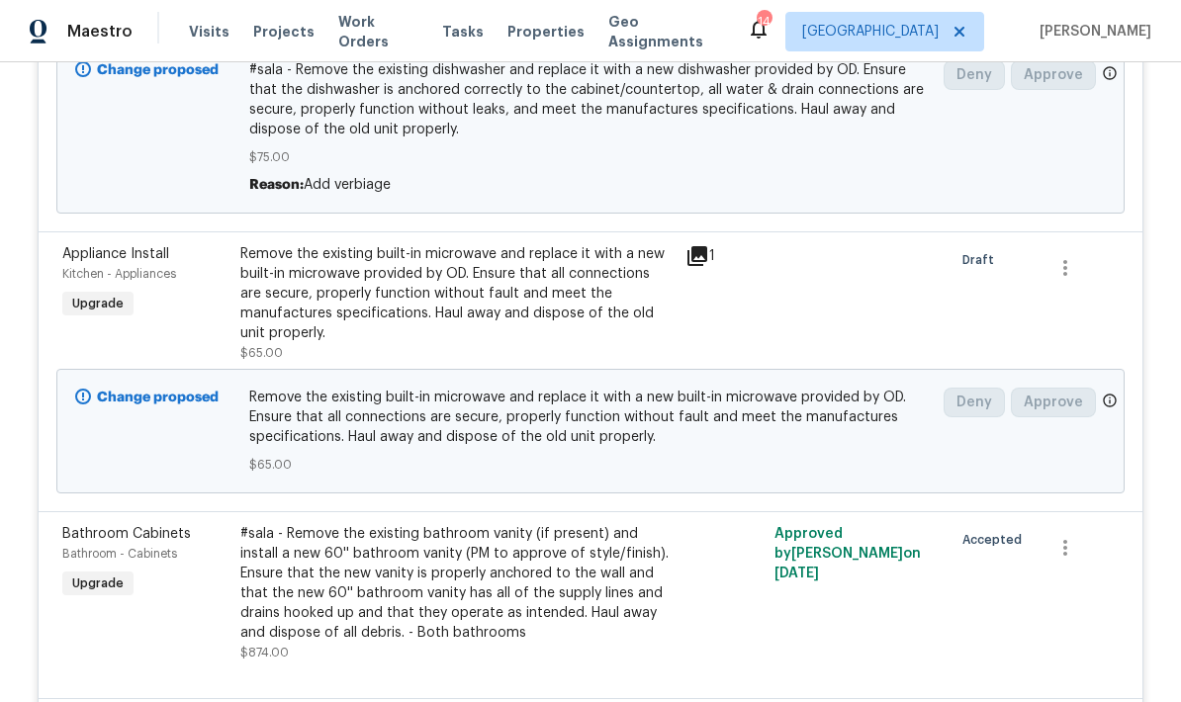
scroll to position [680, 0]
click at [363, 243] on div "Remove the existing built-in microwave and replace it with a new built-in micro…" at bounding box center [456, 292] width 433 height 99
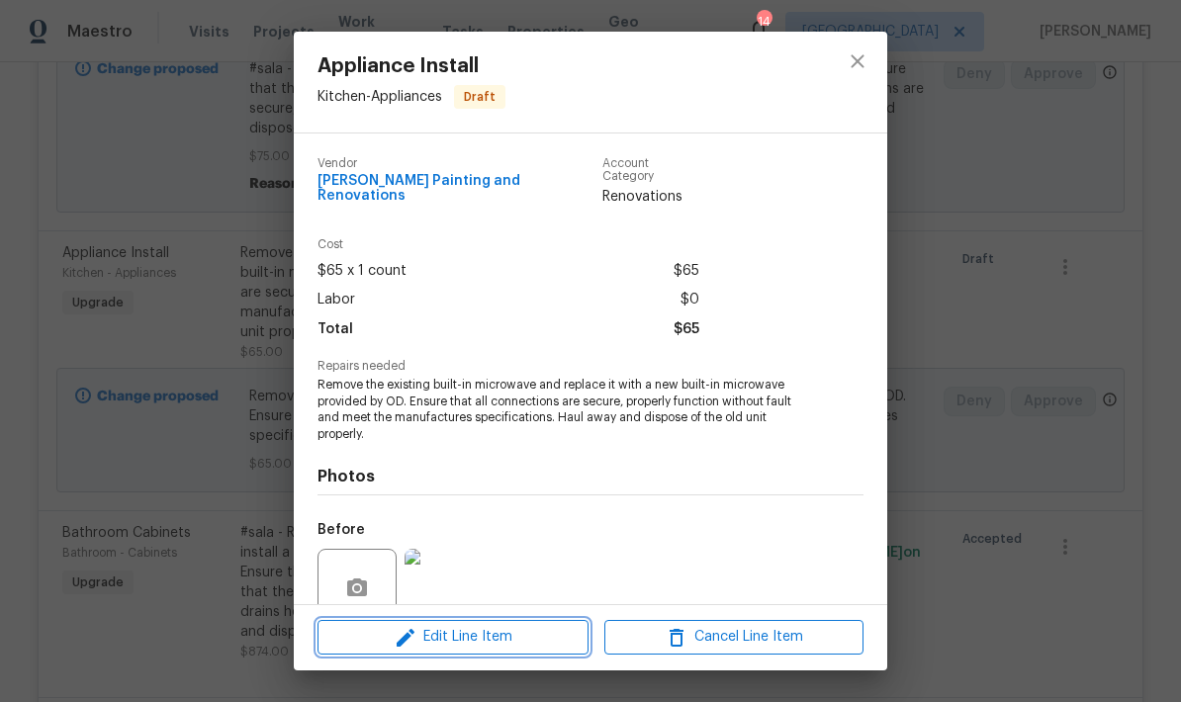
click at [515, 637] on span "Edit Line Item" at bounding box center [452, 637] width 259 height 25
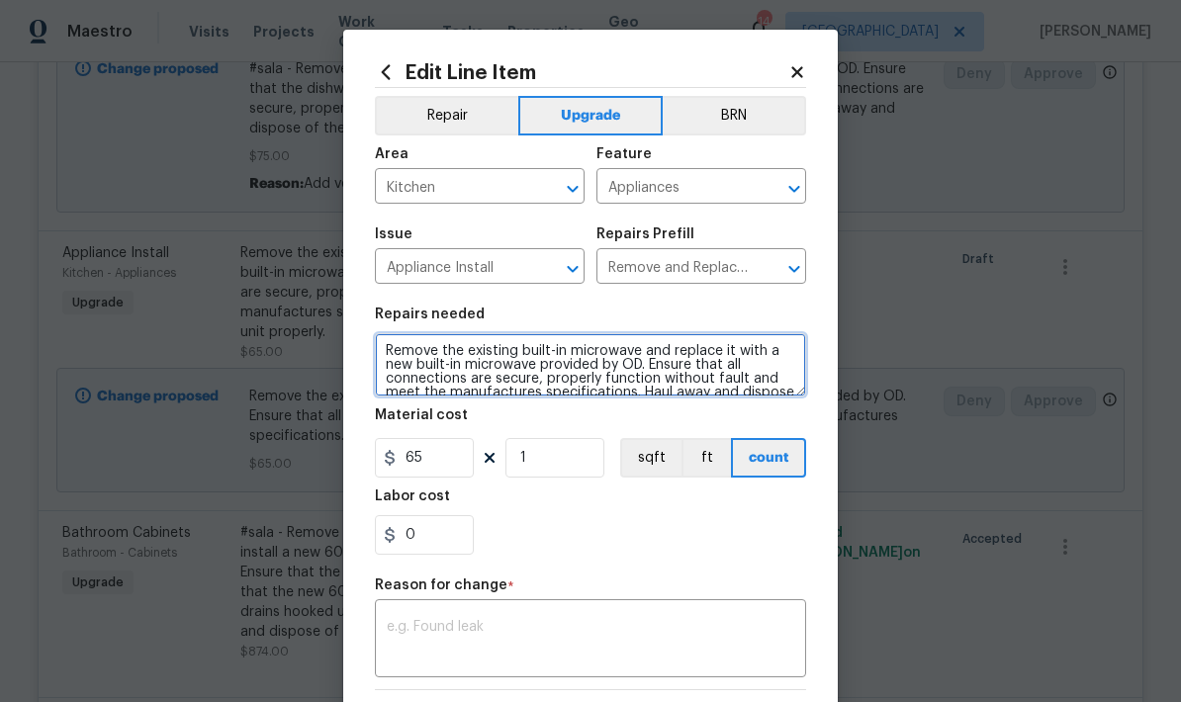
click at [382, 357] on textarea "Remove the existing built-in microwave and replace it with a new built-in micro…" at bounding box center [590, 364] width 431 height 63
paste textarea "#sala -"
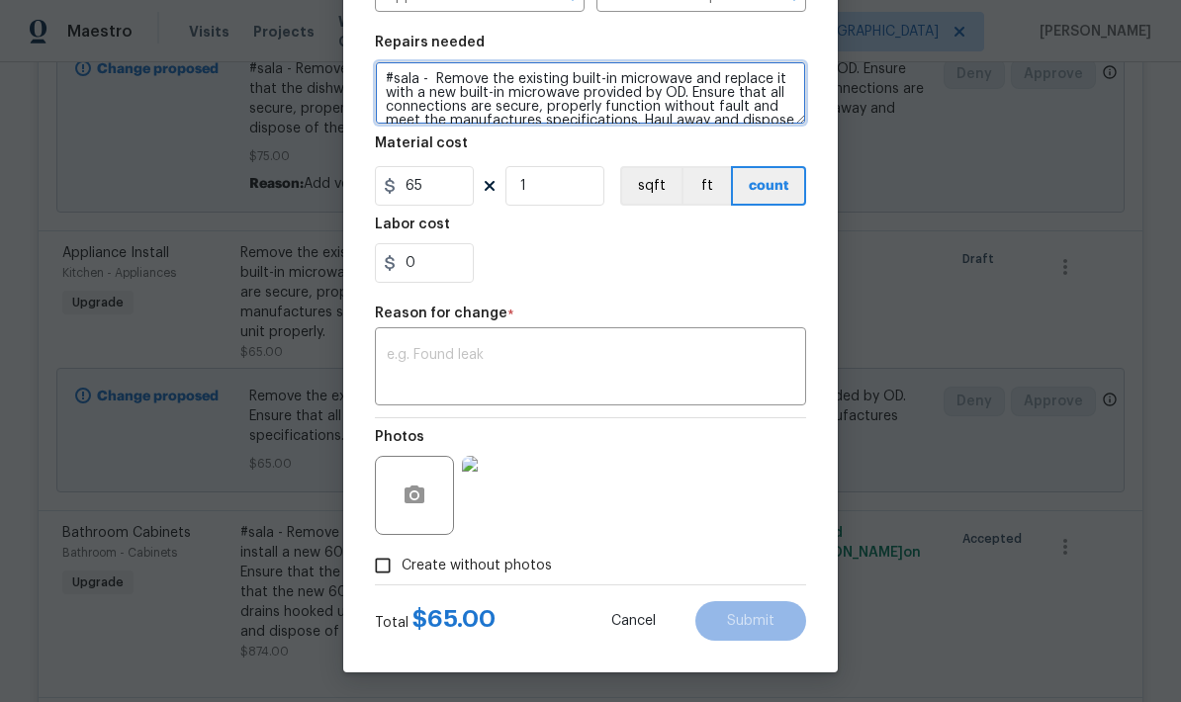
scroll to position [276, 0]
type textarea "#sala - Remove the existing built-in microwave and replace it with a new built-…"
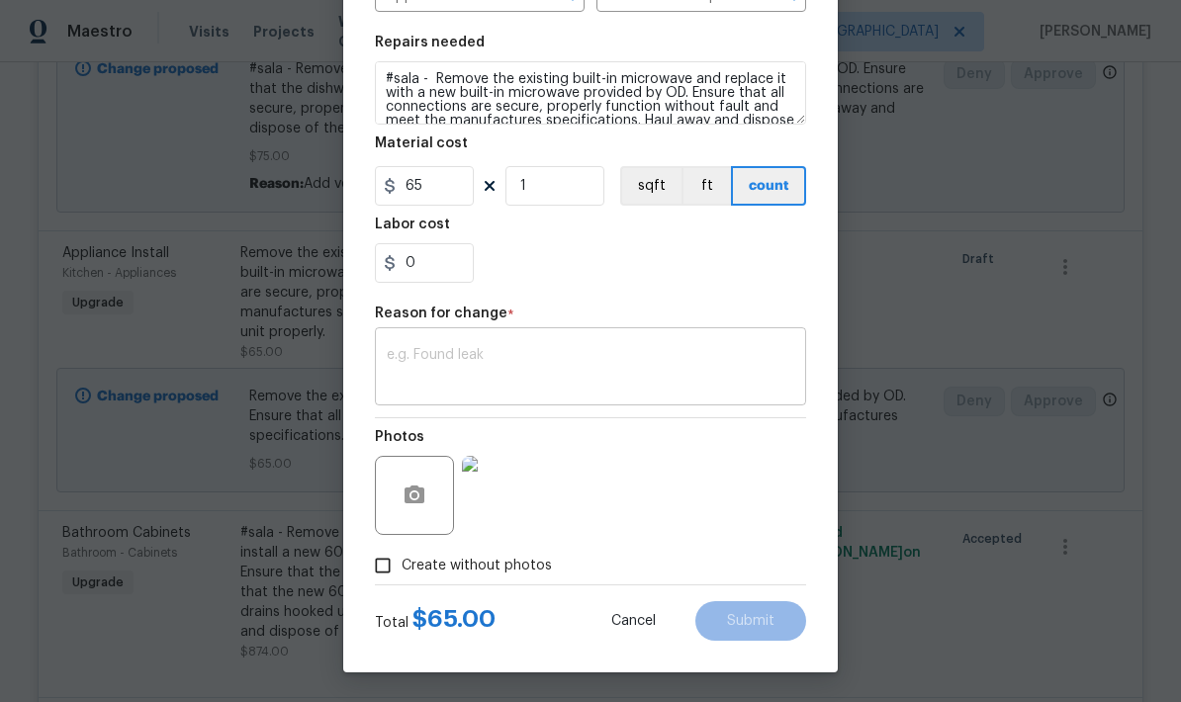
click at [560, 353] on textarea at bounding box center [590, 369] width 407 height 42
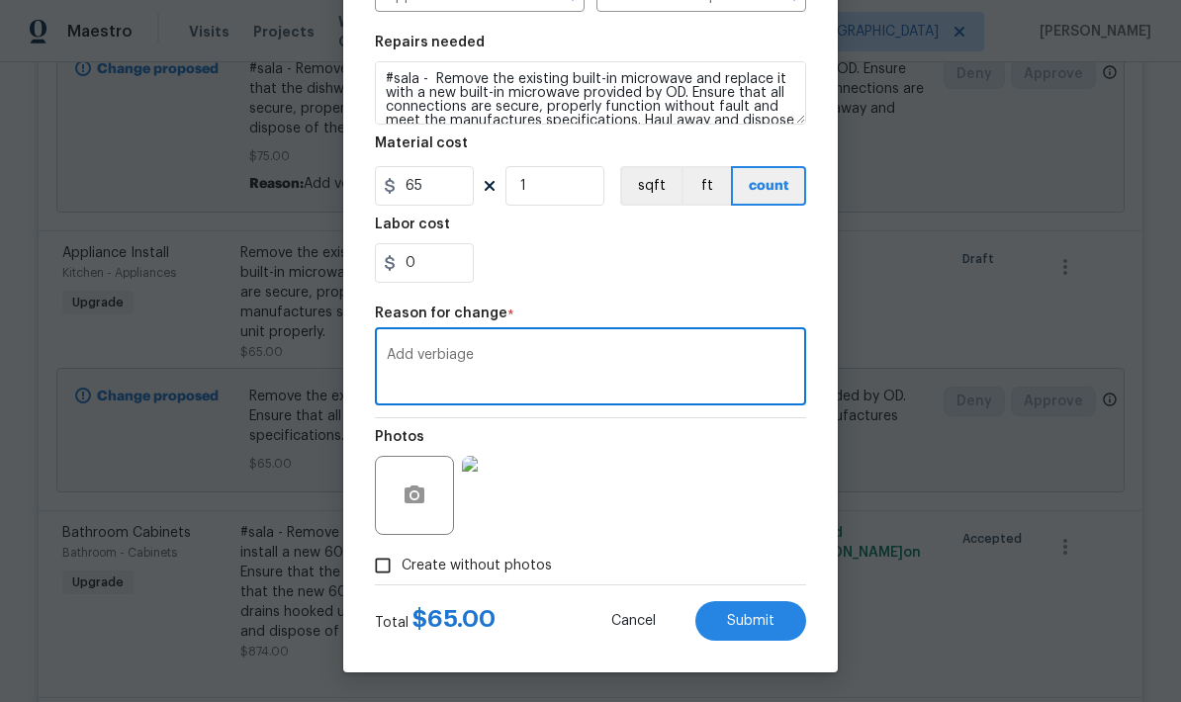
type textarea "Add verbiage"
click at [655, 482] on div "Photos" at bounding box center [590, 482] width 431 height 129
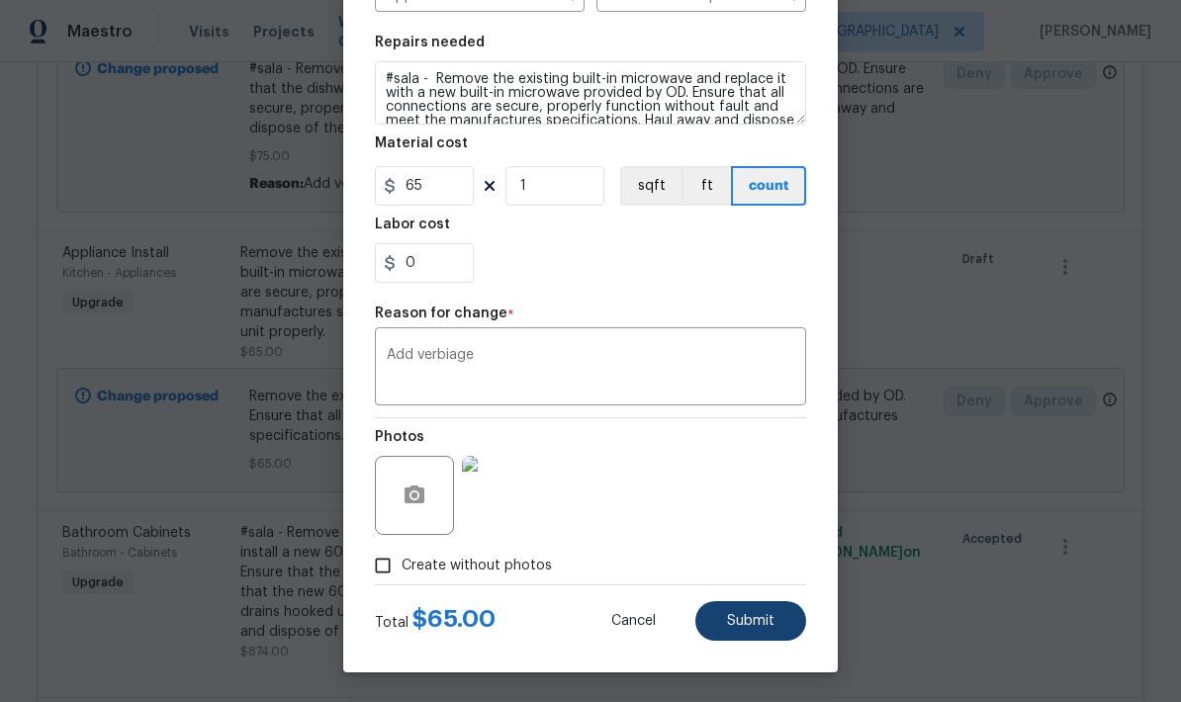
click at [775, 624] on button "Submit" at bounding box center [750, 621] width 111 height 40
type textarea "Remove the existing built-in microwave and replace it with a new built-in micro…"
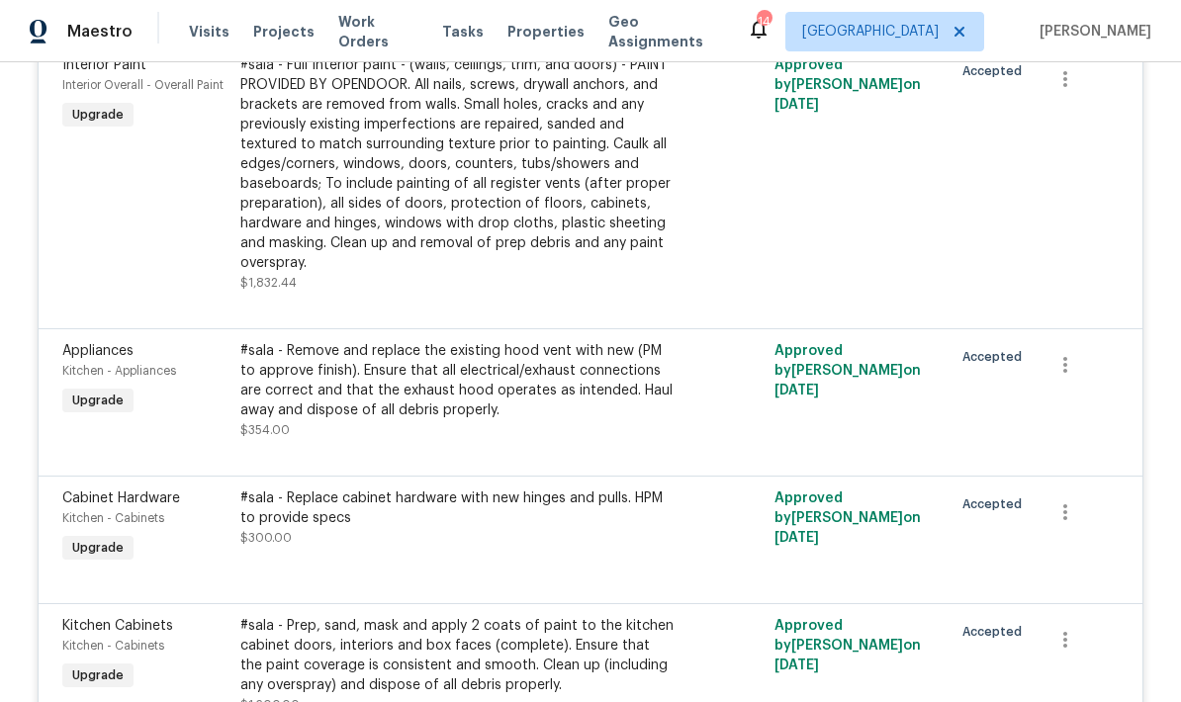
scroll to position [1498, 0]
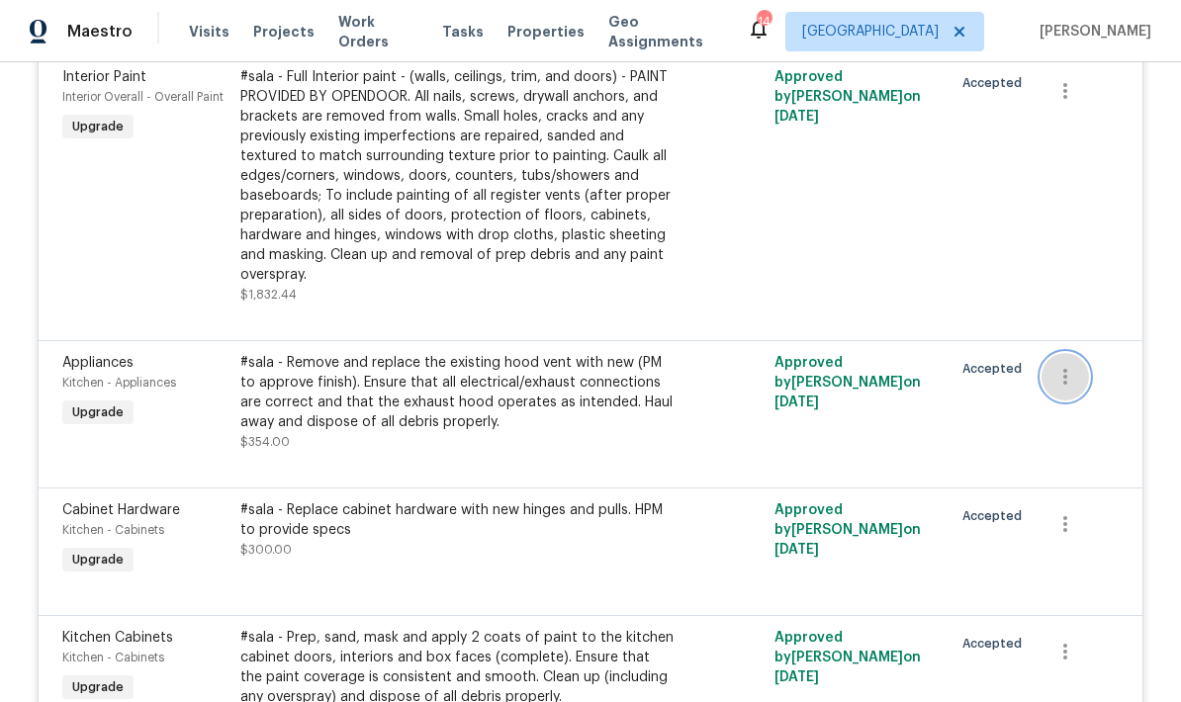
click at [1074, 365] on icon "button" at bounding box center [1065, 377] width 24 height 24
click at [1075, 310] on li "Cancel" at bounding box center [1079, 305] width 76 height 33
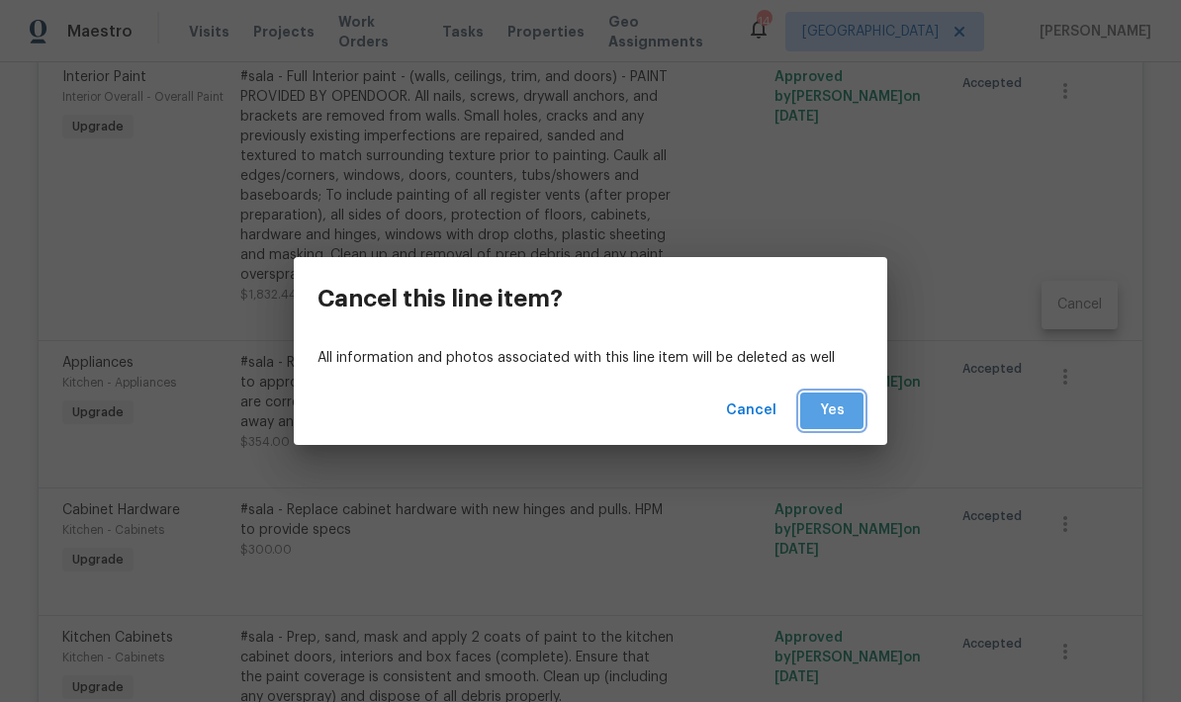
click at [831, 418] on span "Yes" at bounding box center [832, 410] width 32 height 25
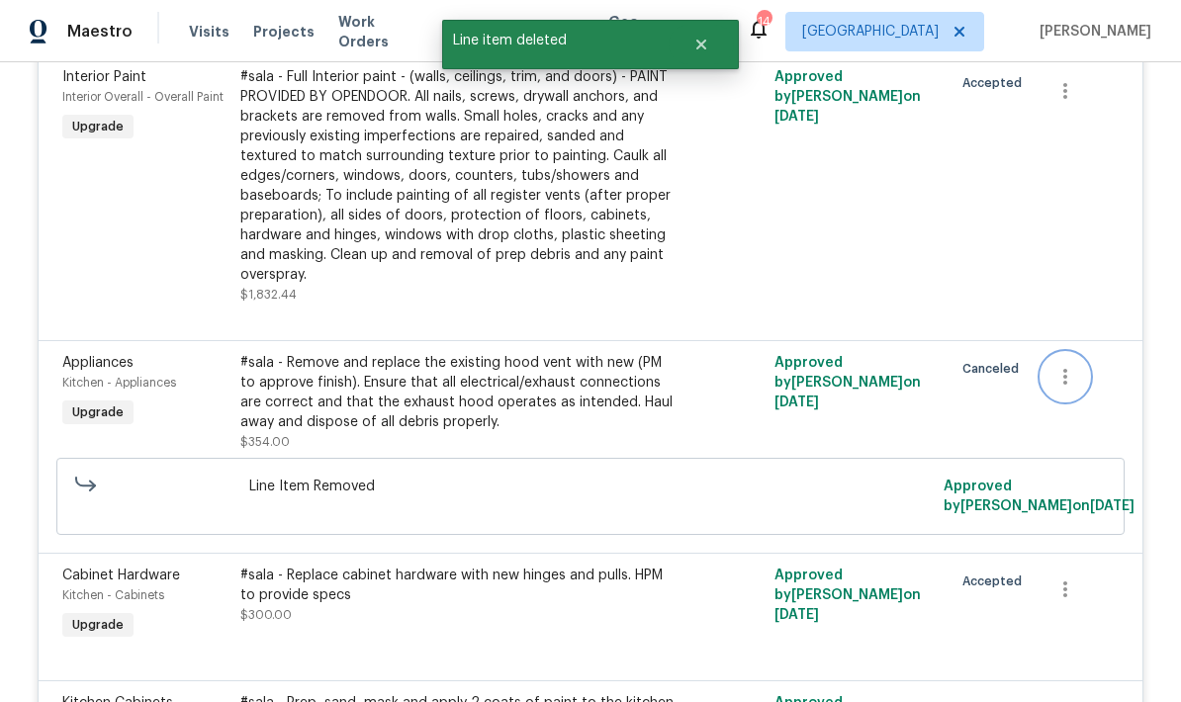
click at [1061, 353] on button "button" at bounding box center [1064, 376] width 47 height 47
click at [761, 427] on div at bounding box center [590, 351] width 1181 height 702
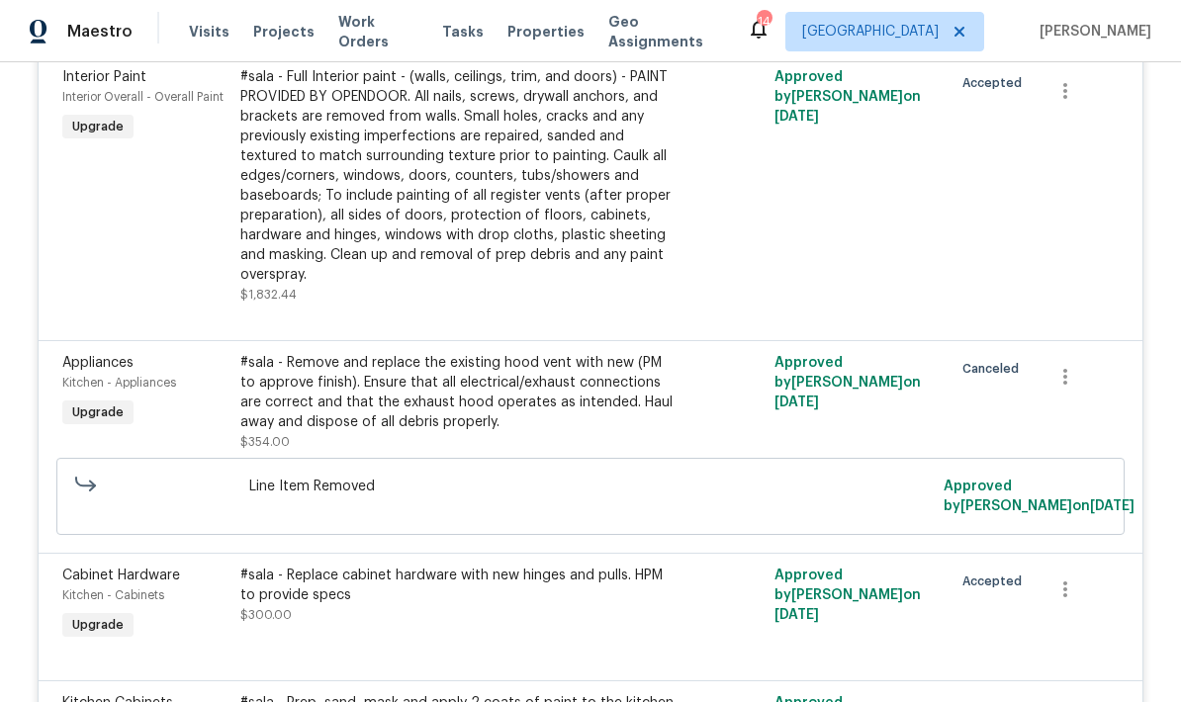
click at [763, 471] on div "Line Item Removed" at bounding box center [590, 496] width 695 height 51
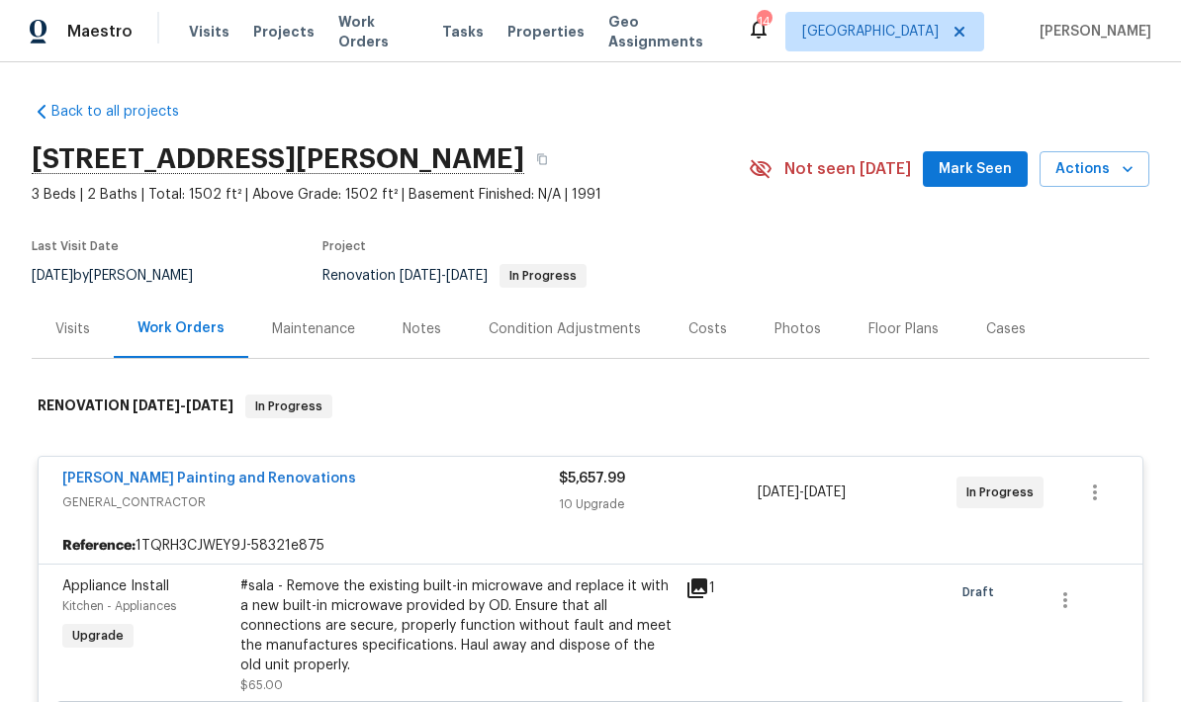
scroll to position [0, 0]
click at [200, 318] on div "Work Orders" at bounding box center [180, 328] width 87 height 20
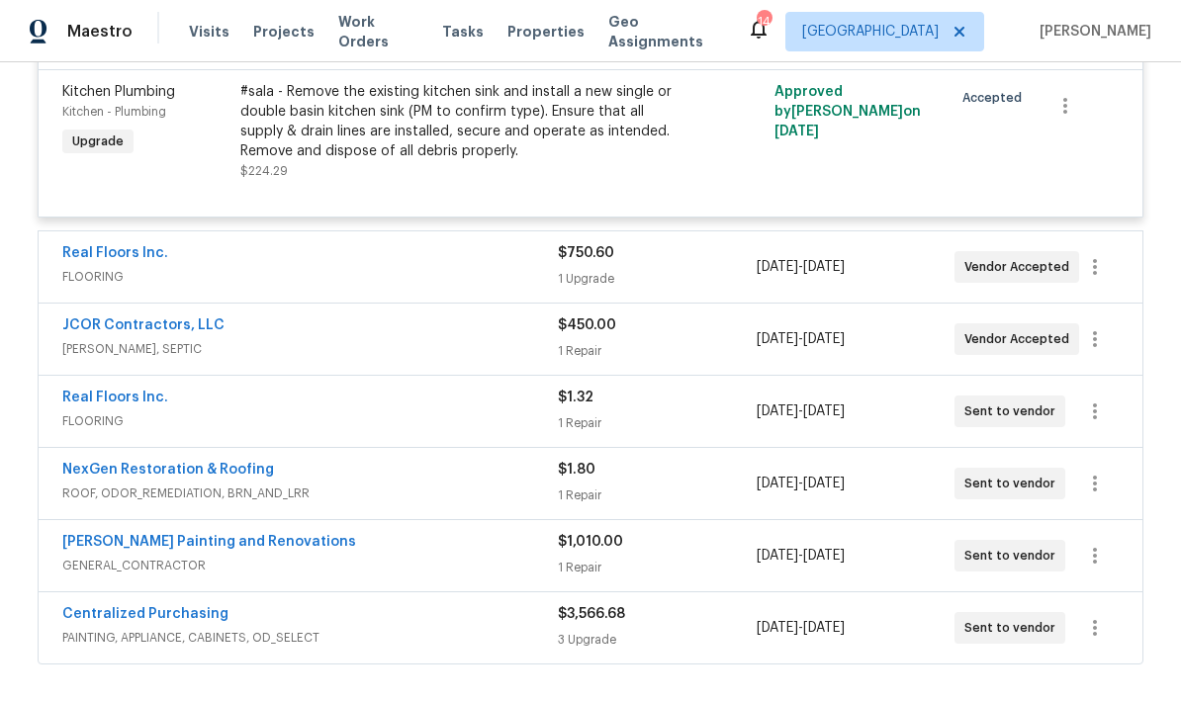
scroll to position [2410, 0]
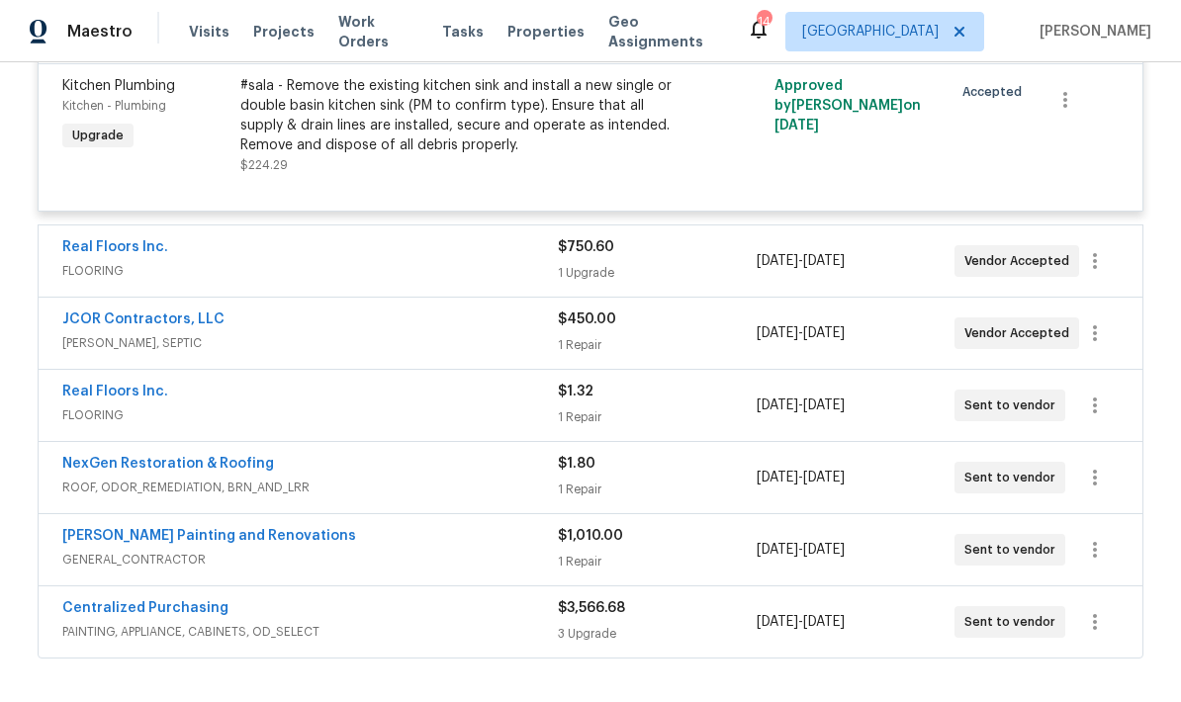
click at [499, 526] on div "[PERSON_NAME] Painting and Renovations" at bounding box center [309, 538] width 495 height 24
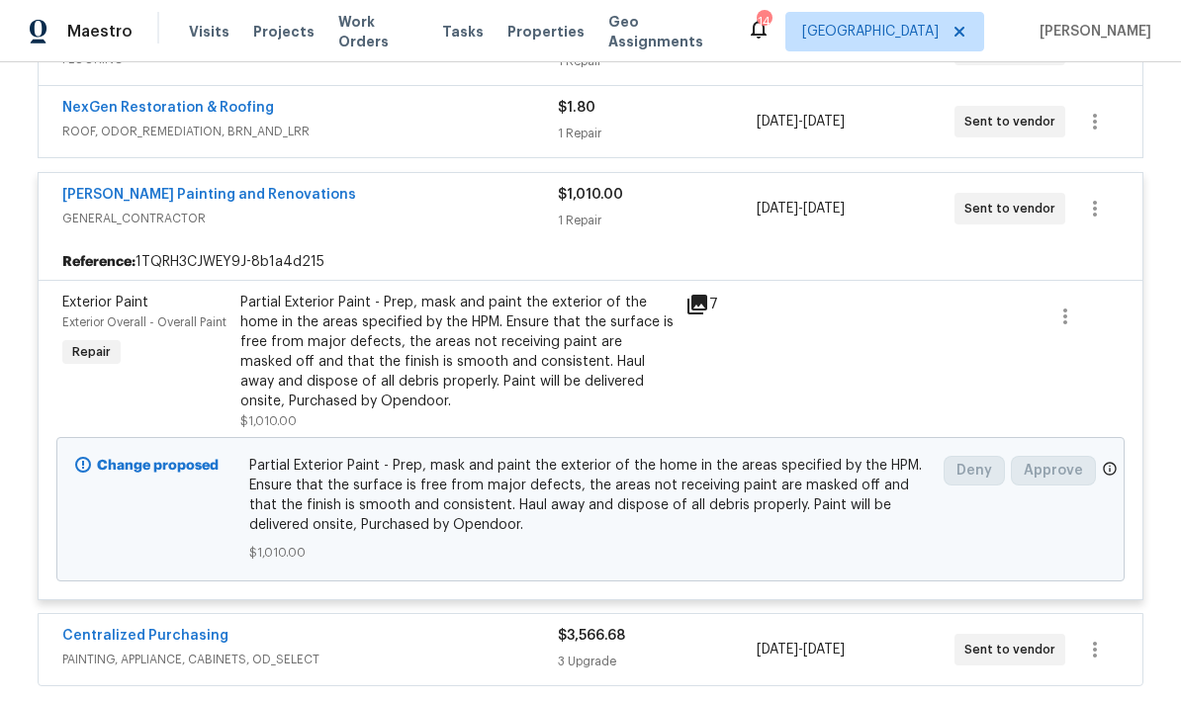
scroll to position [2748, 0]
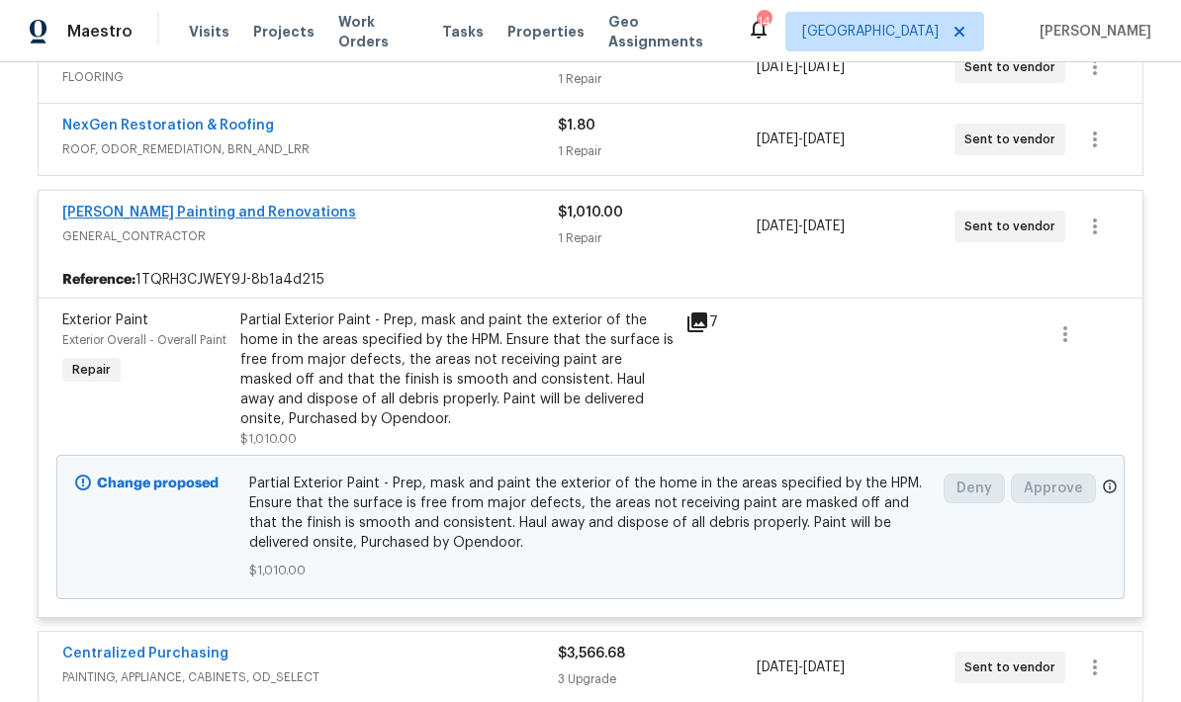
click at [269, 206] on link "[PERSON_NAME] Painting and Renovations" at bounding box center [209, 213] width 294 height 14
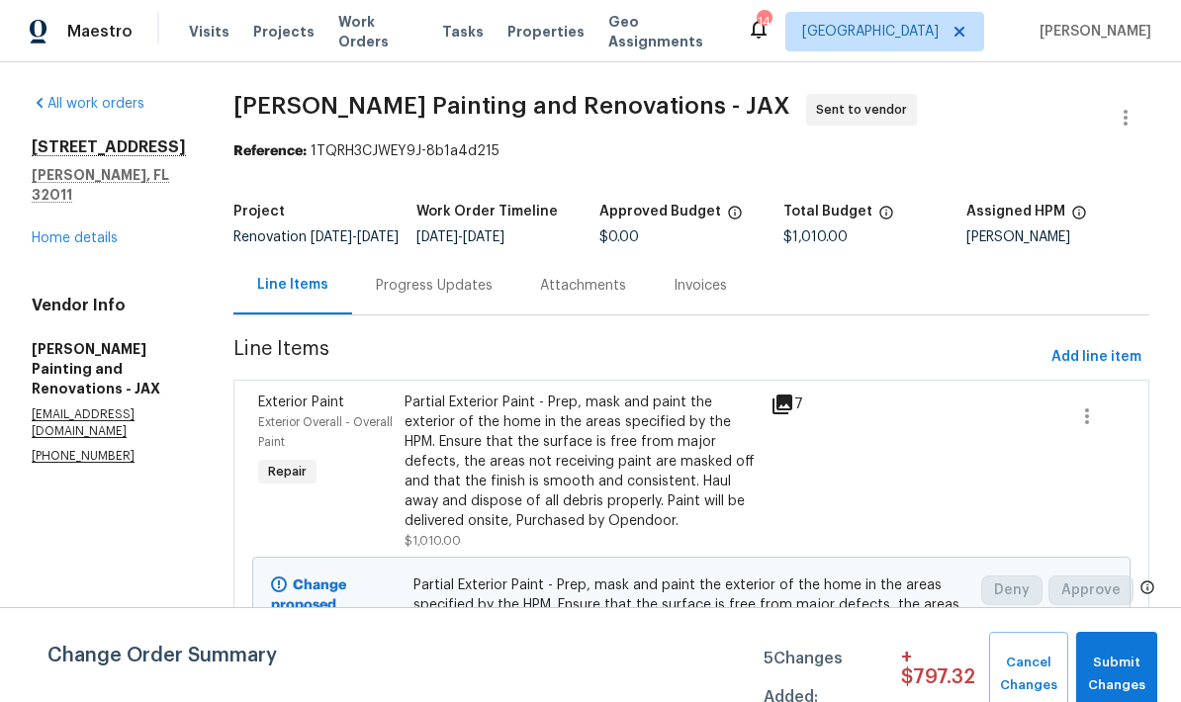
click at [1105, 376] on button "Add line item" at bounding box center [1096, 357] width 106 height 37
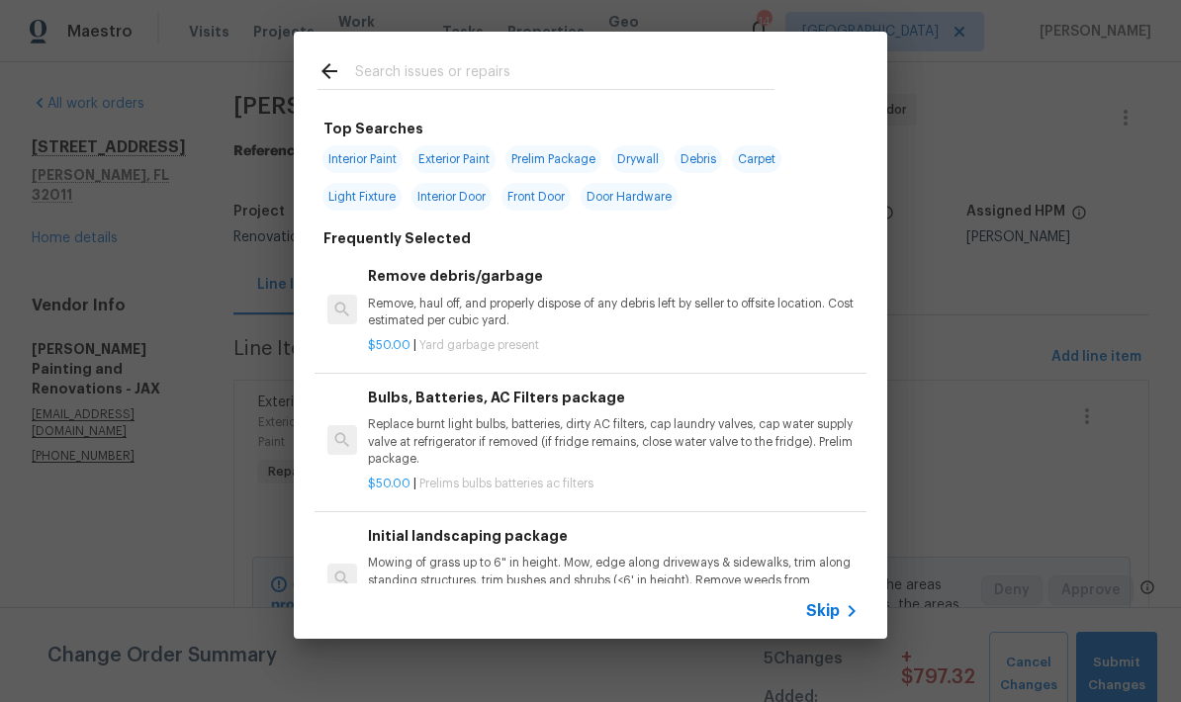
click at [474, 69] on input "text" at bounding box center [564, 74] width 419 height 30
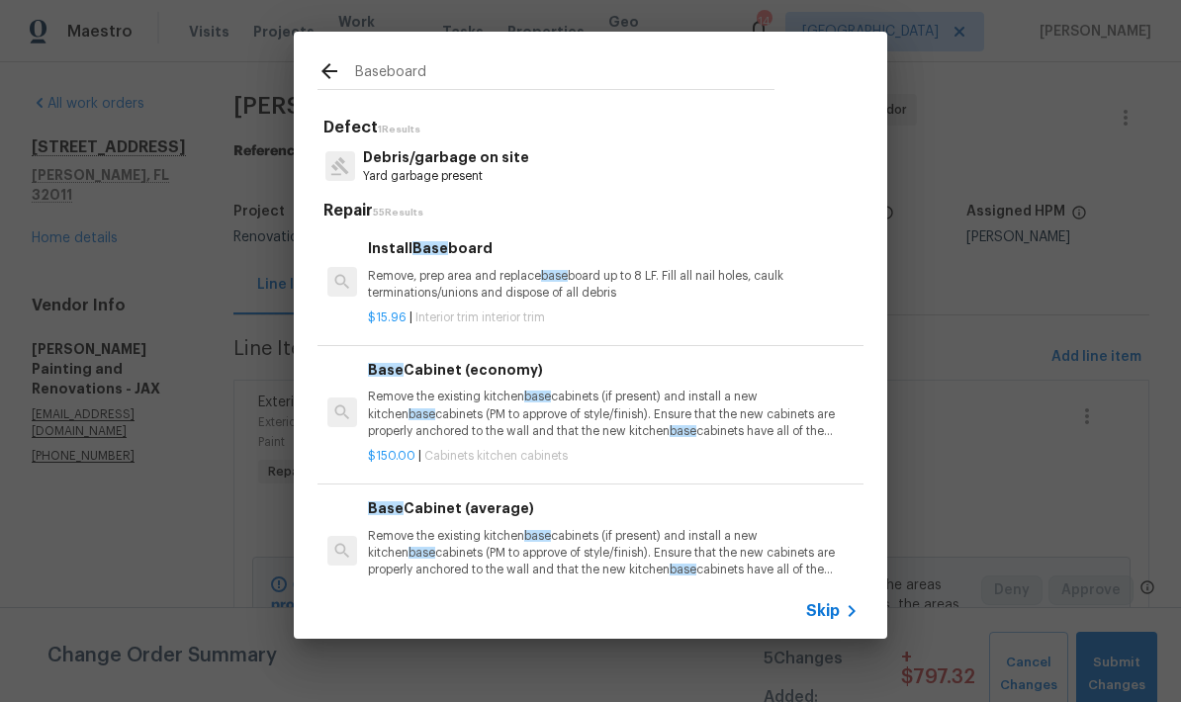
type input "Baseboard"
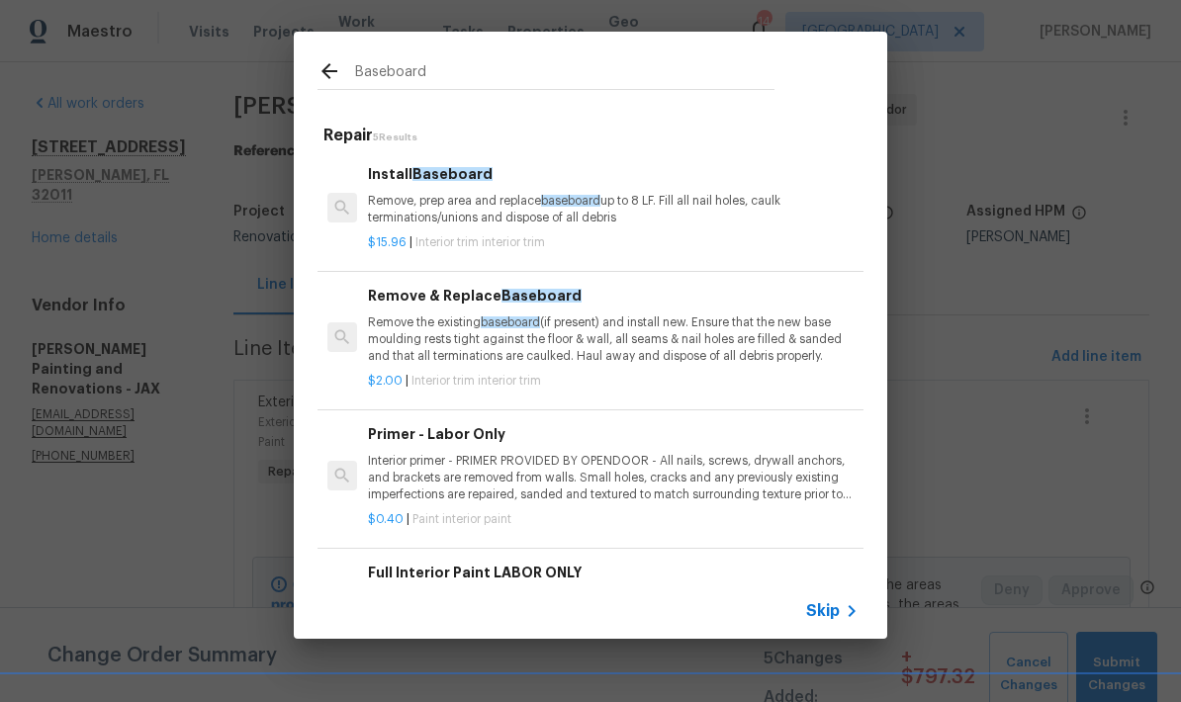
click at [505, 222] on p "Remove, prep area and replace baseboard up to 8 LF. Fill all nail holes, caulk …" at bounding box center [613, 210] width 490 height 34
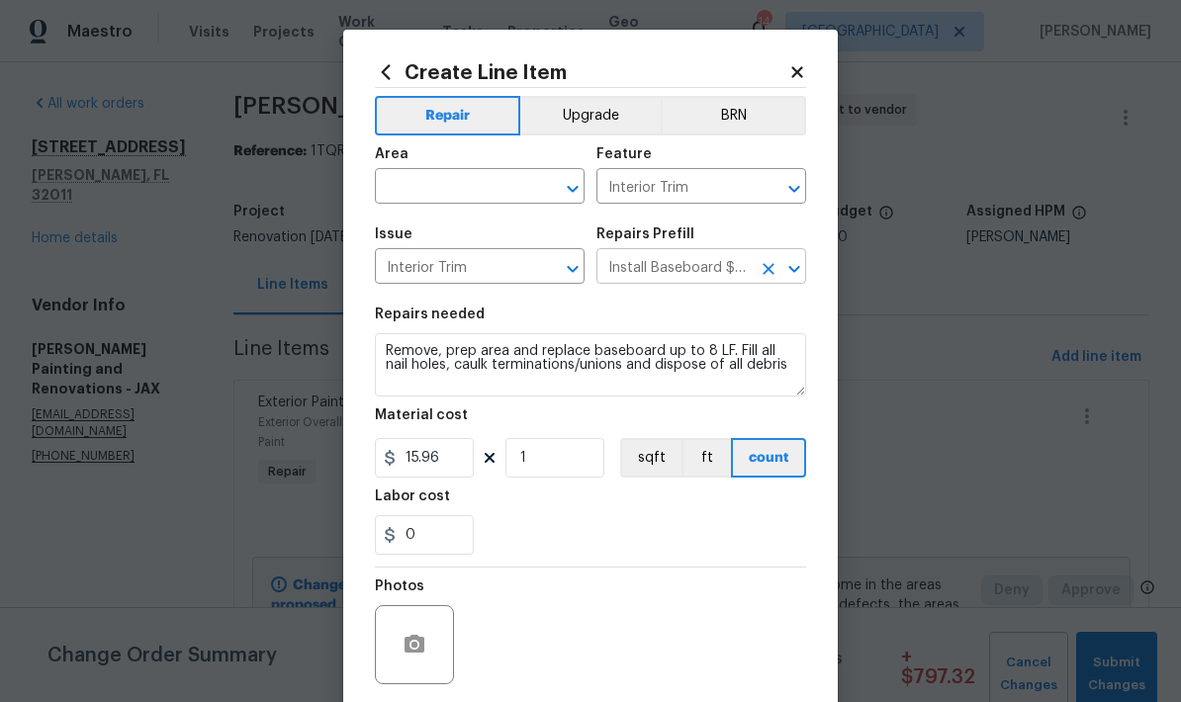
click at [724, 278] on input "Install Baseboard $15.96" at bounding box center [673, 268] width 154 height 31
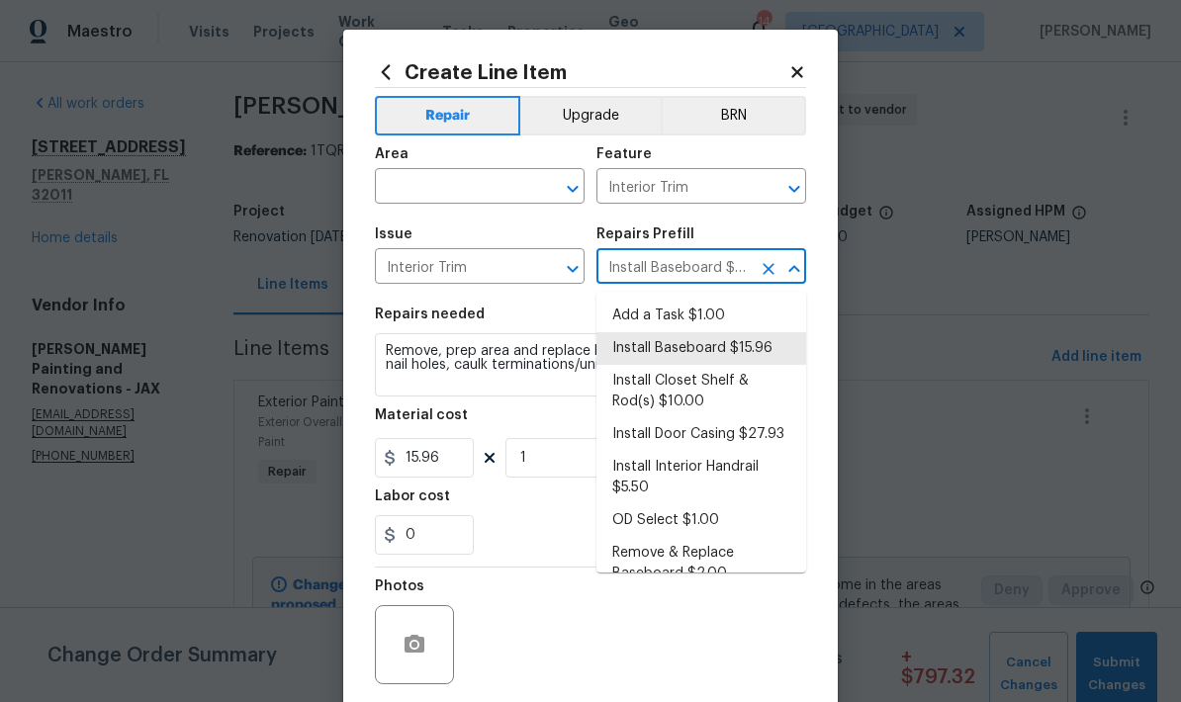
click at [545, 532] on div "0" at bounding box center [590, 535] width 431 height 40
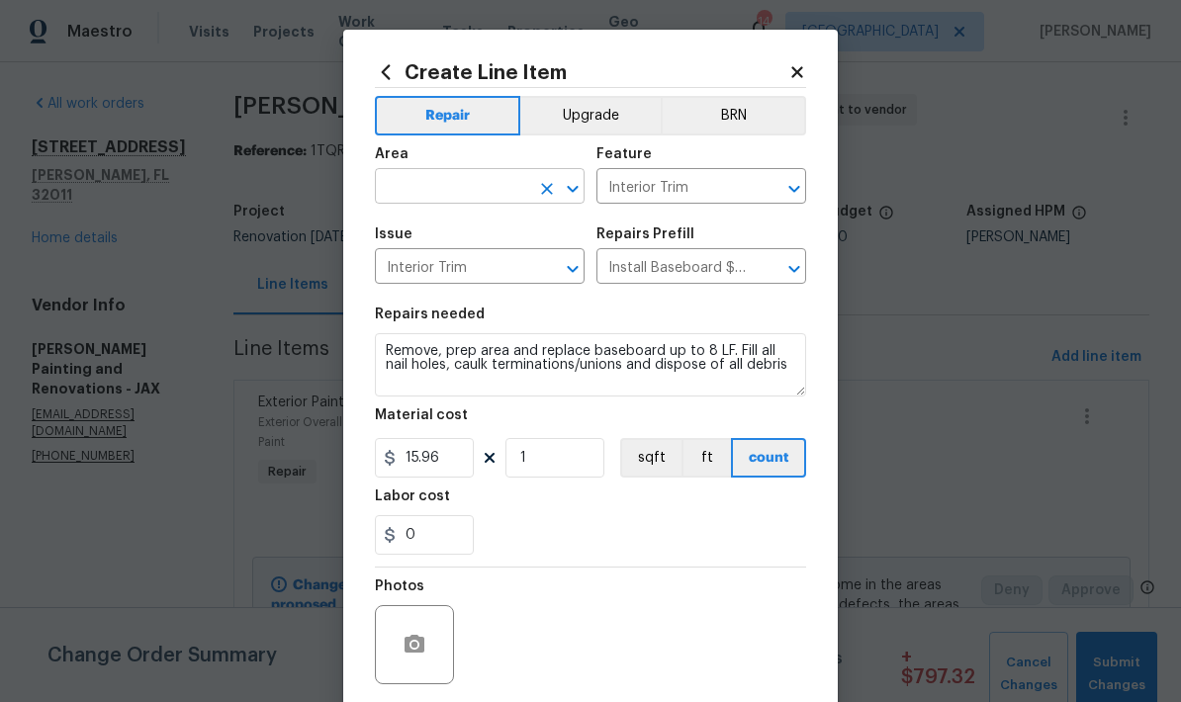
click at [462, 197] on input "text" at bounding box center [452, 188] width 154 height 31
click at [419, 240] on li "Kitchen" at bounding box center [480, 234] width 210 height 33
type input "Kitchen"
click at [545, 473] on input "1" at bounding box center [554, 458] width 99 height 40
click at [608, 528] on div "0" at bounding box center [590, 535] width 431 height 40
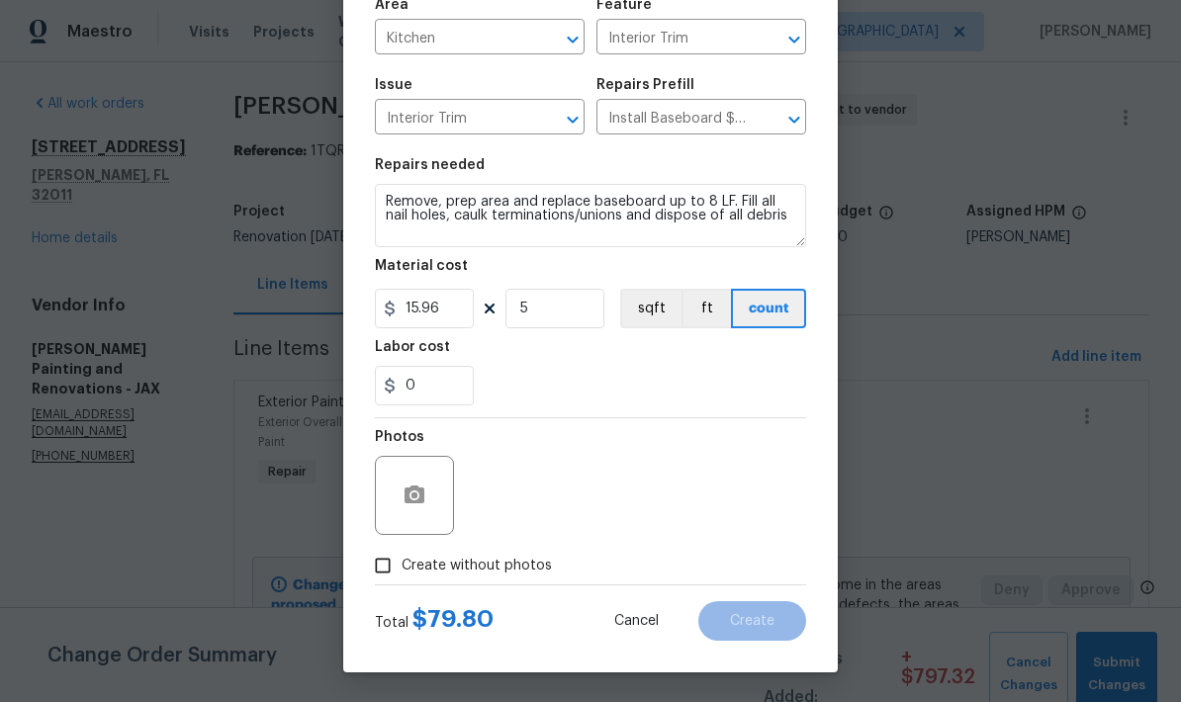
scroll to position [153, 0]
click at [700, 313] on button "ft" at bounding box center [705, 309] width 49 height 40
click at [555, 309] on input "5" at bounding box center [554, 309] width 99 height 40
type input "540"
click at [443, 312] on input "15.96" at bounding box center [424, 309] width 99 height 40
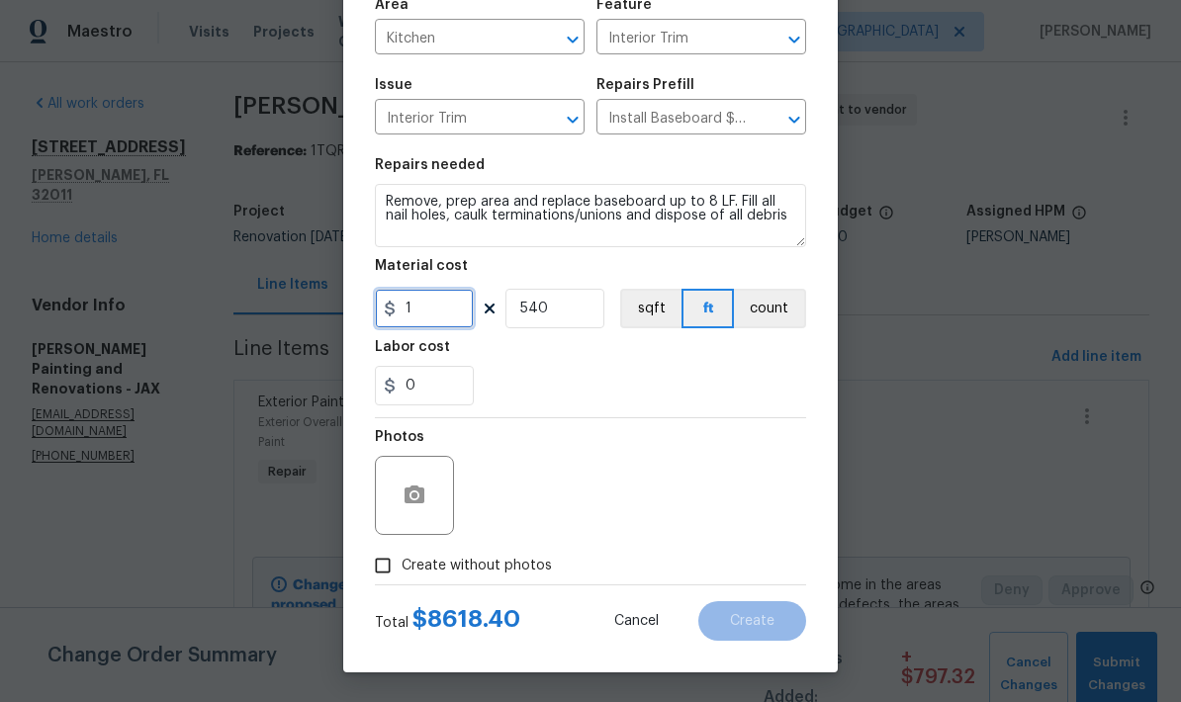
type input "1"
click at [565, 305] on input "540" at bounding box center [554, 309] width 99 height 40
type input "40"
click at [424, 312] on input "1" at bounding box center [424, 309] width 99 height 40
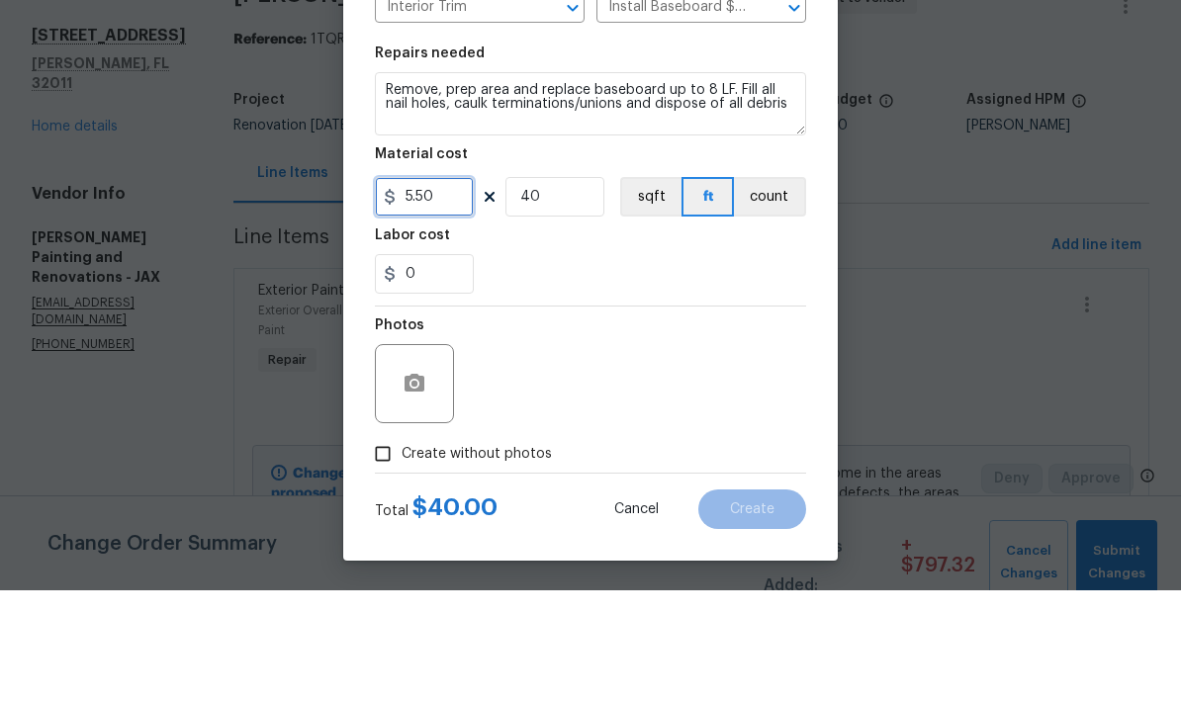
scroll to position [34, 0]
click at [662, 418] on div "Photos" at bounding box center [590, 482] width 431 height 129
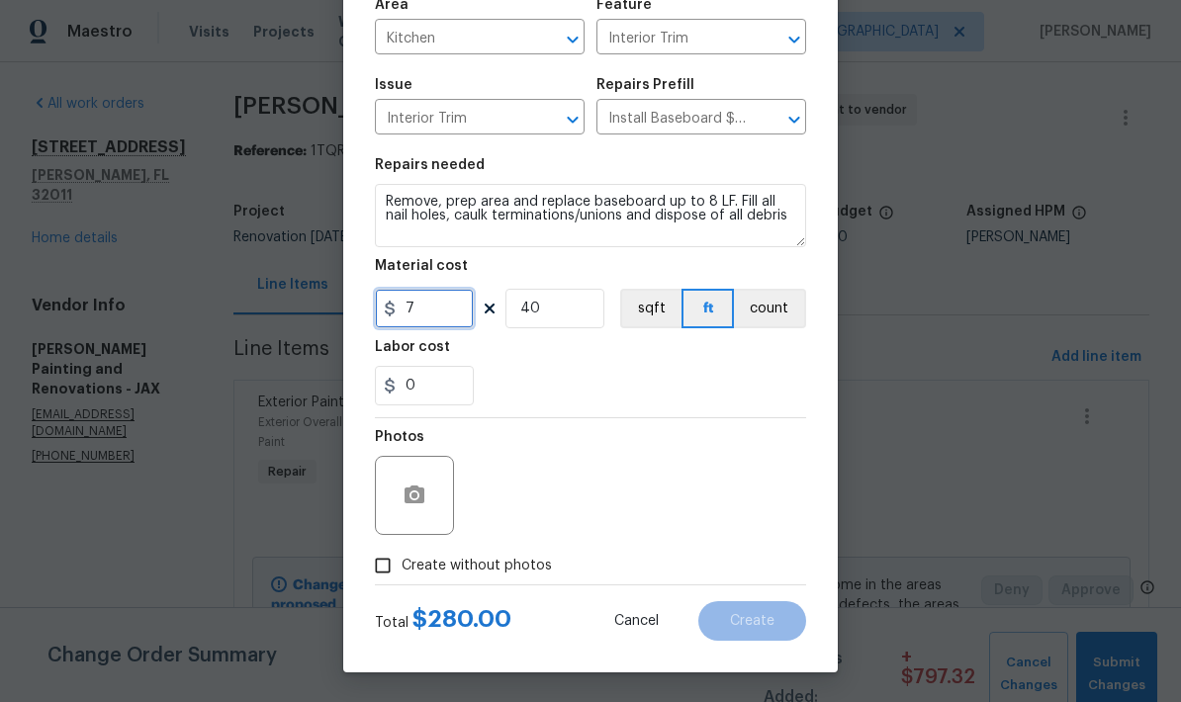
click at [438, 310] on input "7" at bounding box center [424, 309] width 99 height 40
type input "6"
click at [690, 398] on div "0" at bounding box center [590, 386] width 431 height 40
click at [718, 487] on div "Photos" at bounding box center [590, 482] width 431 height 129
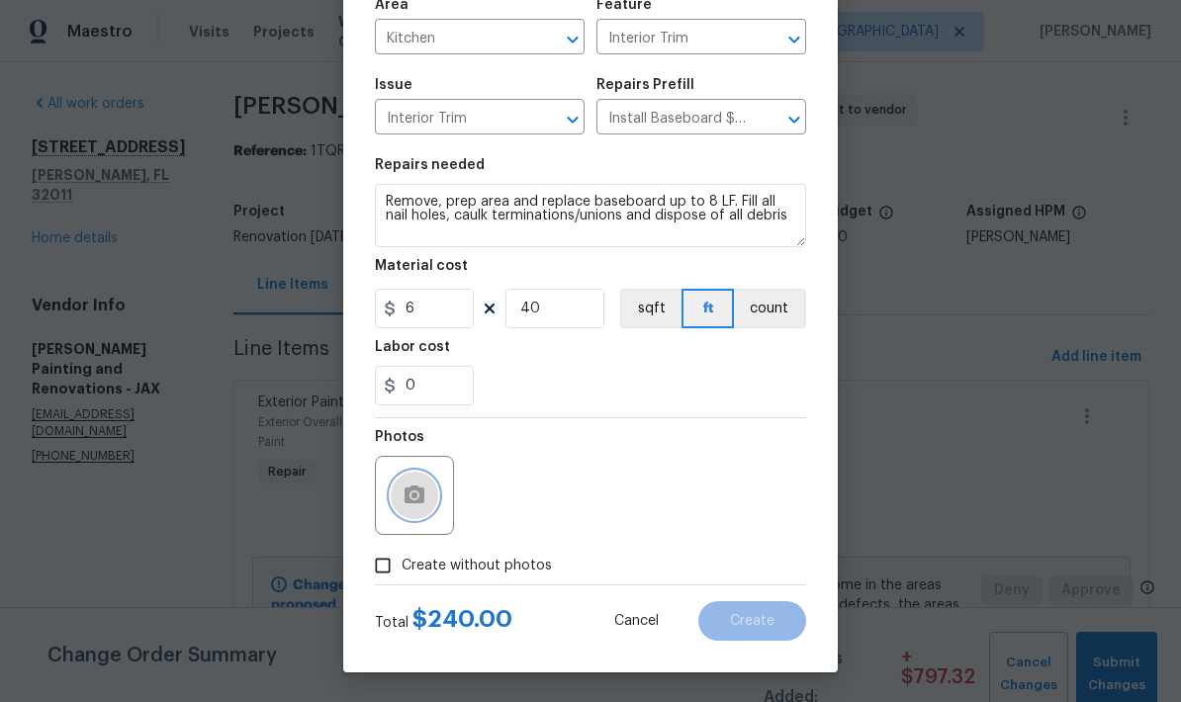
click at [417, 495] on circle "button" at bounding box center [414, 495] width 6 height 6
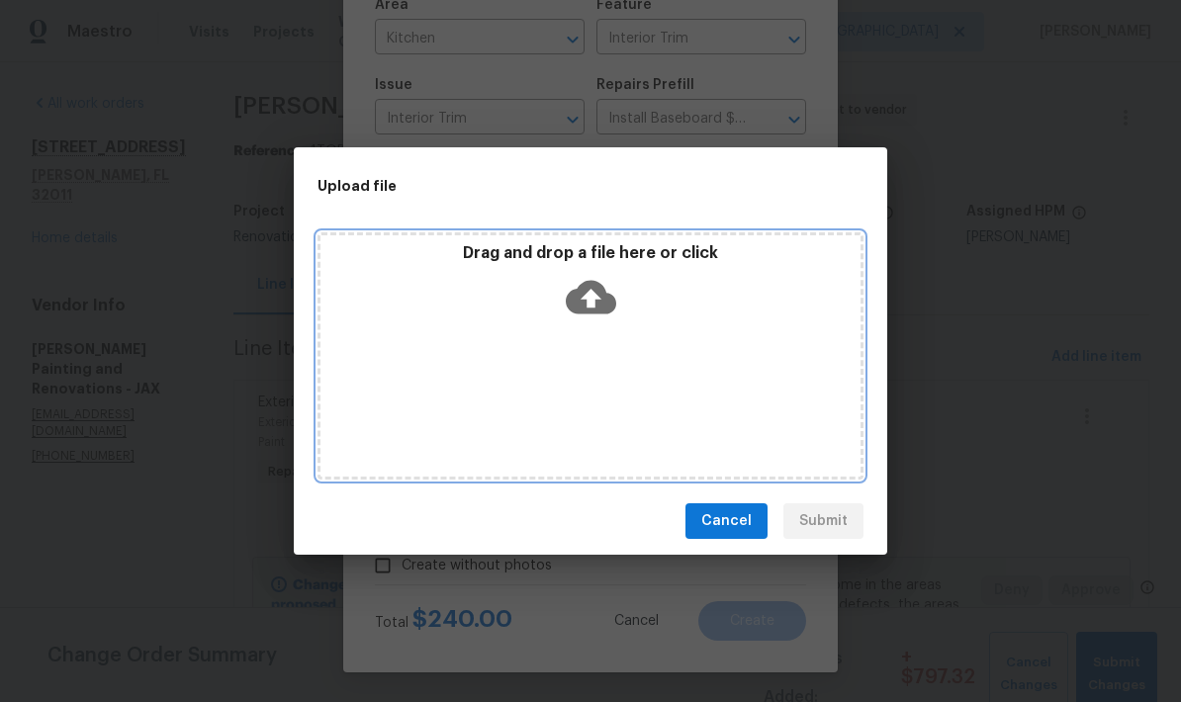
click at [602, 295] on icon at bounding box center [591, 298] width 50 height 34
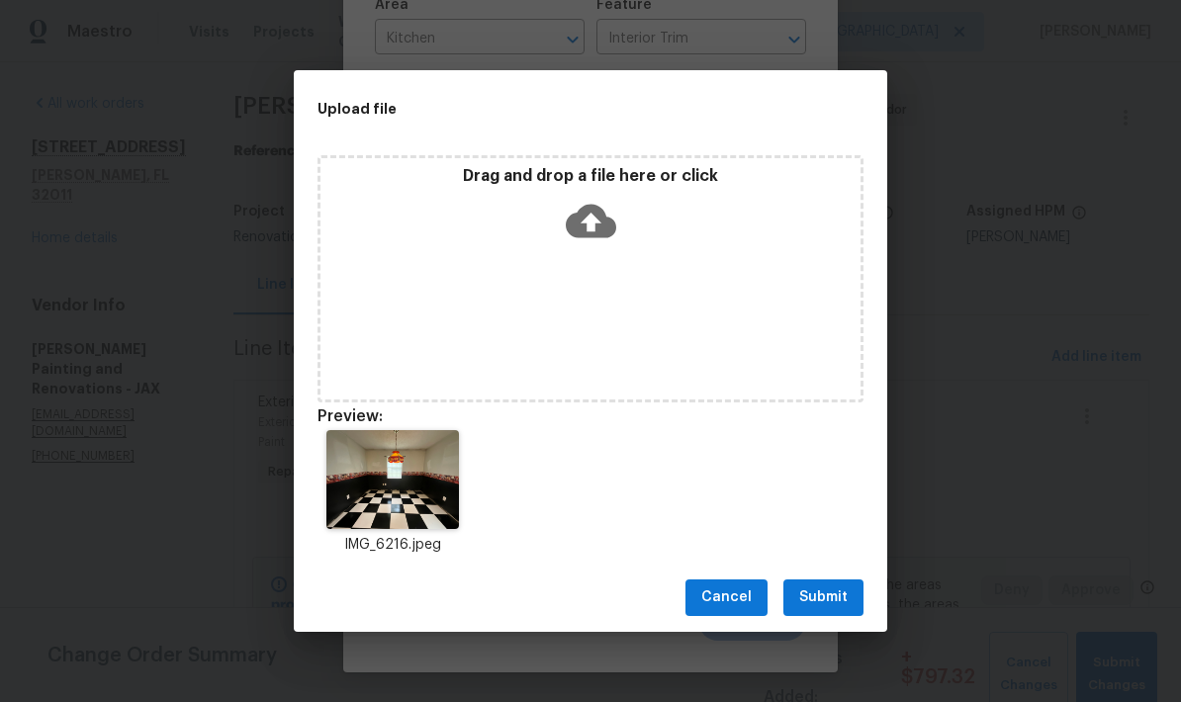
click at [832, 596] on span "Submit" at bounding box center [823, 597] width 48 height 25
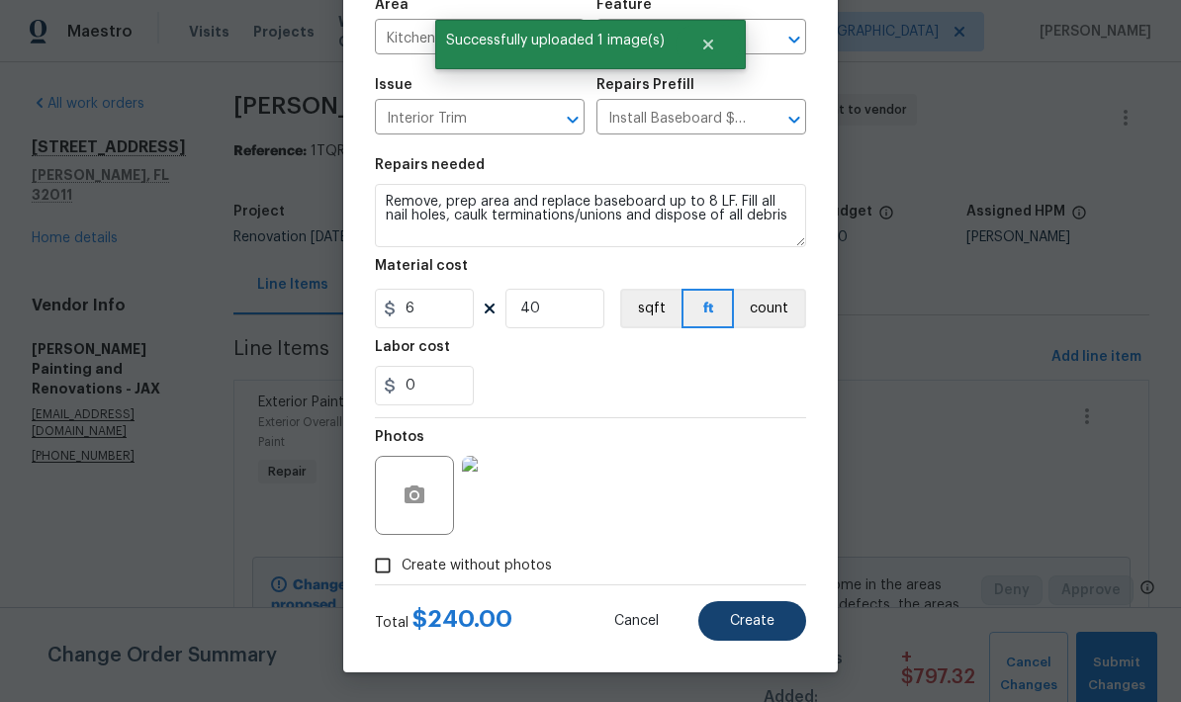
click at [756, 623] on span "Create" at bounding box center [752, 621] width 44 height 15
type input "0"
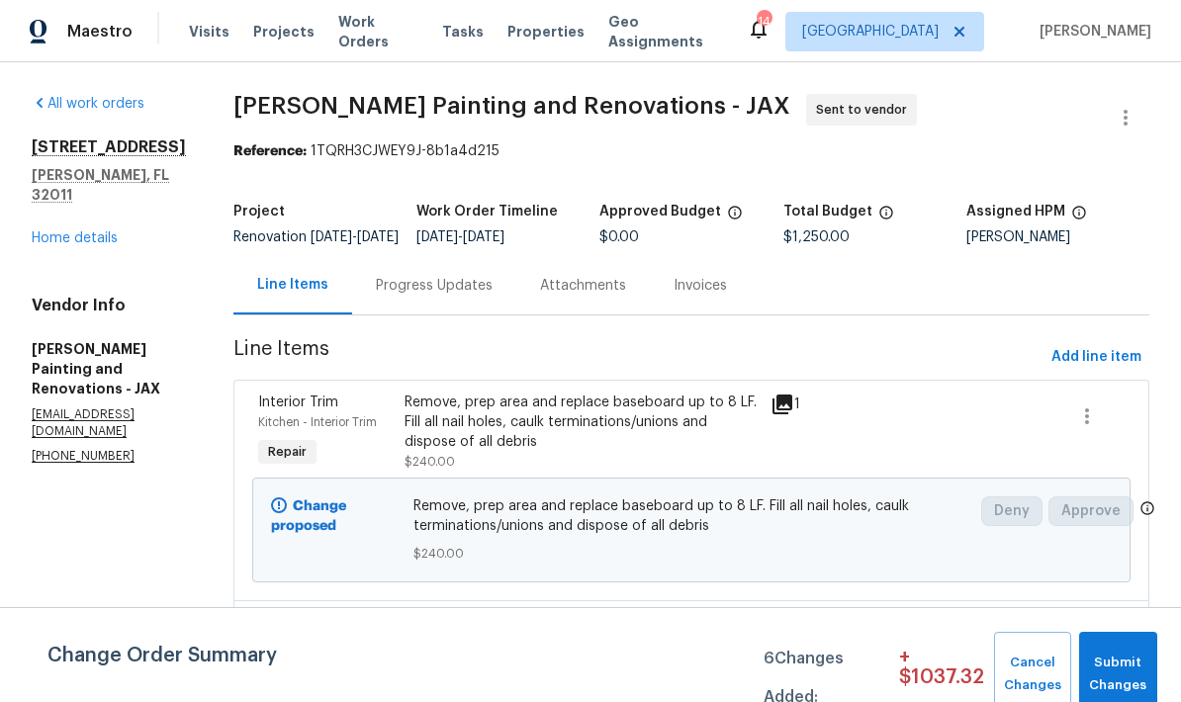
scroll to position [0, 0]
click at [85, 231] on link "Home details" at bounding box center [75, 238] width 86 height 14
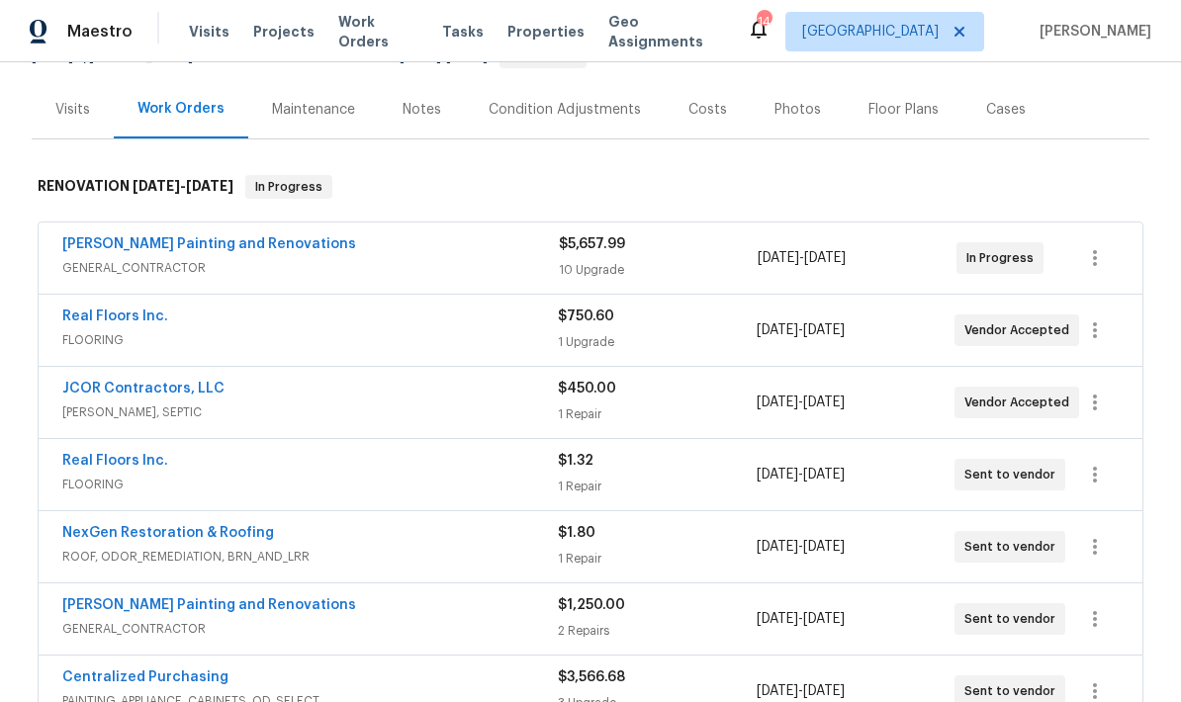
scroll to position [222, 0]
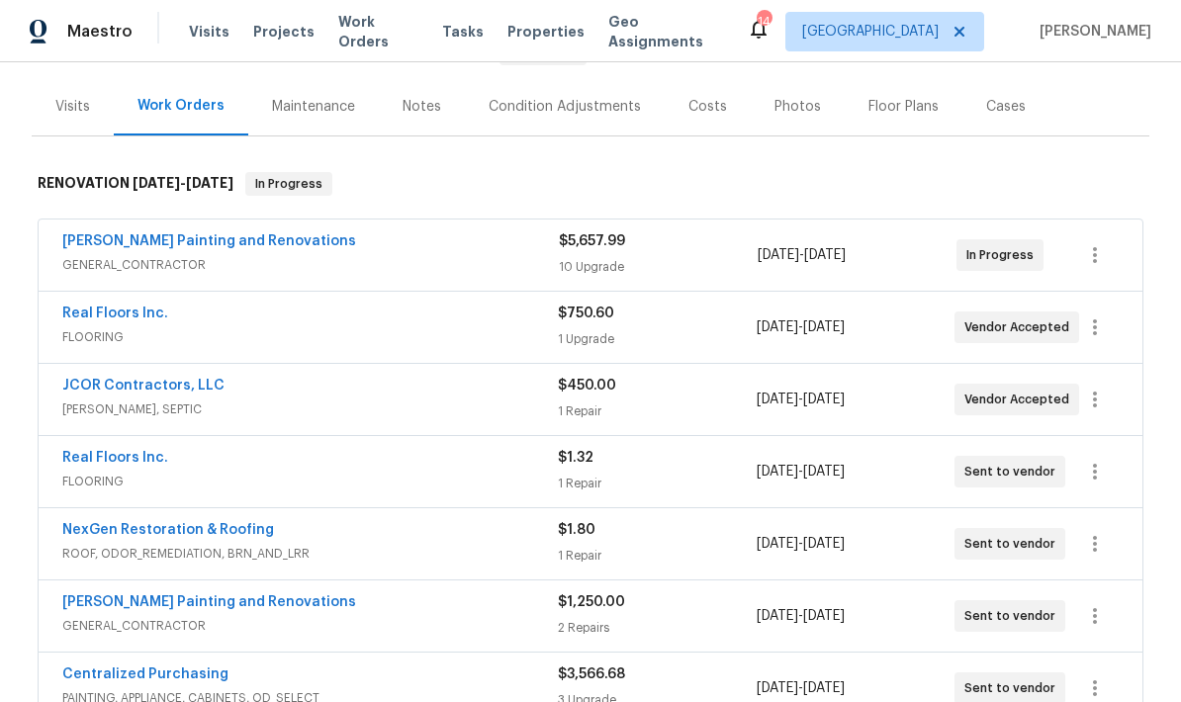
click at [507, 249] on div "[PERSON_NAME] Painting and Renovations" at bounding box center [310, 243] width 496 height 24
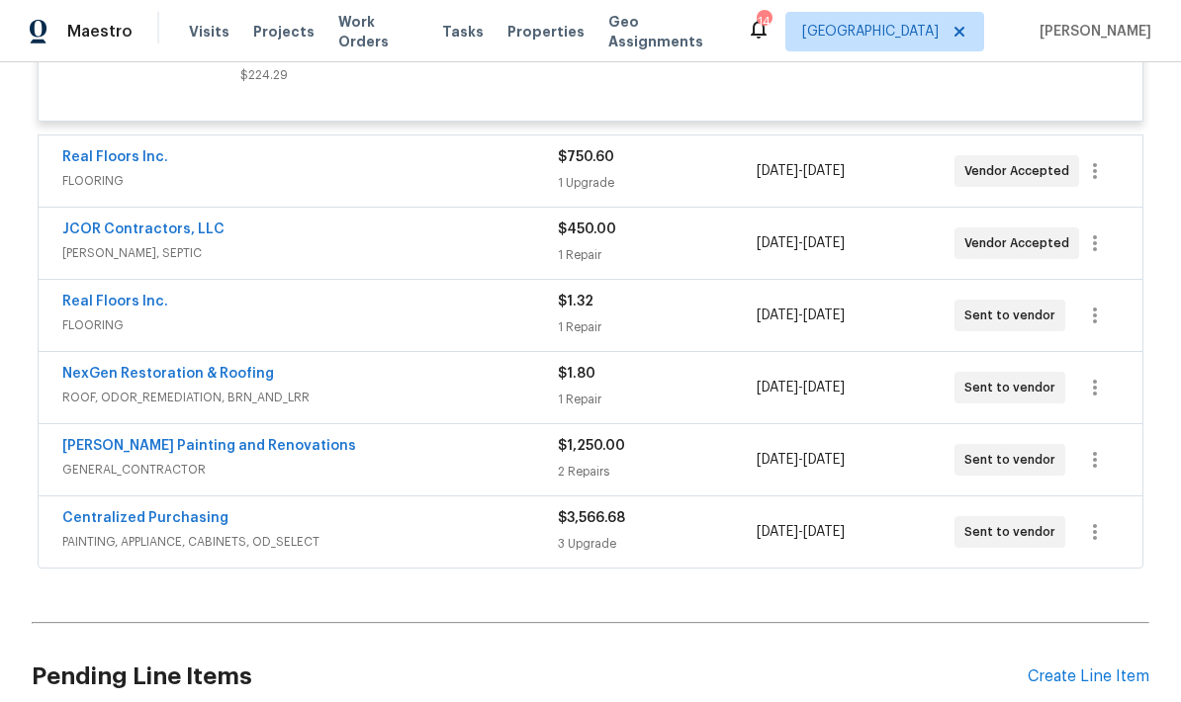
scroll to position [2505, 0]
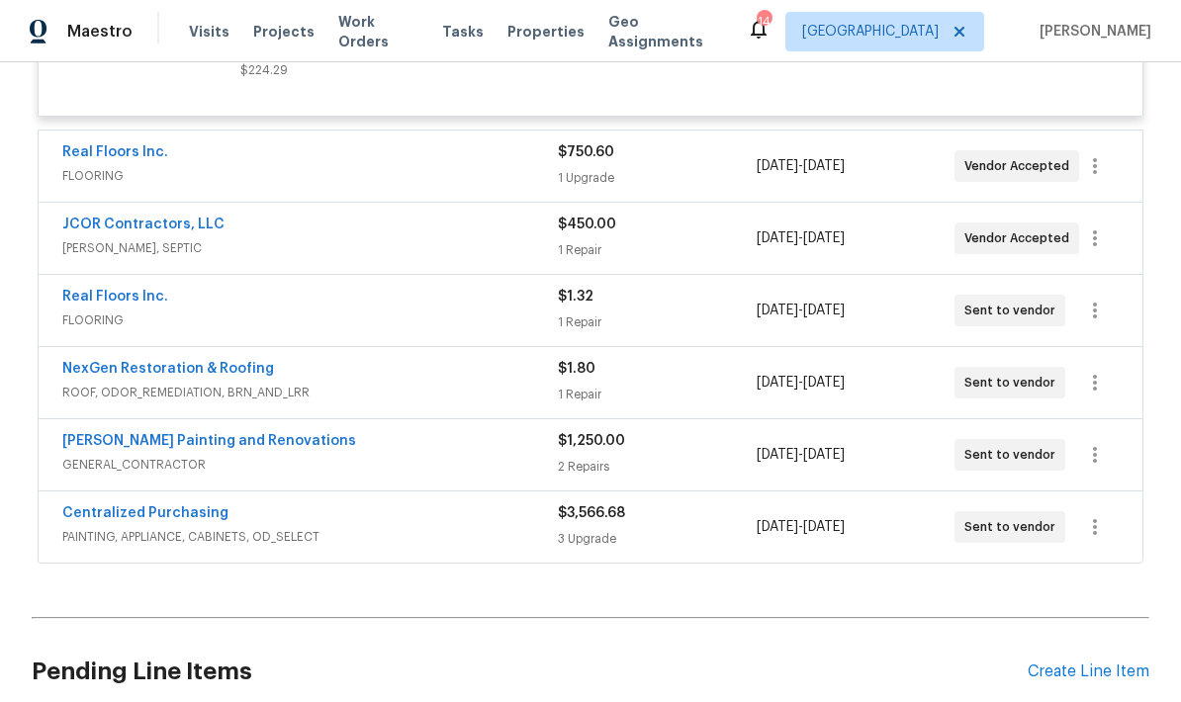
click at [502, 475] on span "GENERAL_CONTRACTOR" at bounding box center [309, 465] width 495 height 20
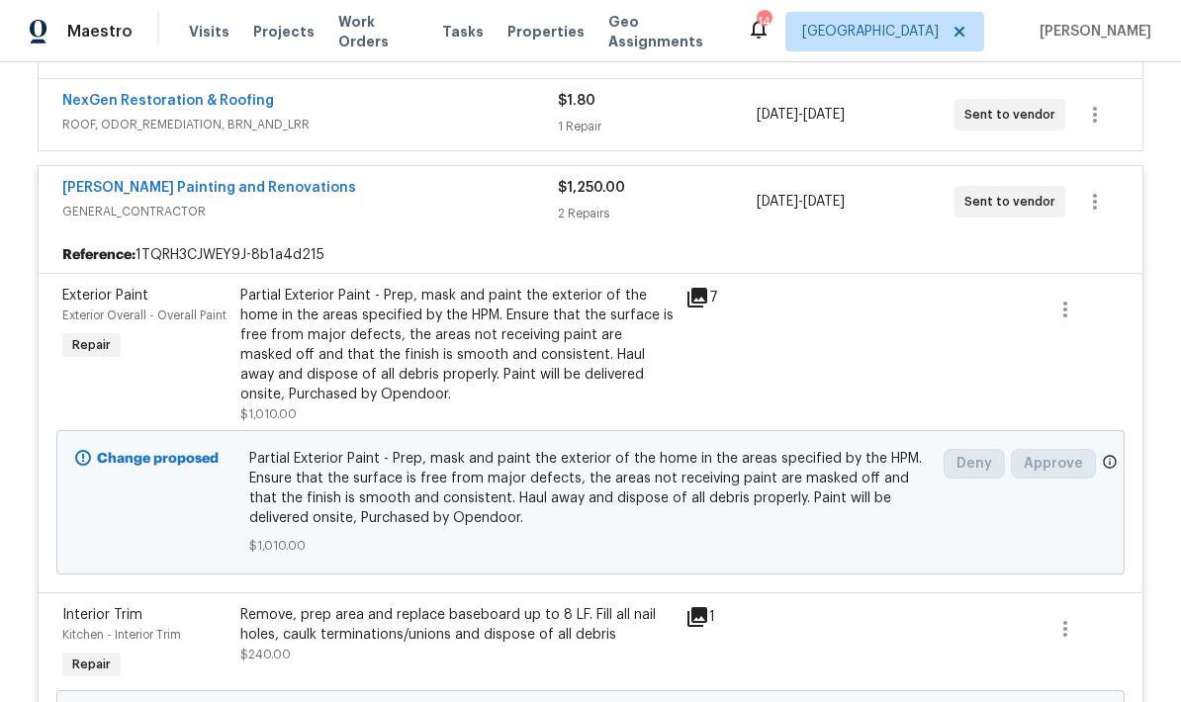
scroll to position [2768, 0]
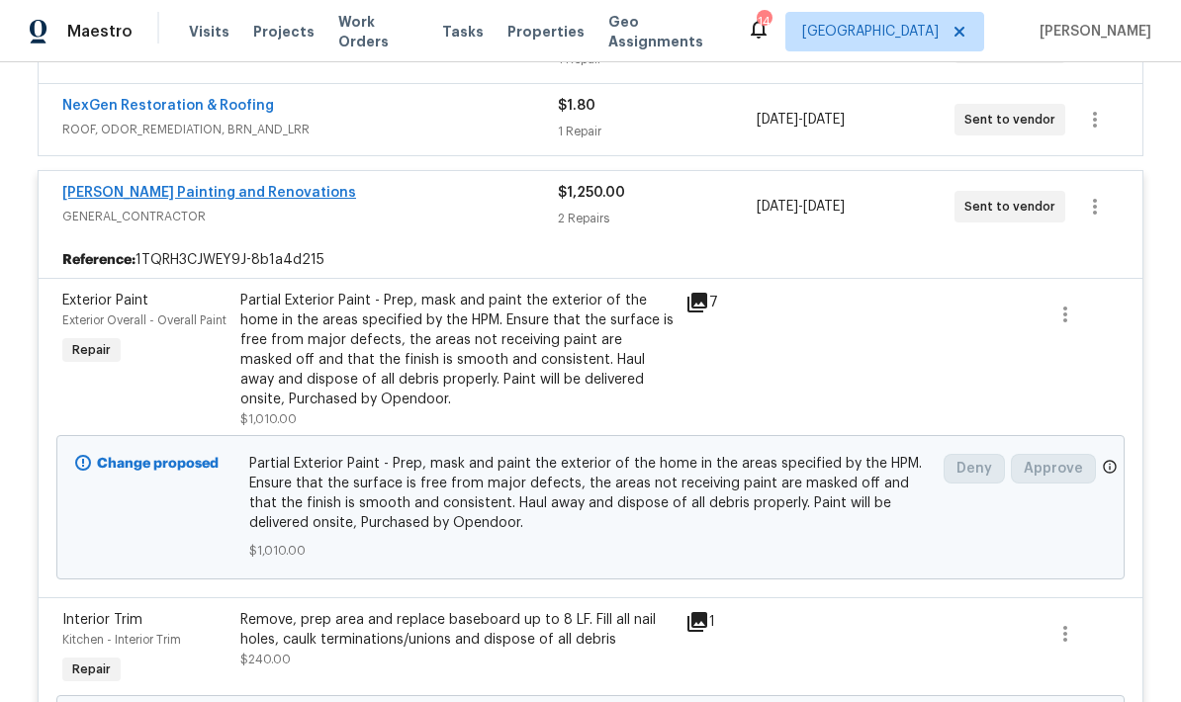
click at [272, 200] on link "[PERSON_NAME] Painting and Renovations" at bounding box center [209, 193] width 294 height 14
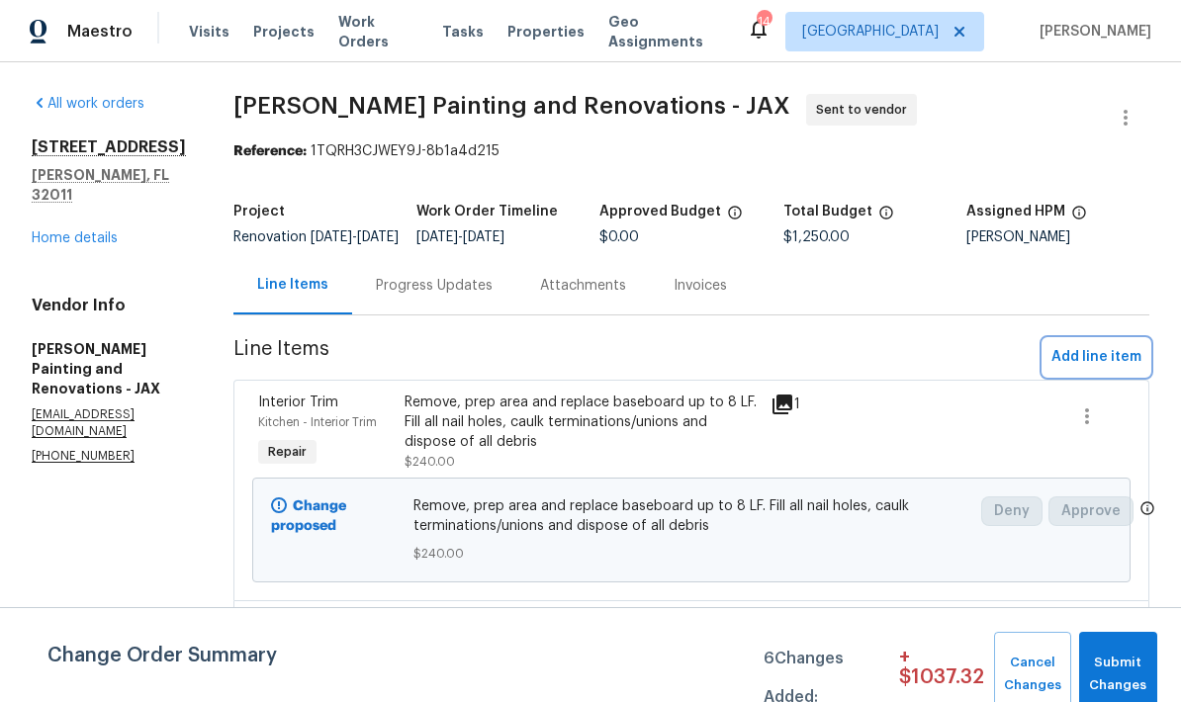
click at [1095, 370] on span "Add line item" at bounding box center [1096, 357] width 90 height 25
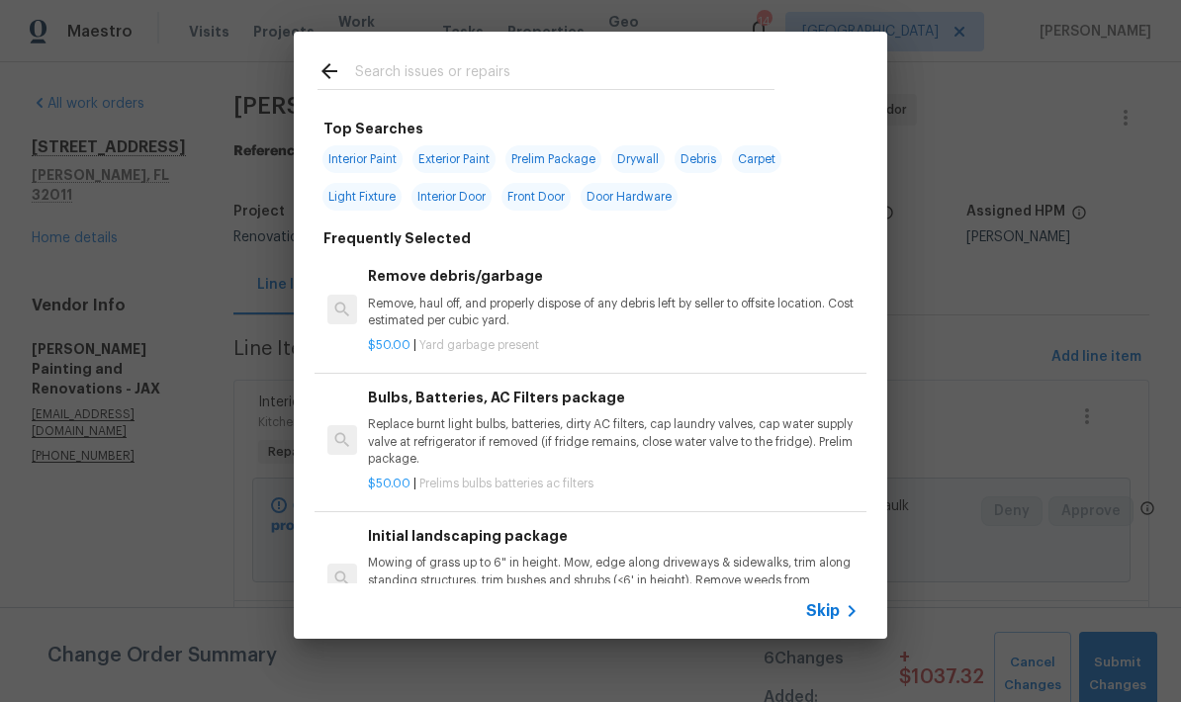
click at [599, 74] on input "text" at bounding box center [564, 74] width 419 height 30
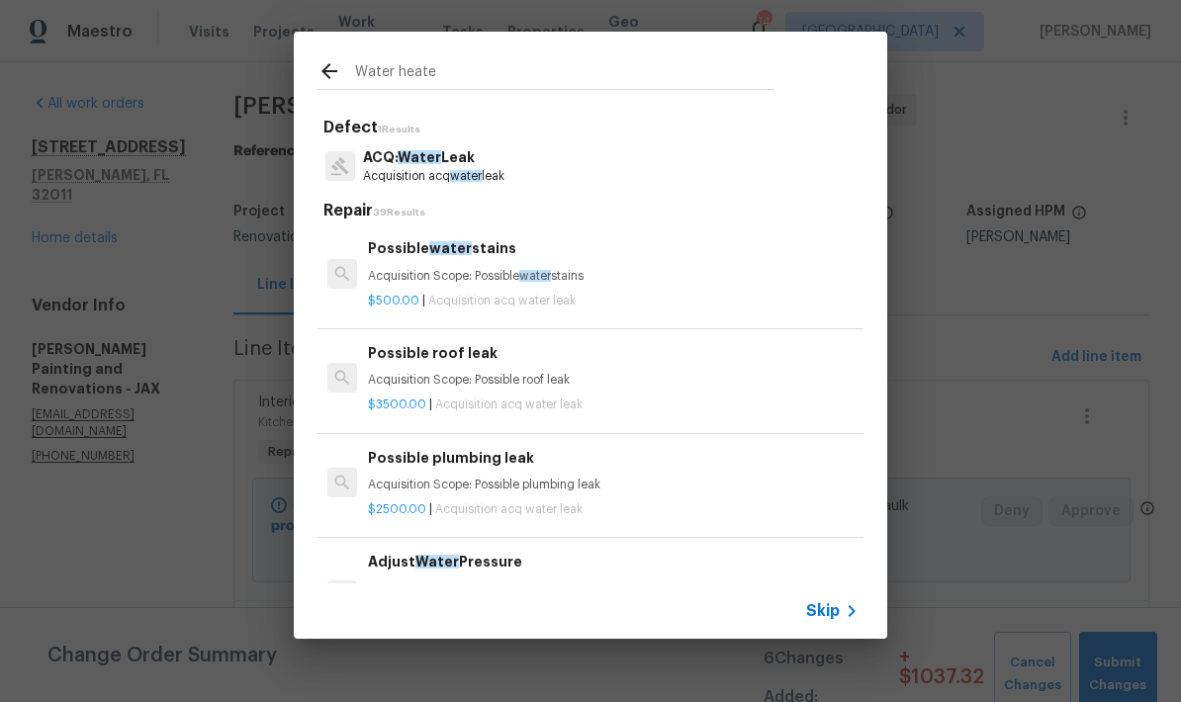
type input "Water heater"
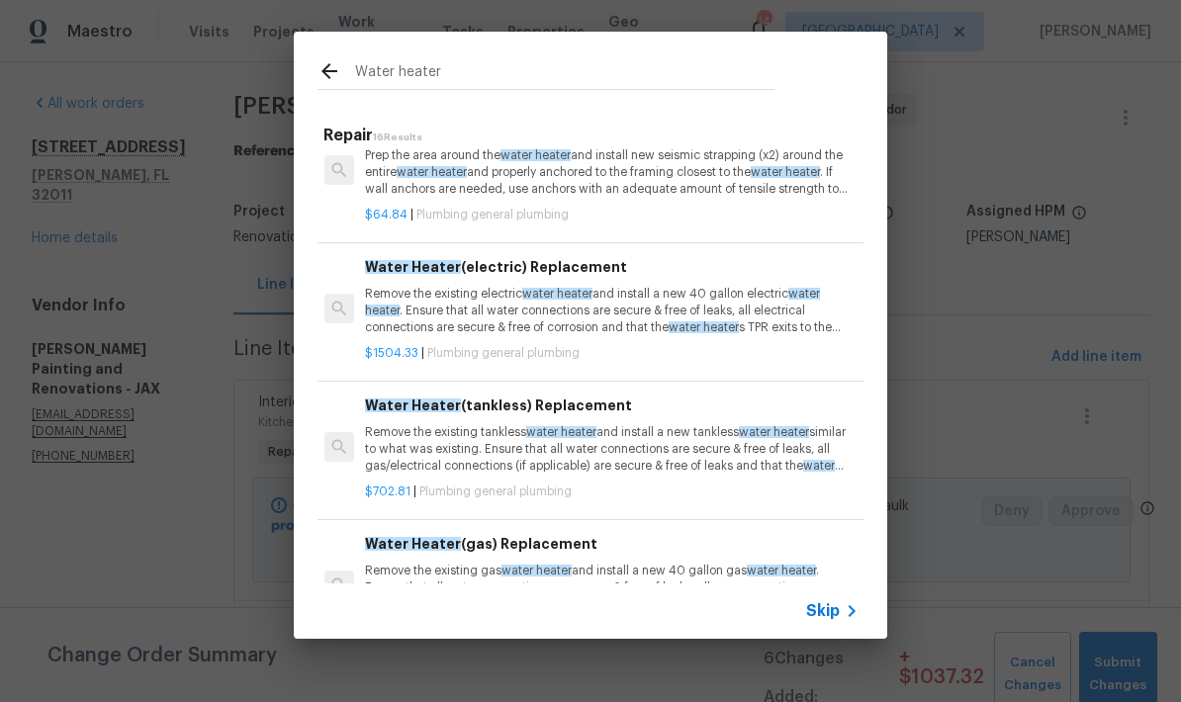
scroll to position [184, 3]
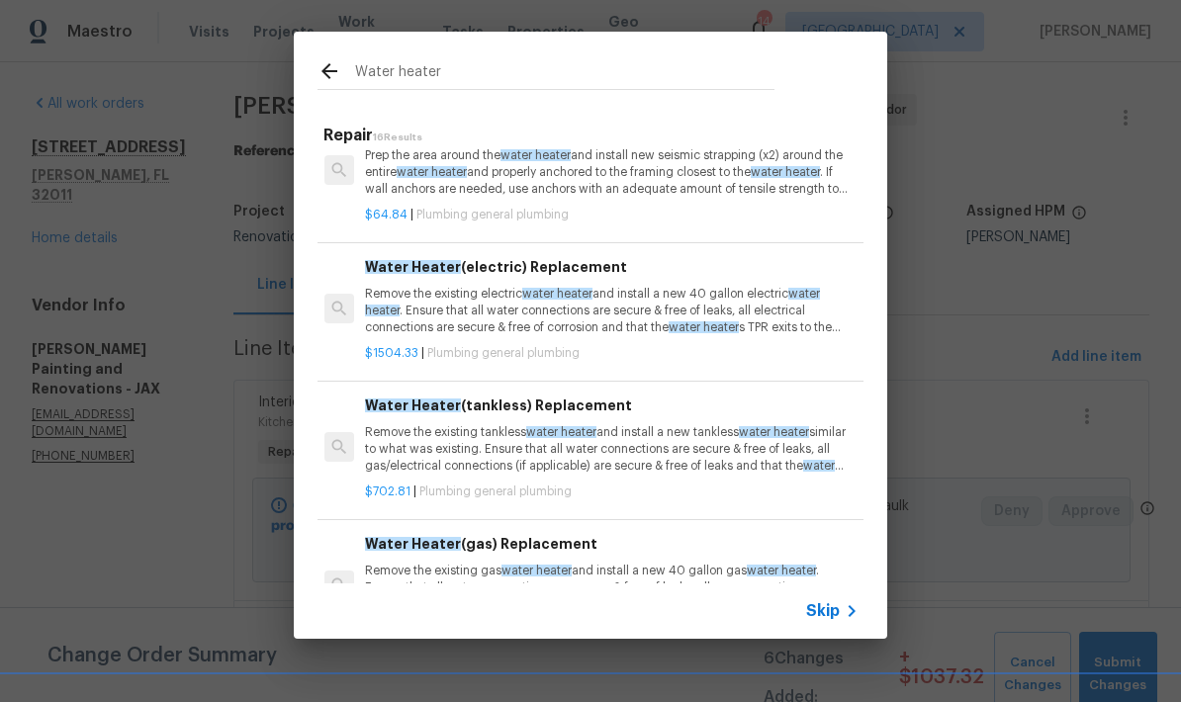
click at [540, 302] on p "Remove the existing electric water heater and install a new 40 gallon electric …" at bounding box center [610, 311] width 490 height 50
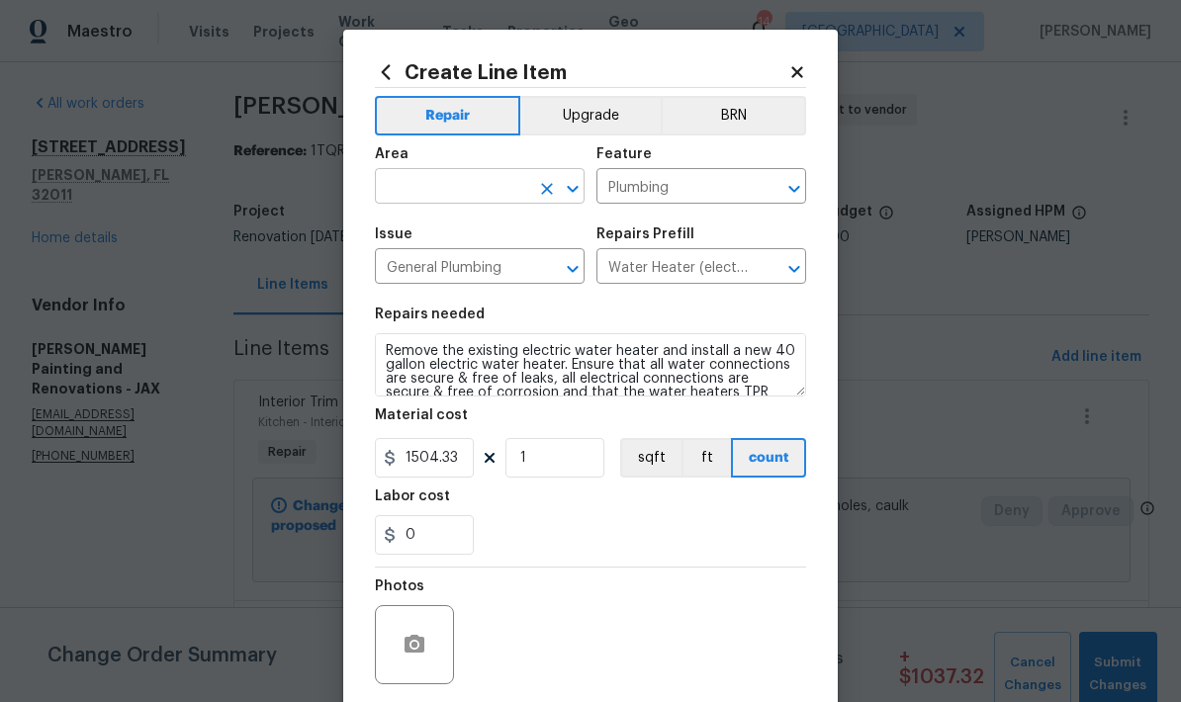
click at [504, 188] on input "text" at bounding box center [452, 188] width 154 height 31
click at [428, 241] on li "Laundry" at bounding box center [480, 234] width 210 height 33
type input "Laundry"
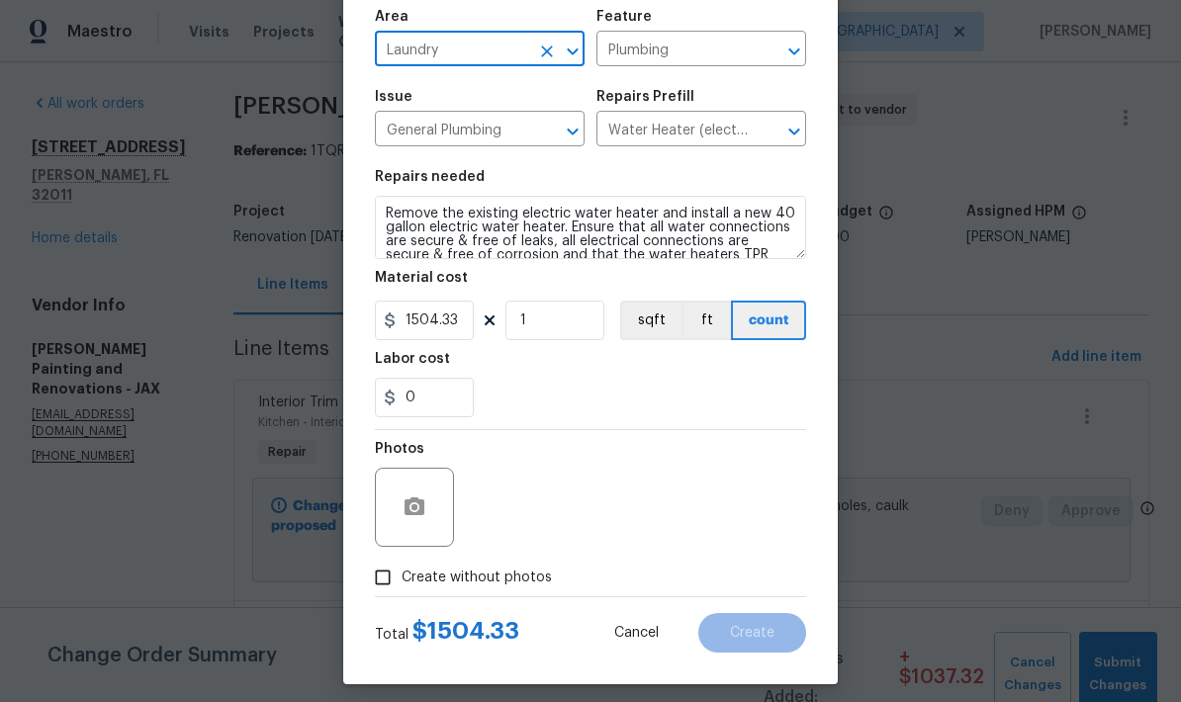
scroll to position [151, 0]
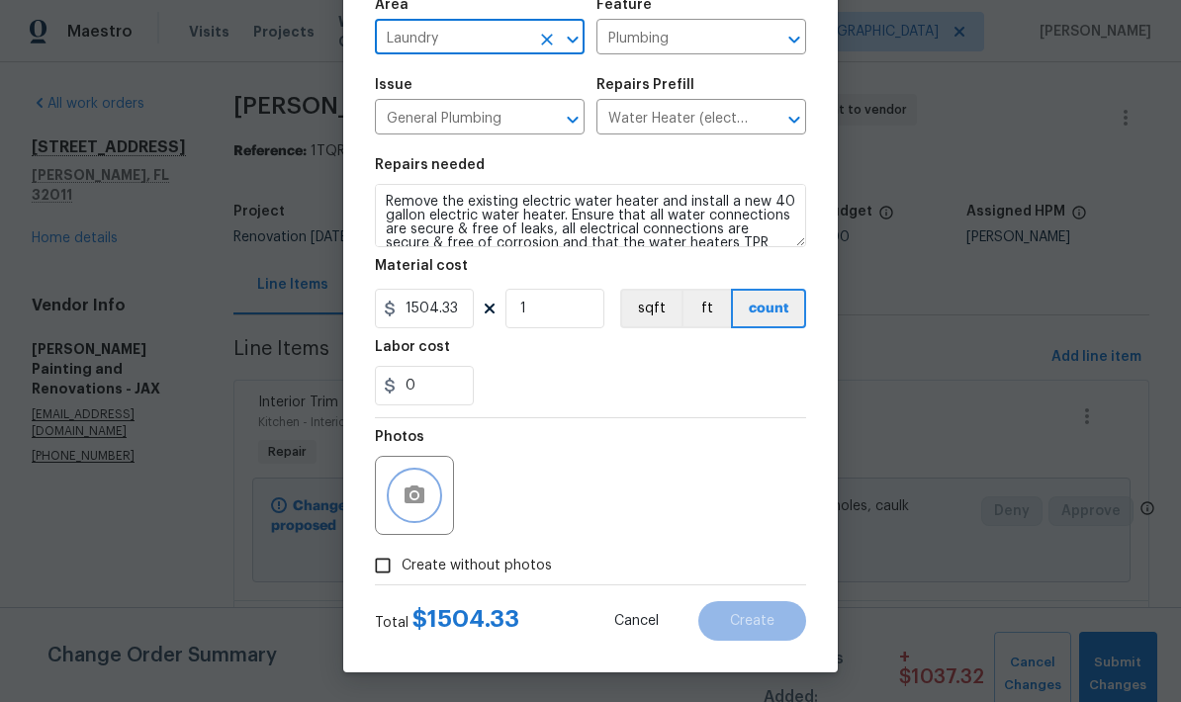
click at [417, 495] on circle "button" at bounding box center [414, 495] width 6 height 6
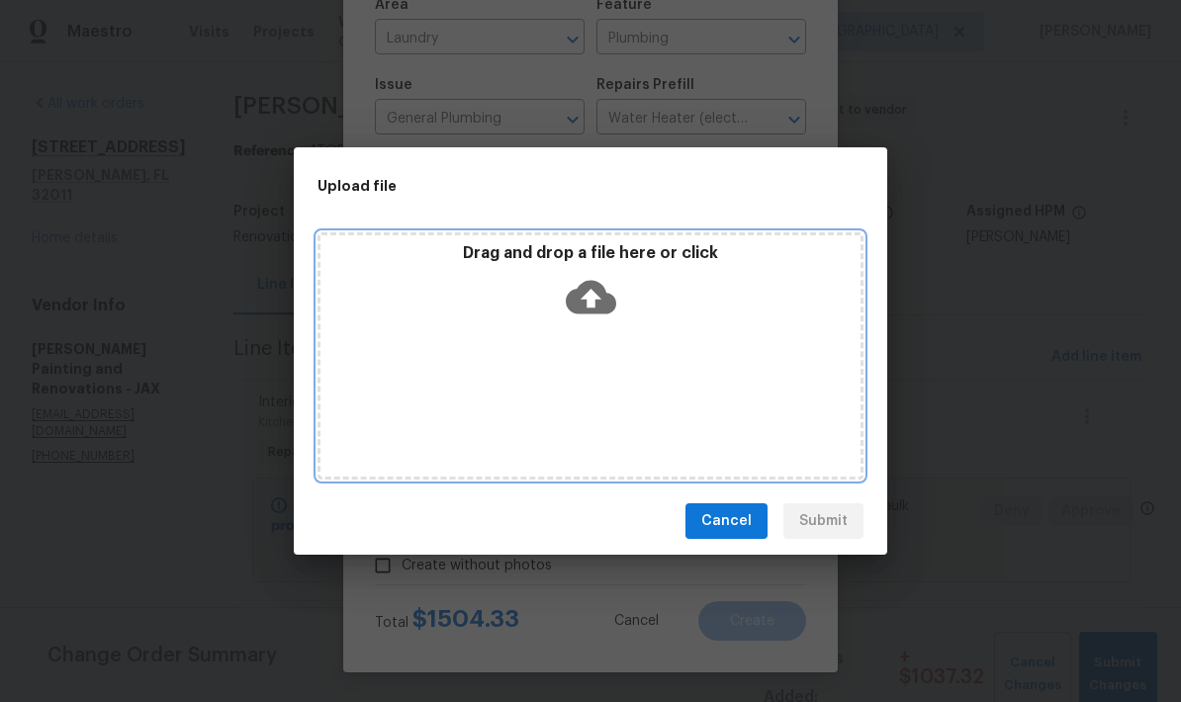
click at [588, 314] on icon at bounding box center [591, 297] width 50 height 50
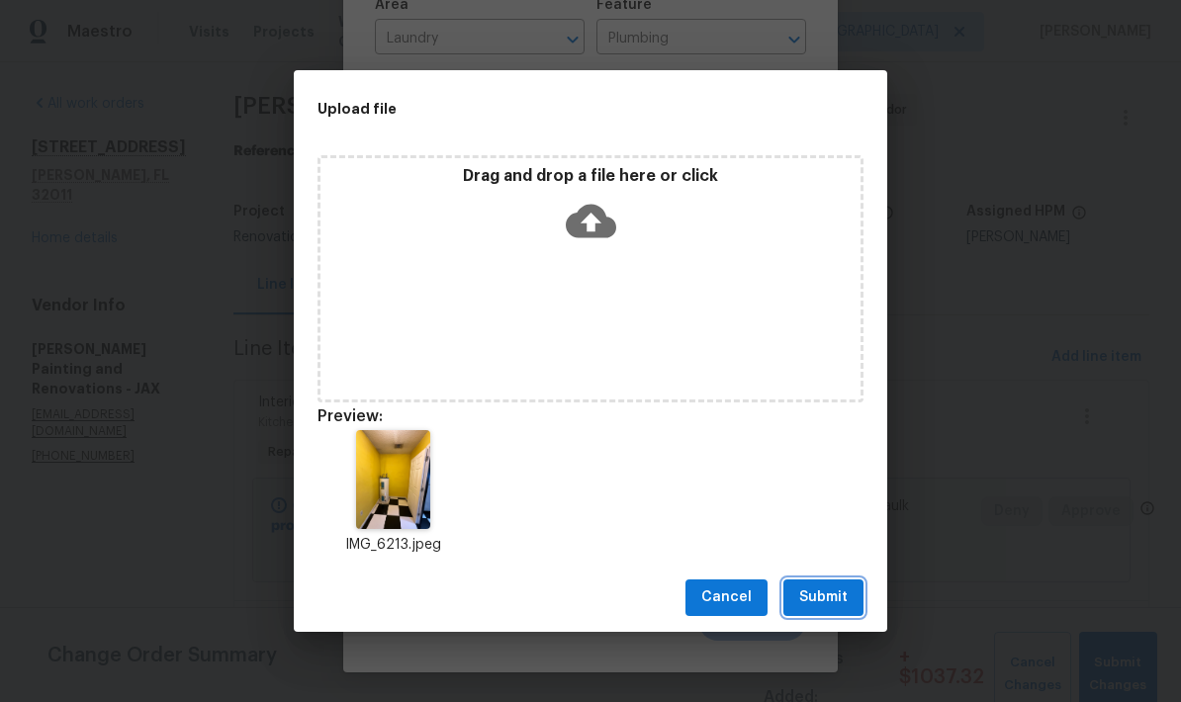
click at [840, 600] on span "Submit" at bounding box center [823, 597] width 48 height 25
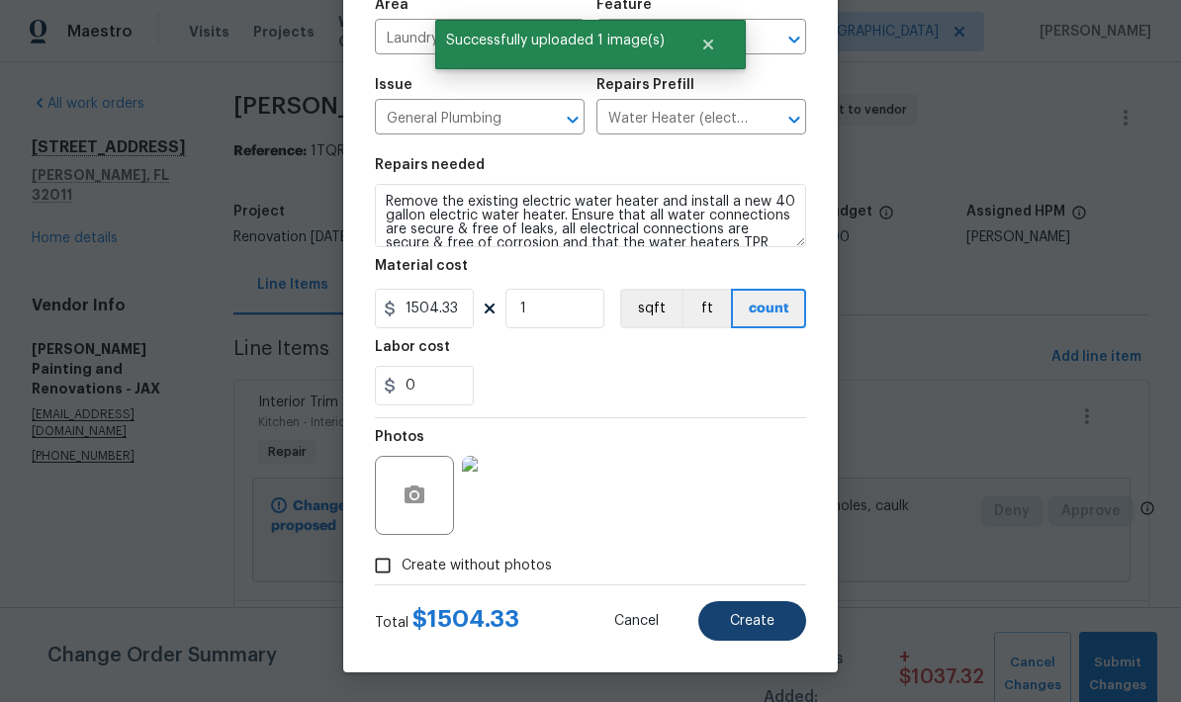
click at [767, 629] on span "Create" at bounding box center [752, 621] width 44 height 15
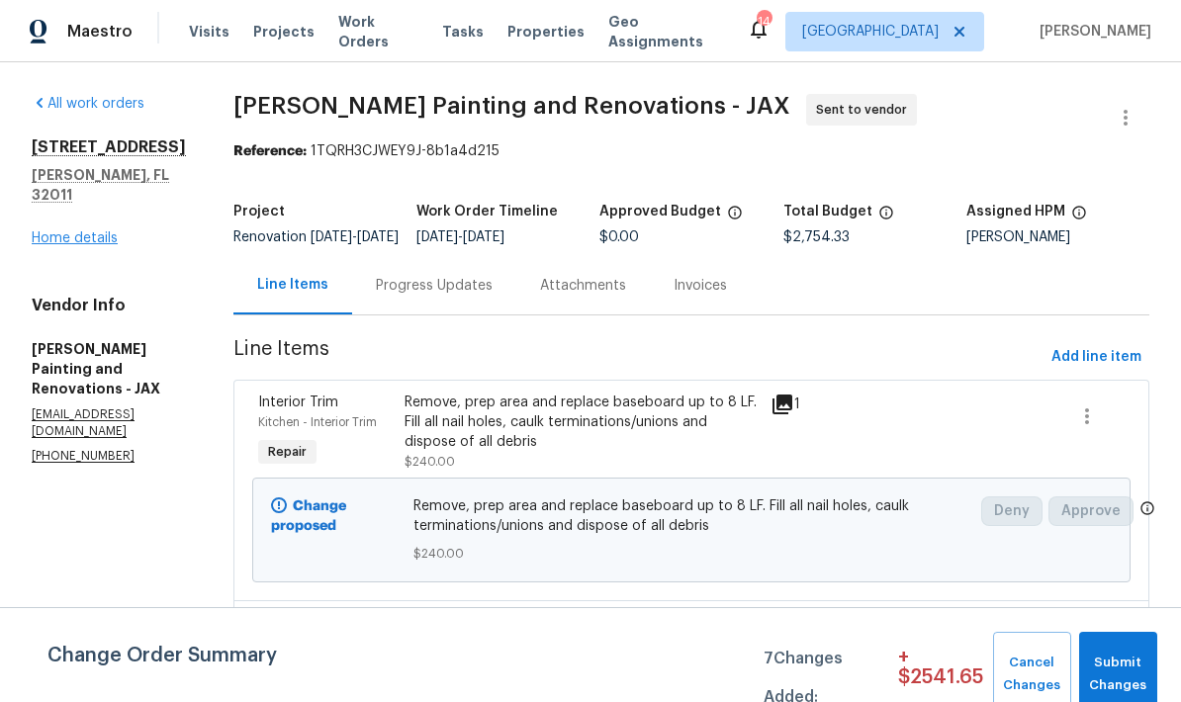
click at [88, 231] on link "Home details" at bounding box center [75, 238] width 86 height 14
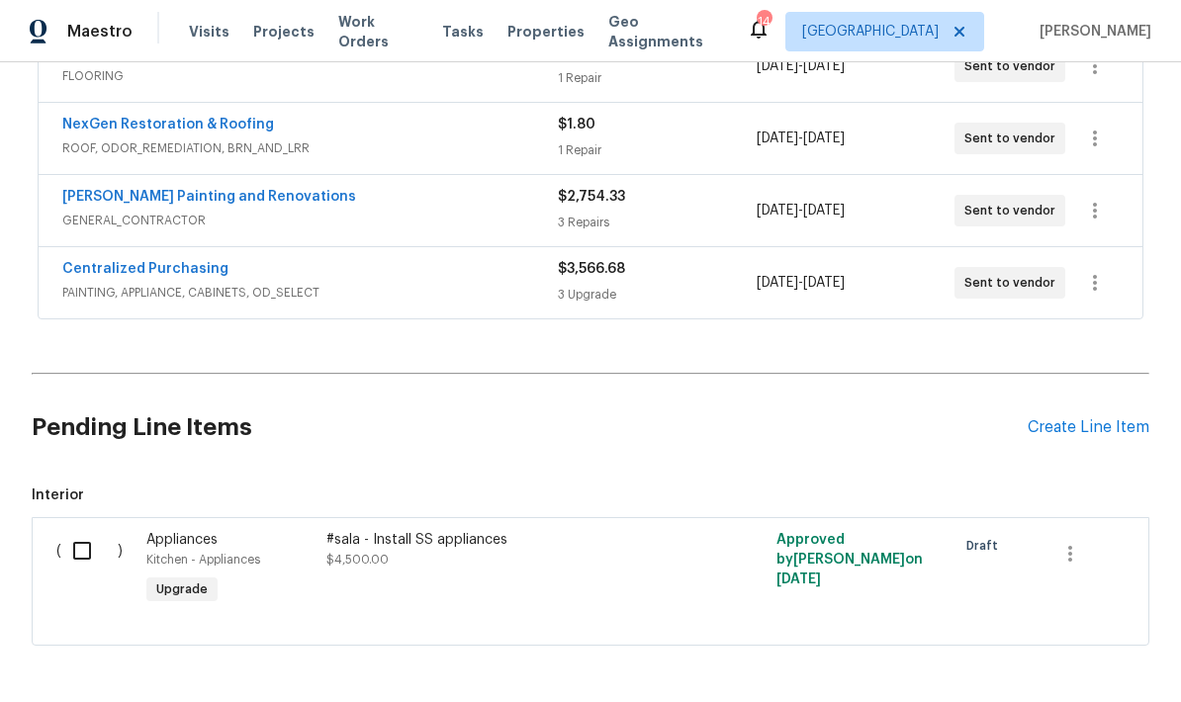
scroll to position [627, 0]
click at [1102, 437] on div "Create Line Item" at bounding box center [1088, 428] width 122 height 19
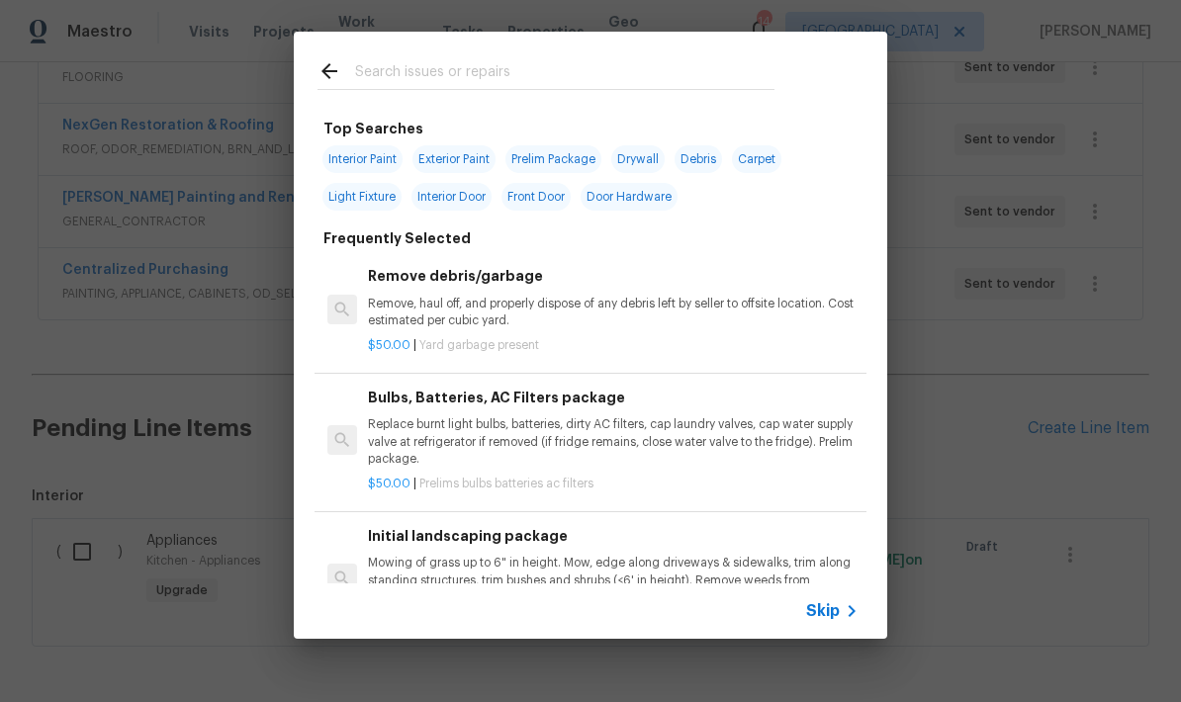
click at [483, 63] on input "text" at bounding box center [564, 74] width 419 height 30
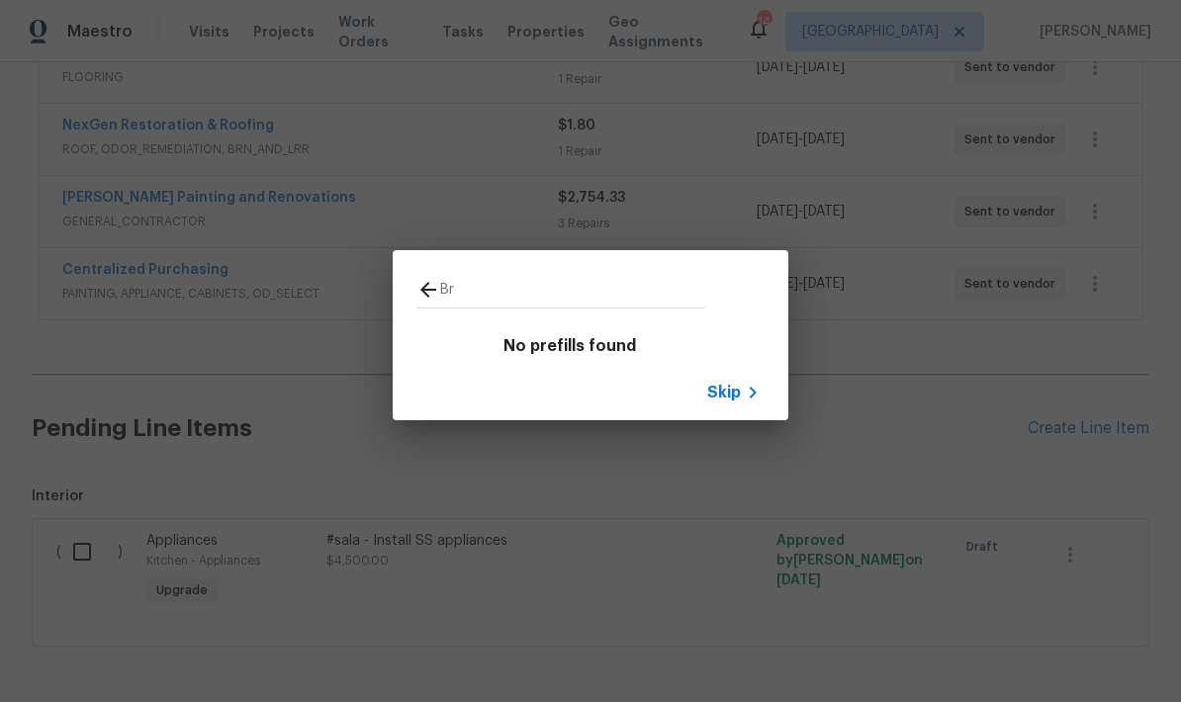
type input "B"
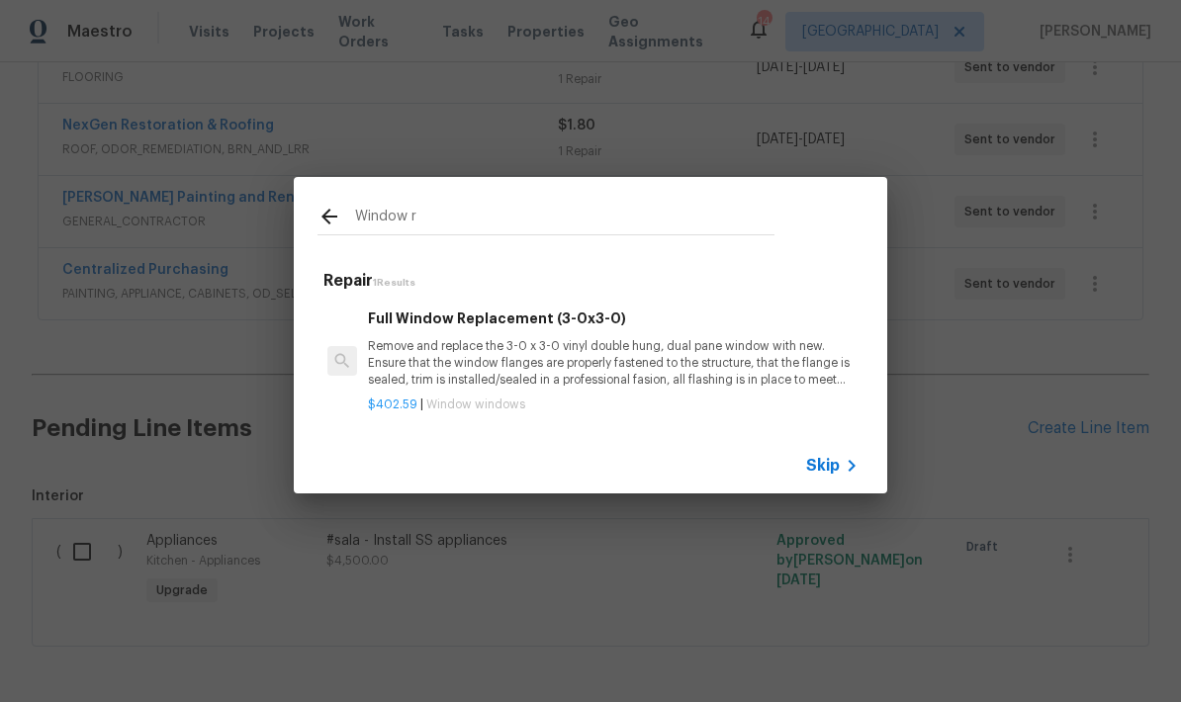
type input "Window"
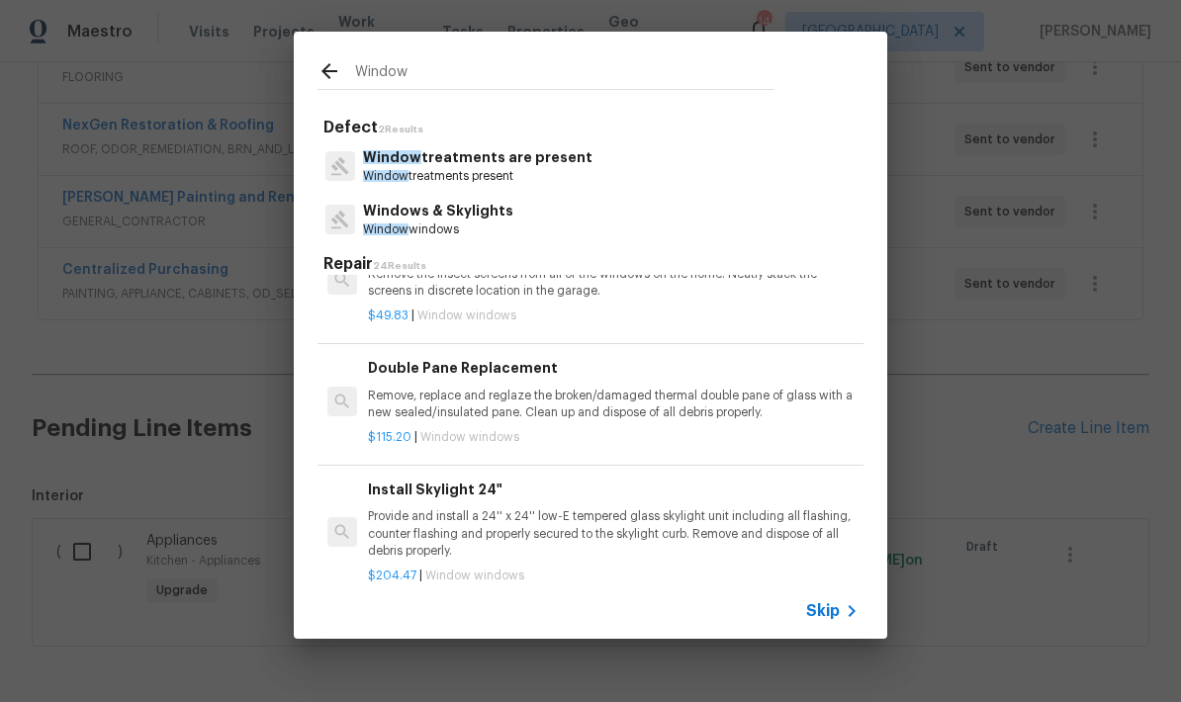
scroll to position [731, 0]
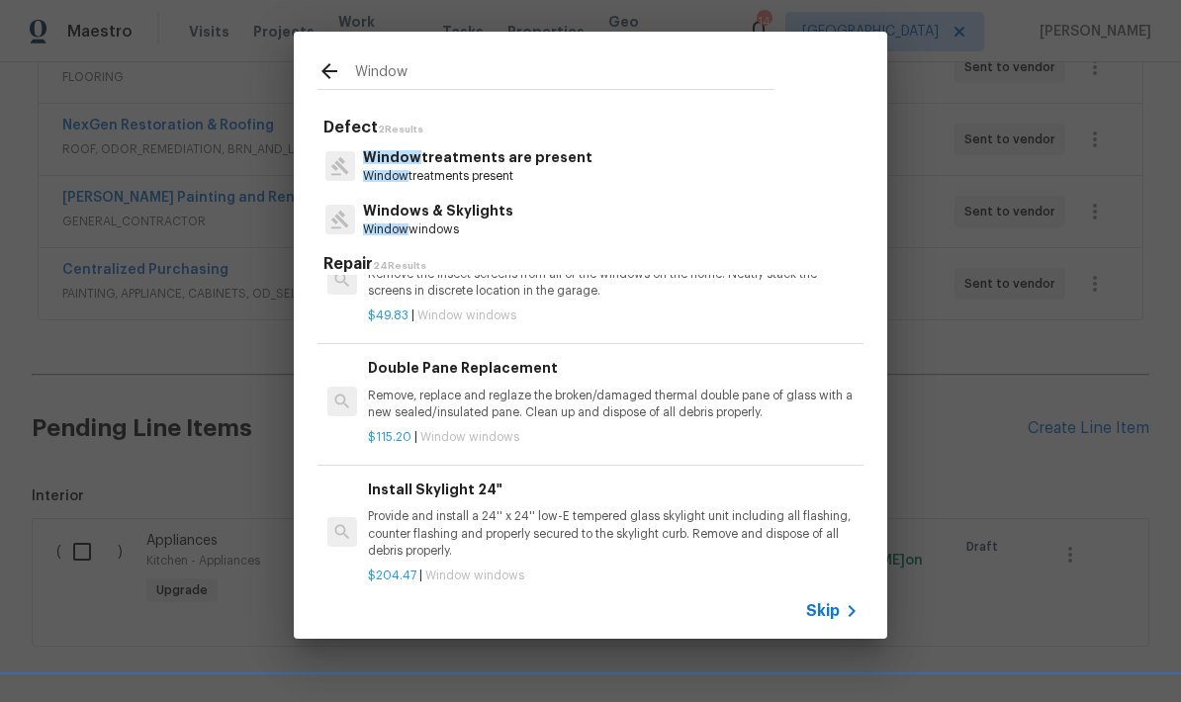
click at [554, 401] on p "Remove, replace and reglaze the broken/damaged thermal double pane of glass wit…" at bounding box center [613, 405] width 490 height 34
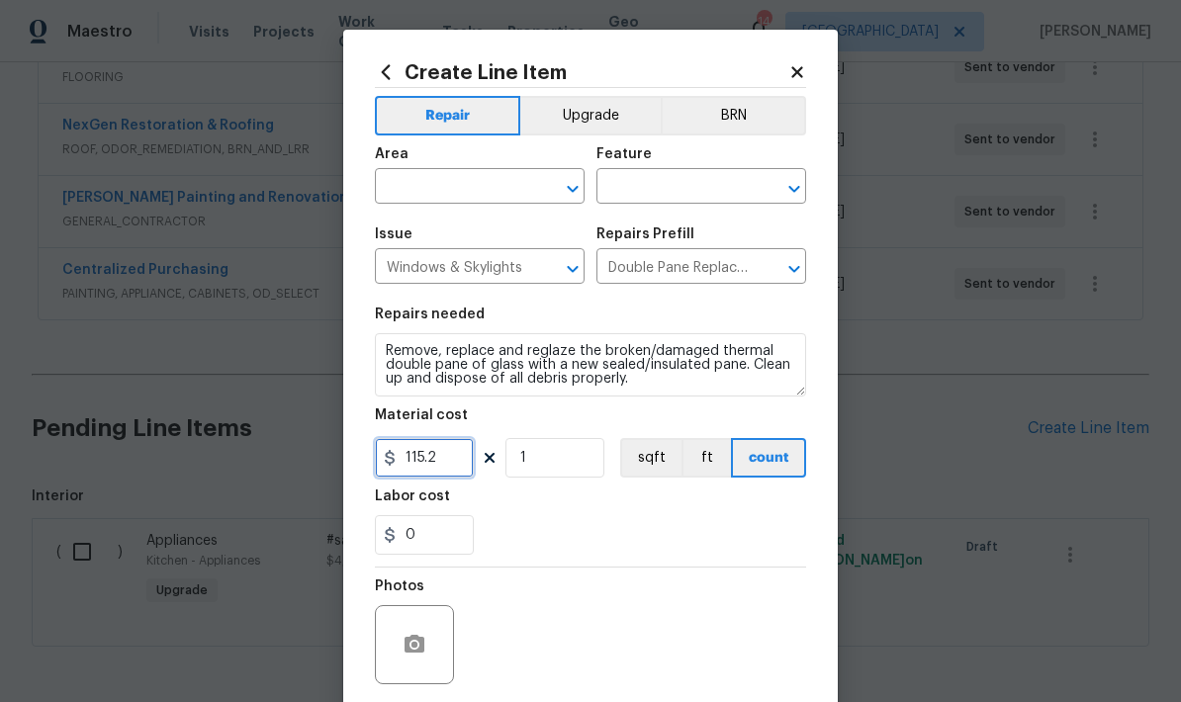
click at [456, 475] on input "115.2" at bounding box center [424, 458] width 99 height 40
type input "1"
click at [472, 185] on input "text" at bounding box center [452, 188] width 154 height 31
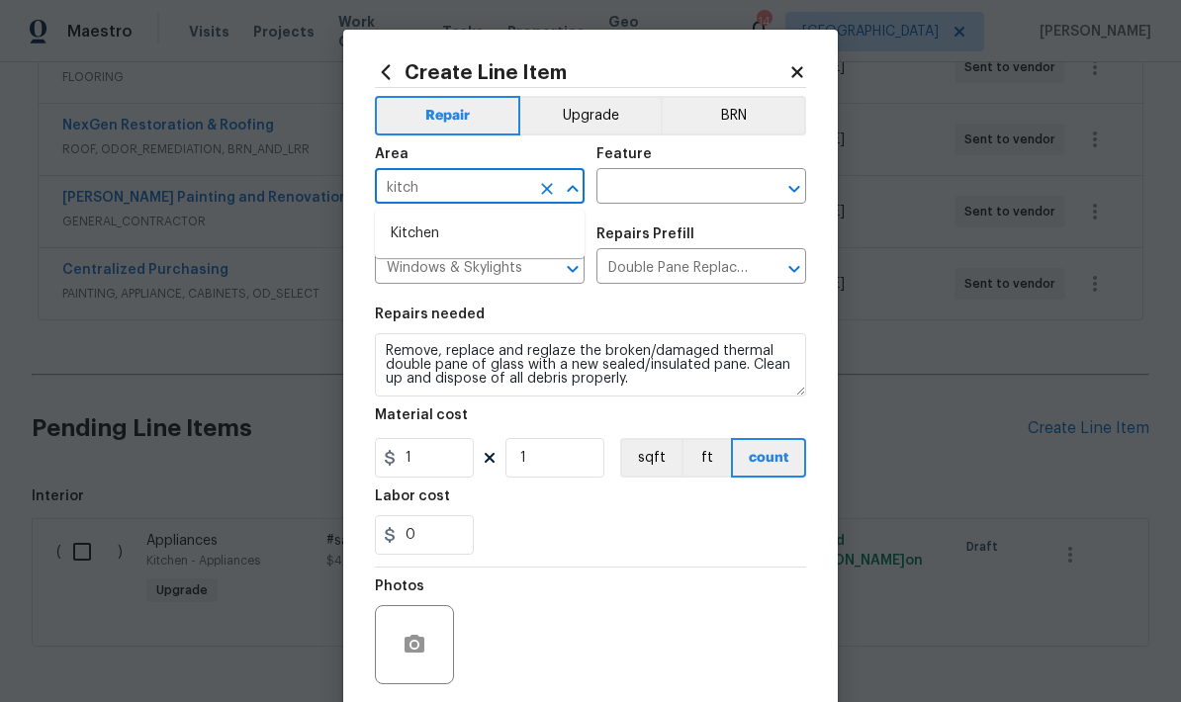
click at [416, 230] on li "Kitchen" at bounding box center [480, 234] width 210 height 33
type input "Kitchen"
click at [668, 196] on input "text" at bounding box center [673, 188] width 154 height 31
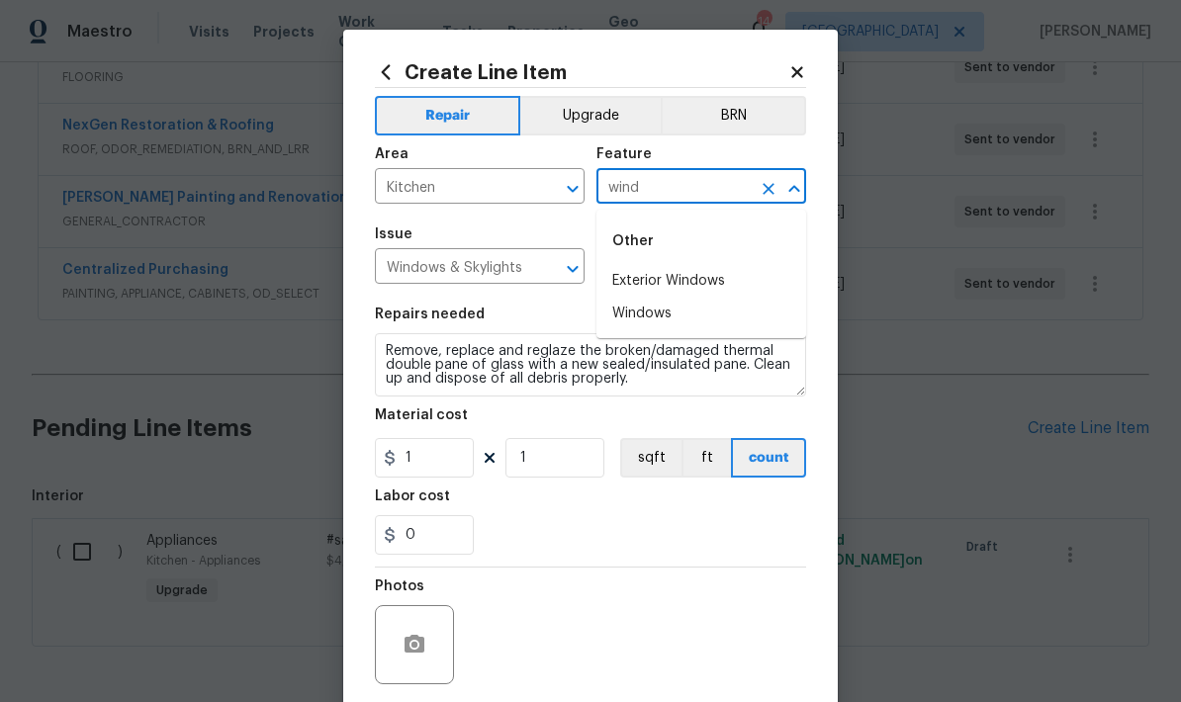
click at [695, 289] on li "Exterior Windows" at bounding box center [701, 281] width 210 height 33
click at [737, 196] on input "Exterior Windows" at bounding box center [673, 188] width 154 height 31
click at [788, 200] on icon "Open" at bounding box center [794, 189] width 24 height 24
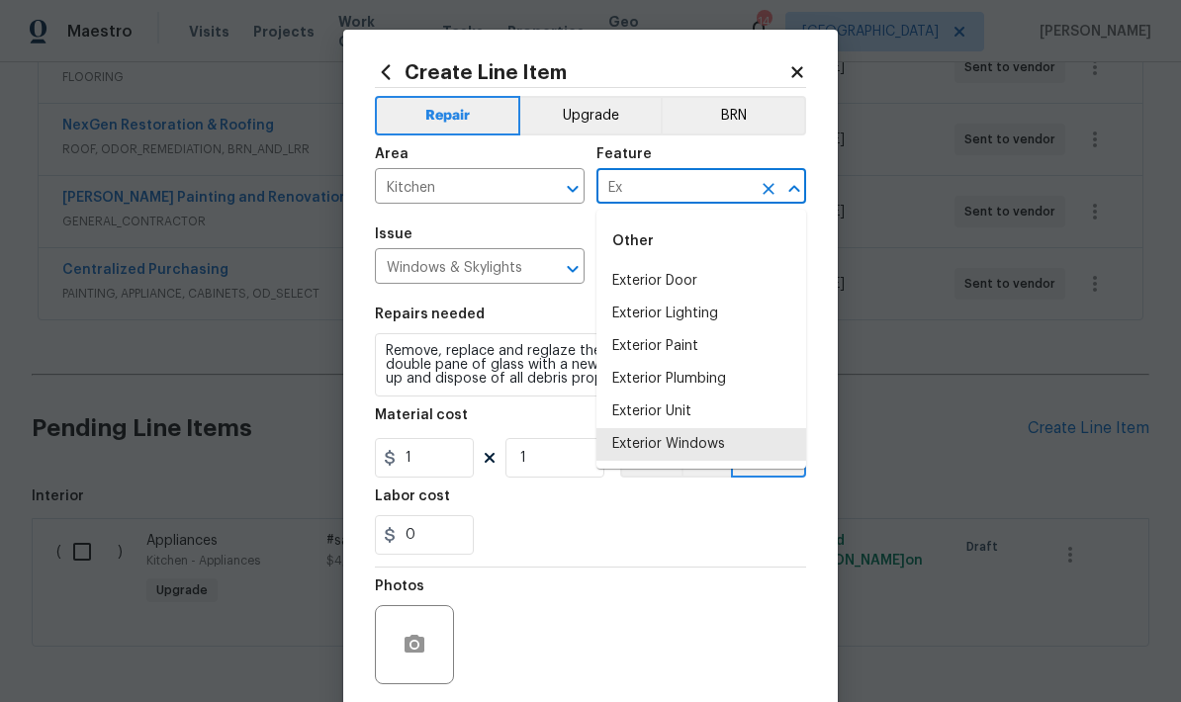
type input "E"
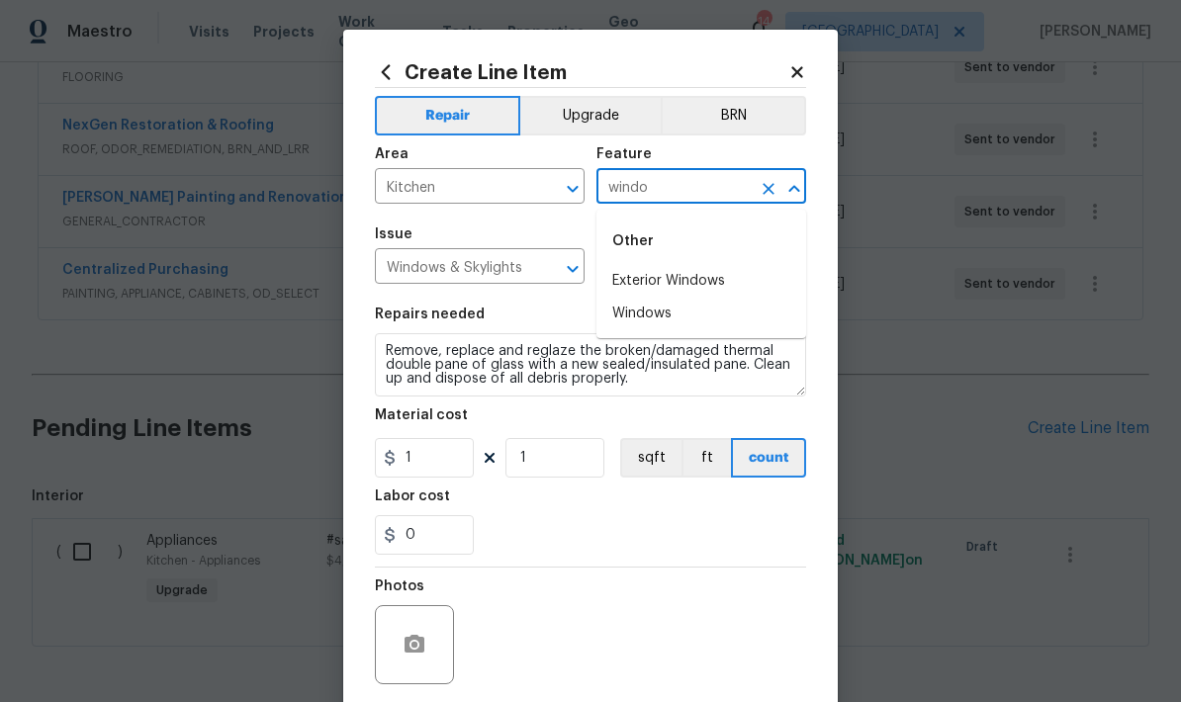
click at [651, 320] on li "Windows" at bounding box center [701, 314] width 210 height 33
type input "Windows"
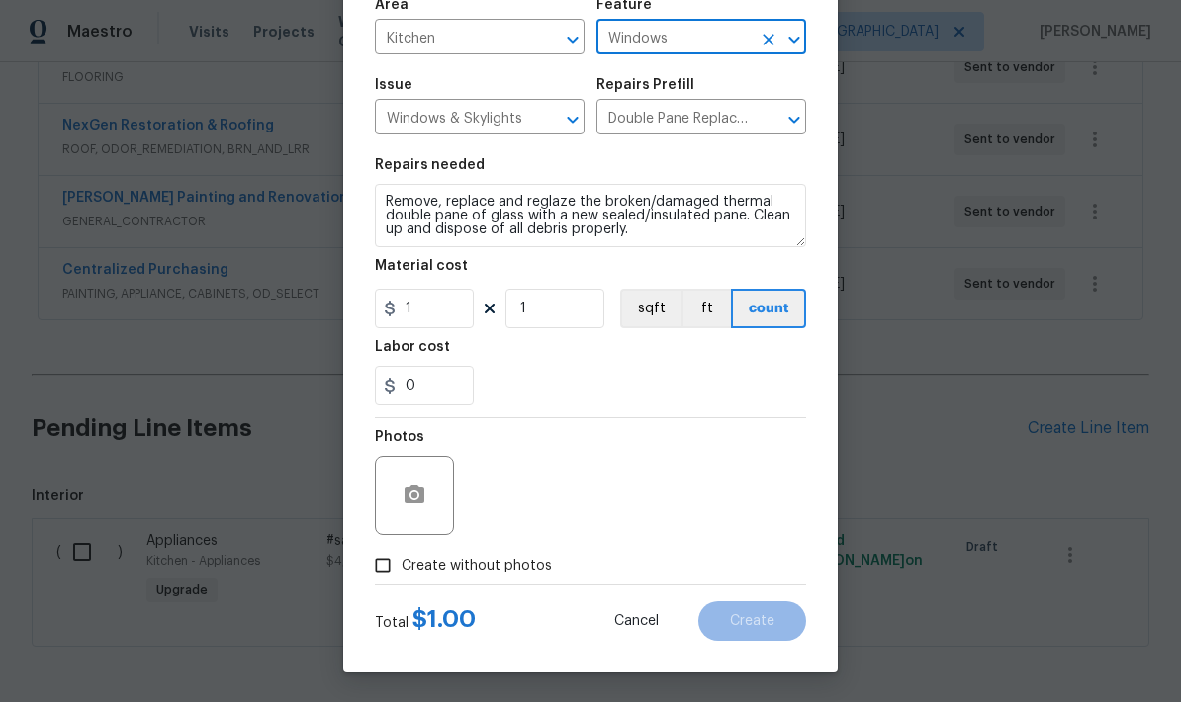
scroll to position [153, 0]
click at [407, 494] on icon "button" at bounding box center [414, 495] width 20 height 18
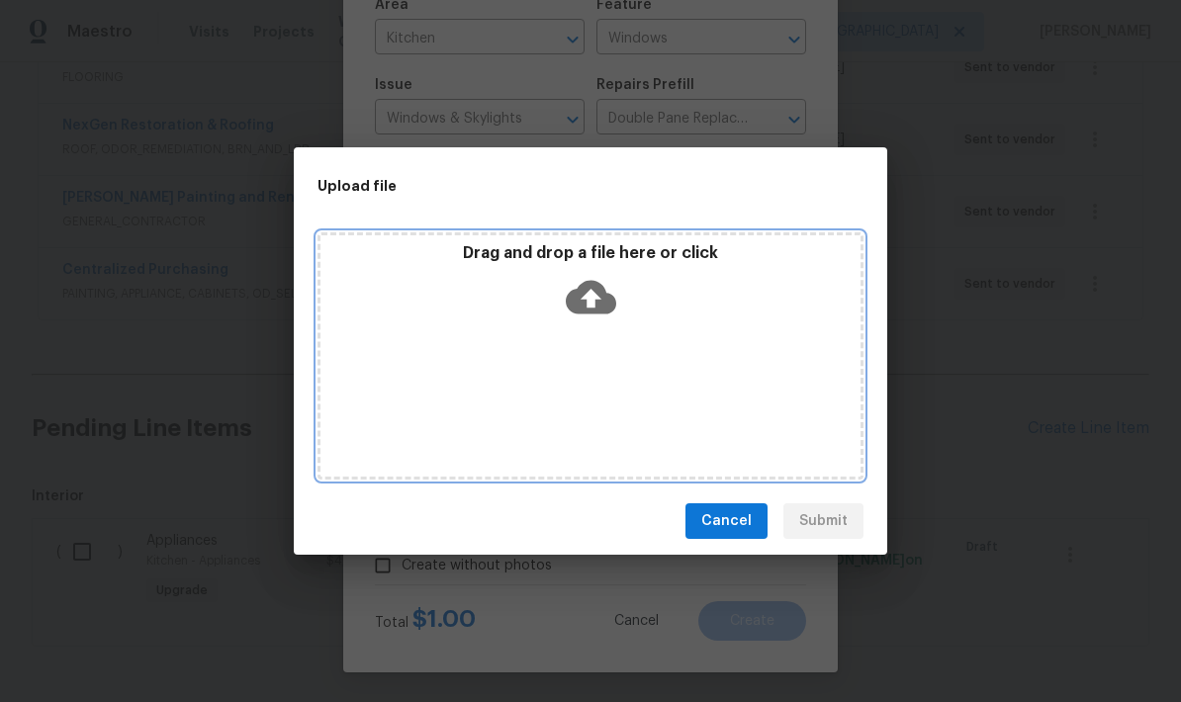
click at [599, 297] on icon at bounding box center [591, 298] width 50 height 34
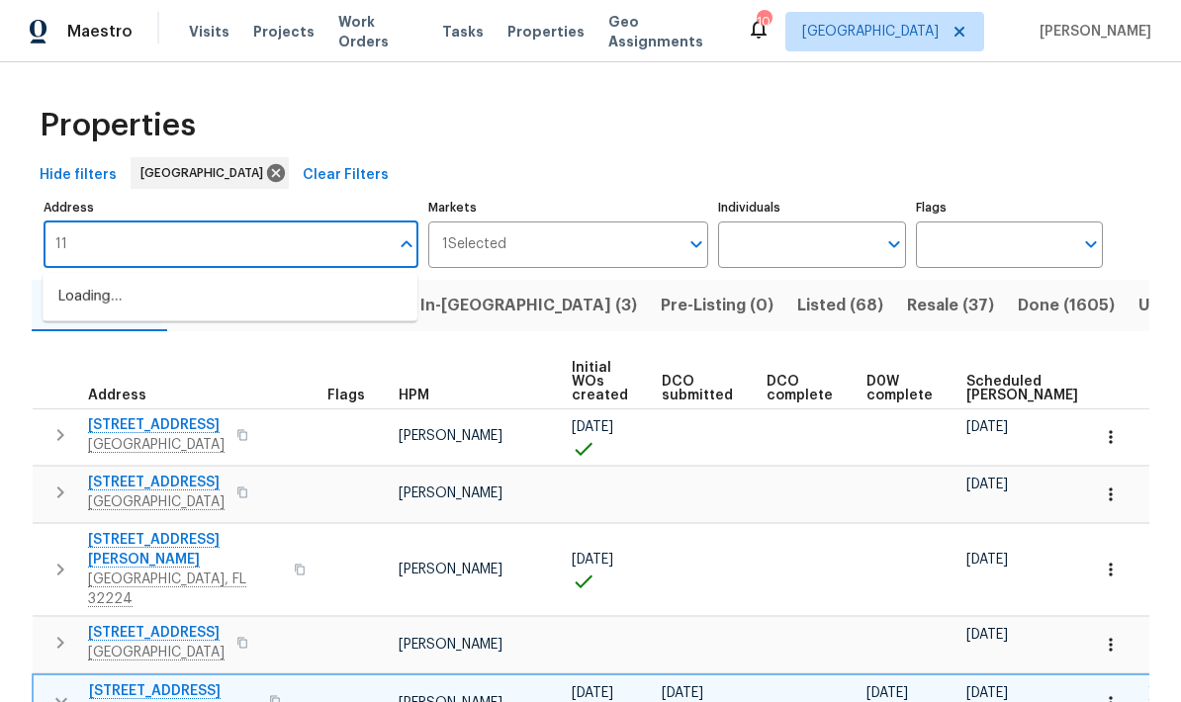
type input "1"
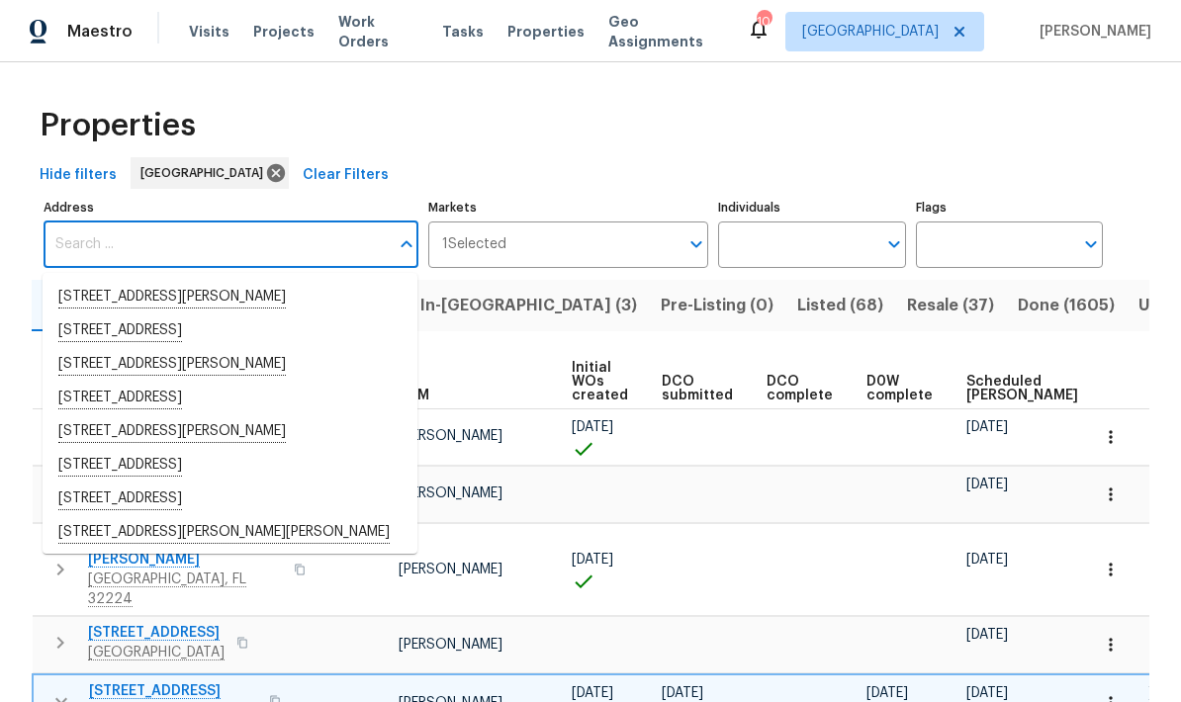
click at [491, 310] on span "In-[GEOGRAPHIC_DATA] (3)" at bounding box center [528, 306] width 217 height 28
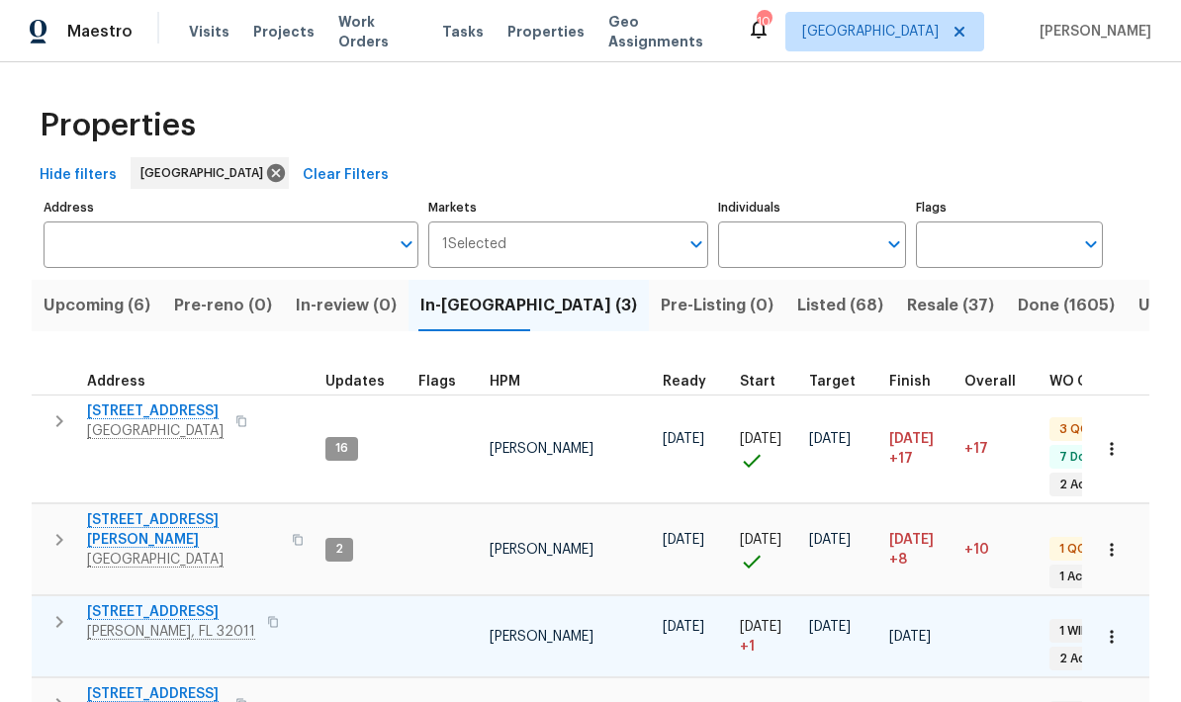
click at [51, 610] on icon "button" at bounding box center [59, 622] width 24 height 24
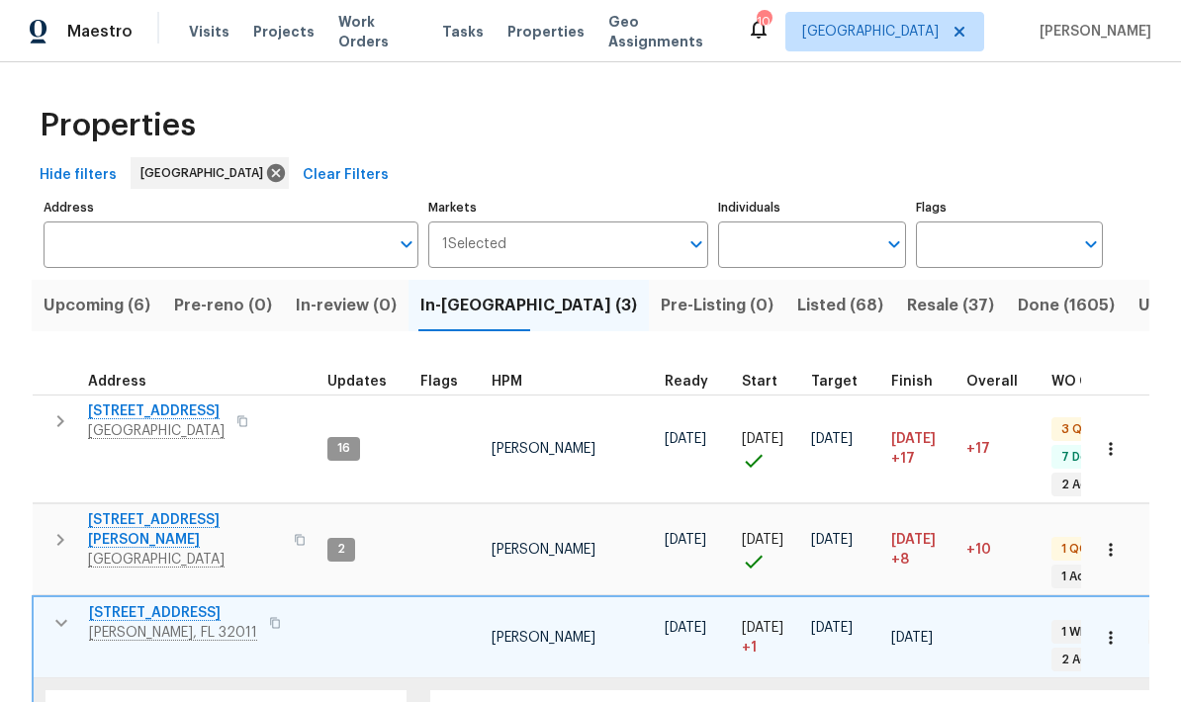
scroll to position [16, 0]
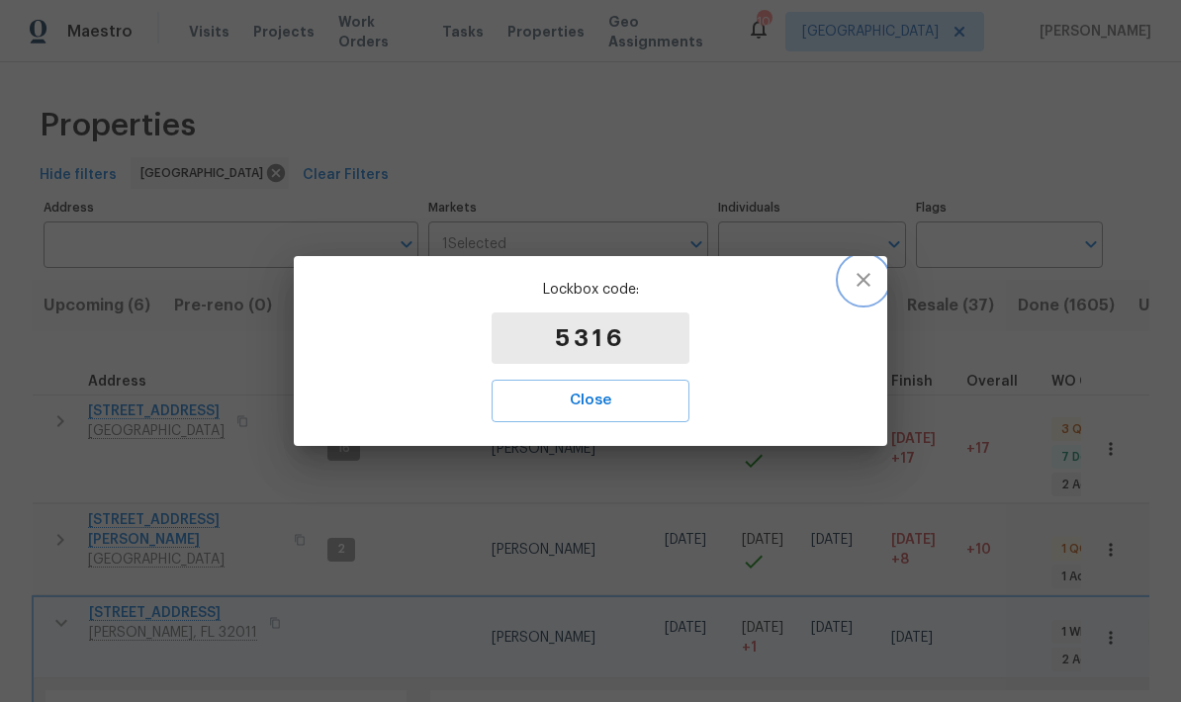
click at [872, 273] on icon "button" at bounding box center [863, 280] width 24 height 24
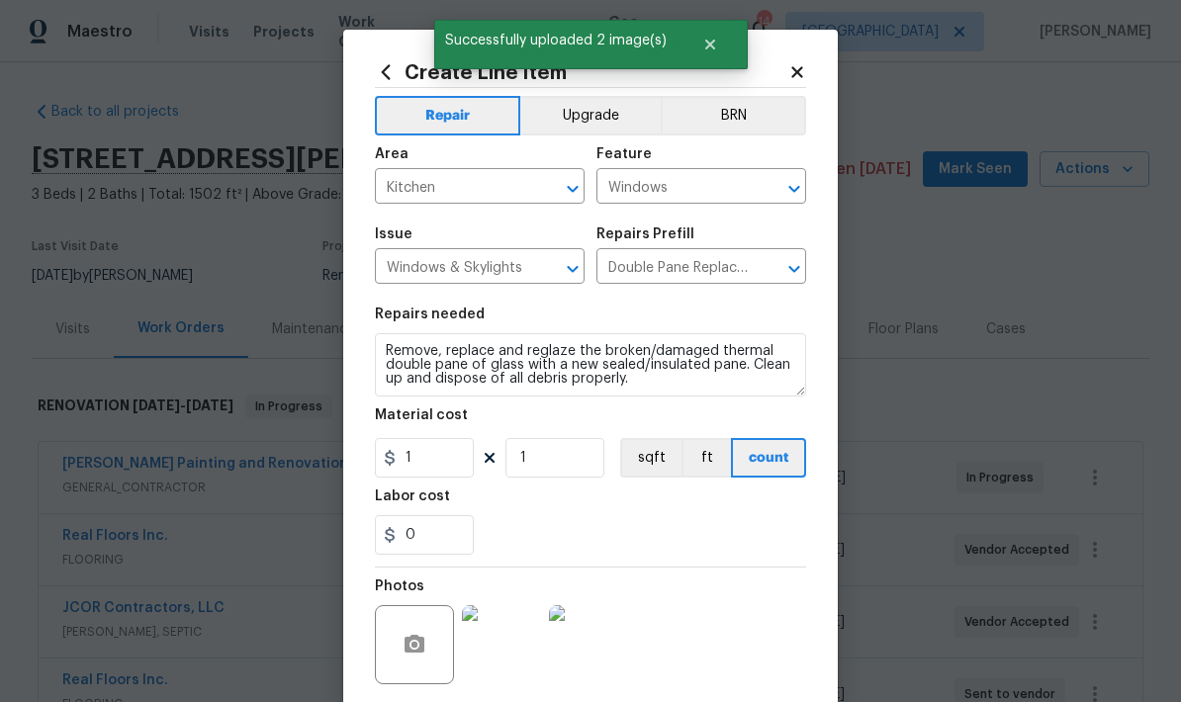
scroll to position [153, 0]
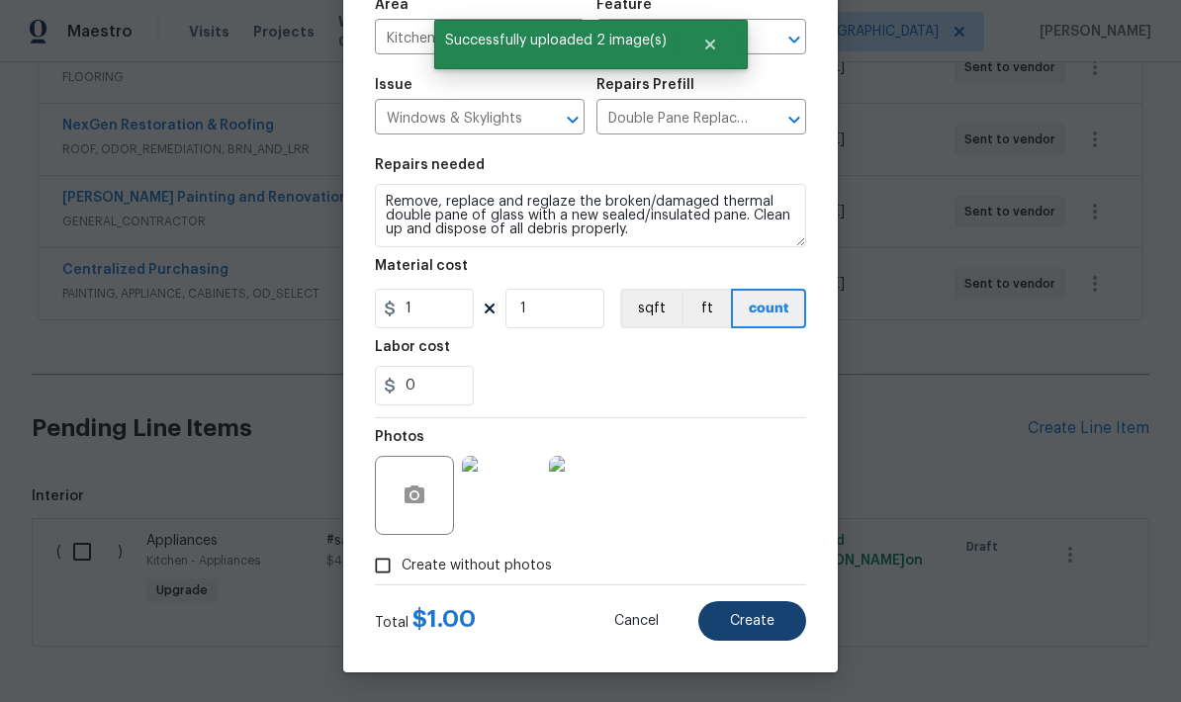
click at [768, 623] on span "Create" at bounding box center [752, 621] width 44 height 15
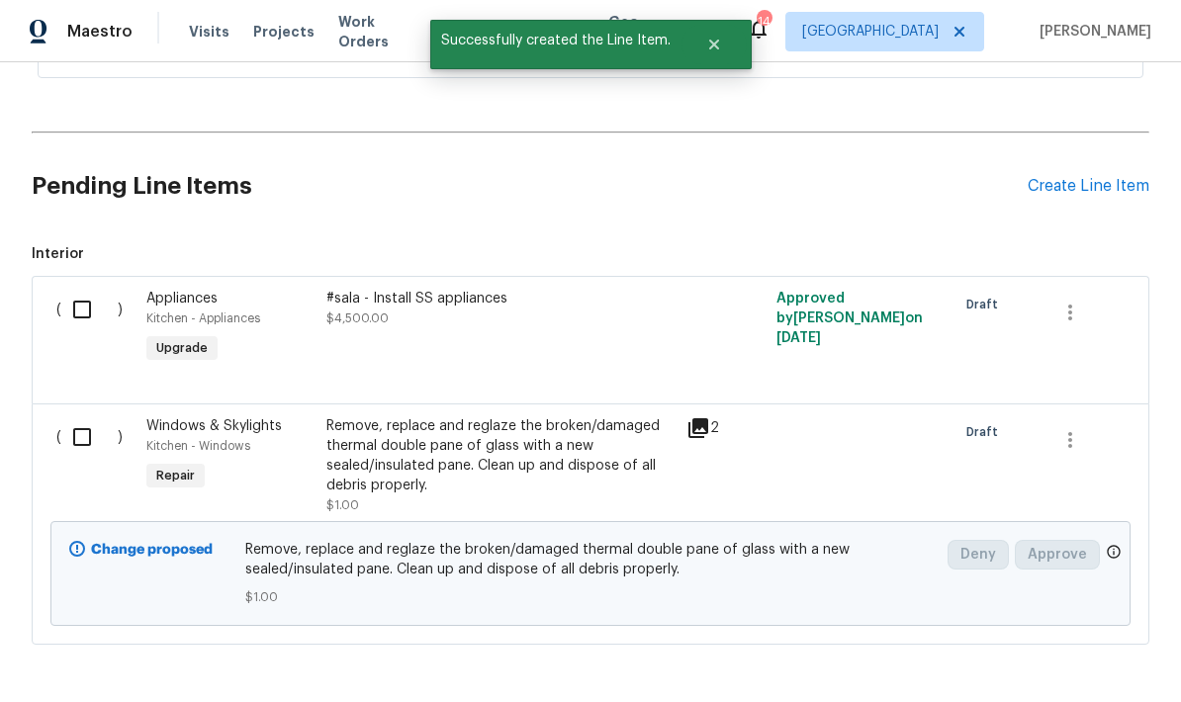
scroll to position [868, 0]
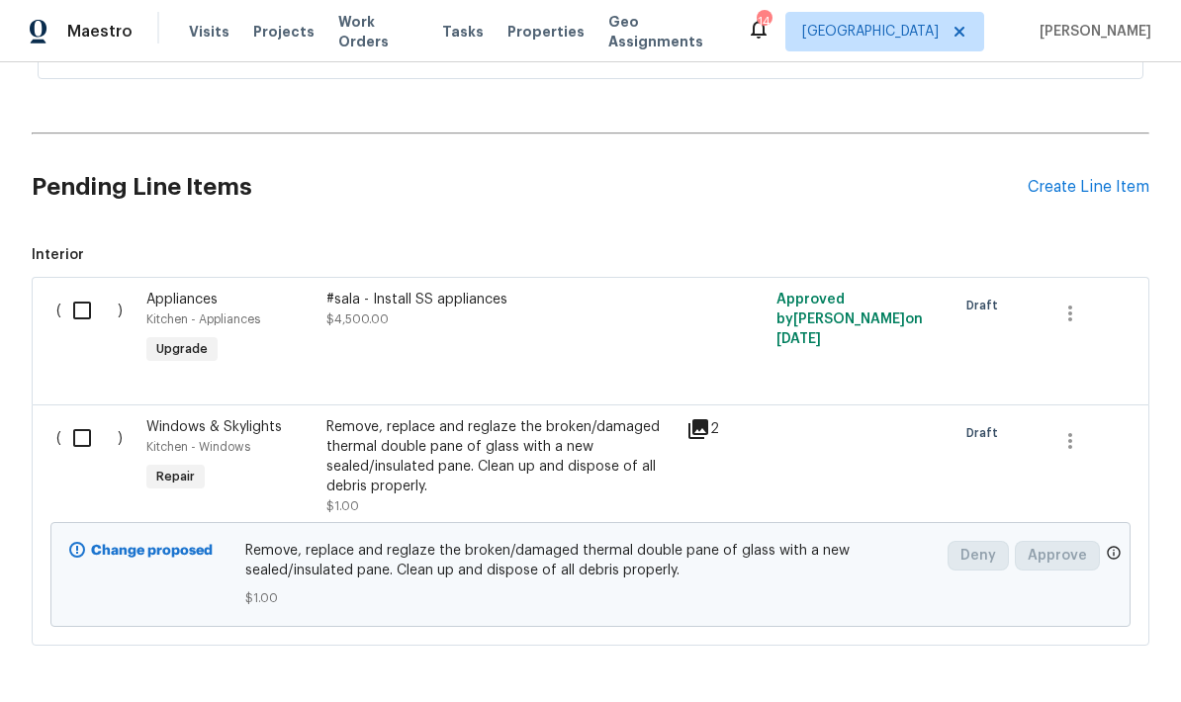
click at [88, 443] on input "checkbox" at bounding box center [89, 438] width 56 height 42
checkbox input "true"
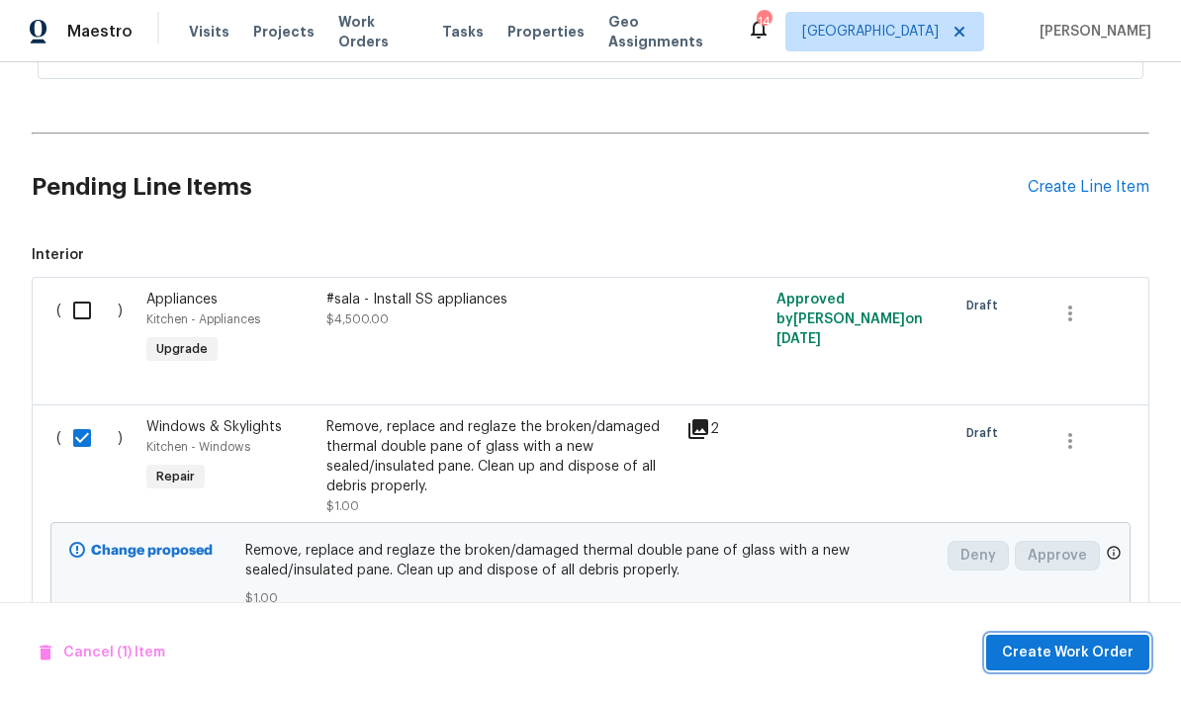
click at [1094, 656] on span "Create Work Order" at bounding box center [1068, 653] width 132 height 25
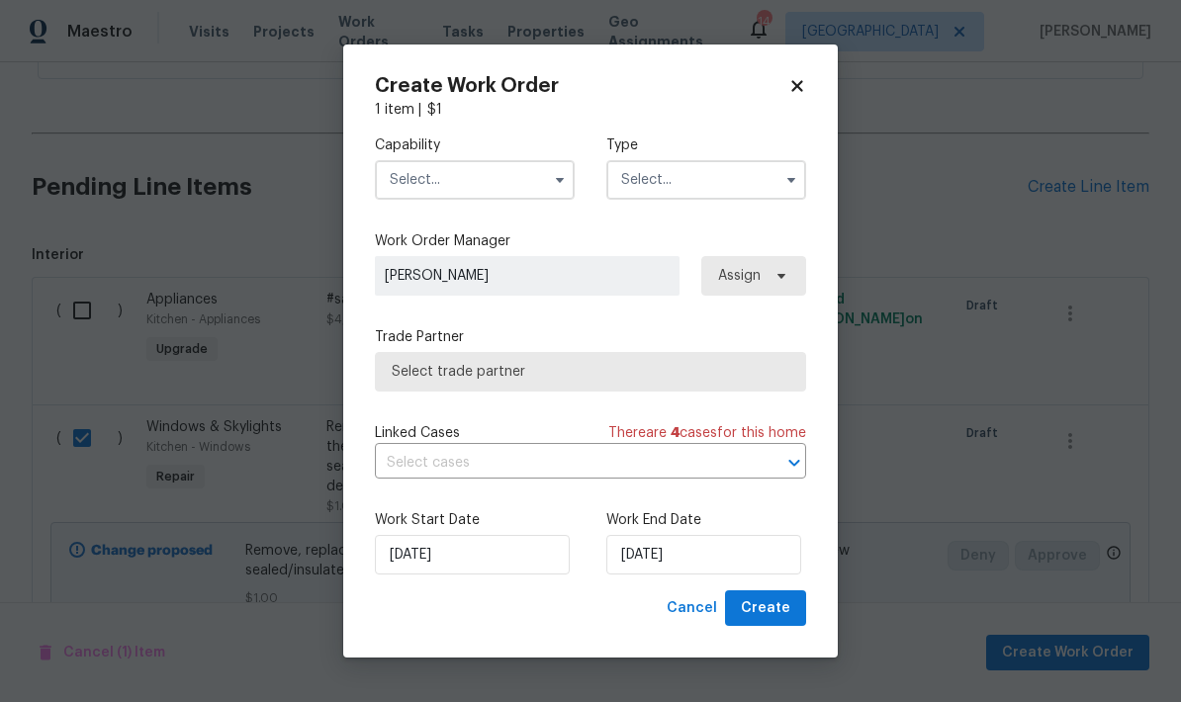
click at [448, 179] on input "text" at bounding box center [475, 180] width 200 height 40
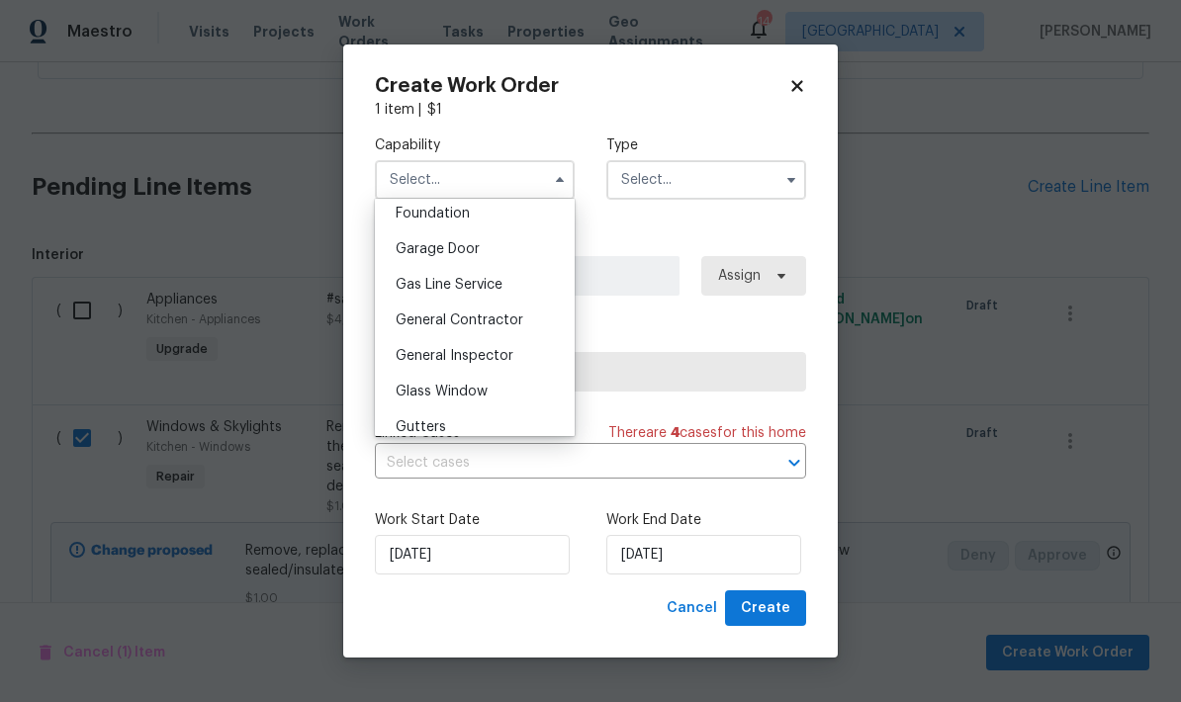
scroll to position [840, 0]
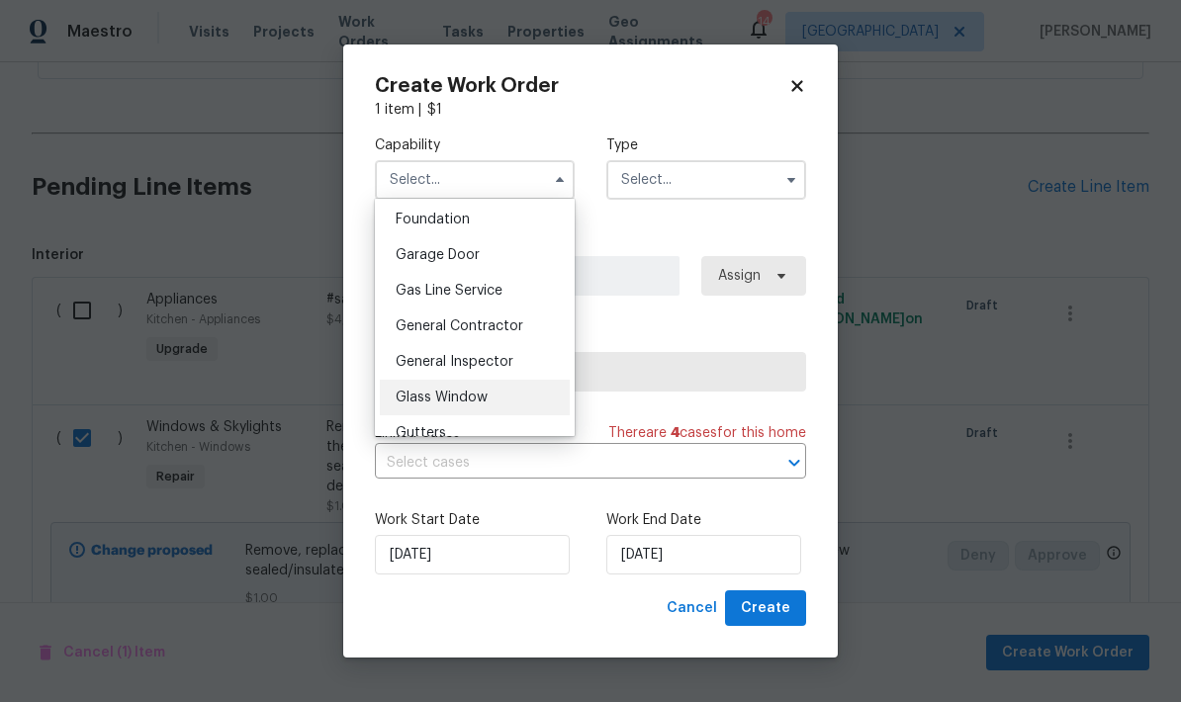
click at [462, 397] on span "Glass Window" at bounding box center [442, 398] width 92 height 14
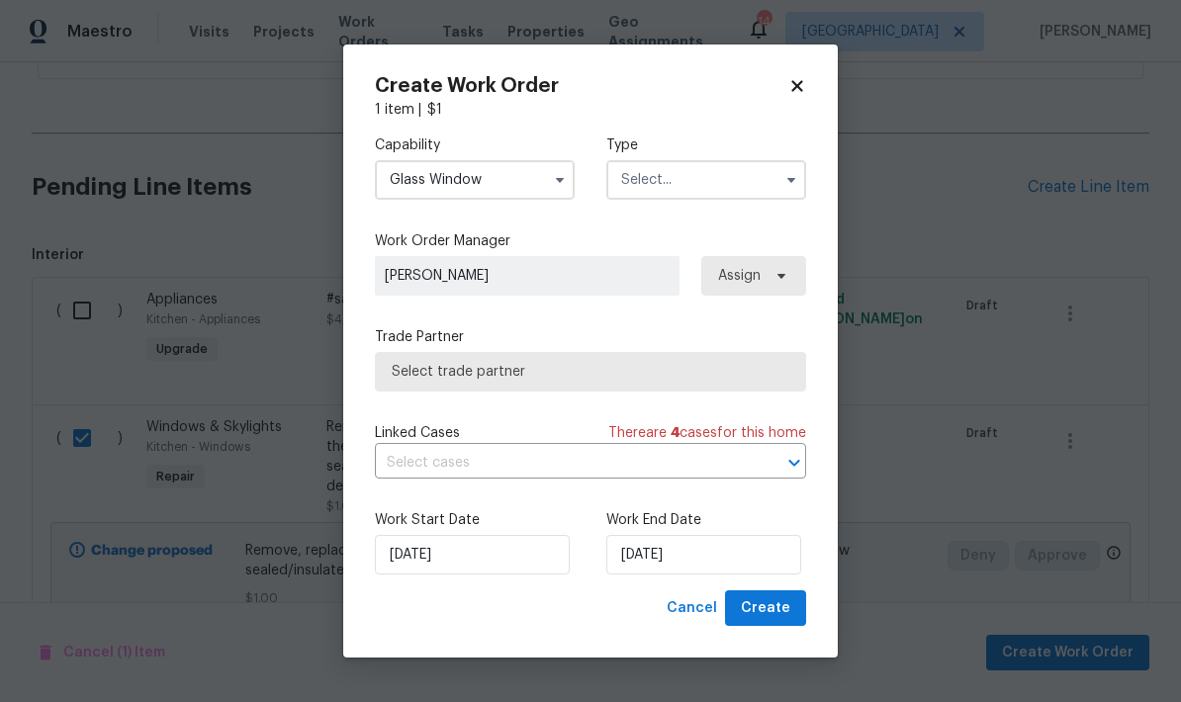
type input "Glass Window"
click at [706, 164] on input "text" at bounding box center [706, 180] width 200 height 40
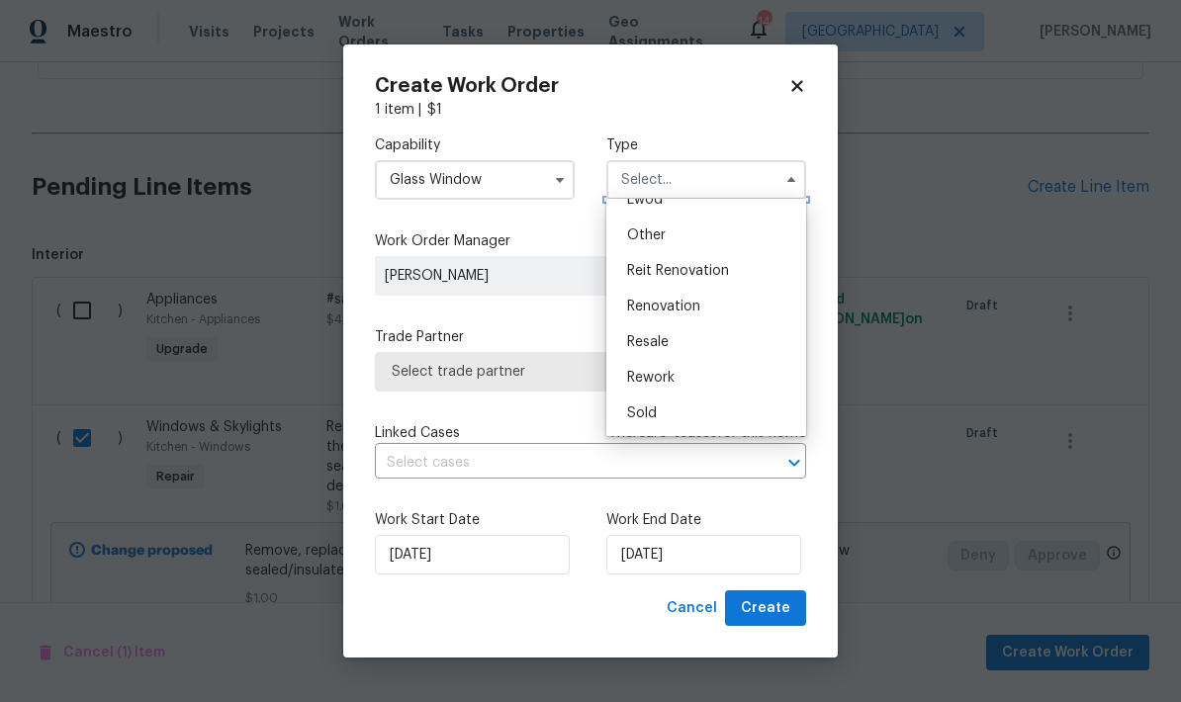
scroll to position [235, 0]
click at [691, 309] on span "Renovation" at bounding box center [663, 307] width 73 height 14
type input "Renovation"
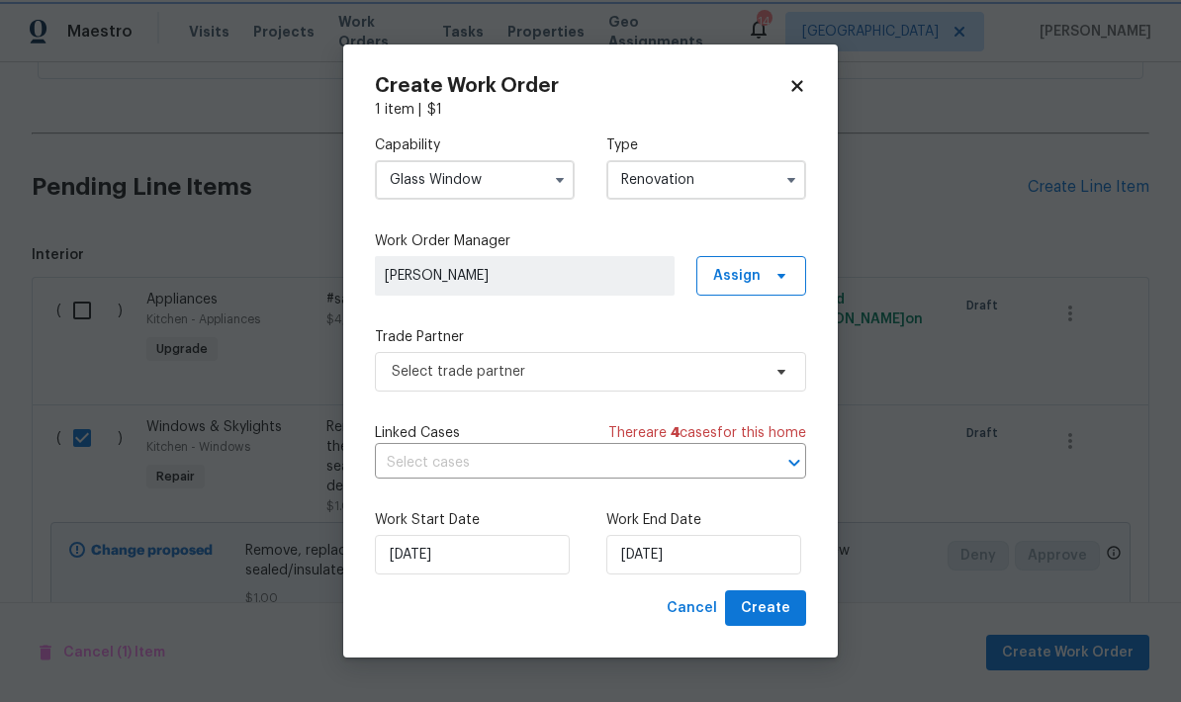
scroll to position [0, 0]
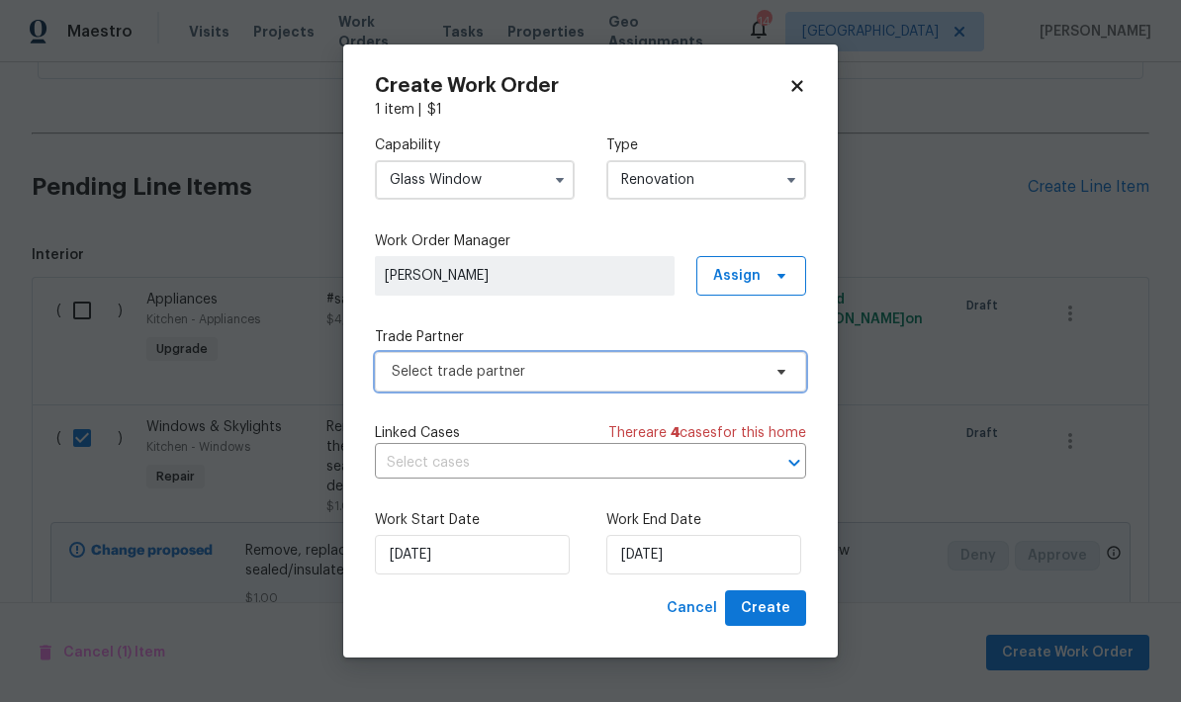
click at [475, 375] on span "Select trade partner" at bounding box center [576, 372] width 369 height 20
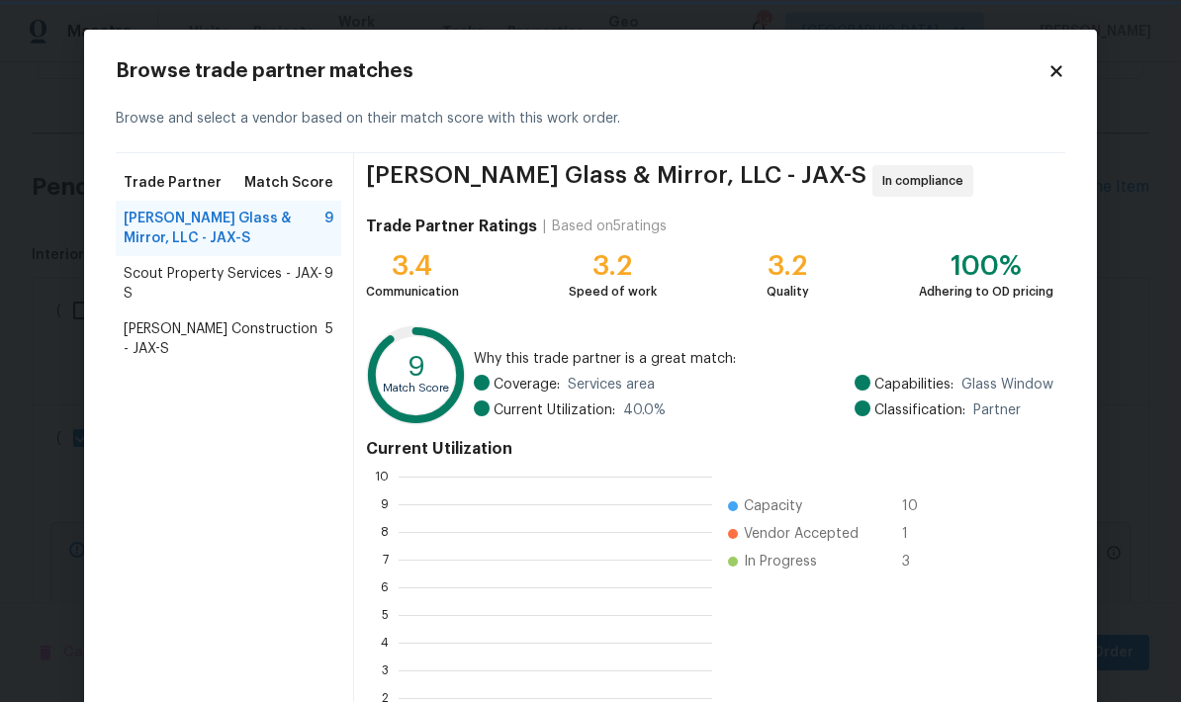
scroll to position [277, 313]
click at [259, 232] on span "[PERSON_NAME] Glass & Mirror, LLC - JAX-S" at bounding box center [224, 229] width 201 height 40
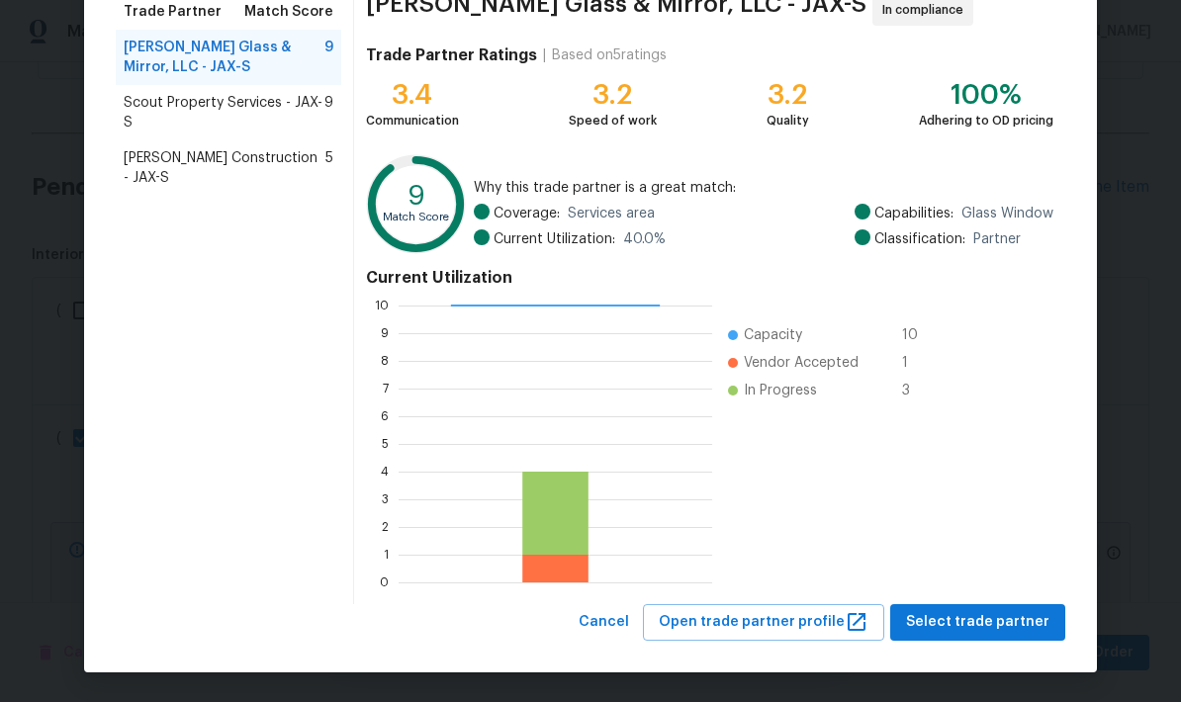
scroll to position [170, 0]
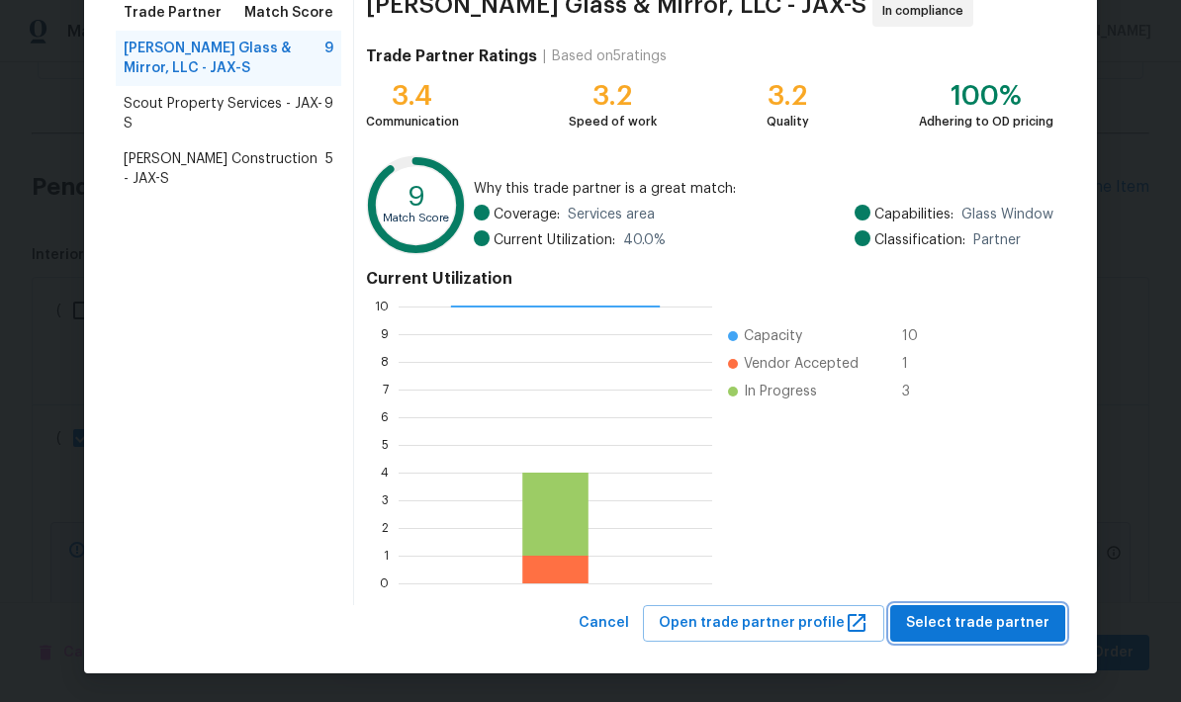
click at [1000, 631] on span "Select trade partner" at bounding box center [977, 623] width 143 height 25
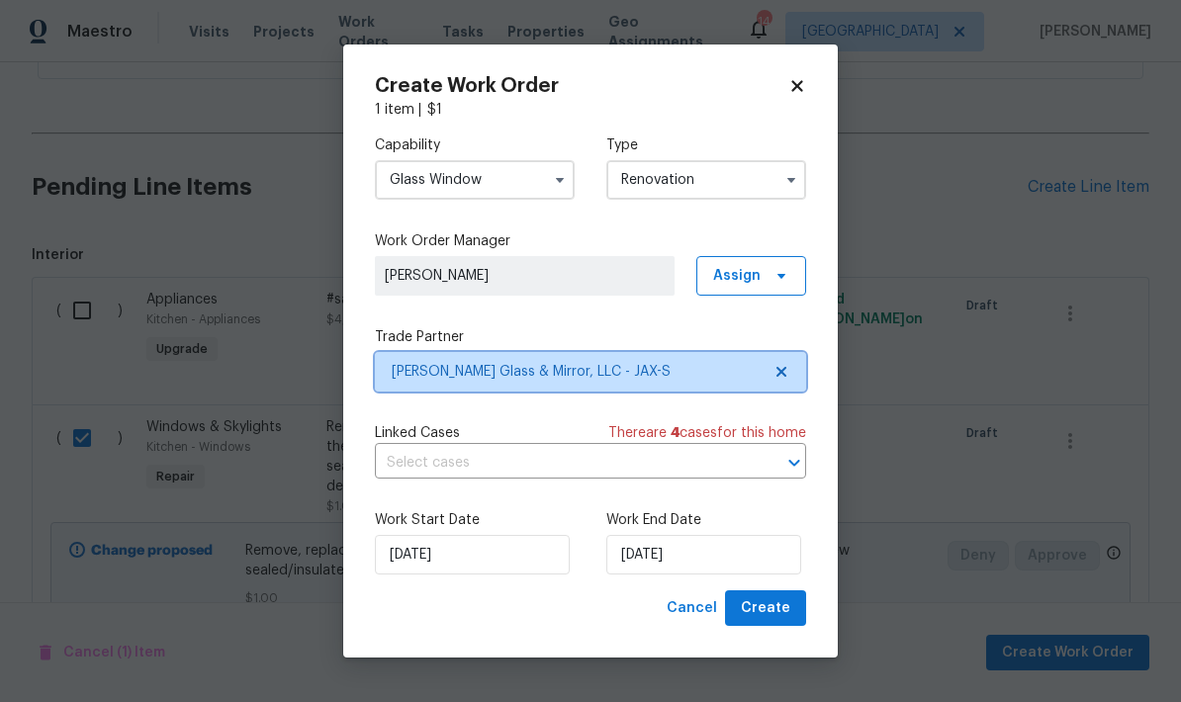
scroll to position [0, 0]
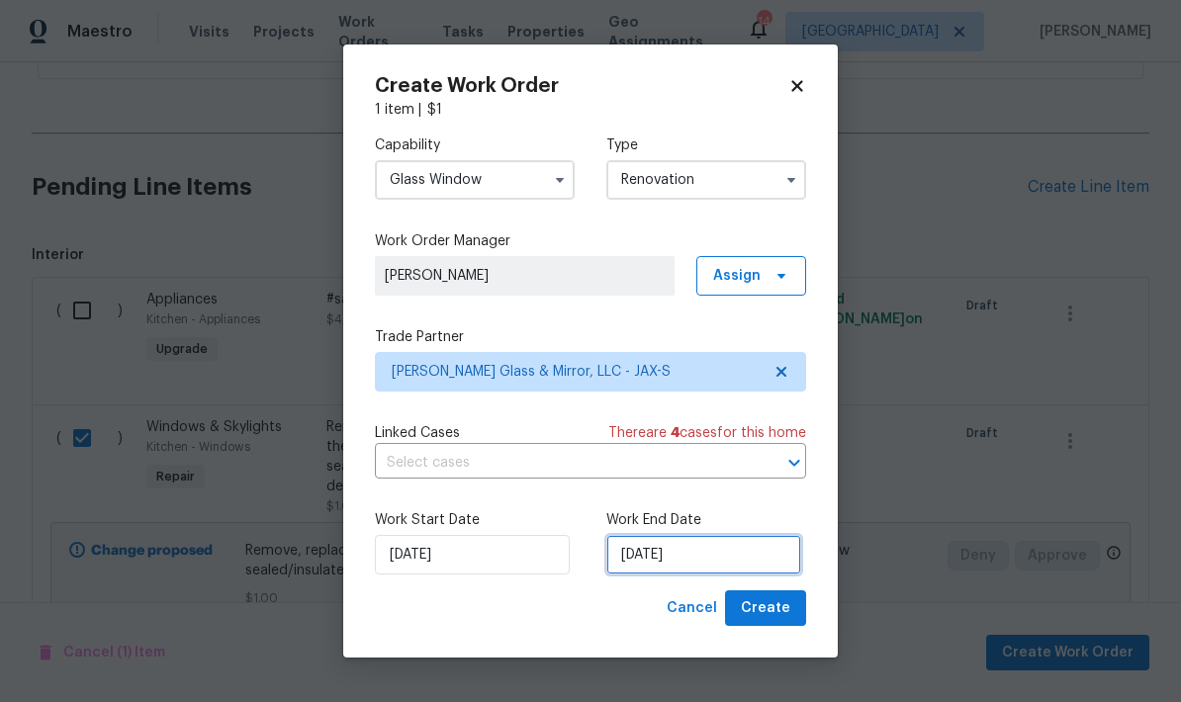
click at [676, 562] on input "[DATE]" at bounding box center [703, 555] width 195 height 40
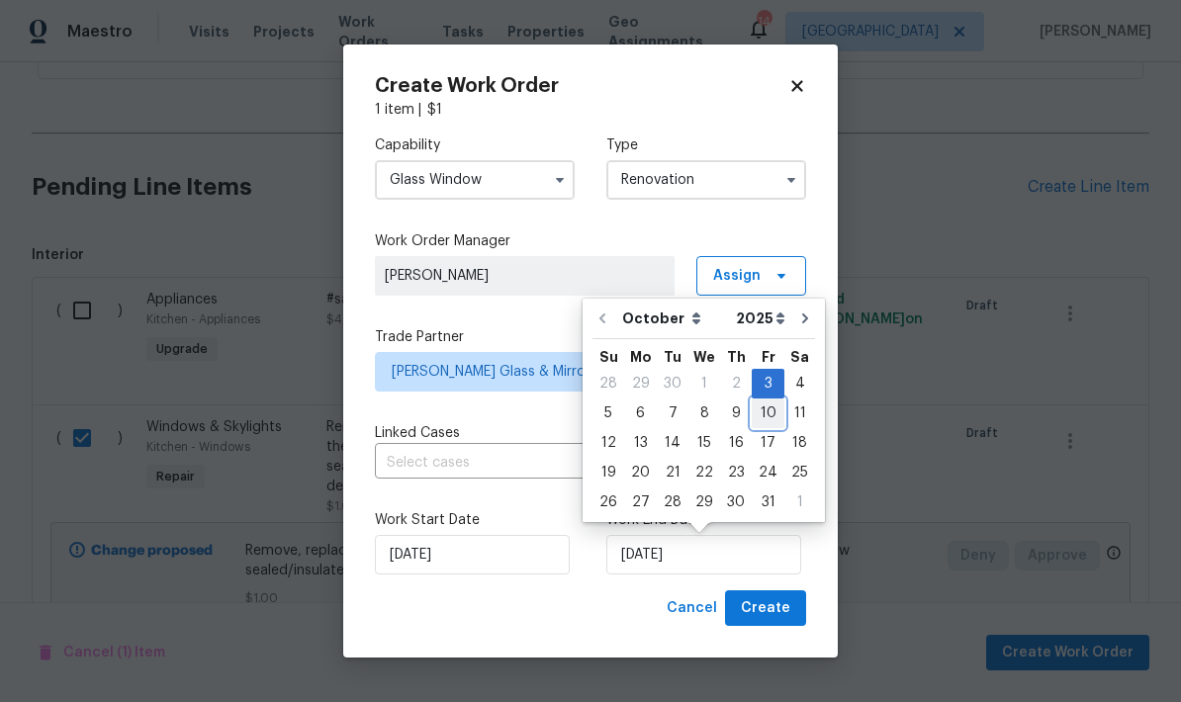
click at [762, 417] on div "10" at bounding box center [767, 413] width 33 height 28
type input "[DATE]"
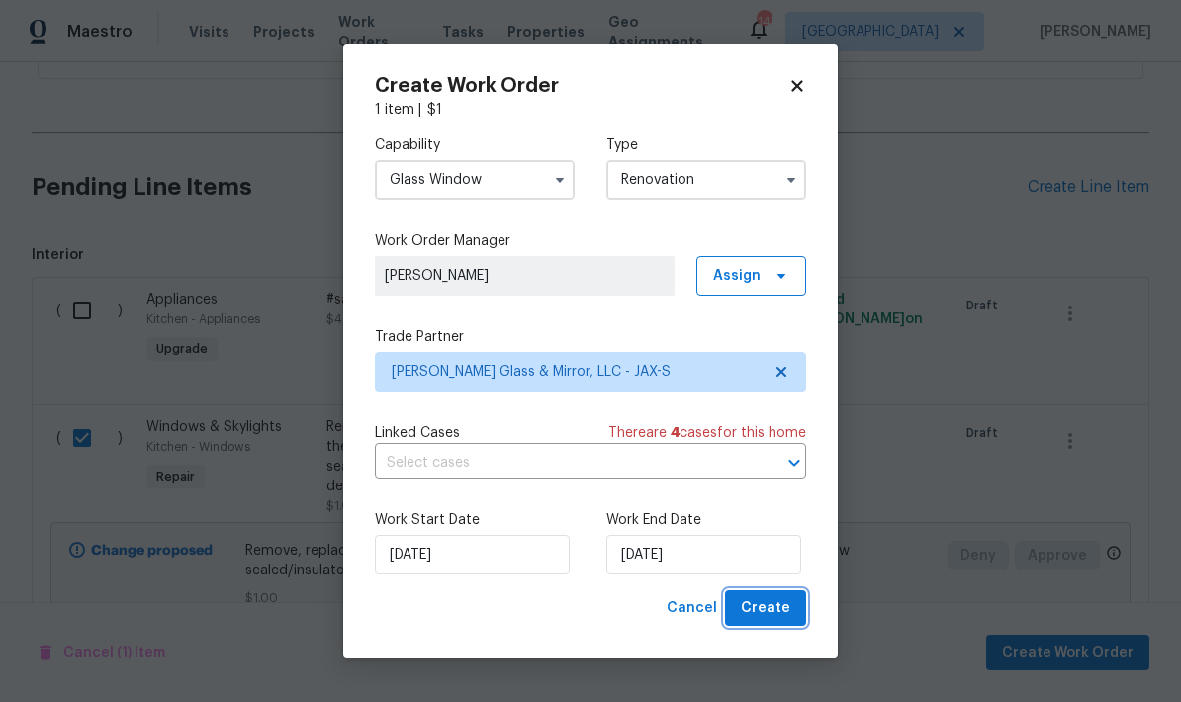
click at [780, 615] on span "Create" at bounding box center [765, 608] width 49 height 25
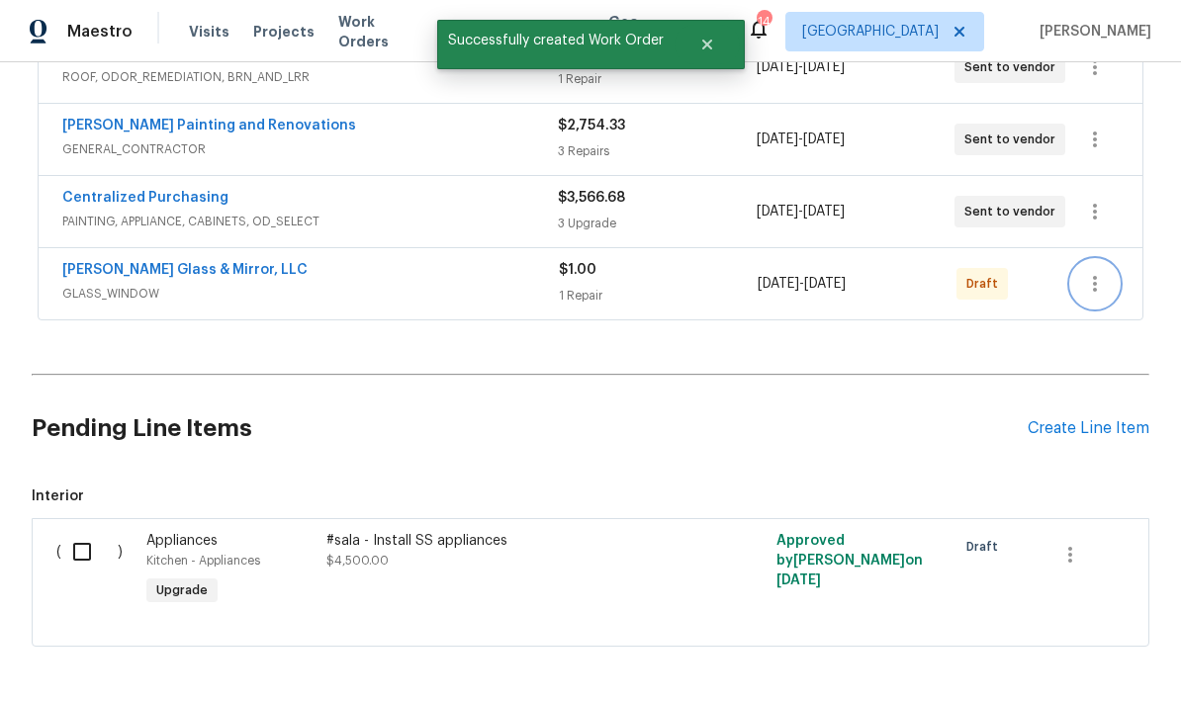
click at [1080, 286] on button "button" at bounding box center [1094, 283] width 47 height 47
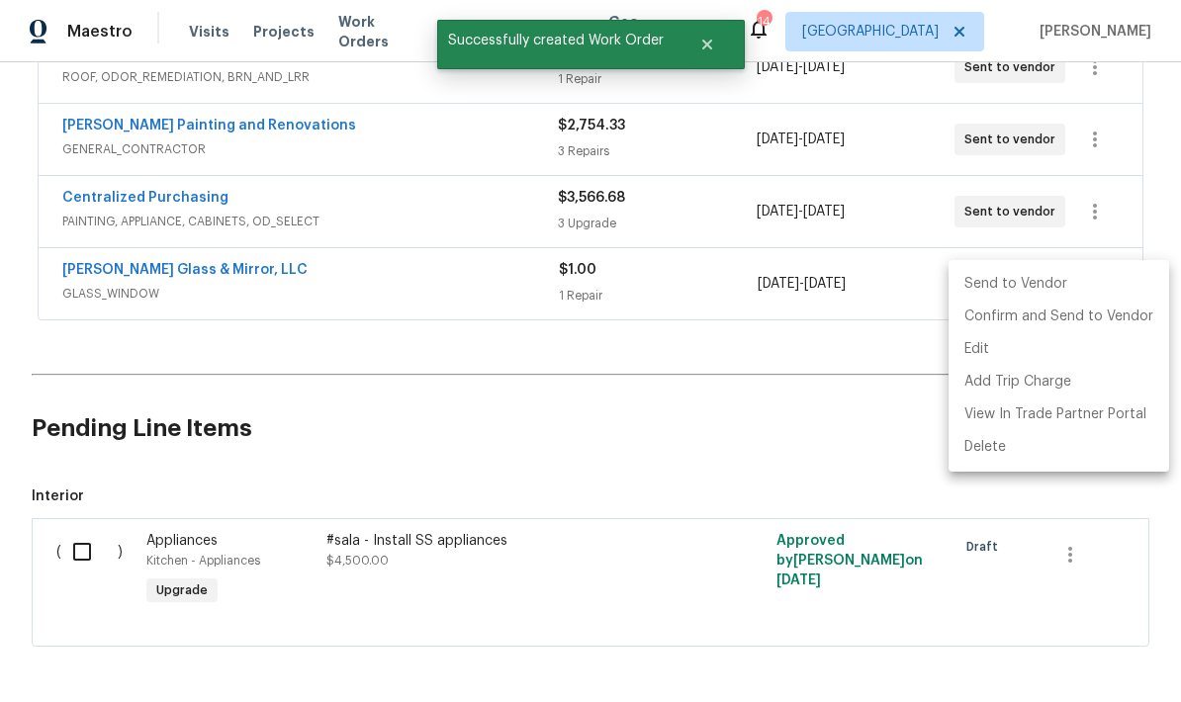
click at [1016, 288] on li "Send to Vendor" at bounding box center [1058, 284] width 221 height 33
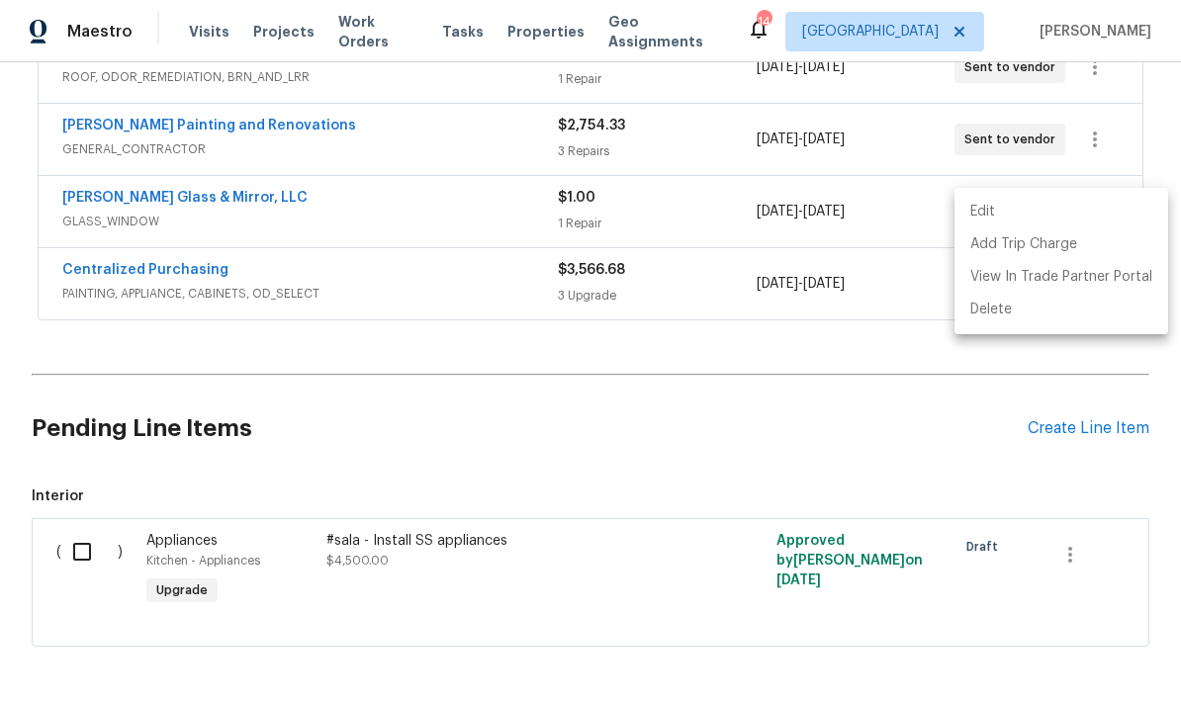
click at [694, 431] on div at bounding box center [590, 351] width 1181 height 702
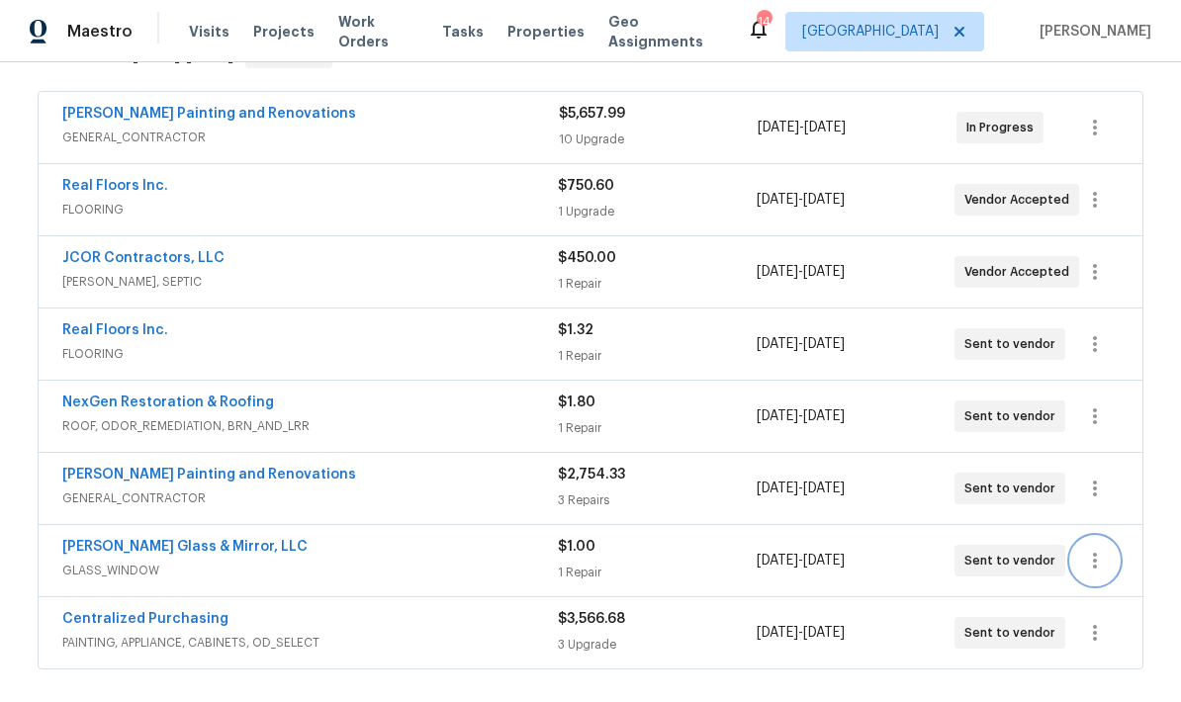
scroll to position [353, 0]
